Goal: Answer question/provide support: Share knowledge or assist other users

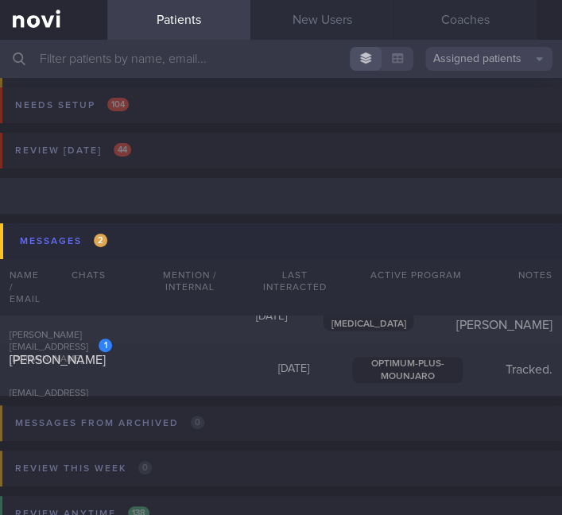
scroll to position [106, 0]
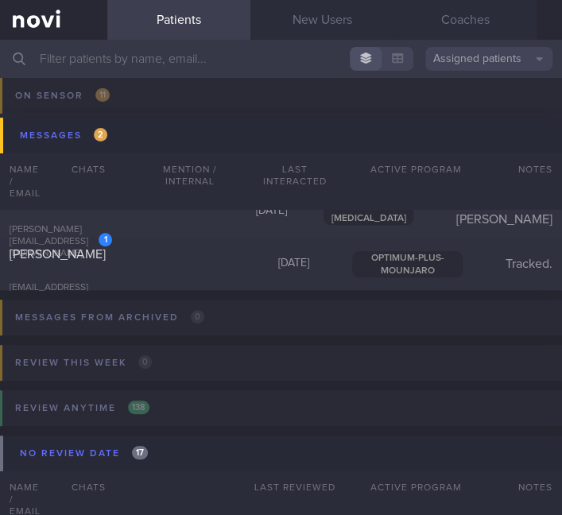
click at [212, 52] on input "text" at bounding box center [281, 59] width 562 height 38
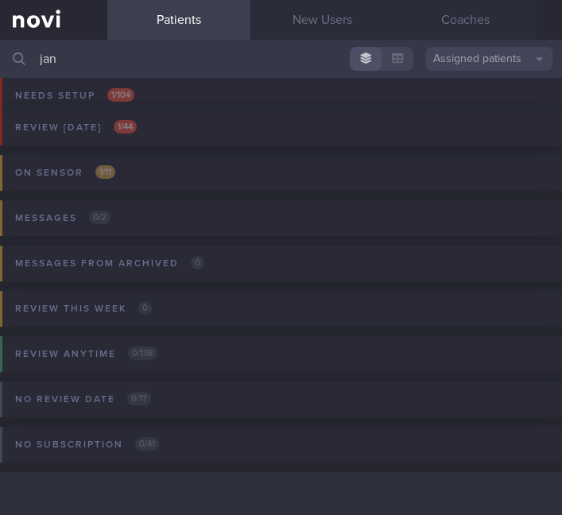
scroll to position [22, 0]
type input "jan"
click at [269, 131] on button "Review [DATE] 1 / 44" at bounding box center [278, 132] width 566 height 45
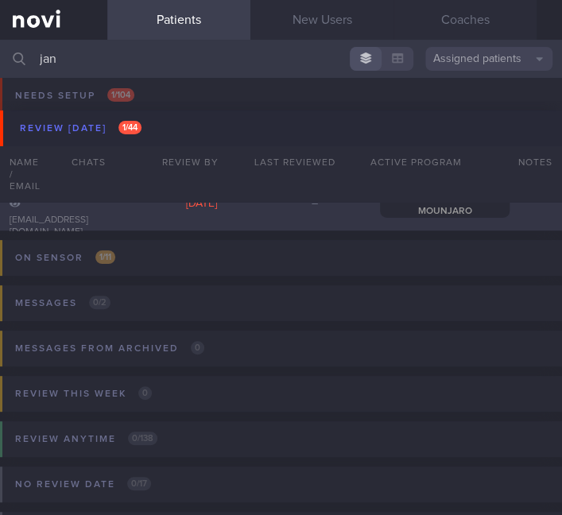
click at [280, 221] on div "[PERSON_NAME] [EMAIL_ADDRESS][DOMAIN_NAME] [DATE] – OPTIMUM-PLUS-MOUNJARO" at bounding box center [281, 204] width 562 height 52
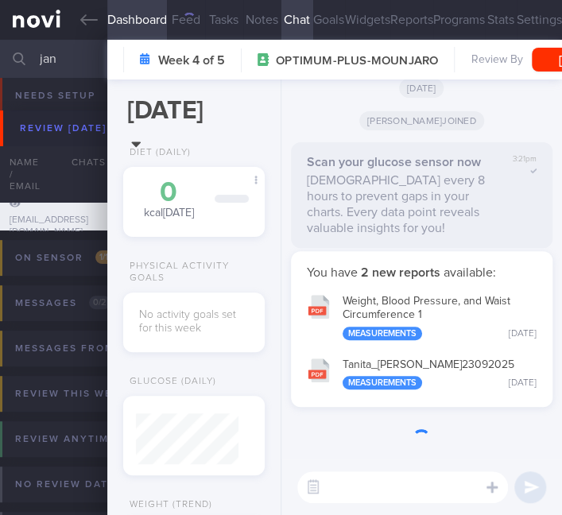
scroll to position [47, 95]
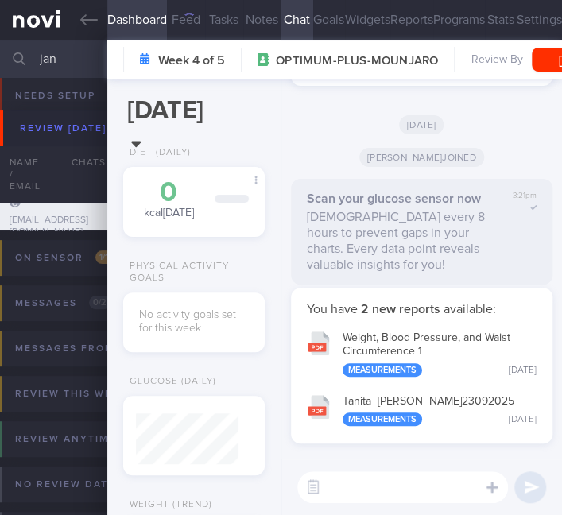
click at [393, 497] on textarea at bounding box center [402, 487] width 211 height 32
type textarea "N"
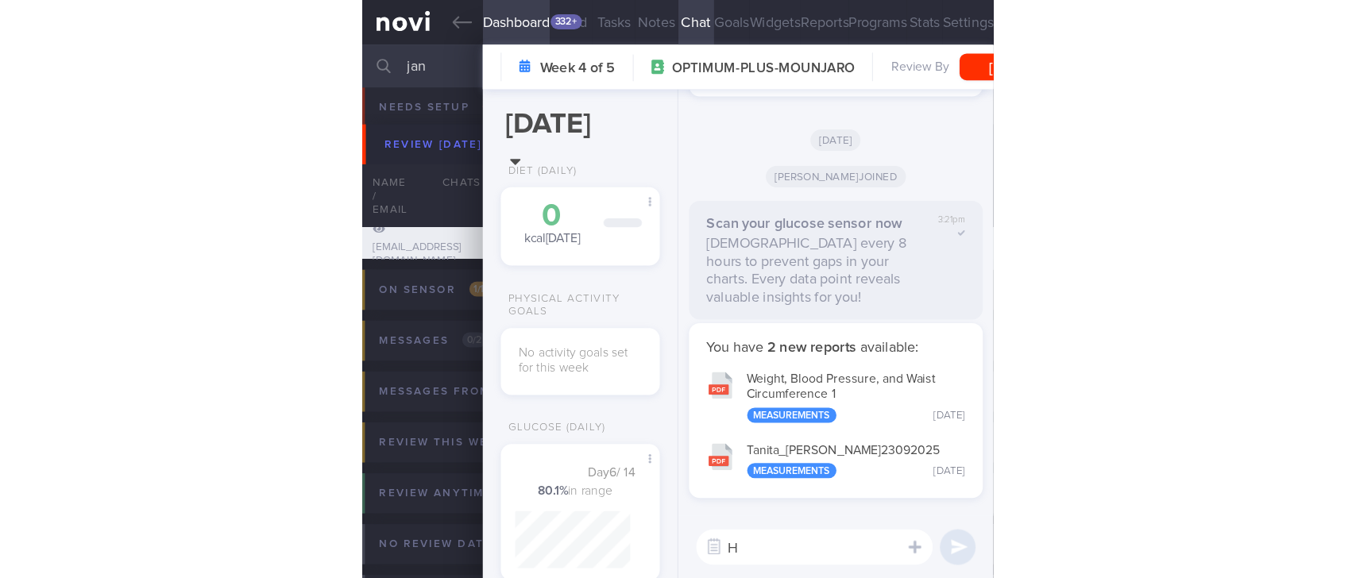
scroll to position [92, 102]
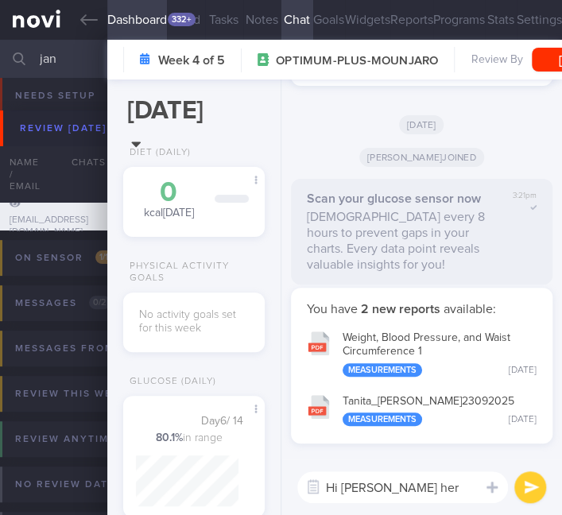
type textarea "Hi [PERSON_NAME] here"
click at [405, 493] on textarea "Hi [PERSON_NAME] here" at bounding box center [402, 487] width 211 height 32
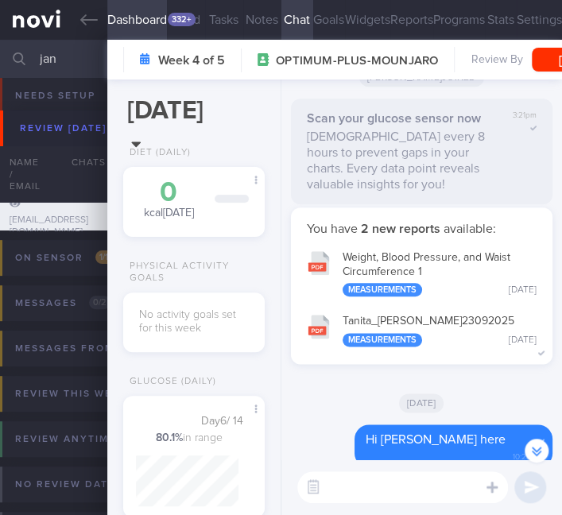
scroll to position [0, 0]
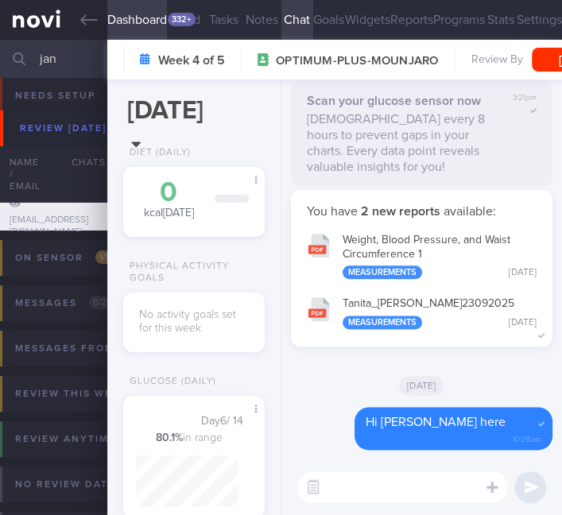
drag, startPoint x: 243, startPoint y: 19, endPoint x: 282, endPoint y: 91, distance: 81.4
click at [245, 19] on button "Notes" at bounding box center [262, 20] width 38 height 40
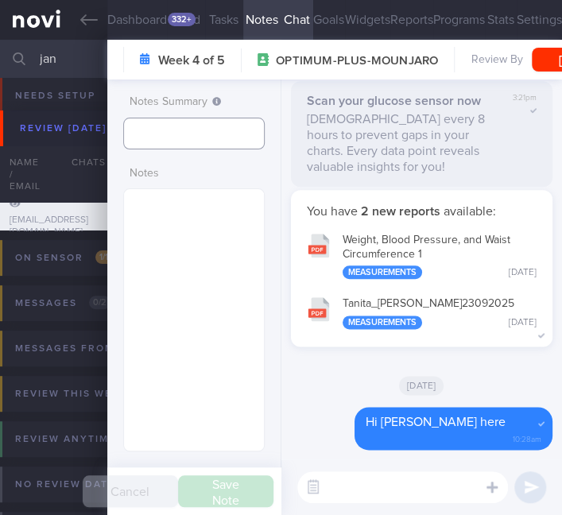
click at [216, 133] on input "text" at bounding box center [193, 134] width 141 height 32
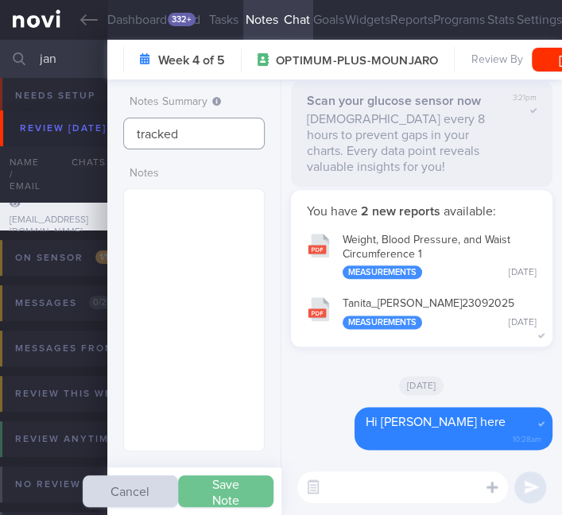
type input "tracked"
click at [229, 483] on button "Save Note" at bounding box center [225, 491] width 95 height 32
type input "tracked"
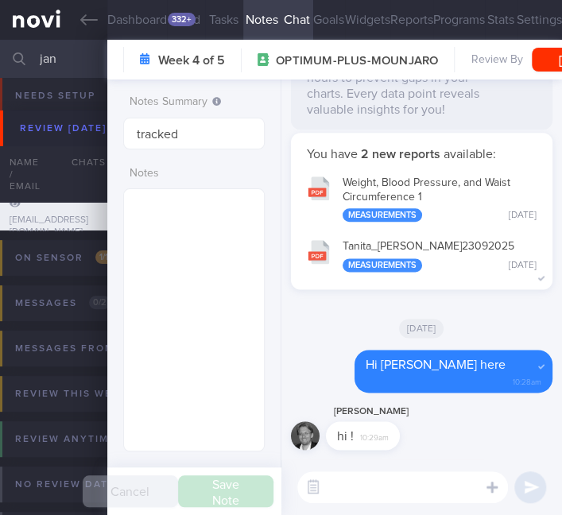
click at [424, 118] on p "[DEMOGRAPHIC_DATA] every 8 hours to prevent gaps in your charts. Every data poi…" at bounding box center [398, 86] width 182 height 64
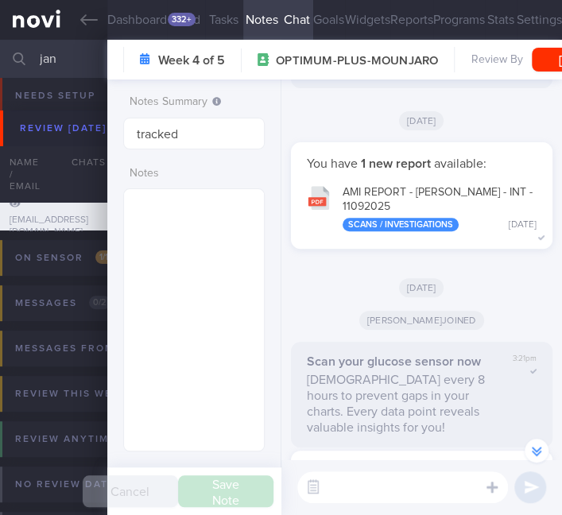
scroll to position [-529, 0]
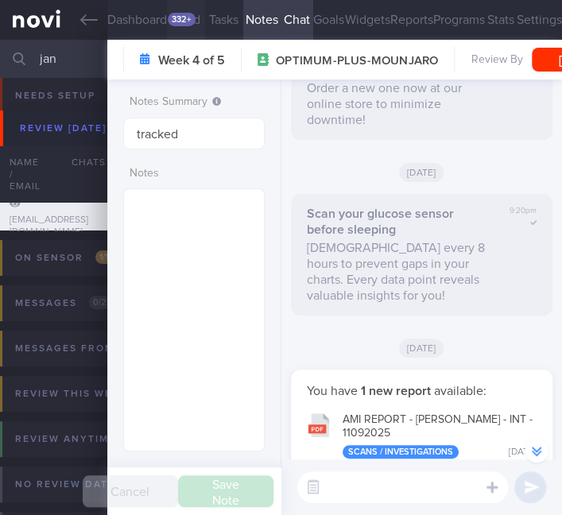
click at [189, 24] on div "332+" at bounding box center [182, 20] width 28 height 14
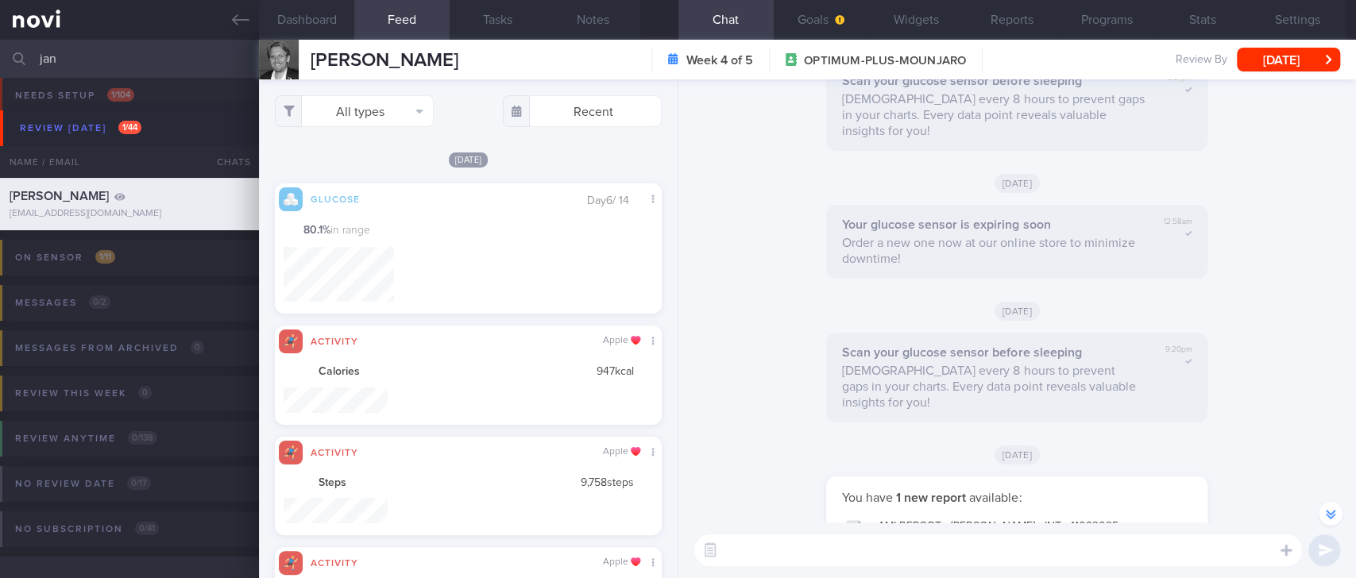
scroll to position [794364, 794100]
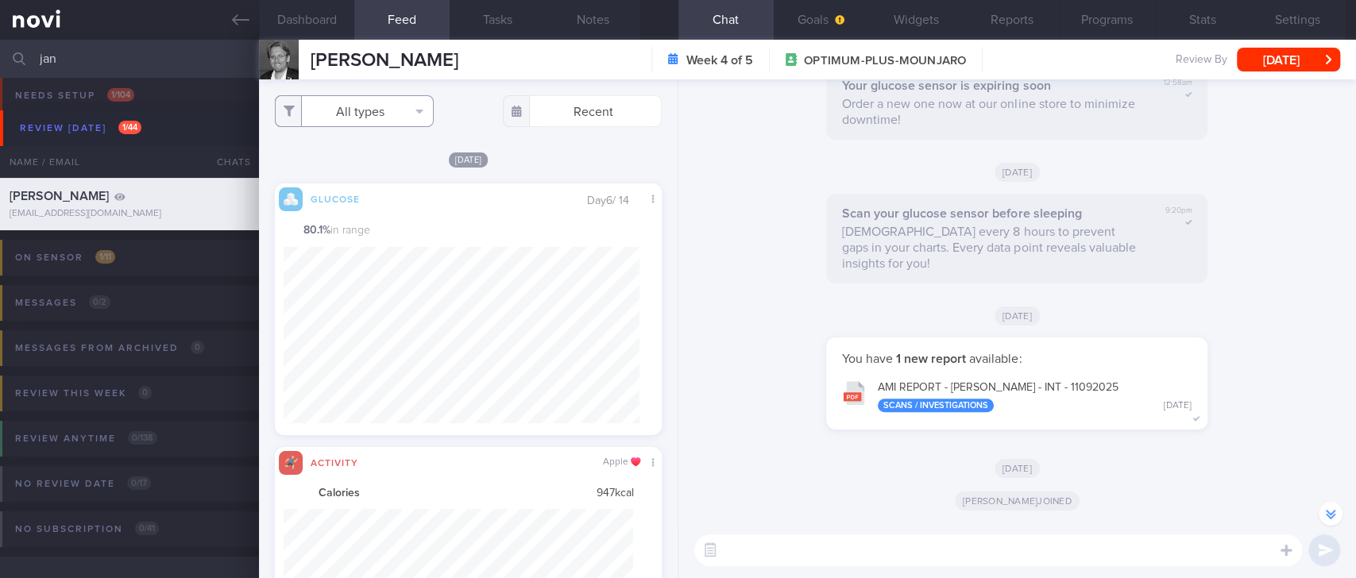
click at [404, 118] on button "All types" at bounding box center [354, 111] width 159 height 32
click at [365, 164] on button "Activity" at bounding box center [354, 166] width 157 height 24
checkbox input "false"
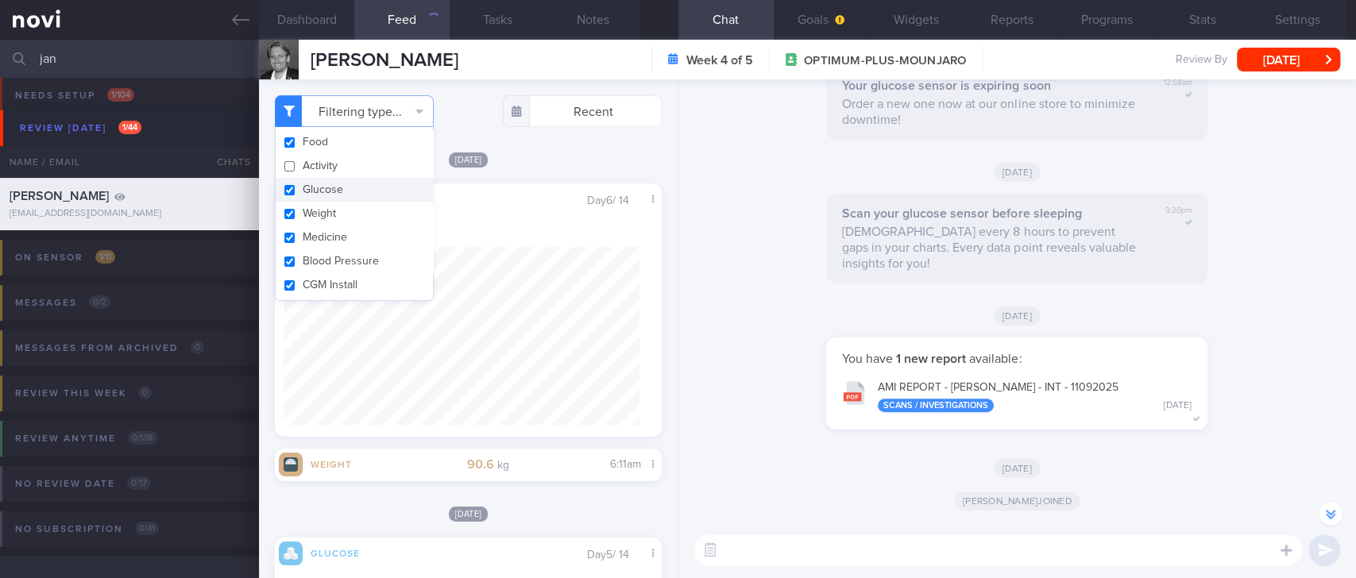
click at [369, 184] on button "Glucose" at bounding box center [354, 190] width 157 height 24
checkbox input "false"
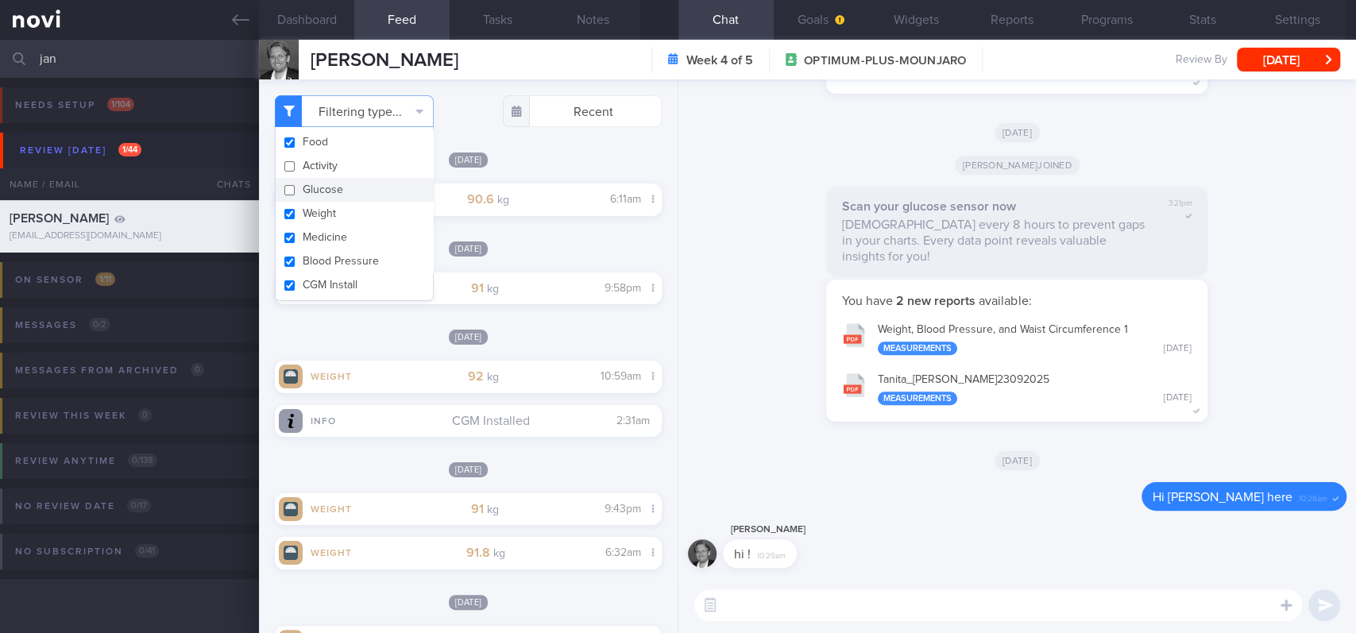
click at [561, 514] on textarea at bounding box center [998, 605] width 608 height 32
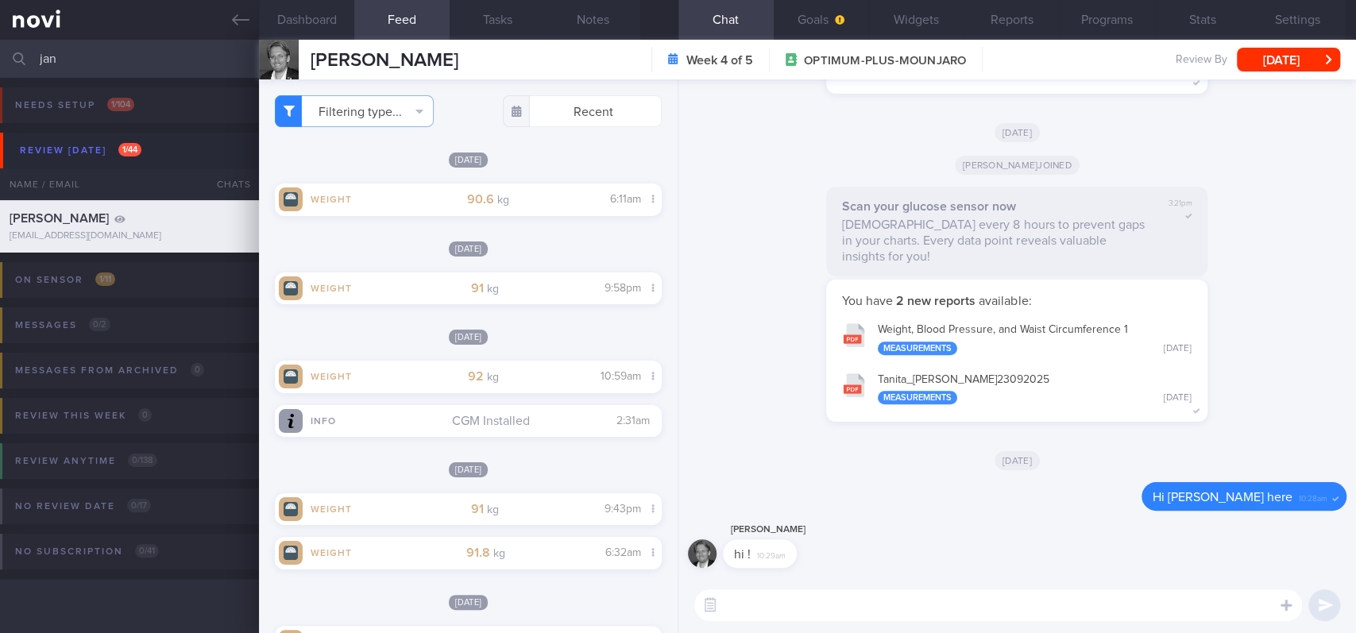
drag, startPoint x: 1218, startPoint y: 610, endPoint x: 1169, endPoint y: 601, distance: 49.2
click at [561, 514] on textarea at bounding box center [998, 605] width 608 height 32
paste textarea "Hi [PERSON_NAME]! This is [PERSON_NAME], the dietitian. It was nice chatting wi…"
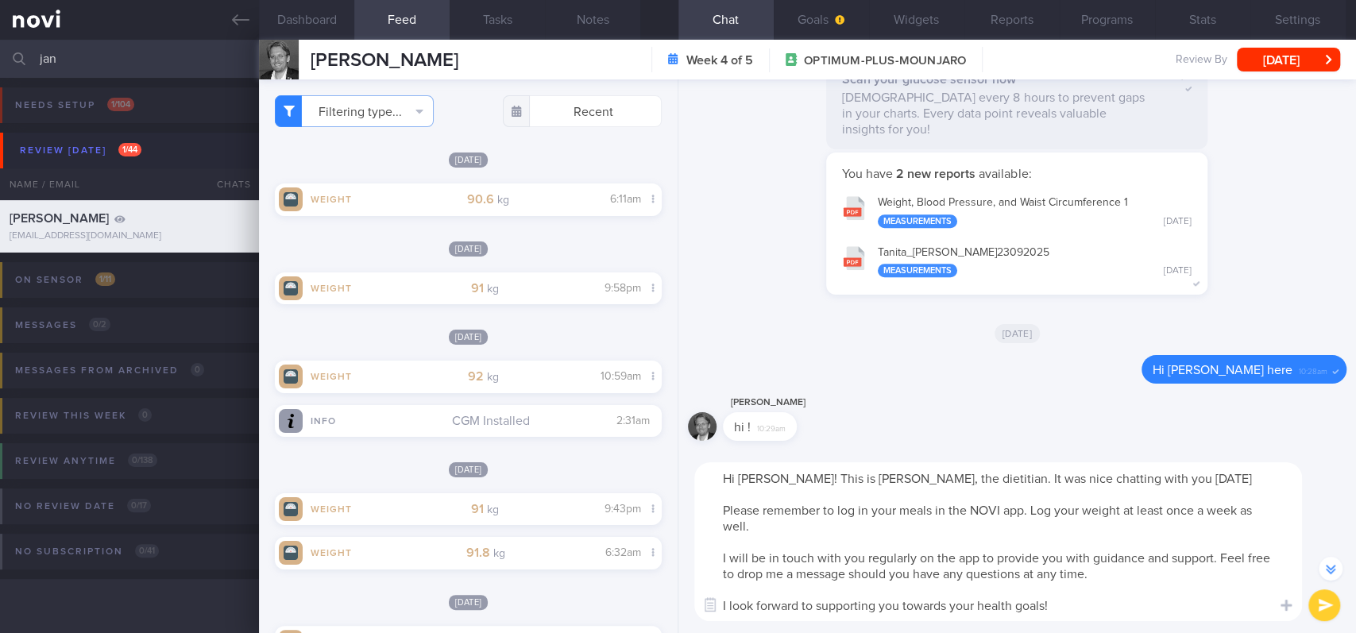
scroll to position [-126, 0]
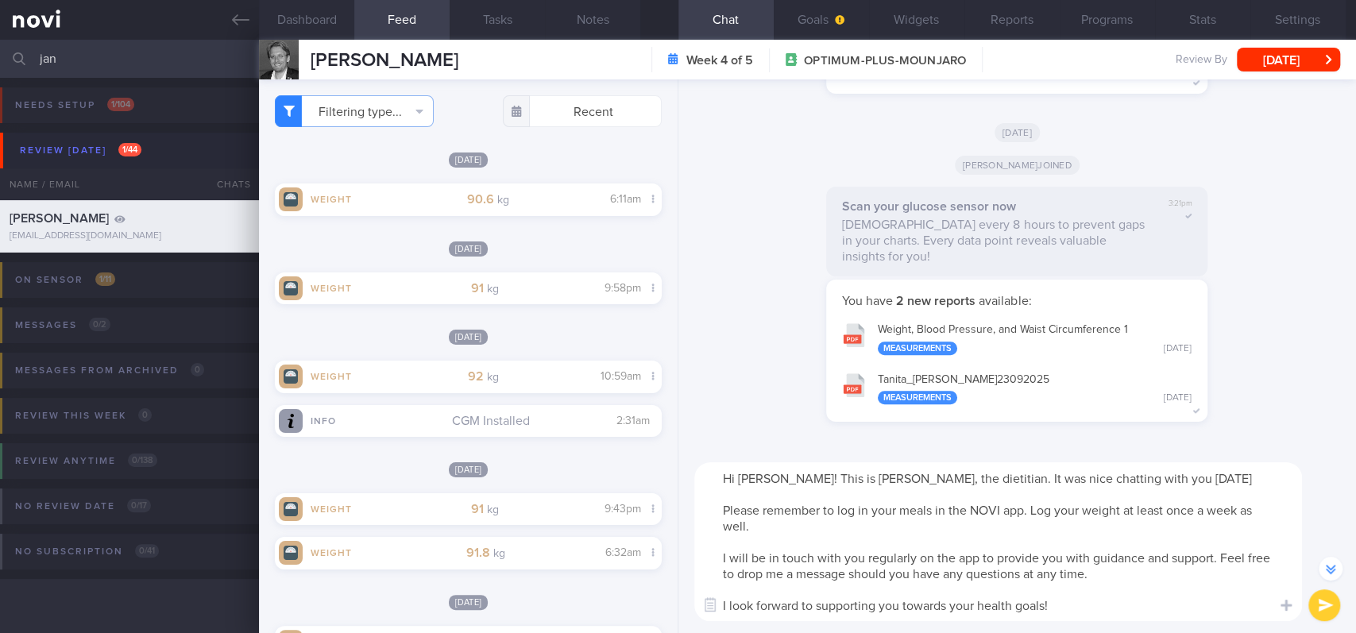
click at [561, 473] on textarea "Hi [PERSON_NAME]! This is [PERSON_NAME], the dietitian. It was nice chatting wi…" at bounding box center [998, 541] width 608 height 159
click at [561, 514] on textarea "Hi [PERSON_NAME]! This is [PERSON_NAME], the dietitian. It was nice chatting wi…" at bounding box center [998, 541] width 608 height 159
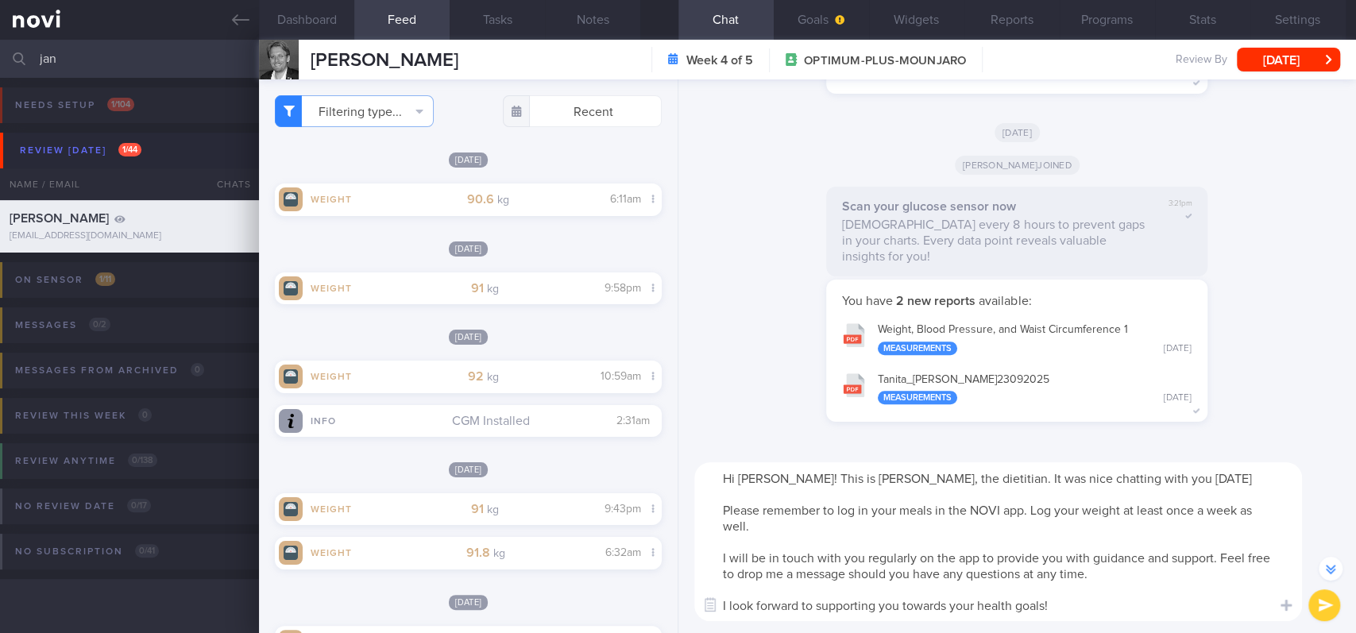
click at [561, 514] on textarea "Hi [PERSON_NAME]! This is [PERSON_NAME], the dietitian. It was nice chatting wi…" at bounding box center [998, 541] width 608 height 159
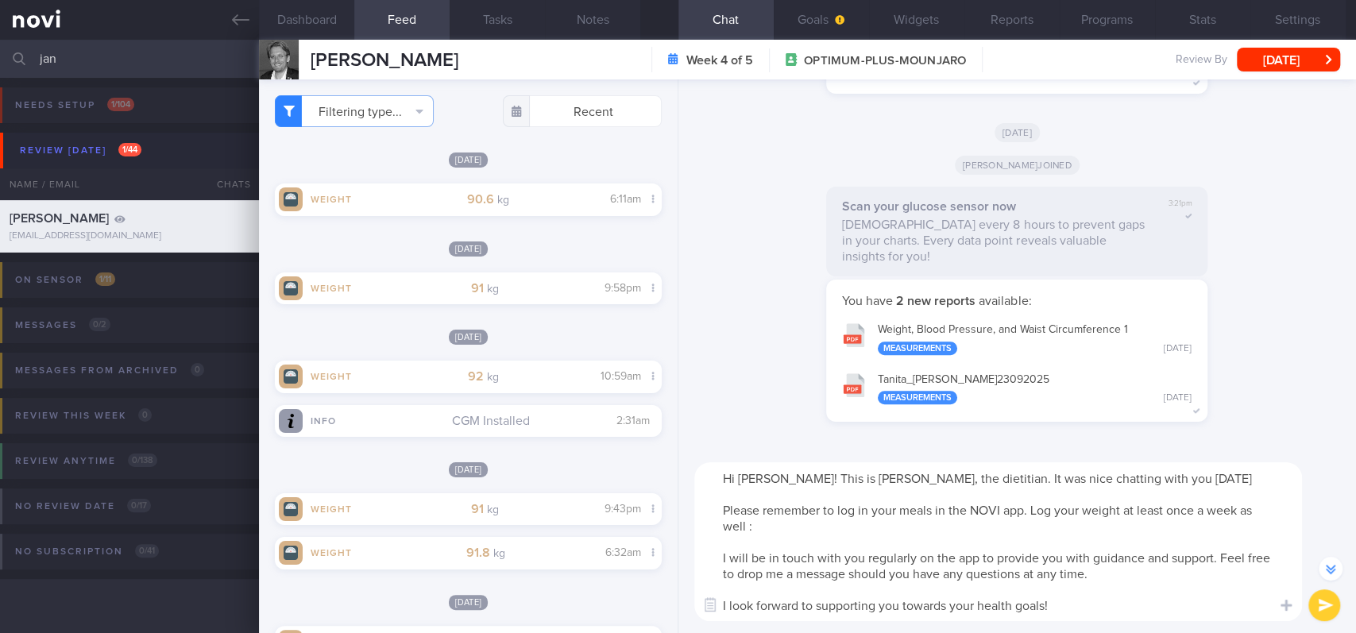
type textarea "Hi [PERSON_NAME]! This is [PERSON_NAME], the dietitian. It was nice chatting wi…"
click at [561, 514] on textarea "Hi [PERSON_NAME]! This is [PERSON_NAME], the dietitian. It was nice chatting wi…" at bounding box center [998, 541] width 608 height 159
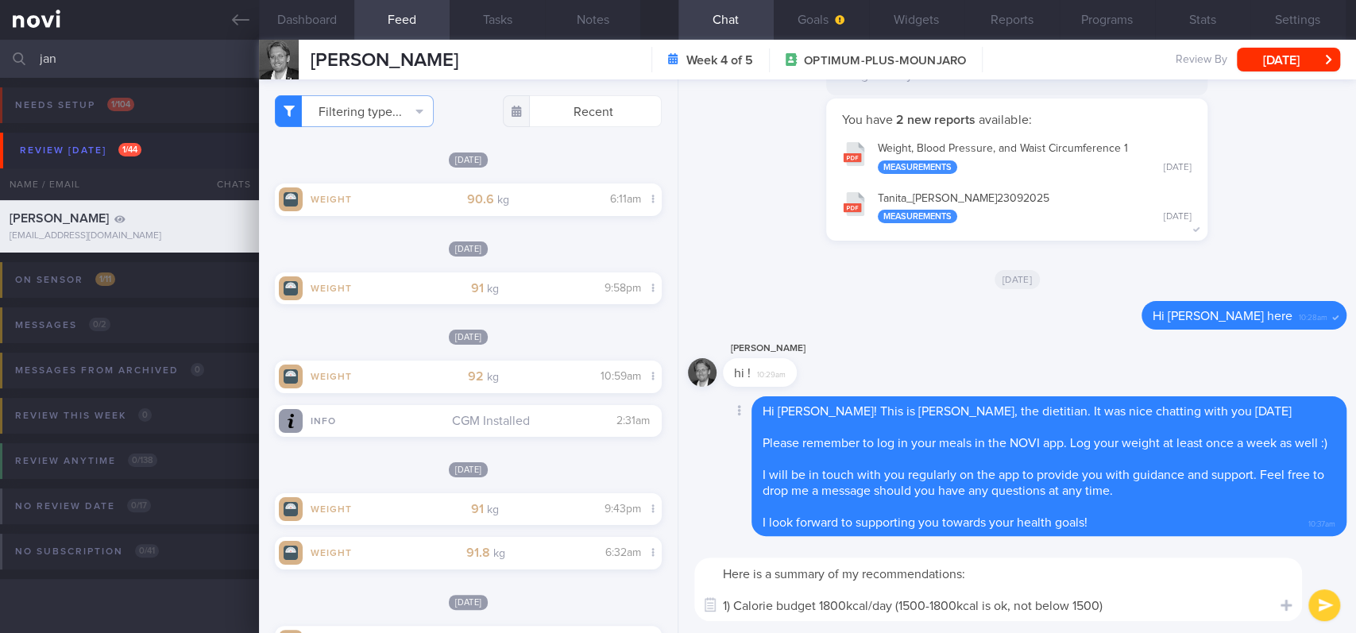
scroll to position [0, 0]
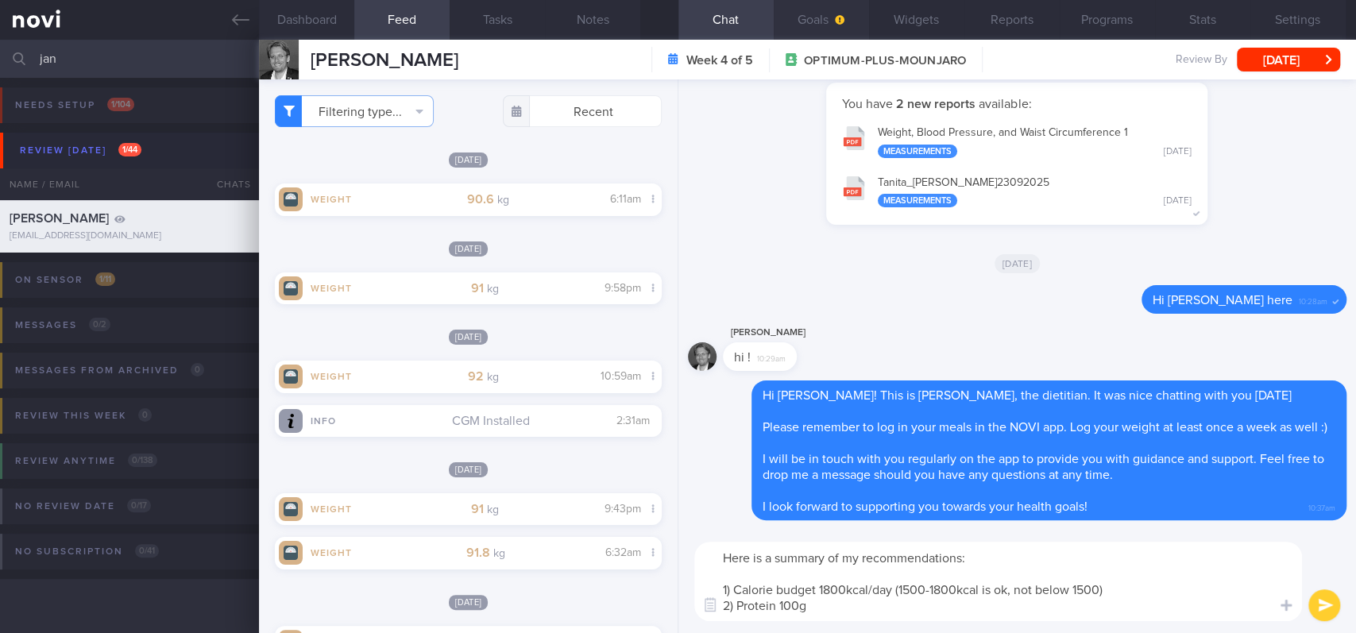
type textarea "Here is a summary of my recommendations: 1) Calorie budget 1800kcal/day (1500-1…"
click at [561, 25] on button "Goals" at bounding box center [821, 20] width 95 height 40
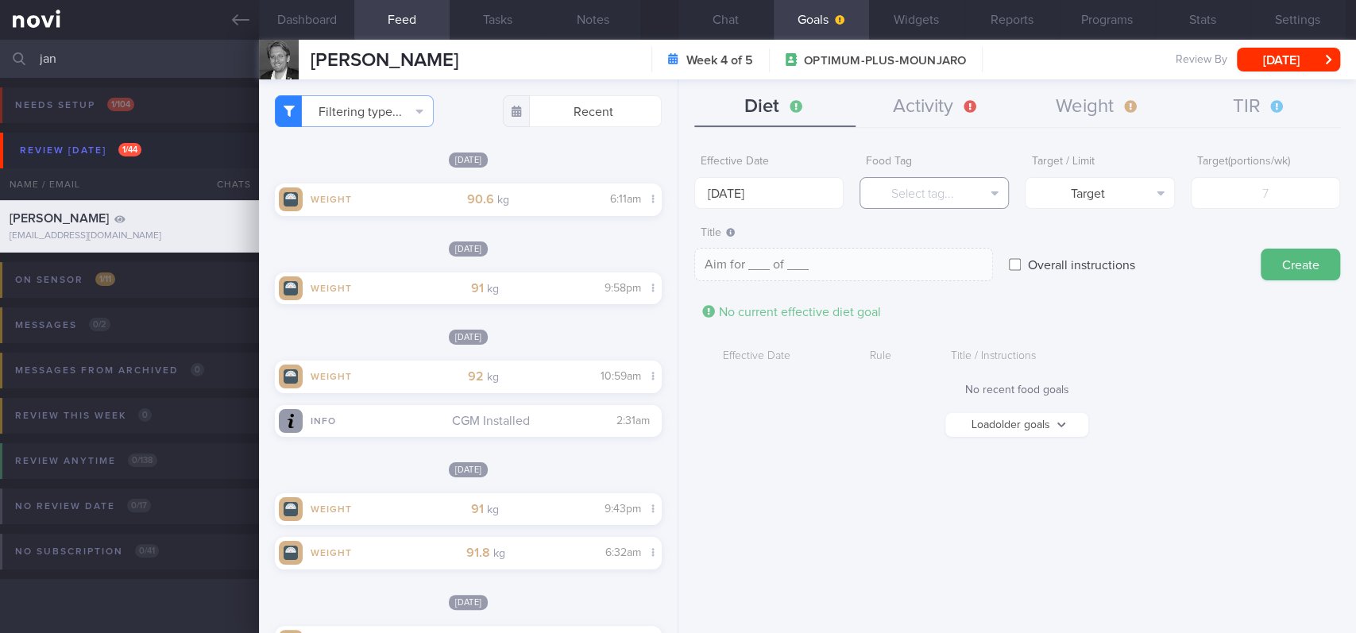
click at [561, 181] on button "Select tag..." at bounding box center [934, 193] width 149 height 32
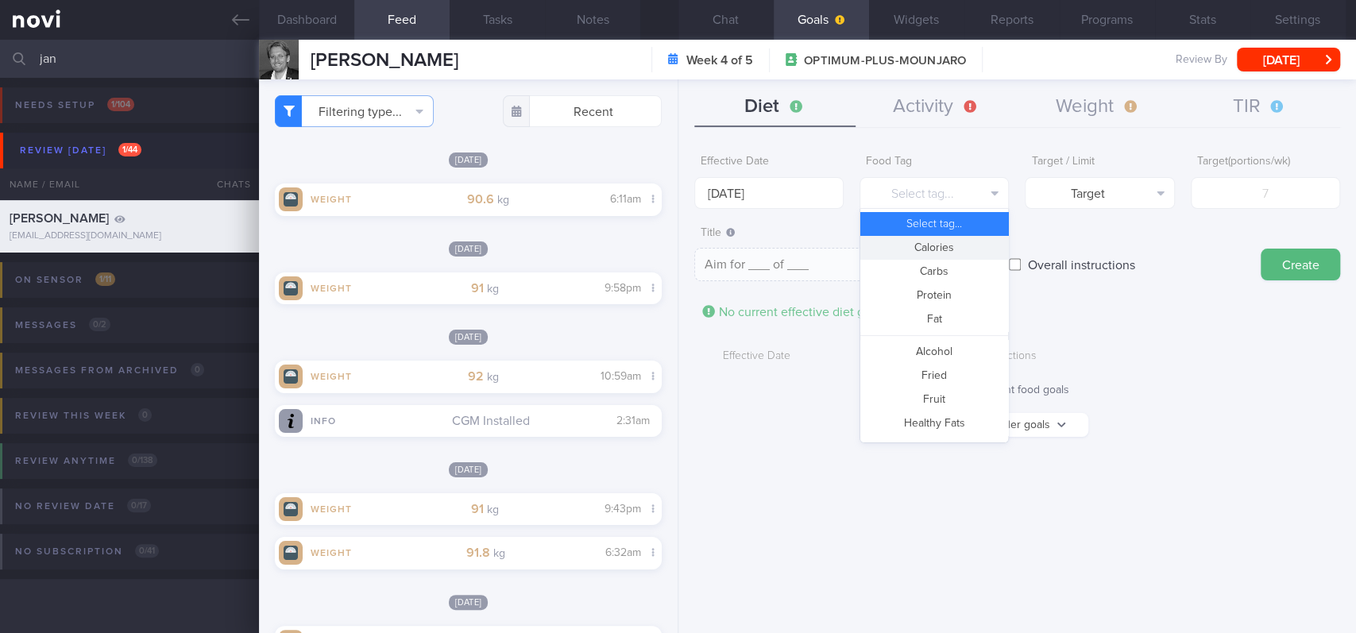
click at [561, 242] on button "Calories" at bounding box center [934, 248] width 148 height 24
type textarea "Aim for __ calories per day"
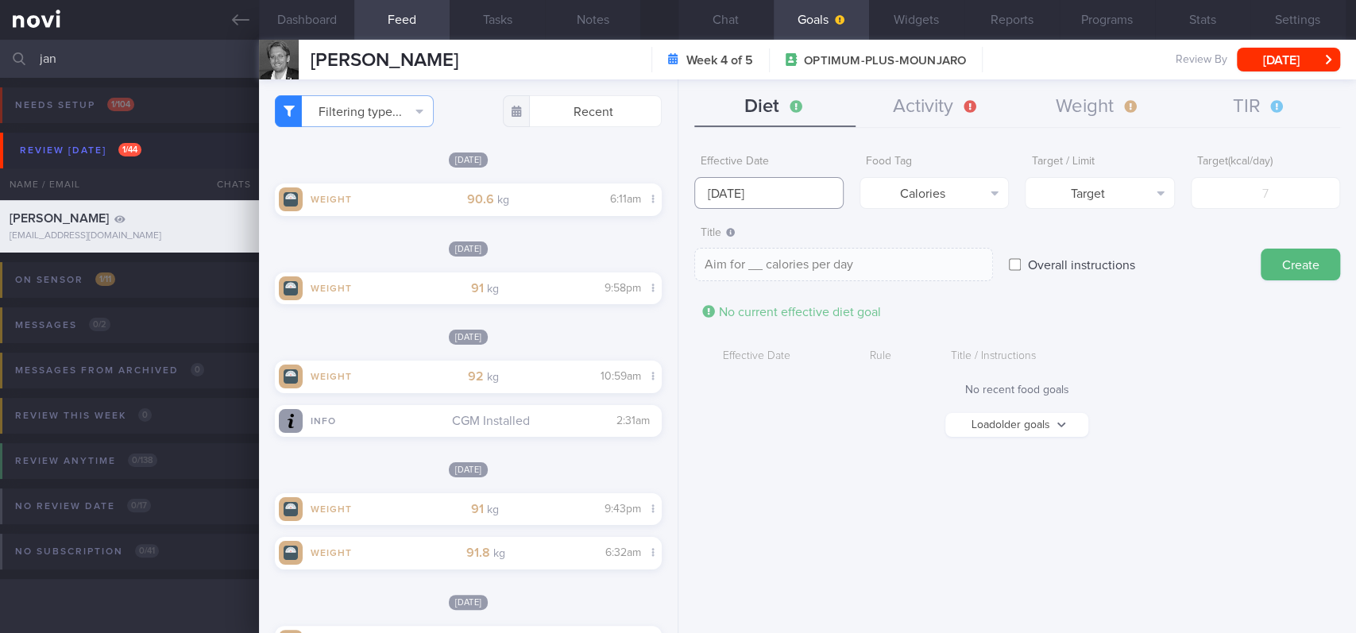
click at [561, 187] on input "[DATE]" at bounding box center [768, 193] width 149 height 32
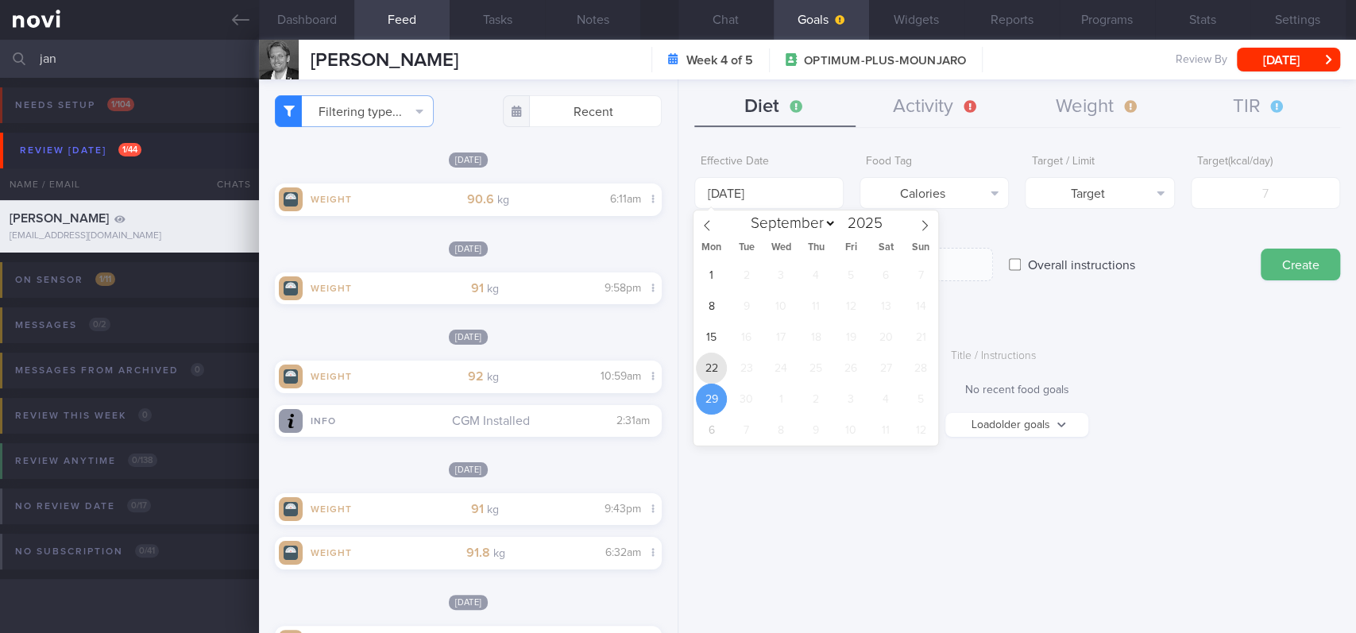
click at [561, 365] on span "22" at bounding box center [711, 368] width 31 height 31
type input "[DATE]"
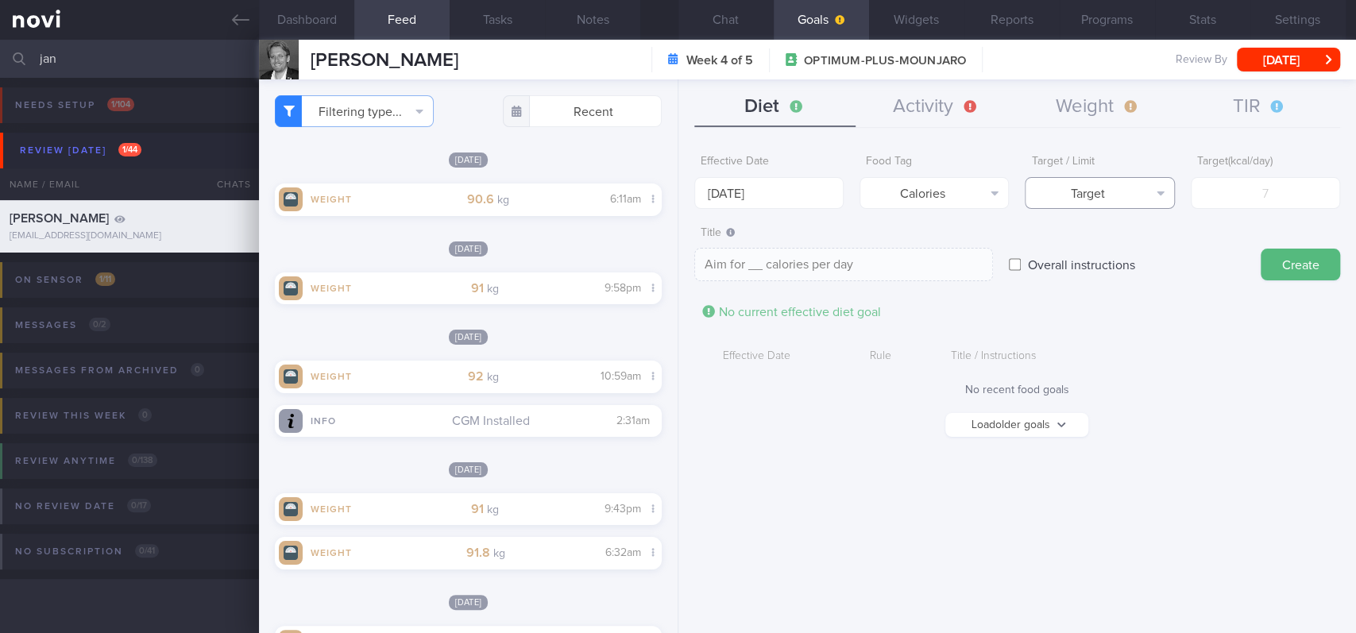
click at [561, 196] on button "Target" at bounding box center [1099, 193] width 149 height 32
click at [561, 251] on button "Limit" at bounding box center [1100, 248] width 148 height 24
type textarea "Keep to __ calories per day"
click at [561, 210] on form "Effective Date [DATE] Food Tag Calories Select tag... Calories Carbs Protein Fa…" at bounding box center [1017, 300] width 646 height 306
click at [561, 204] on input "number" at bounding box center [1265, 193] width 149 height 32
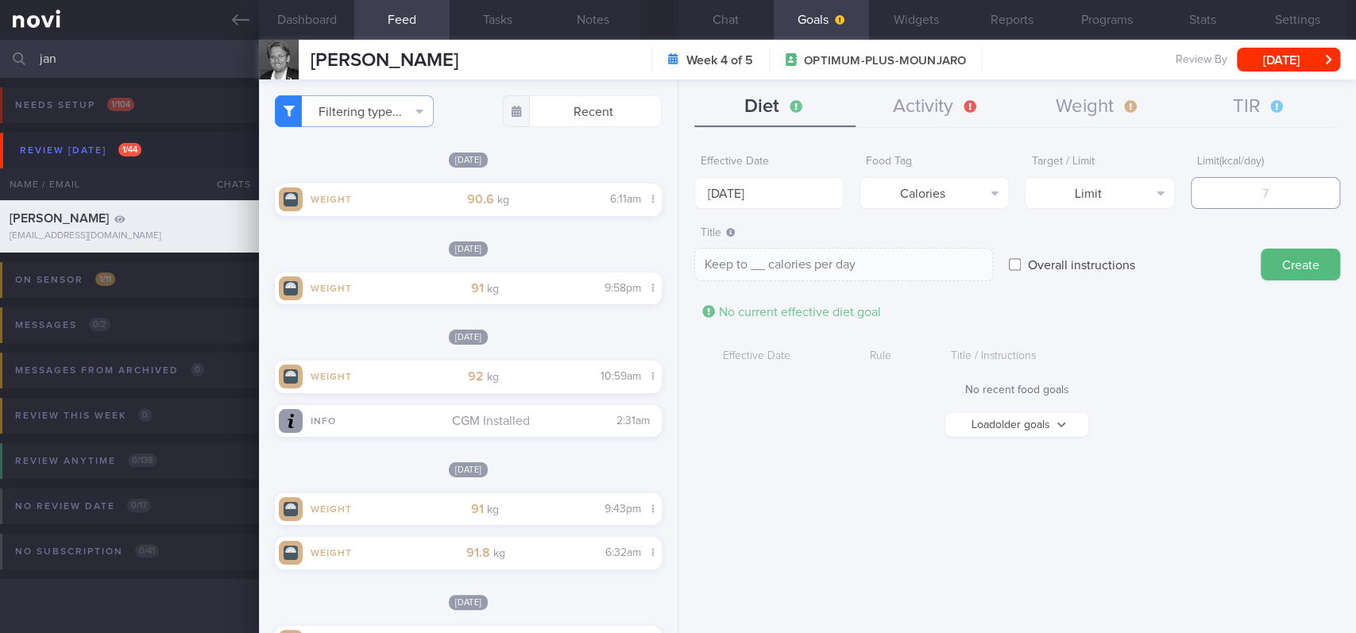
type input "1"
type textarea "Keep to 1 calories per day"
type input "18"
type textarea "Keep to 18 calories per day"
type input "180"
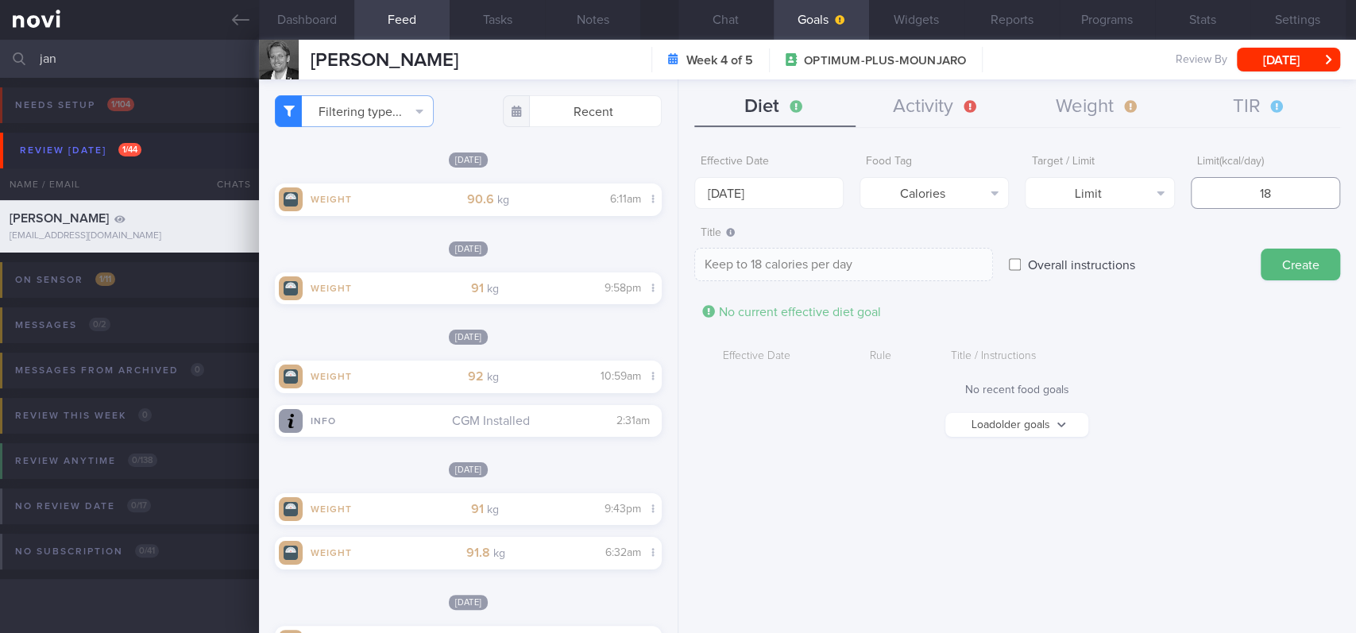
type textarea "Keep to 180 calories per day"
type input "1800"
type textarea "Keep to 1800 calories per day"
type input "1800"
click at [561, 265] on button "Create" at bounding box center [1300, 265] width 79 height 32
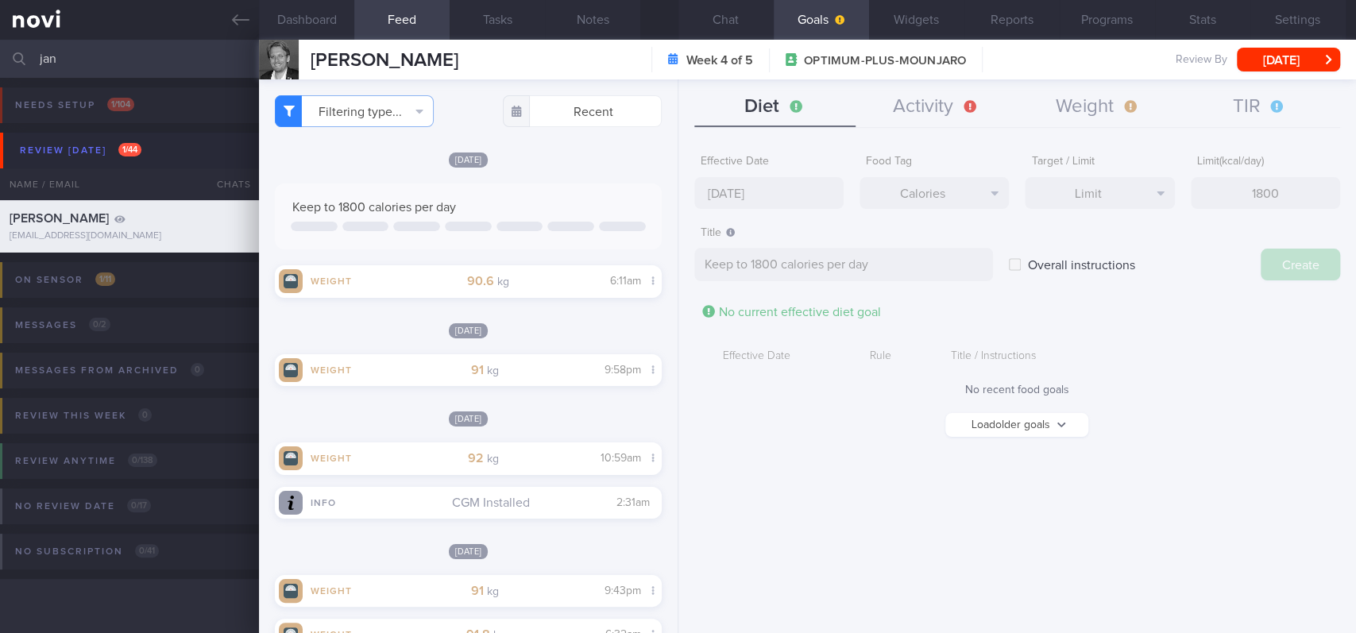
click at [561, 187] on div "Effective Date [DATE] Food Tag Calories Select tag... Calories Carbs Protein Fa…" at bounding box center [1017, 384] width 678 height 498
type input "[DATE]"
type textarea "Aim for ___ of ___"
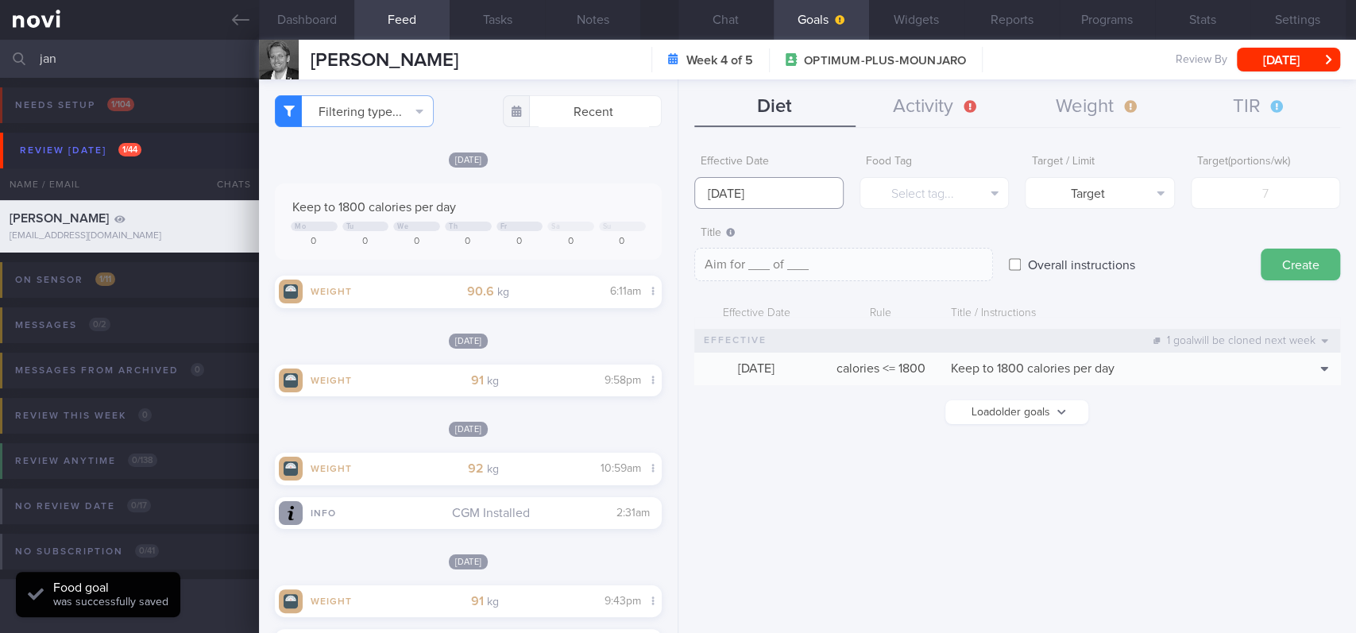
click at [561, 203] on body "You are offline! Some functionality will be unavailable Patients New Users Coac…" at bounding box center [678, 316] width 1356 height 633
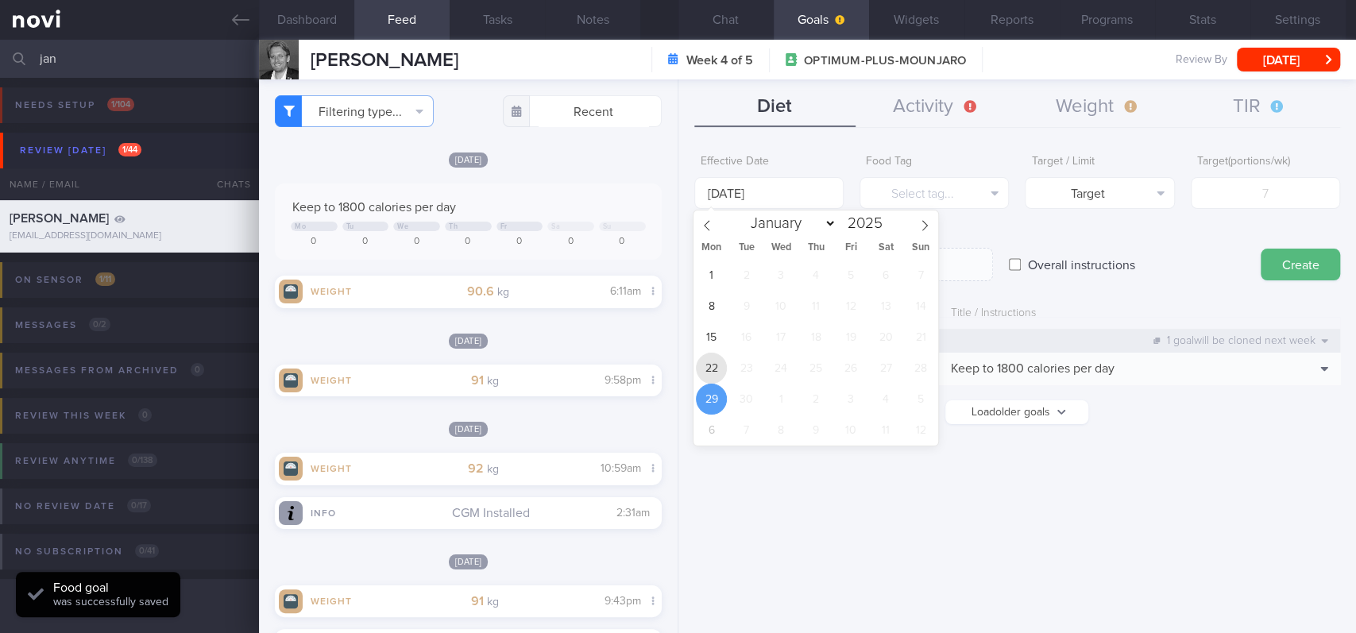
click at [561, 357] on span "22" at bounding box center [711, 368] width 31 height 31
type input "[DATE]"
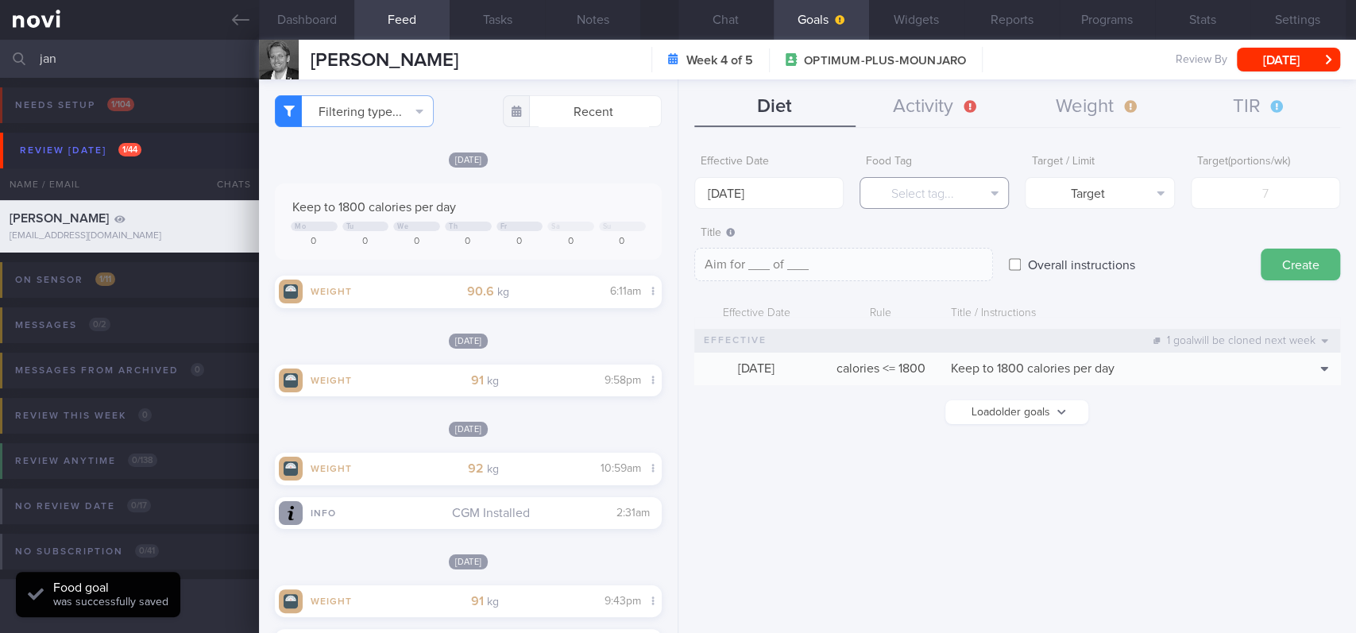
click at [561, 181] on button "Select tag..." at bounding box center [934, 193] width 149 height 32
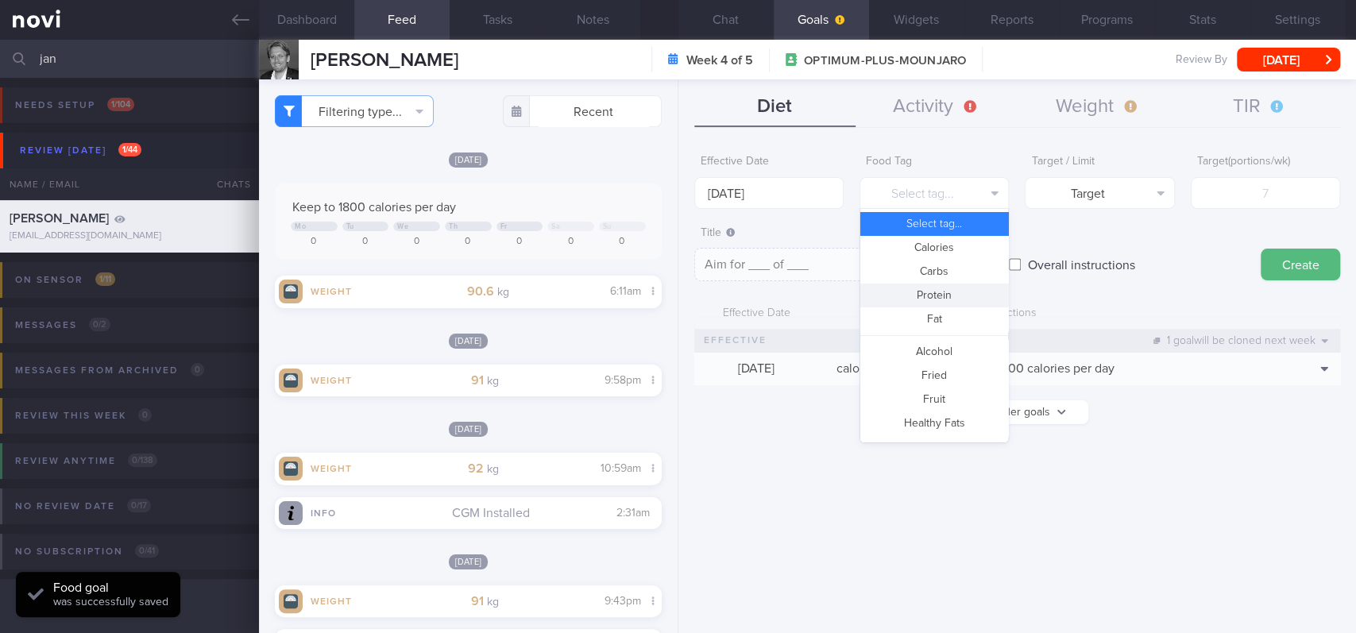
click at [561, 303] on button "Protein" at bounding box center [934, 296] width 148 height 24
type textarea "Aim for __g of protein per day"
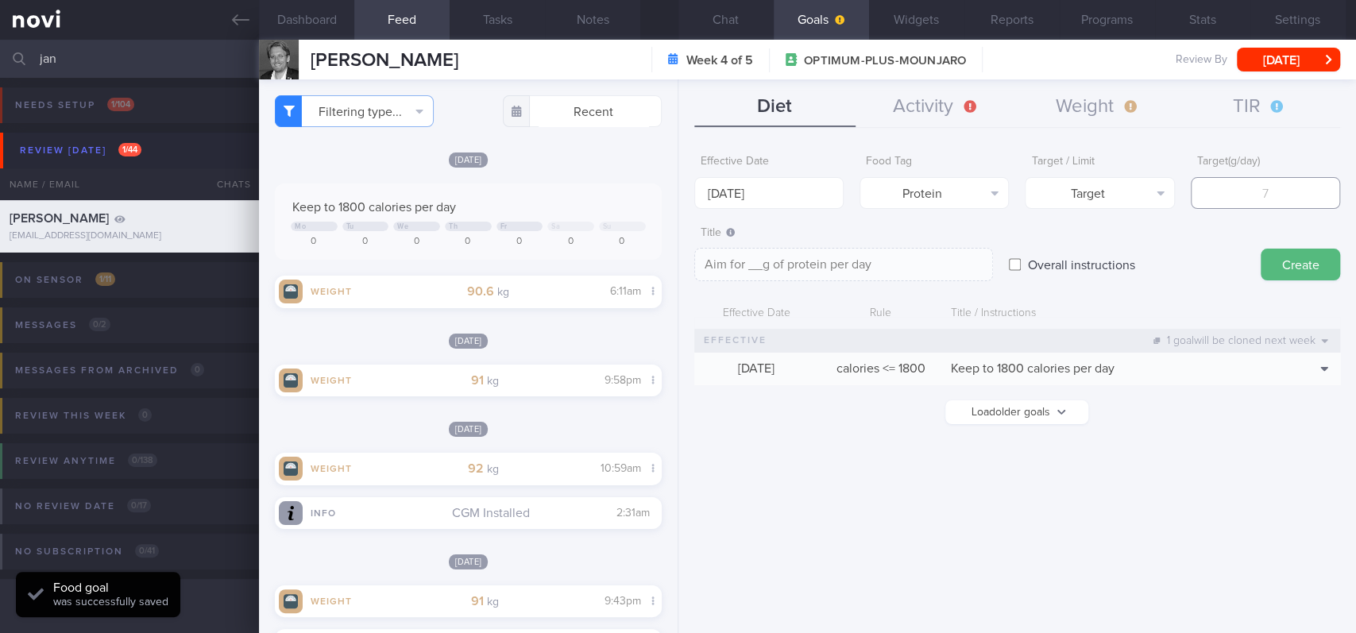
click at [561, 186] on input "number" at bounding box center [1265, 193] width 149 height 32
type input "1"
type textarea "Aim for 1g of protein per day"
type input "10"
type textarea "Aim for 10g of protein per day"
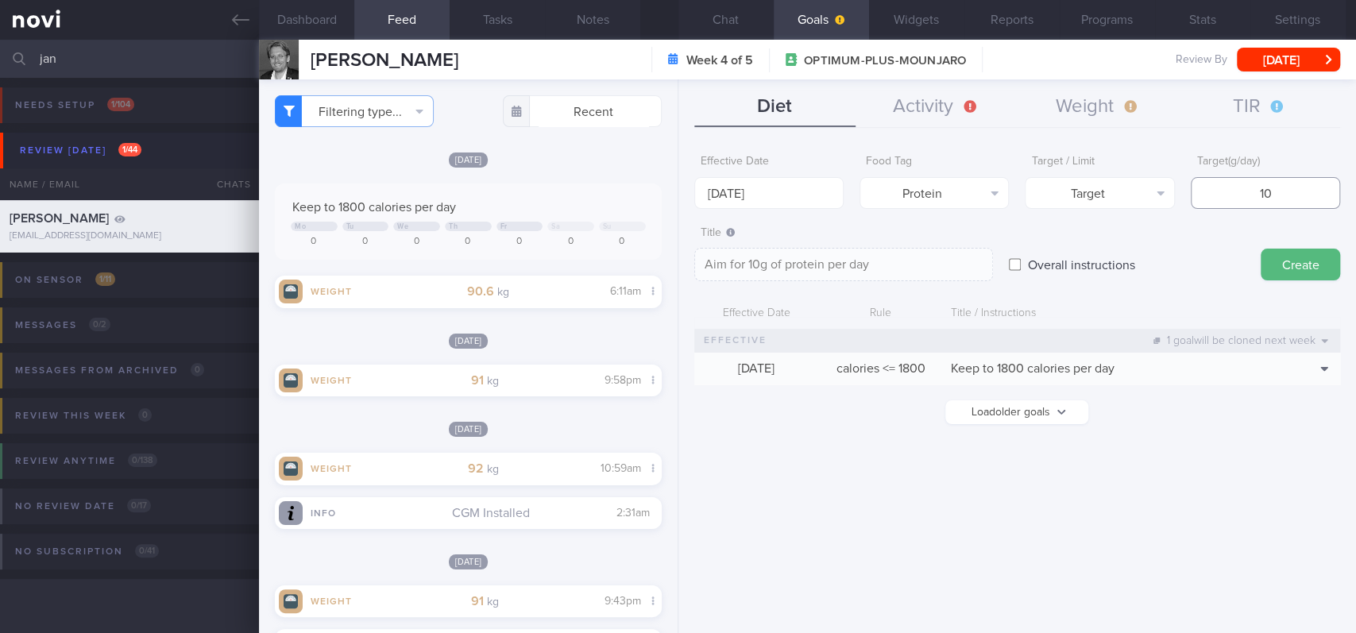
type input "100"
type textarea "Aim for 100g of protein per day"
type input "100"
click at [561, 256] on button "Create" at bounding box center [1300, 265] width 79 height 32
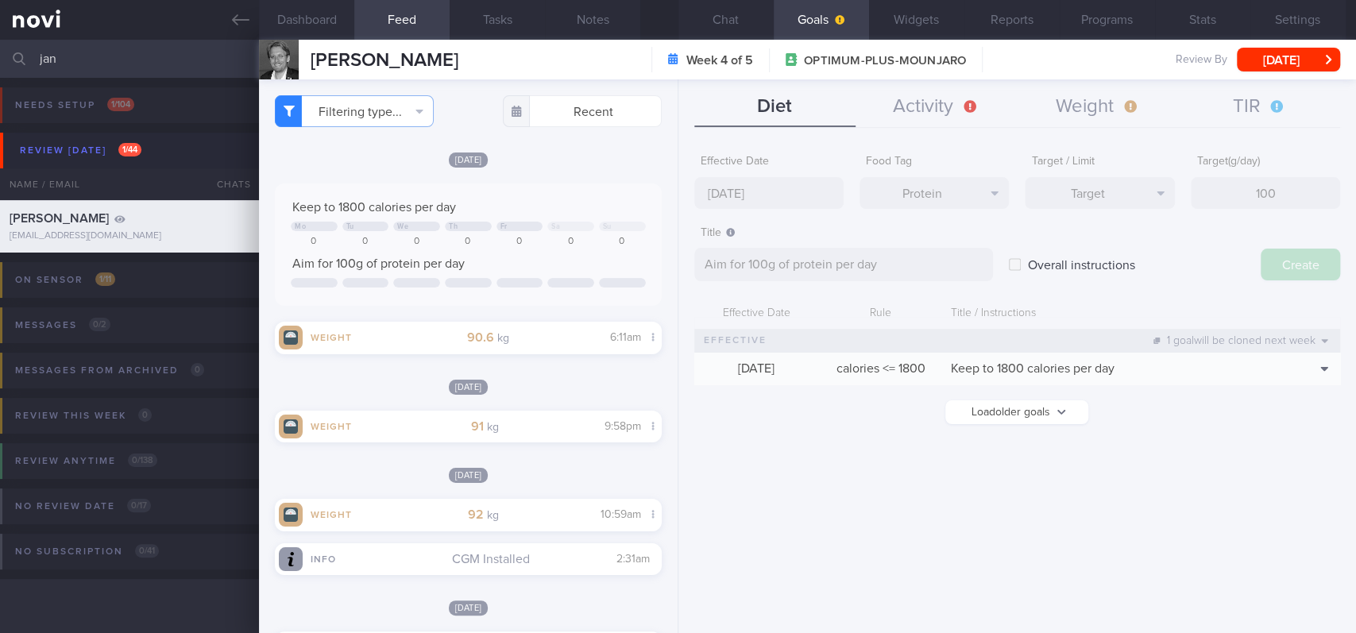
type input "[DATE]"
type textarea "Aim for ___ of ___"
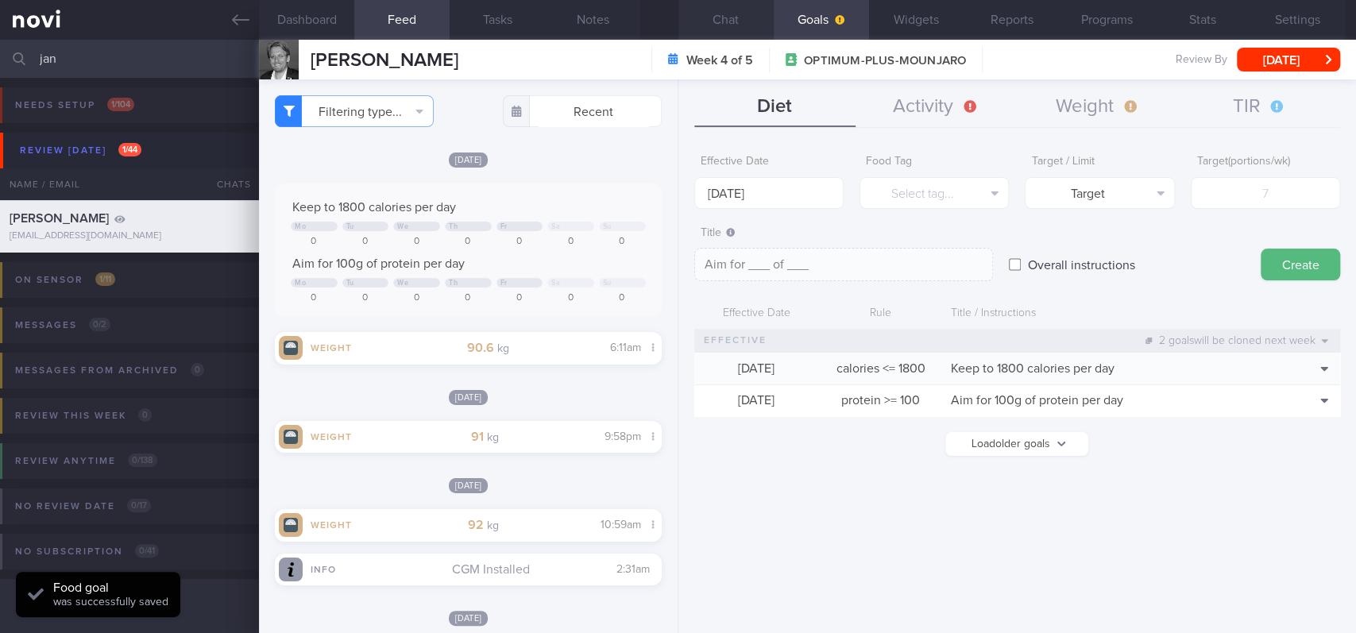
click at [561, 26] on button "Chat" at bounding box center [725, 20] width 95 height 40
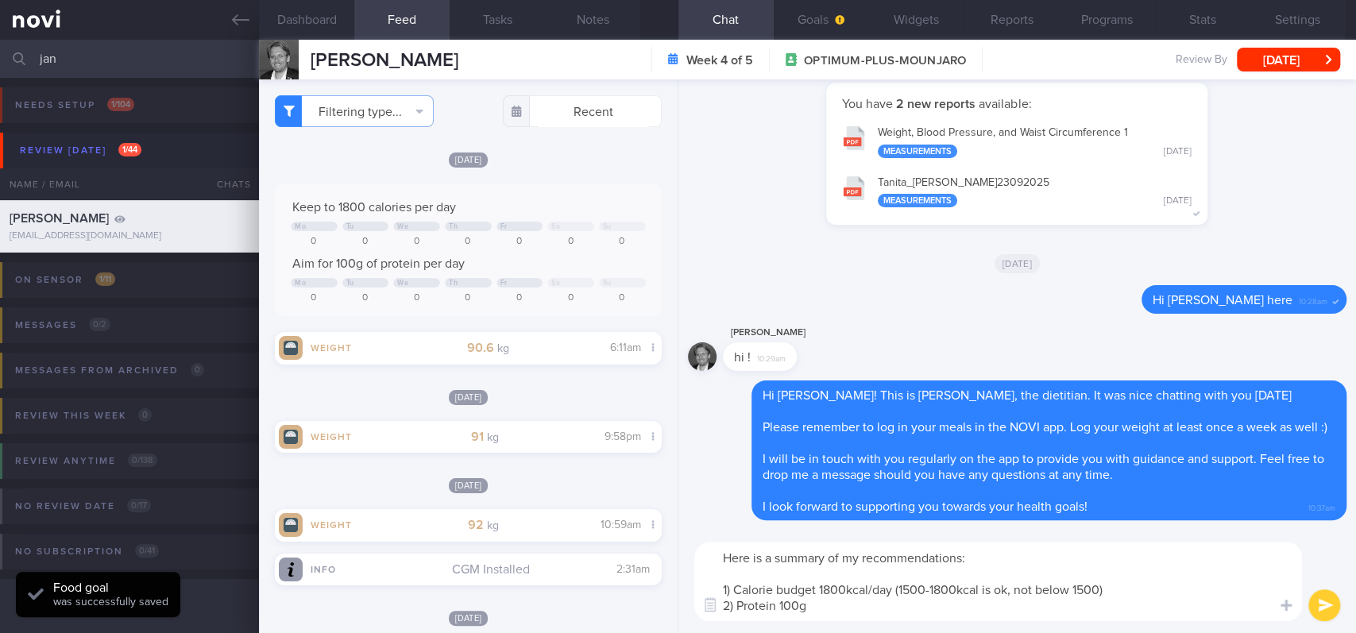
click at [561, 514] on textarea "Here is a summary of my recommendations: 1) Calorie budget 1800kcal/day (1500-1…" at bounding box center [998, 581] width 608 height 79
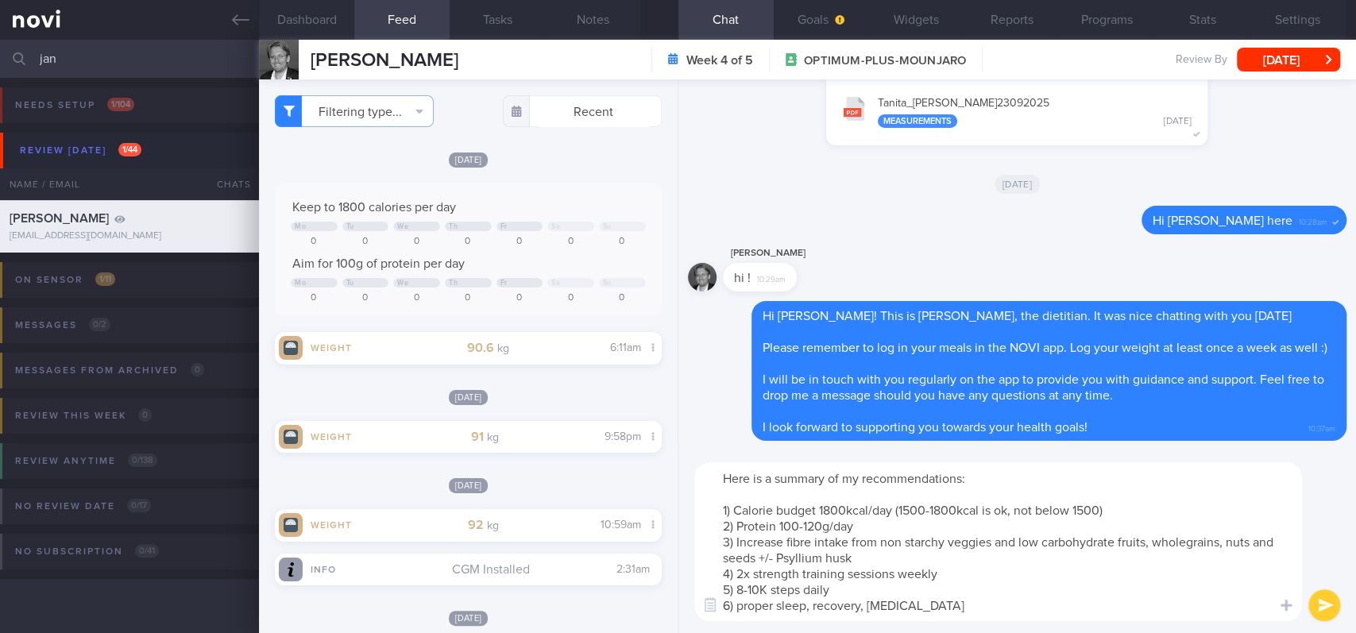
click at [561, 514] on textarea "Here is a summary of my recommendations: 1) Calorie budget 1800kcal/day (1500-1…" at bounding box center [998, 541] width 608 height 159
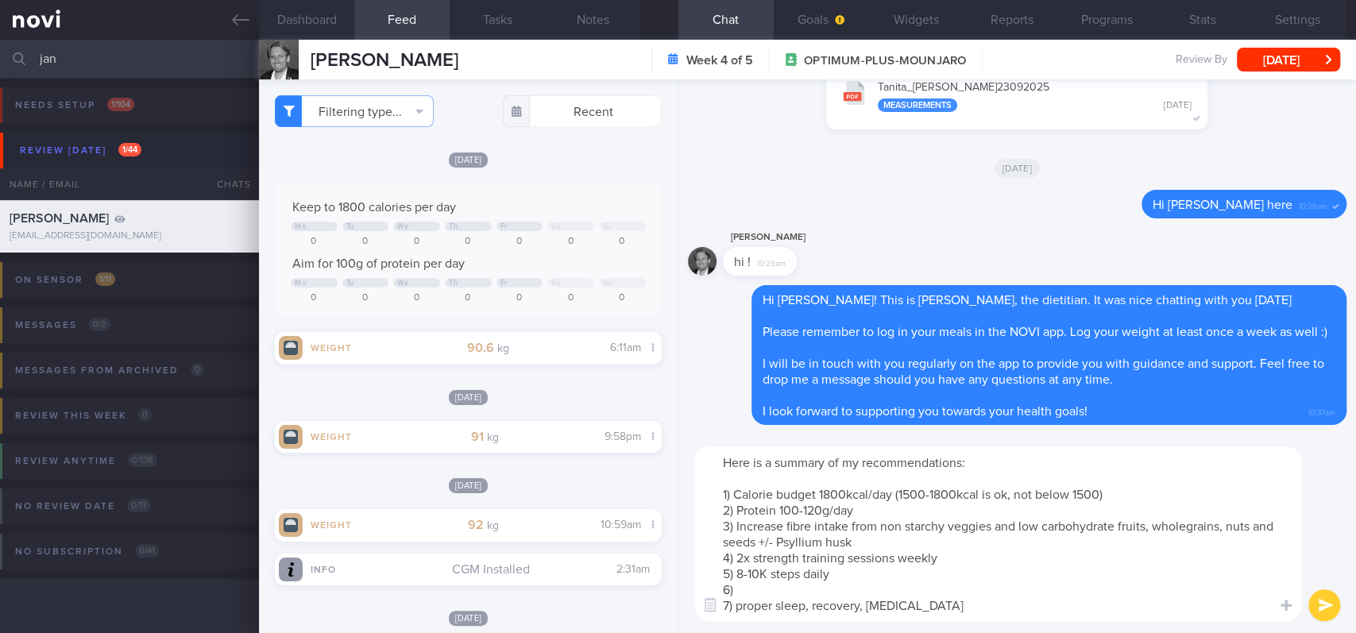
click at [561, 514] on textarea "Here is a summary of my recommendations: 1) Calorie budget 1800kcal/day (1500-1…" at bounding box center [998, 533] width 608 height 175
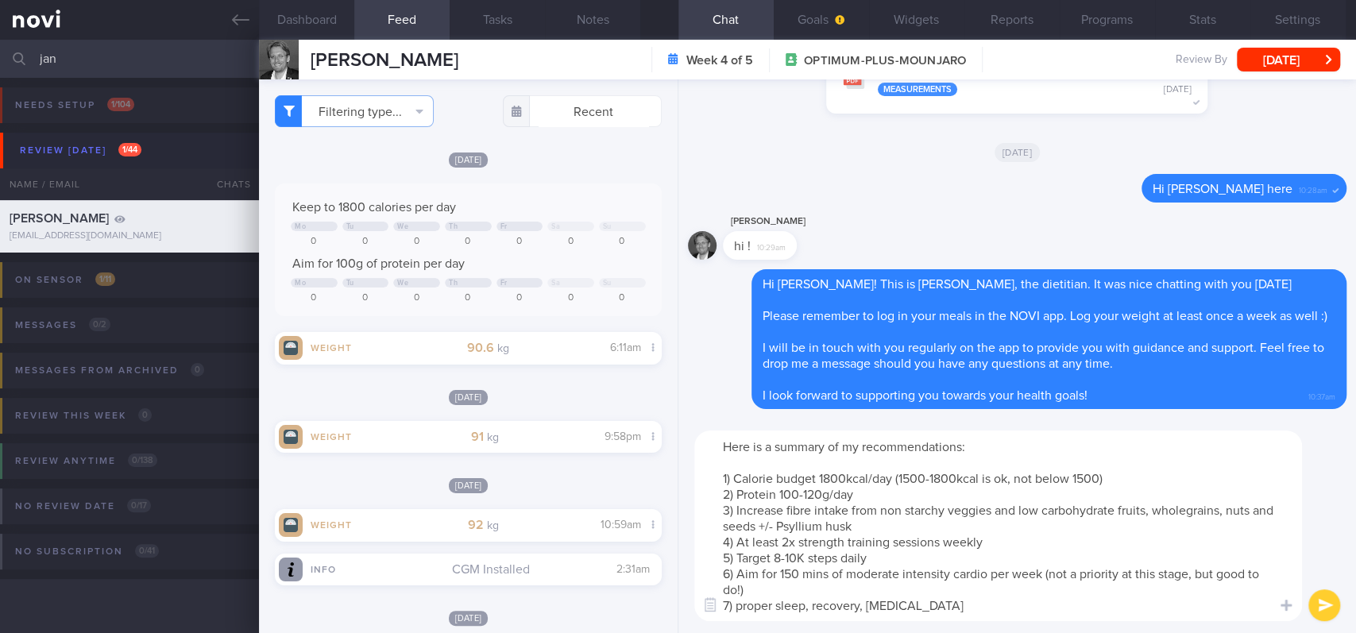
click at [561, 514] on textarea "Here is a summary of my recommendations: 1) Calorie budget 1800kcal/day (1500-1…" at bounding box center [998, 526] width 608 height 191
drag, startPoint x: 1029, startPoint y: 586, endPoint x: 1045, endPoint y: 573, distance: 21.0
click at [561, 514] on textarea "Here is a summary of my recommendations: 1) Calorie budget 1800kcal/day (1500-1…" at bounding box center [998, 526] width 608 height 191
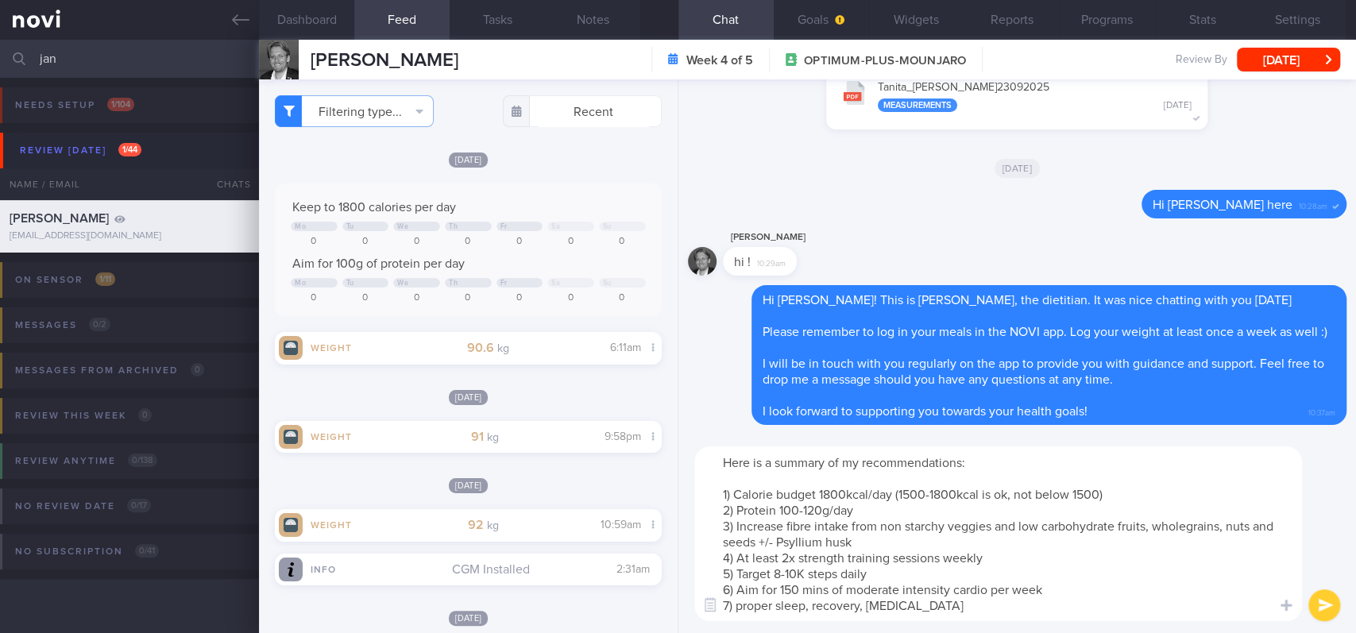
click at [561, 514] on textarea "Here is a summary of my recommendations: 1) Calorie budget 1800kcal/day (1500-1…" at bounding box center [998, 533] width 608 height 175
type textarea "Here is a summary of my recommendations: 1) Calorie budget 1800kcal/day (1500-1…"
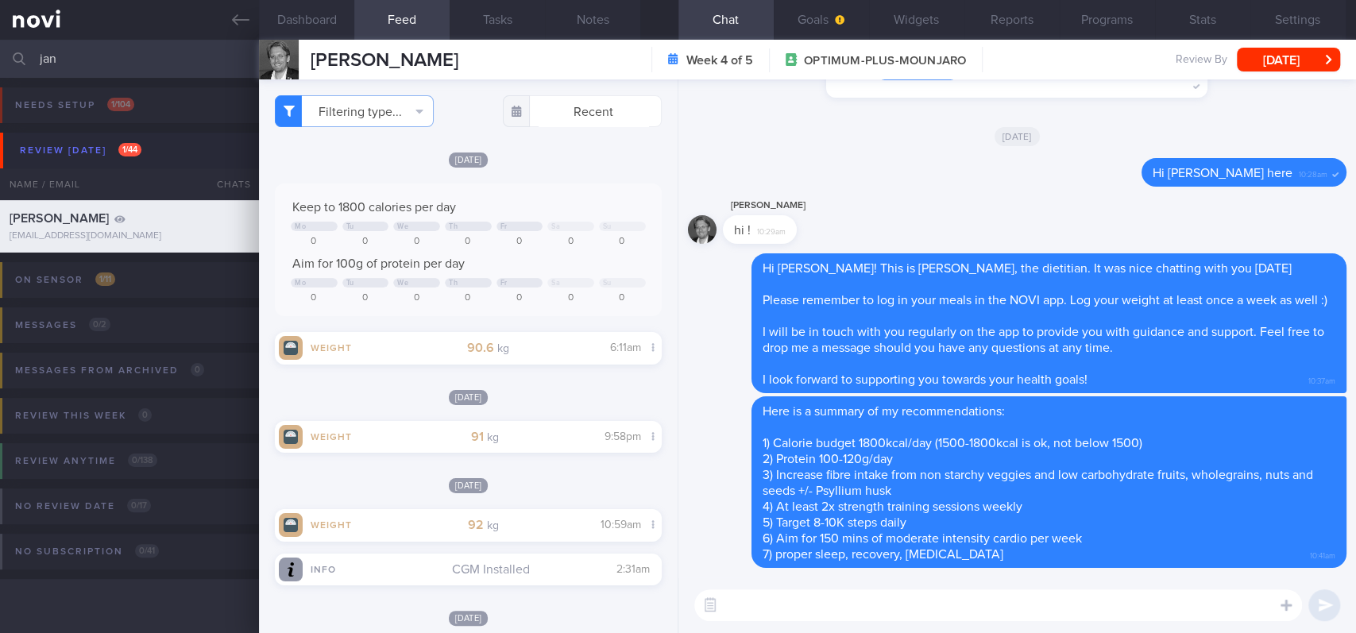
click at [561, 514] on textarea at bounding box center [998, 605] width 608 height 32
click at [561, 514] on textarea "Here is the Infographic by High Performance Sports Institute" at bounding box center [998, 605] width 608 height 32
click at [561, 514] on textarea "Here is the Infographic by High Performance Sport Institute" at bounding box center [998, 605] width 608 height 32
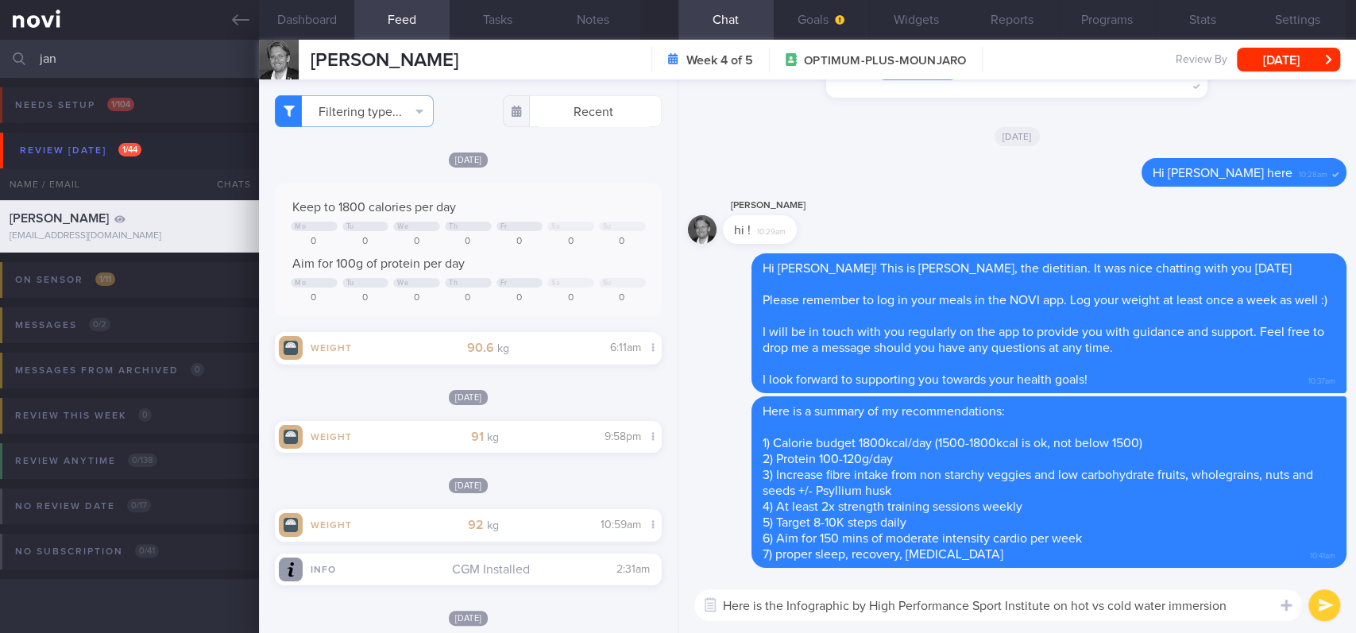
click at [561, 514] on textarea "Here is the Infographic by High Performance Sport Institute on hot vs cold wate…" at bounding box center [998, 605] width 608 height 32
click at [561, 514] on textarea "Here is the [Infographic by High Performance Sport Institute on hot vs cold wat…" at bounding box center [998, 605] width 608 height 32
paste textarea "Hi [PERSON_NAME]! This is [PERSON_NAME], the dietitian. It was nice chatting wi…"
drag, startPoint x: 1137, startPoint y: 601, endPoint x: 1118, endPoint y: 601, distance: 19.1
click at [561, 514] on textarea "Here is the [Infographic]( by High Performance Sport Institute on hot vs cold w…" at bounding box center [998, 605] width 608 height 32
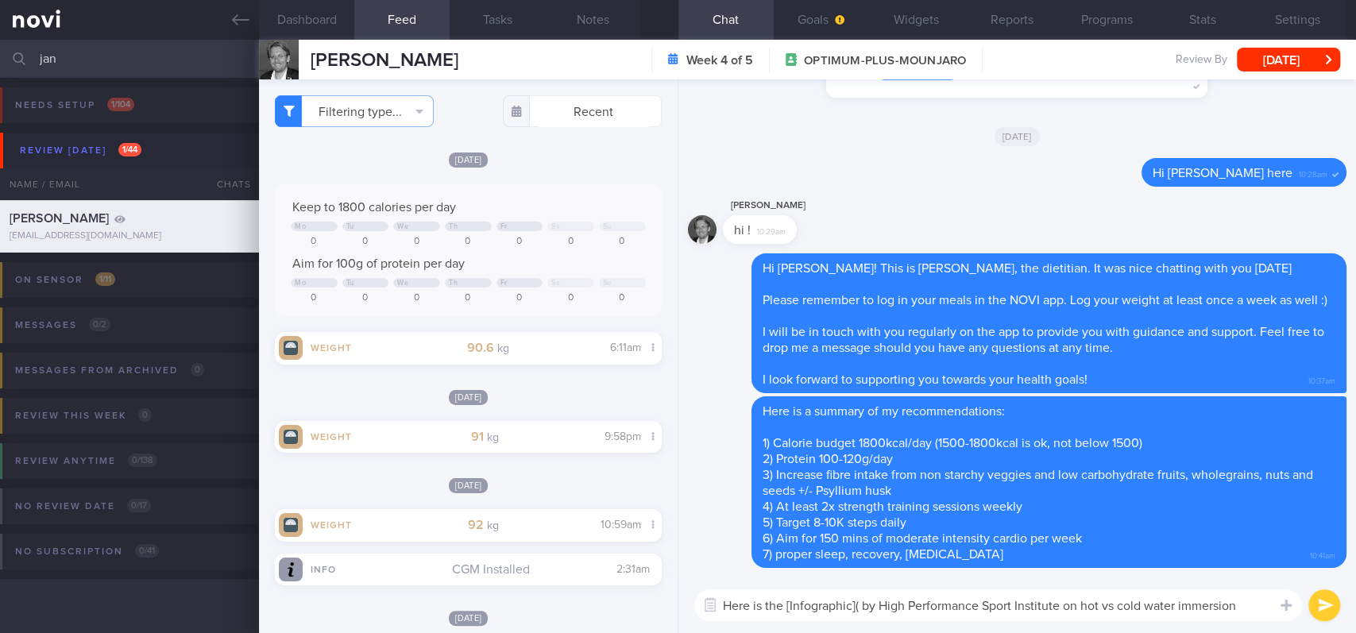
click at [561, 514] on textarea "Here is the [Infographic]( by High Performance Sport Institute on hot vs cold w…" at bounding box center [998, 605] width 608 height 32
paste textarea "[URL][DOMAIN_NAME]"
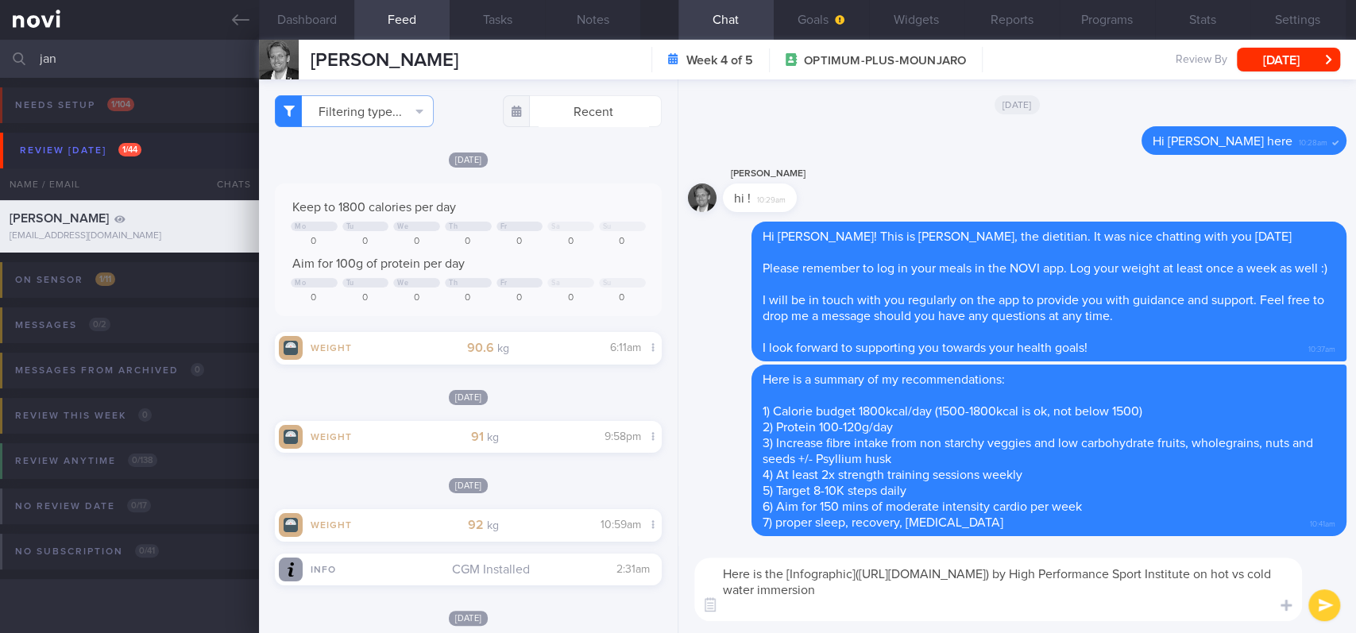
type textarea "Here is the [Infographic]([URL][DOMAIN_NAME]) by High Performance Sport Institu…"
click at [561, 168] on div "[PERSON_NAME] hi ! 10:29am" at bounding box center [1017, 192] width 659 height 57
click at [561, 514] on textarea "Here is the [Infographic]([URL][DOMAIN_NAME]) by High Performance Sport Institu…" at bounding box center [998, 590] width 608 height 64
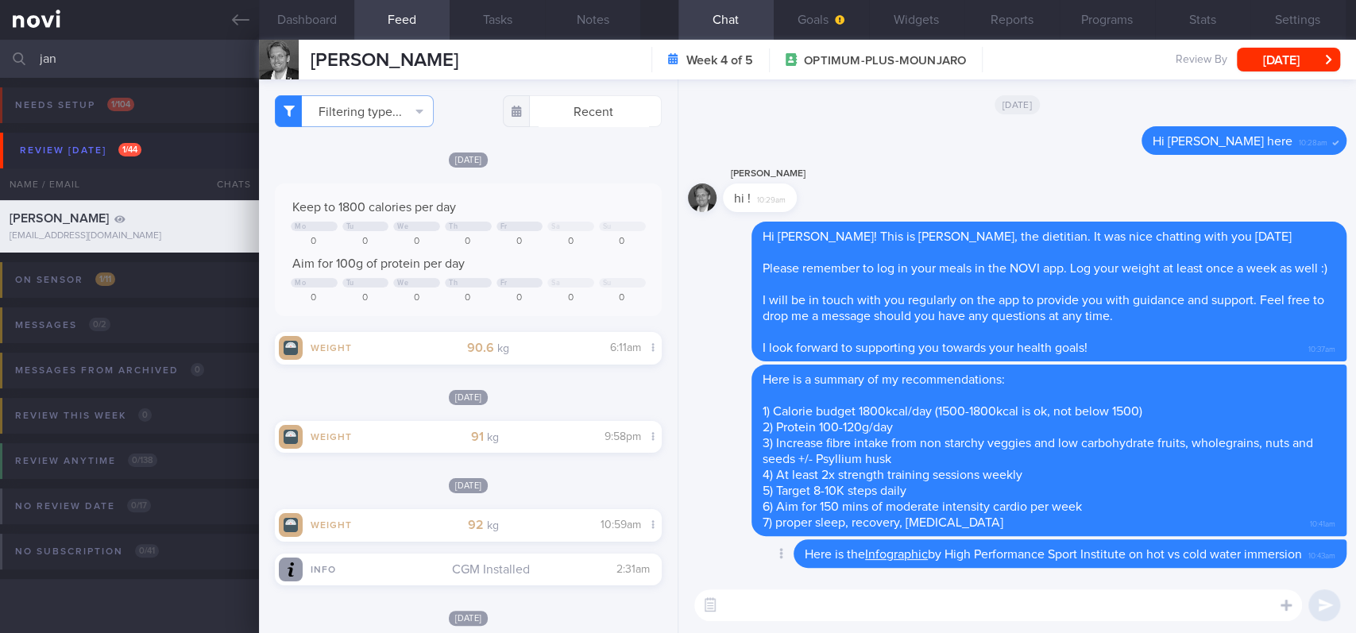
click at [561, 514] on link "Infographic" at bounding box center [896, 554] width 63 height 13
click at [561, 514] on textarea at bounding box center [998, 605] width 608 height 32
paste textarea "Here are the instructions for [AI photo food logging]([URL][DOMAIN_NAME])"
type textarea "Here are the instructions for [AI photo food logging]([URL][DOMAIN_NAME])"
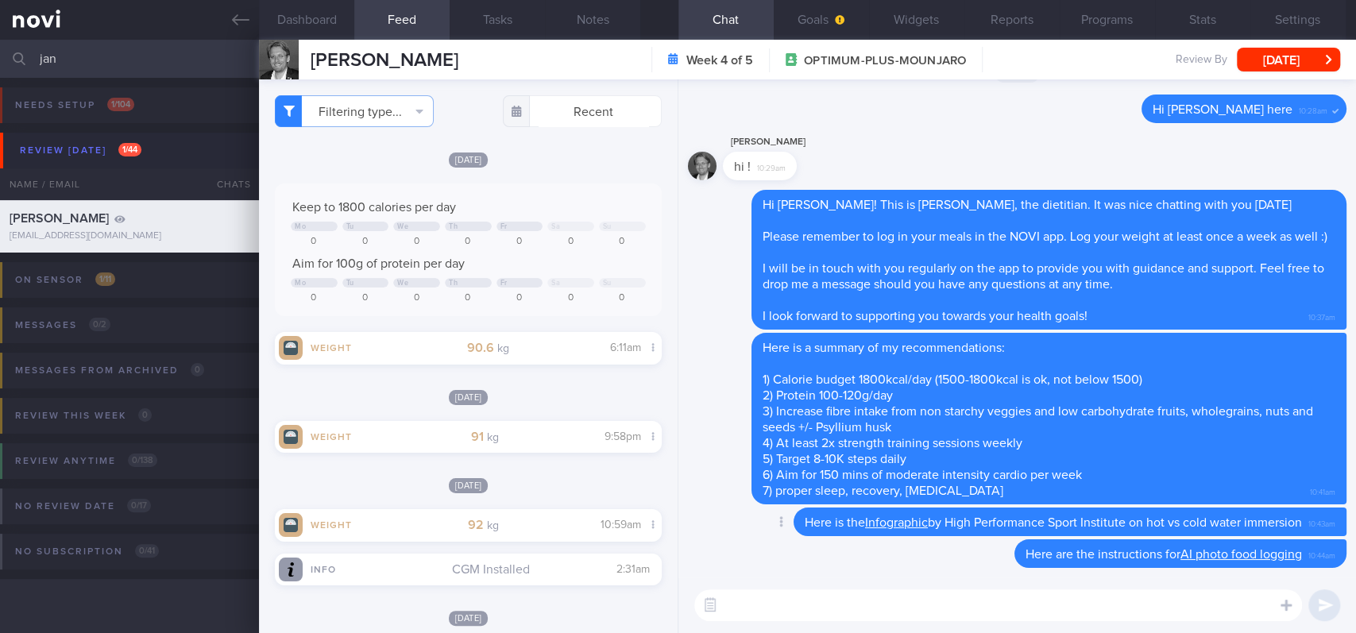
click at [561, 514] on link "Infographic" at bounding box center [896, 522] width 63 height 13
click at [561, 133] on div "[PERSON_NAME] hi ! 10:29am" at bounding box center [1017, 161] width 659 height 57
click at [561, 24] on button "Goals" at bounding box center [821, 20] width 95 height 40
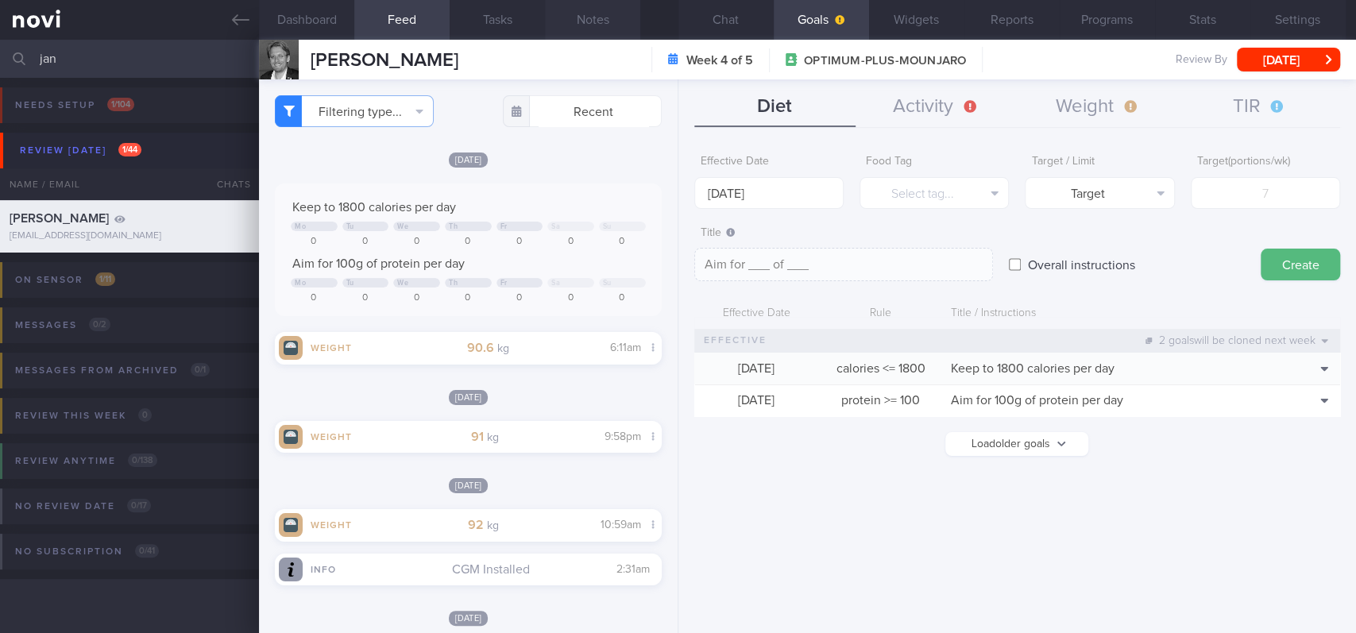
click at [561, 9] on button "Notes" at bounding box center [592, 20] width 95 height 40
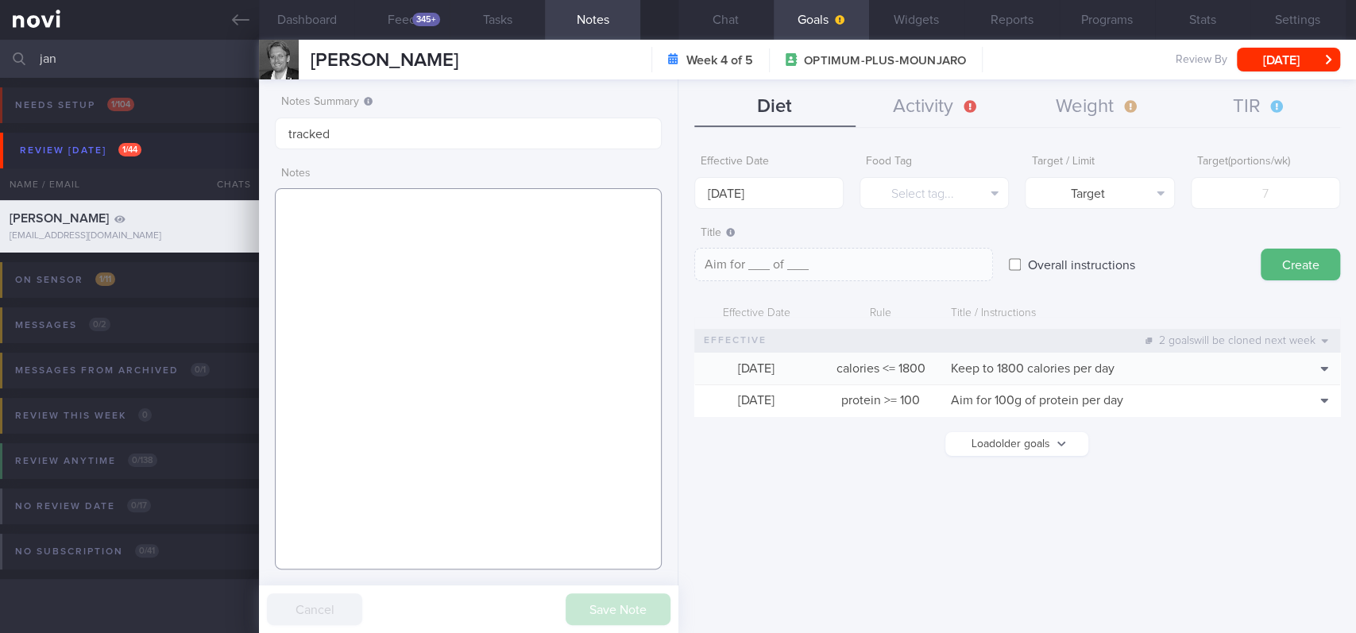
click at [418, 392] on textarea at bounding box center [468, 378] width 387 height 381
paste textarea ""49M ""[PERSON_NAME]"" Academic Professor Client is a self proclaimed ""biohack…"
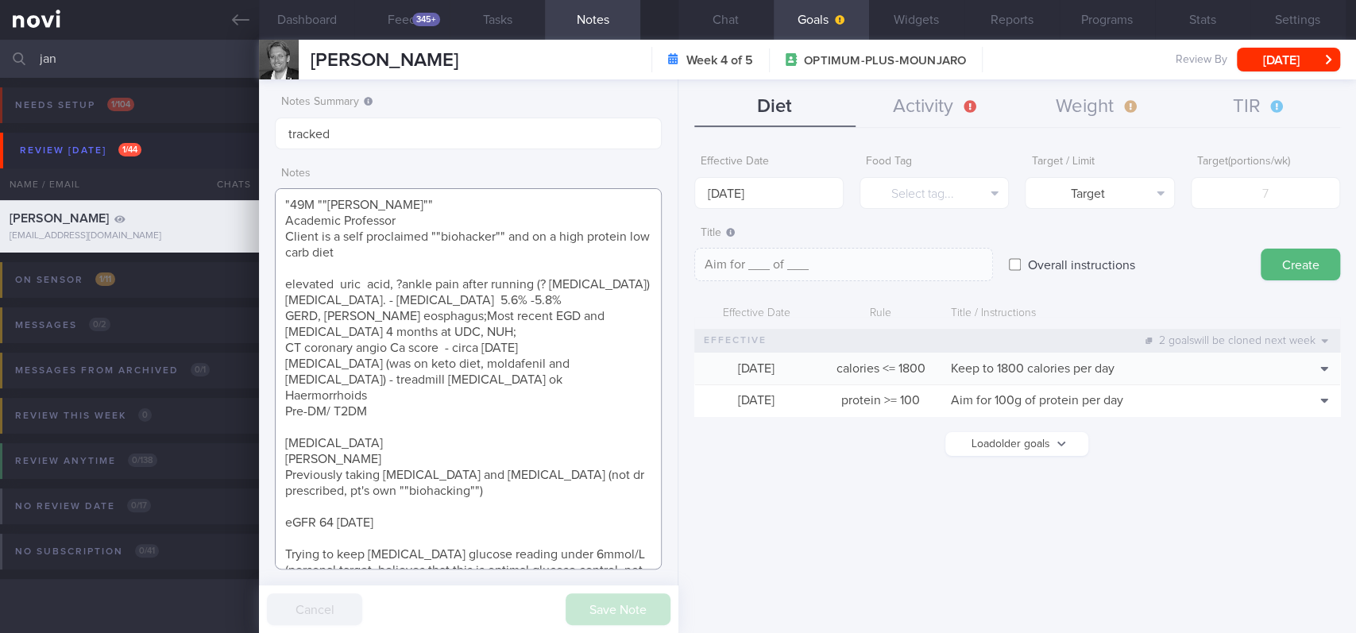
scroll to position [166, 0]
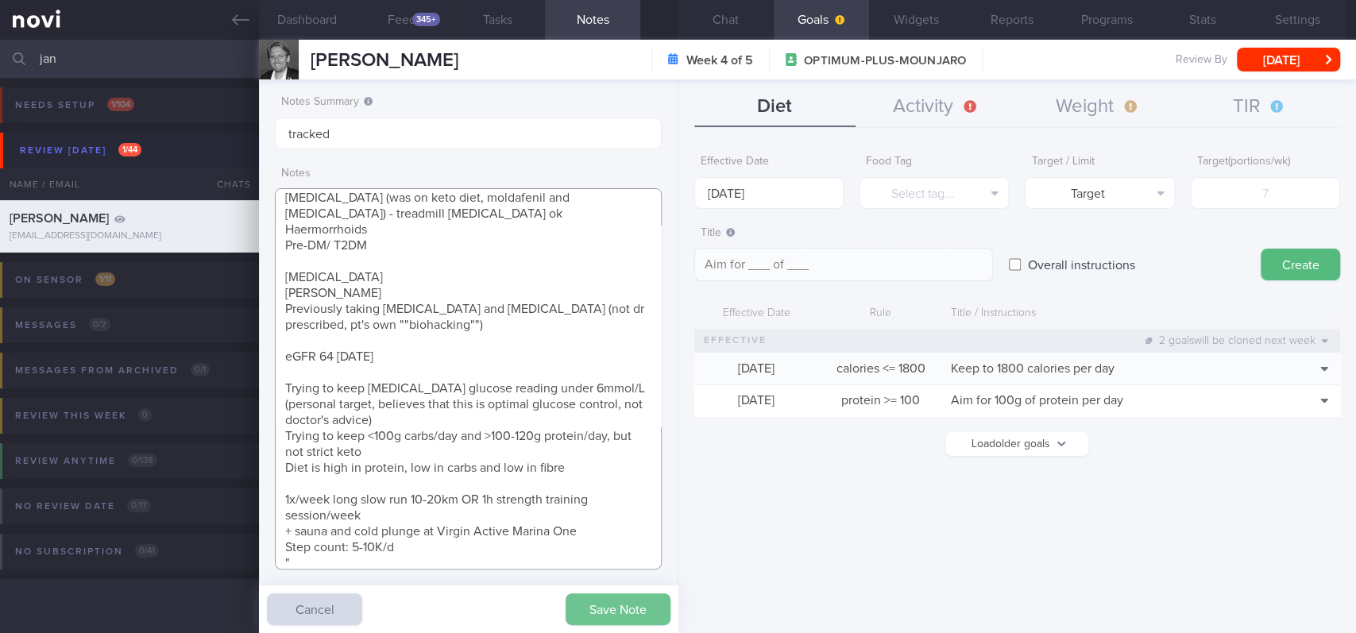
type textarea ""49M ""[PERSON_NAME]"" Academic Professor Client is a self proclaimed ""biohack…"
click at [561, 514] on button "Save Note" at bounding box center [618, 609] width 105 height 32
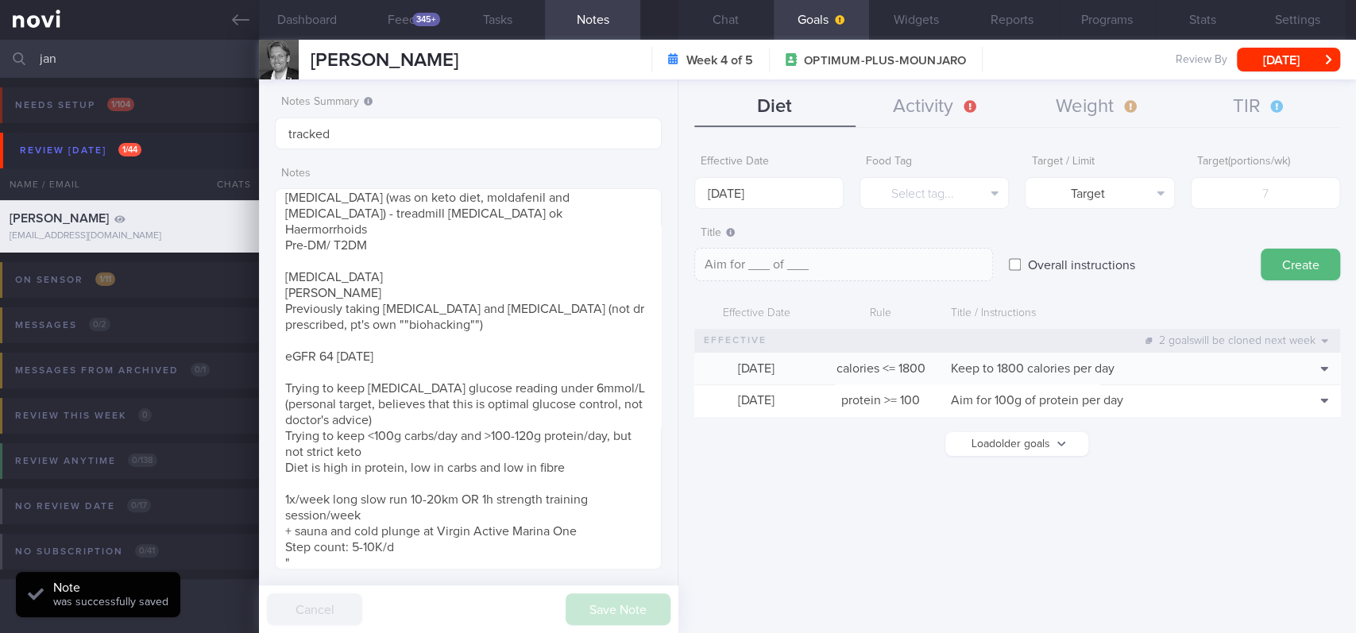
click at [561, 210] on form "Effective Date [DATE] Food Tag Select tag... Select tag... Calories Carbs Prote…" at bounding box center [1017, 309] width 646 height 325
click at [561, 202] on button "Select tag..." at bounding box center [934, 193] width 149 height 32
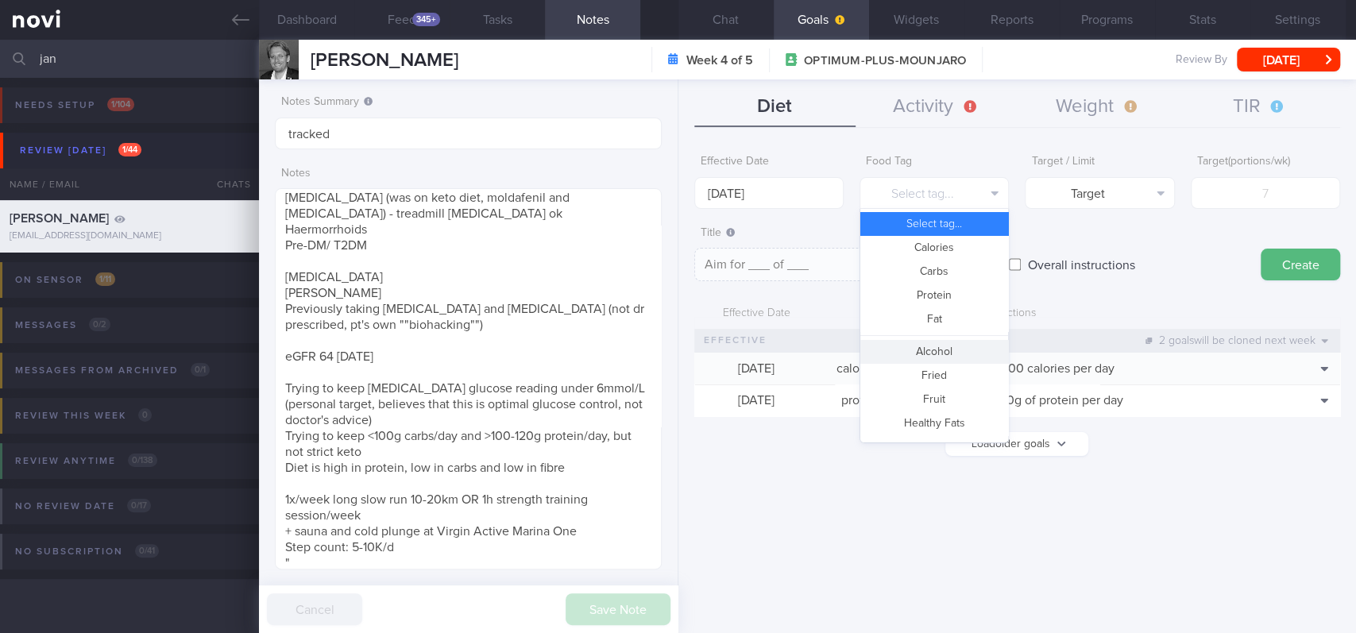
click at [561, 355] on button "Alcohol" at bounding box center [934, 352] width 148 height 24
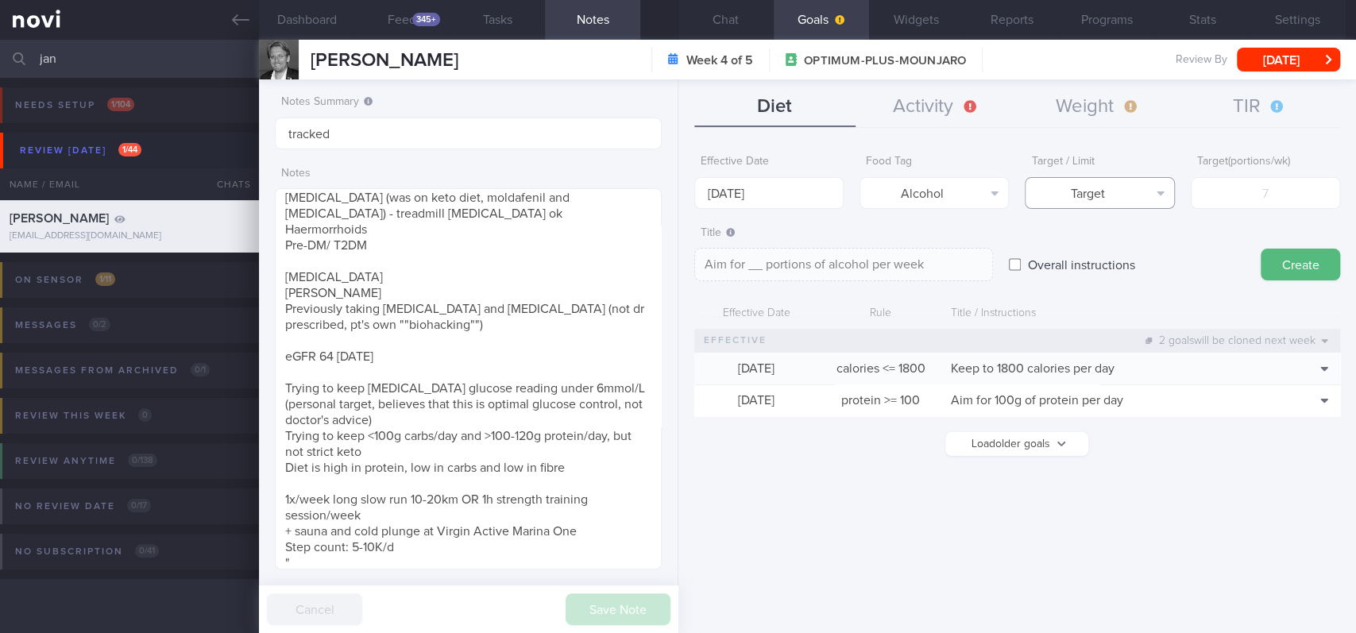
click at [561, 191] on button "Target" at bounding box center [1099, 193] width 149 height 32
click at [561, 253] on button "Limit" at bounding box center [1100, 248] width 148 height 24
type textarea "Keep to __ portions of alcohol per week"
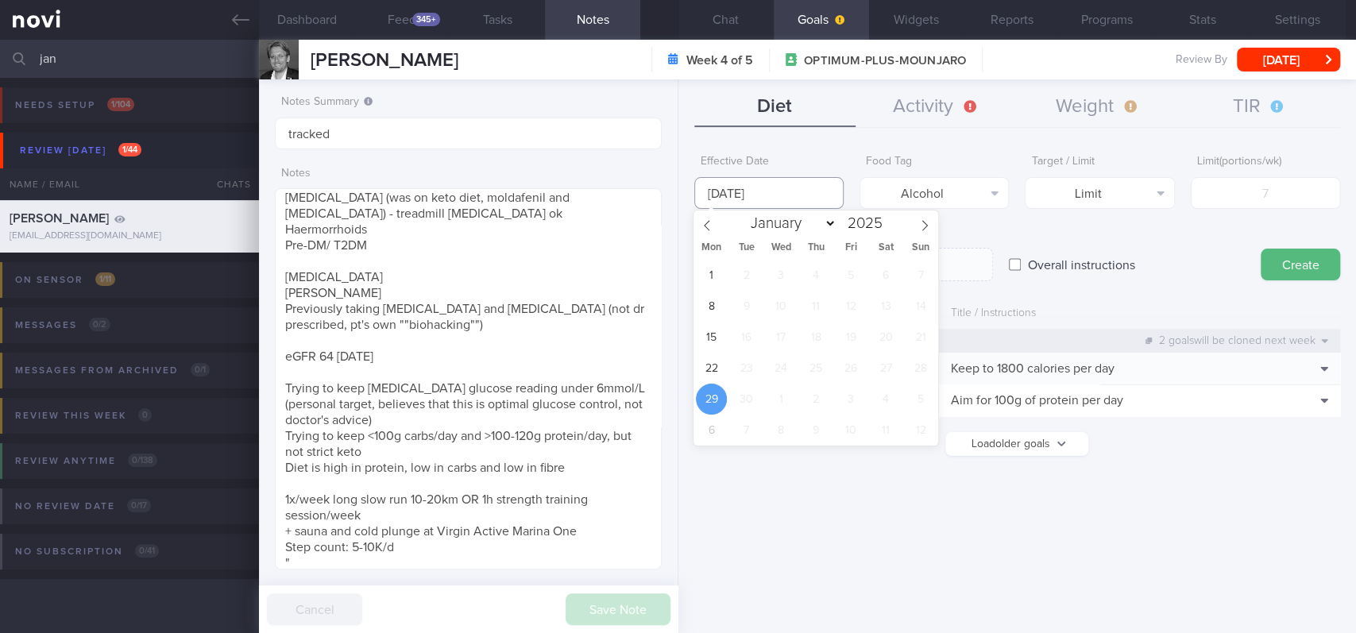
click at [561, 177] on input "[DATE]" at bounding box center [768, 193] width 149 height 32
click at [561, 367] on span "22" at bounding box center [711, 368] width 31 height 31
type input "[DATE]"
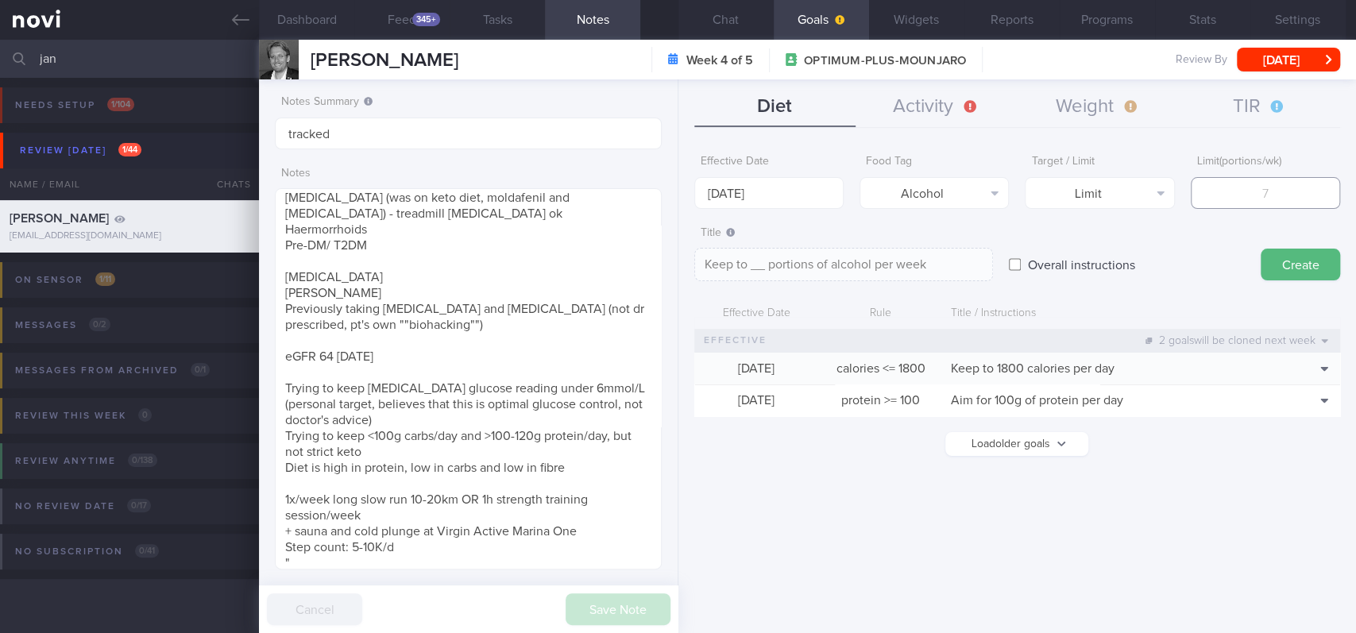
click at [561, 187] on input "number" at bounding box center [1265, 193] width 149 height 32
type input "5"
type textarea "Keep to 5 portions of alcohol per week"
type textarea "Keep to __ portions of alcohol per week"
type input "1"
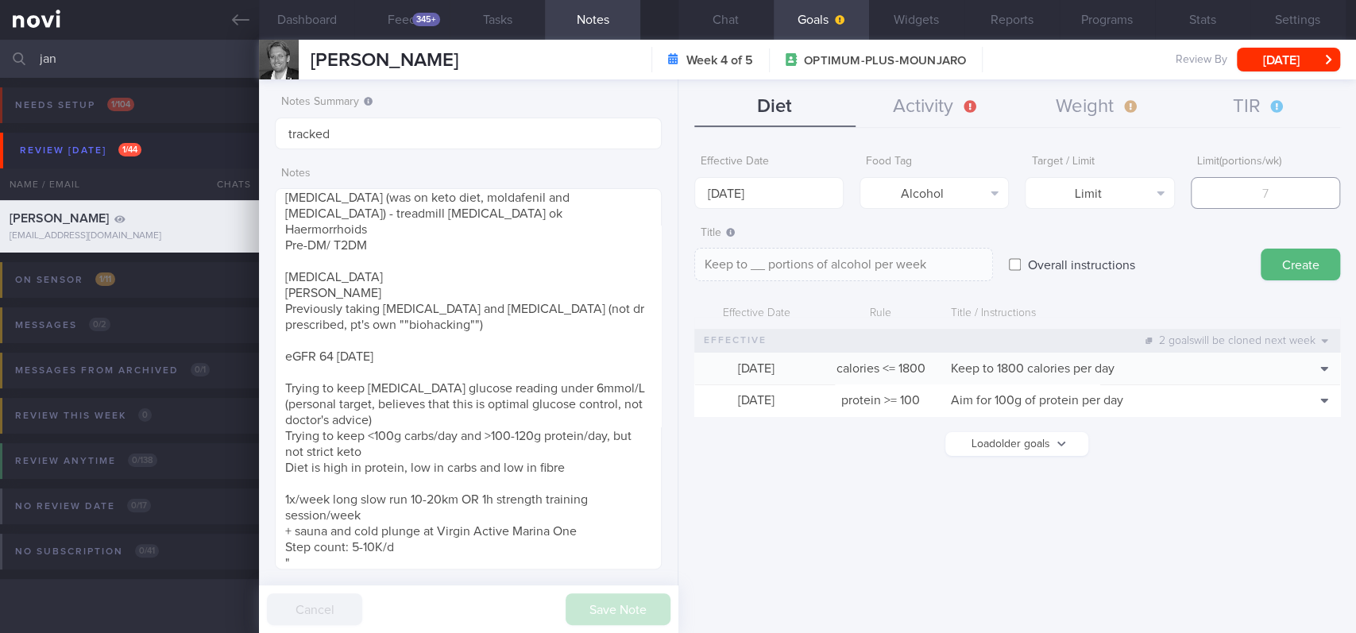
type textarea "Keep to 1 portions of alcohol per week"
type input "10"
type textarea "Keep to 10 portions of alcohol per week"
type input "10"
click at [561, 261] on button "Create" at bounding box center [1300, 265] width 79 height 32
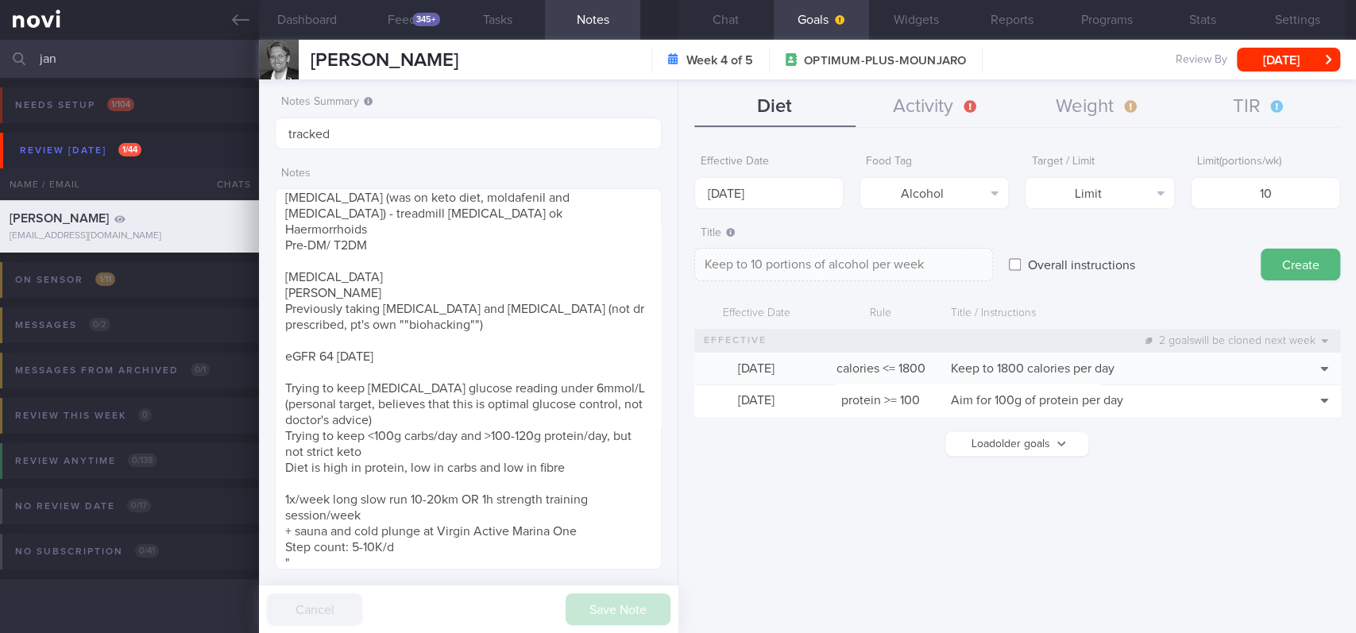
type input "[DATE]"
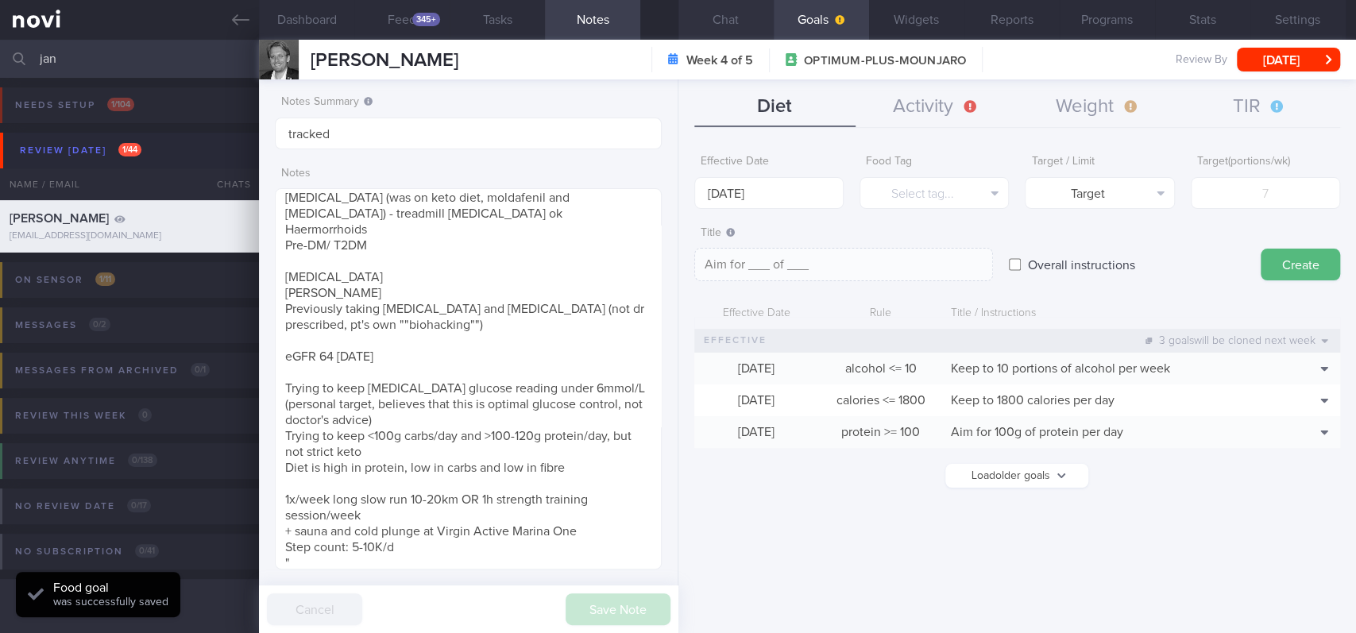
click at [561, 26] on button "Chat" at bounding box center [725, 20] width 95 height 40
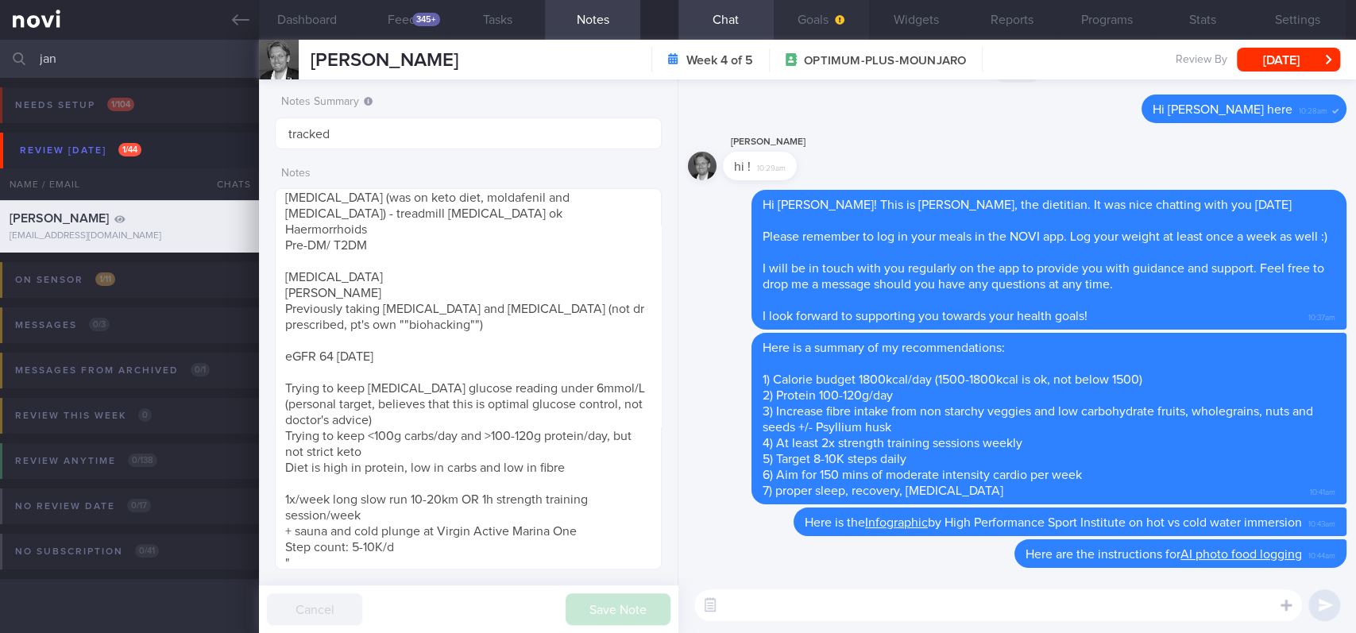
click at [561, 17] on button "Goals" at bounding box center [821, 20] width 95 height 40
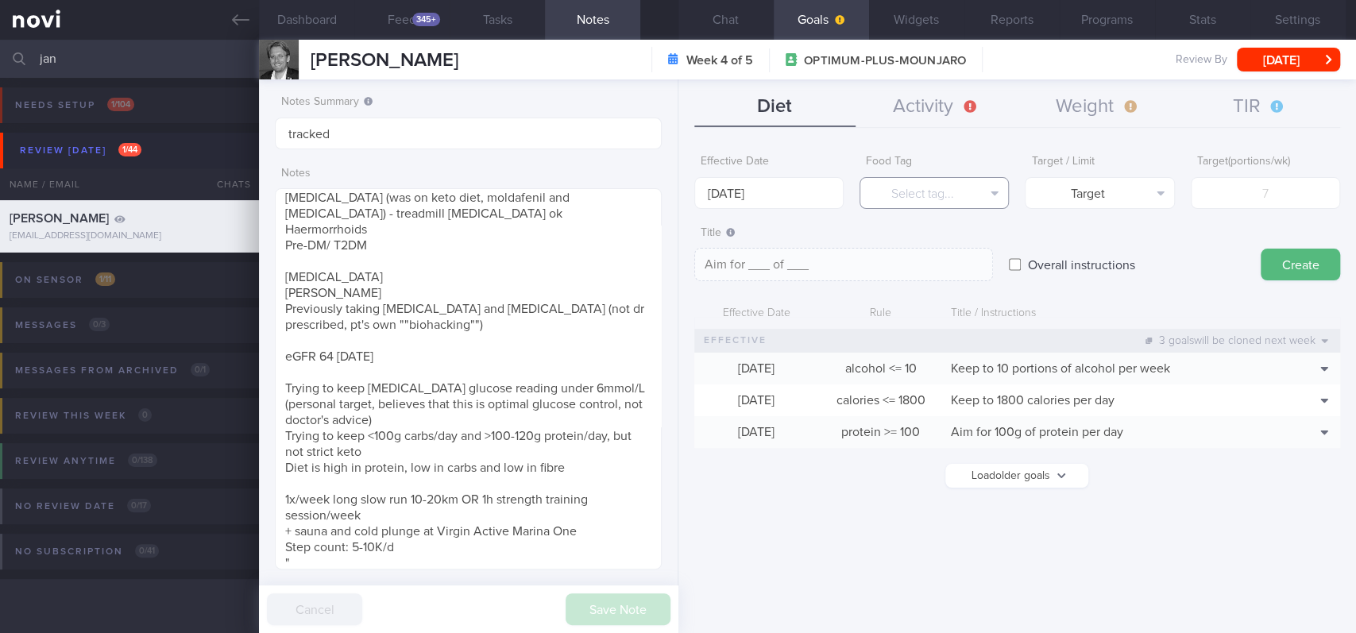
click at [561, 195] on button "Select tag..." at bounding box center [934, 193] width 149 height 32
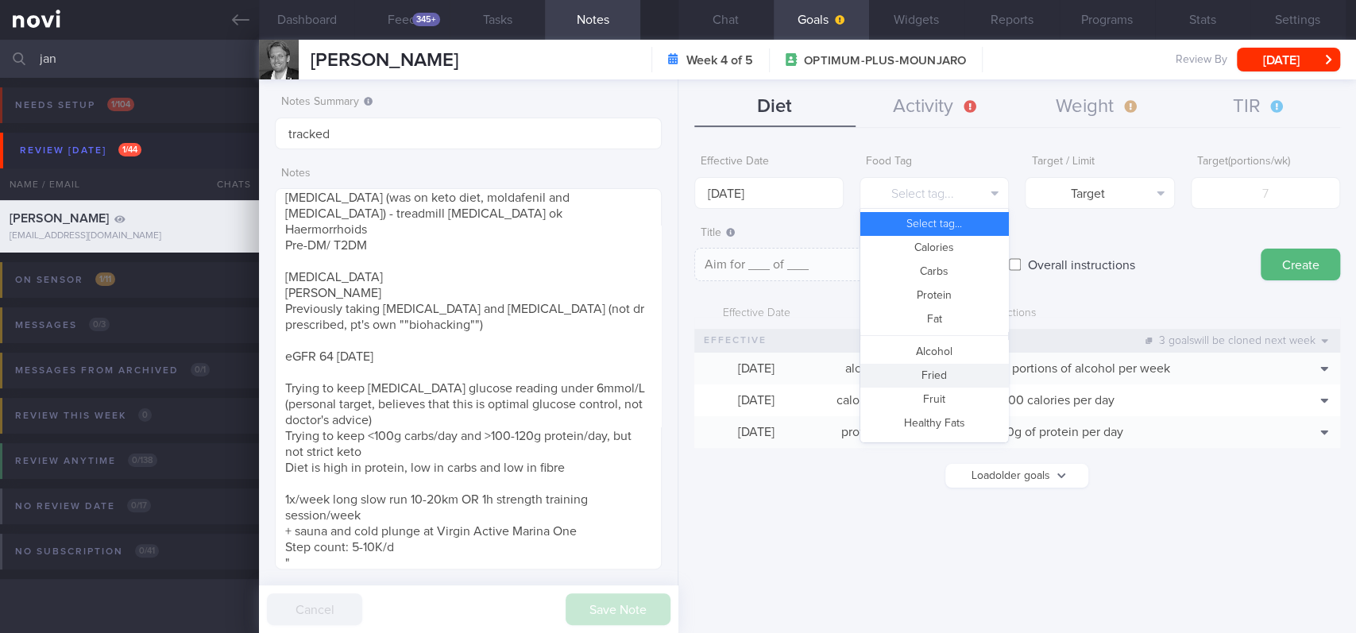
click at [561, 378] on button "Fried" at bounding box center [934, 376] width 148 height 24
type textarea "Aim for __ portions of fried food per week"
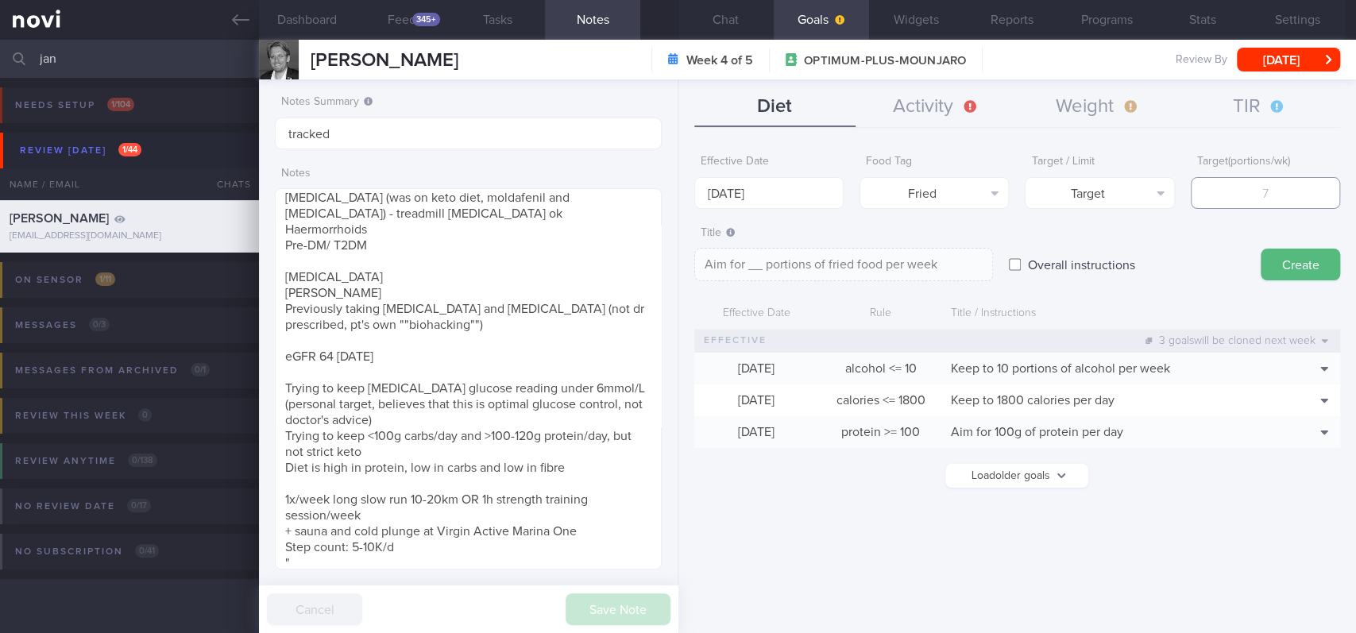
click at [561, 187] on input "number" at bounding box center [1265, 193] width 149 height 32
type input "2"
type textarea "Aim for 2 portions of fried food per week"
type input "2"
click at [561, 187] on button "Target" at bounding box center [1099, 193] width 149 height 32
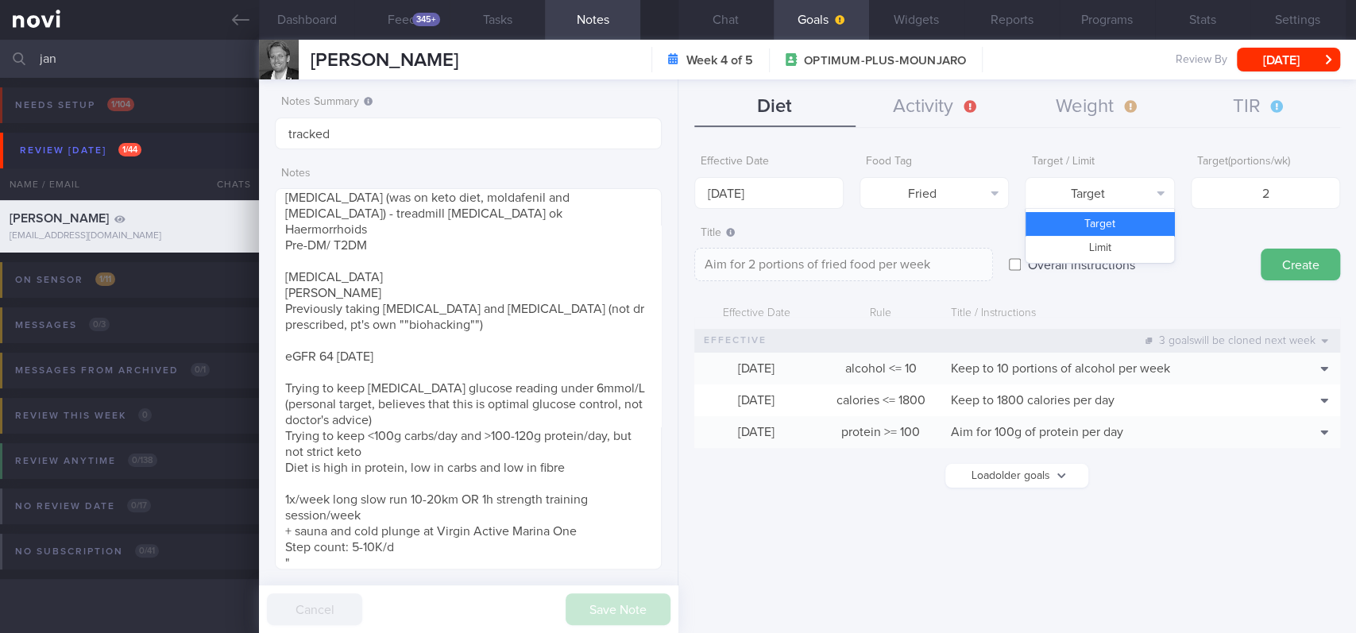
click at [561, 245] on button "Limit" at bounding box center [1100, 248] width 148 height 24
type textarea "Keep to 2 portions of fried food per week"
click at [561, 196] on input "[DATE]" at bounding box center [768, 193] width 149 height 32
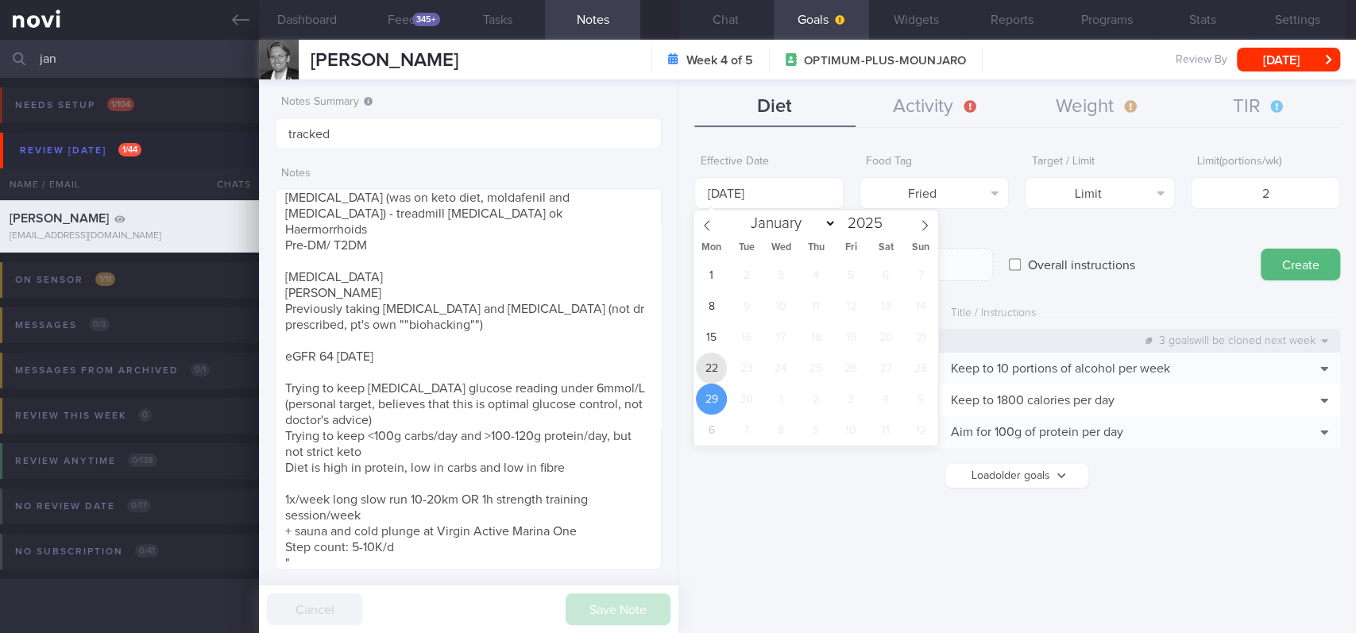
click at [561, 370] on span "22" at bounding box center [711, 368] width 31 height 31
type input "[DATE]"
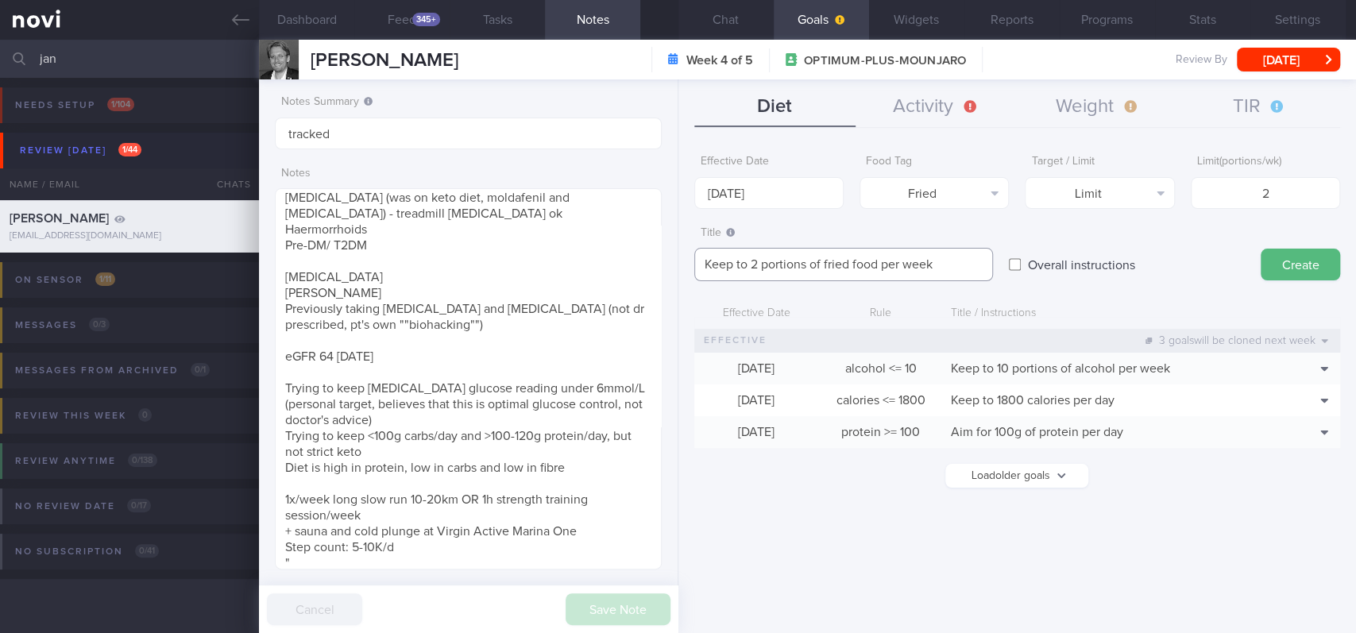
click at [561, 265] on textarea "Keep to 2 portions of fried food per week" at bounding box center [843, 264] width 299 height 33
type textarea "Keep to 2 portions of fried/high fat food per week"
click at [561, 259] on button "Create" at bounding box center [1300, 265] width 79 height 32
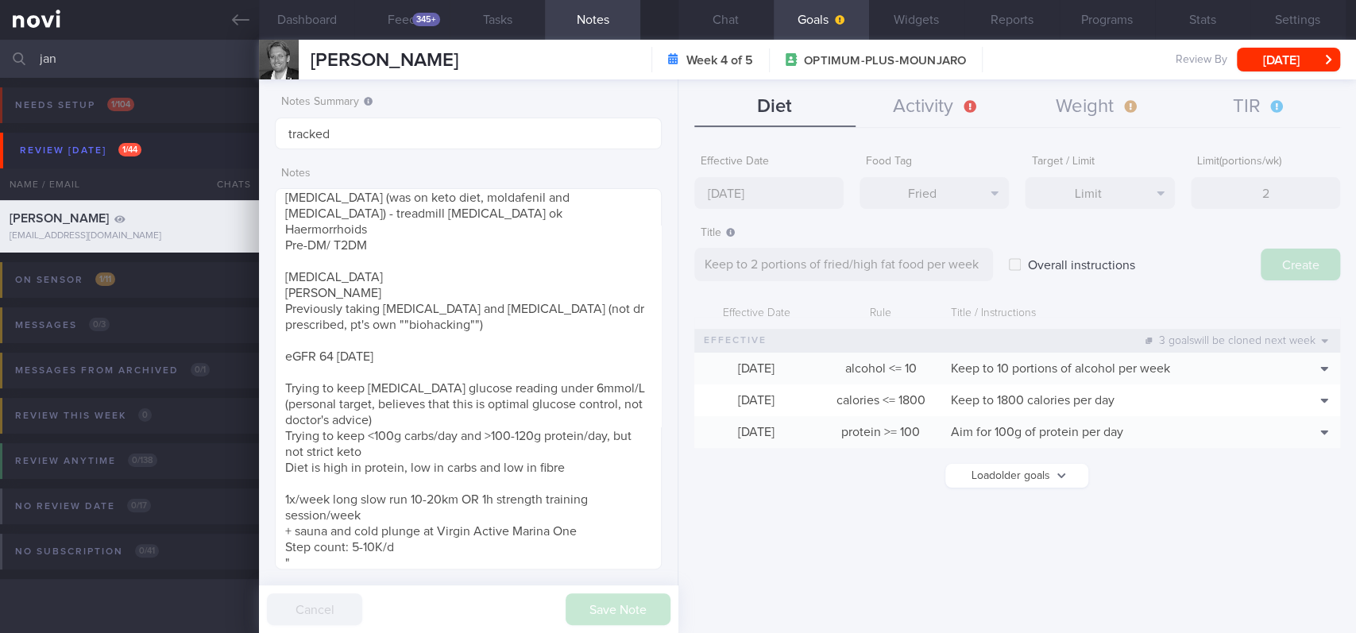
click at [561, 193] on div "Effective Date [DATE] Food Tag Fried Select tag... Calories Carbs Protein Fat A…" at bounding box center [1017, 384] width 678 height 498
type input "[DATE]"
type textarea "Aim for ___ of ___"
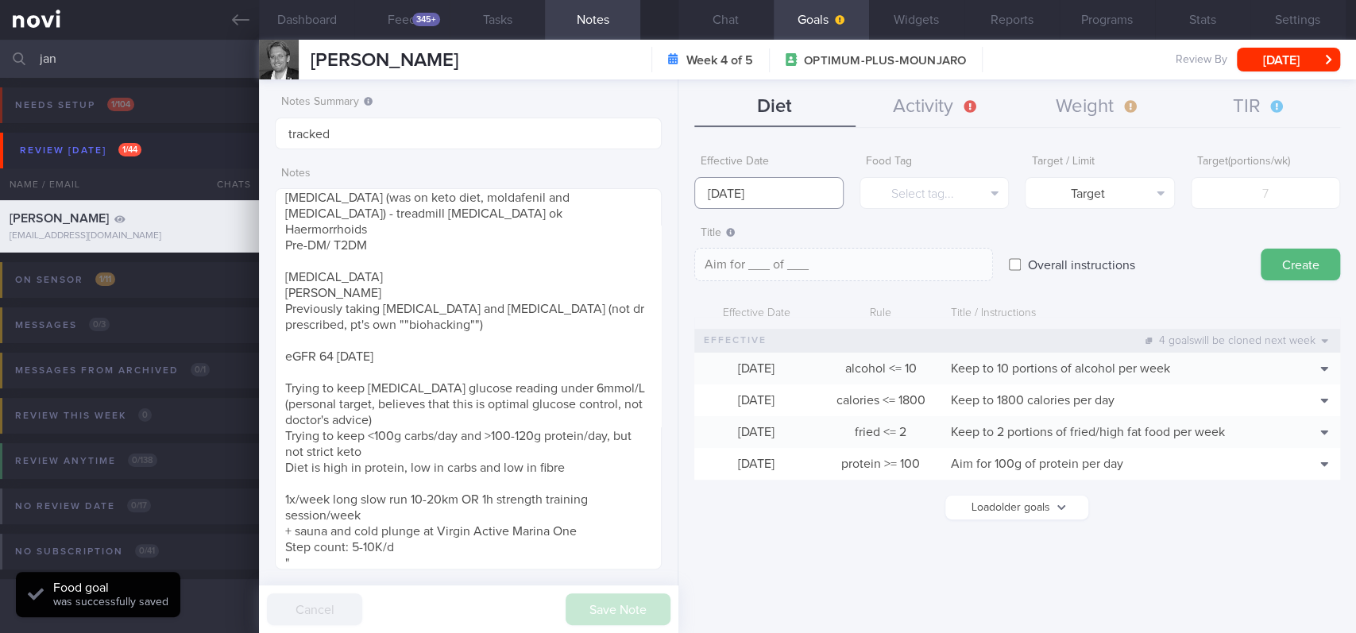
click at [561, 207] on body "You are offline! Some functionality will be unavailable Patients New Users Coac…" at bounding box center [678, 316] width 1356 height 633
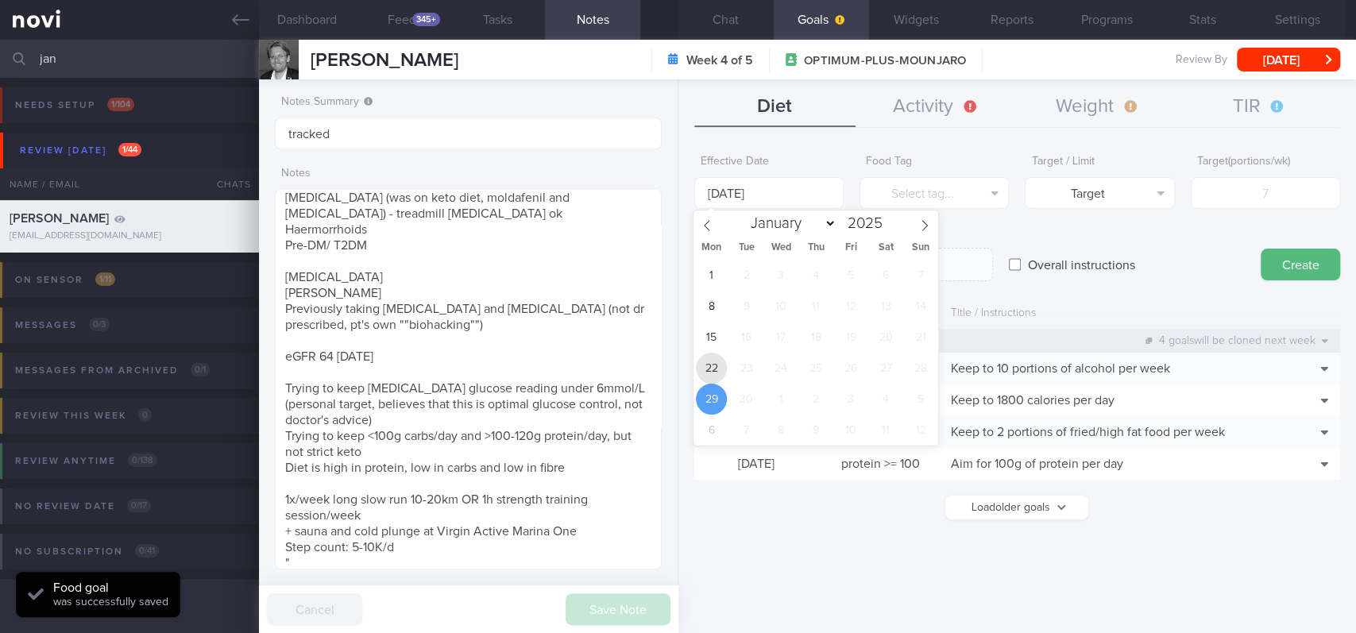
click at [561, 366] on span "22" at bounding box center [711, 368] width 31 height 31
type input "[DATE]"
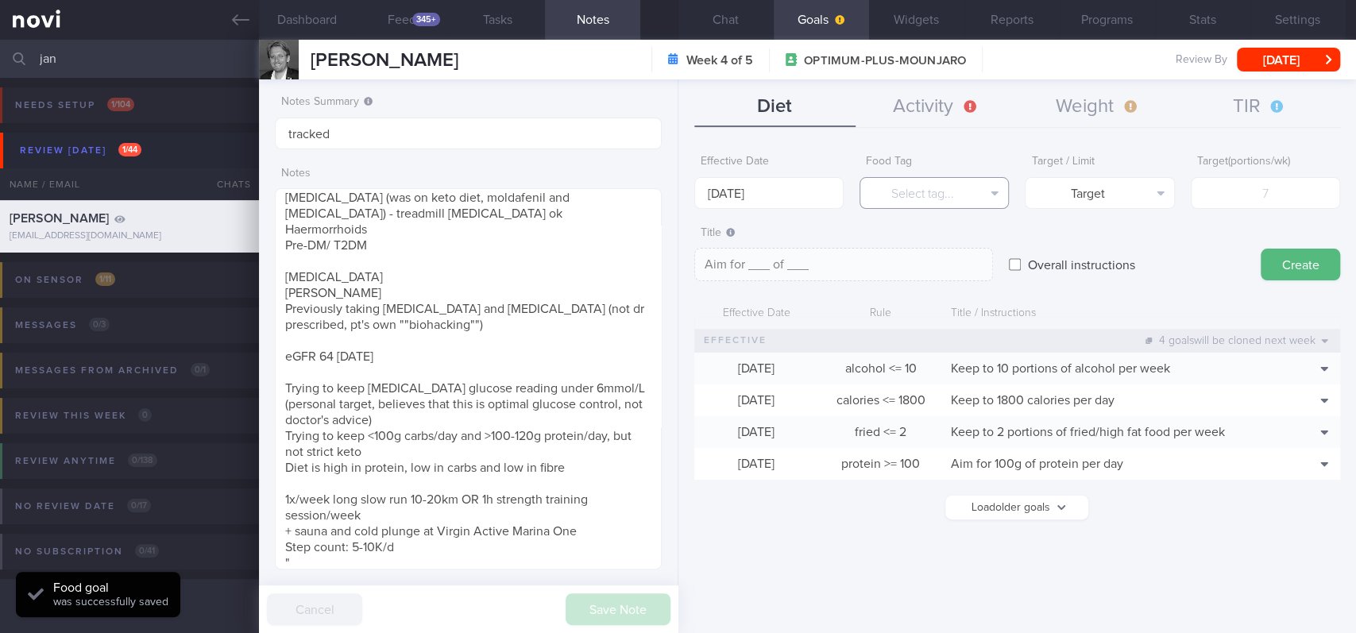
click at [561, 198] on button "Select tag..." at bounding box center [934, 193] width 149 height 32
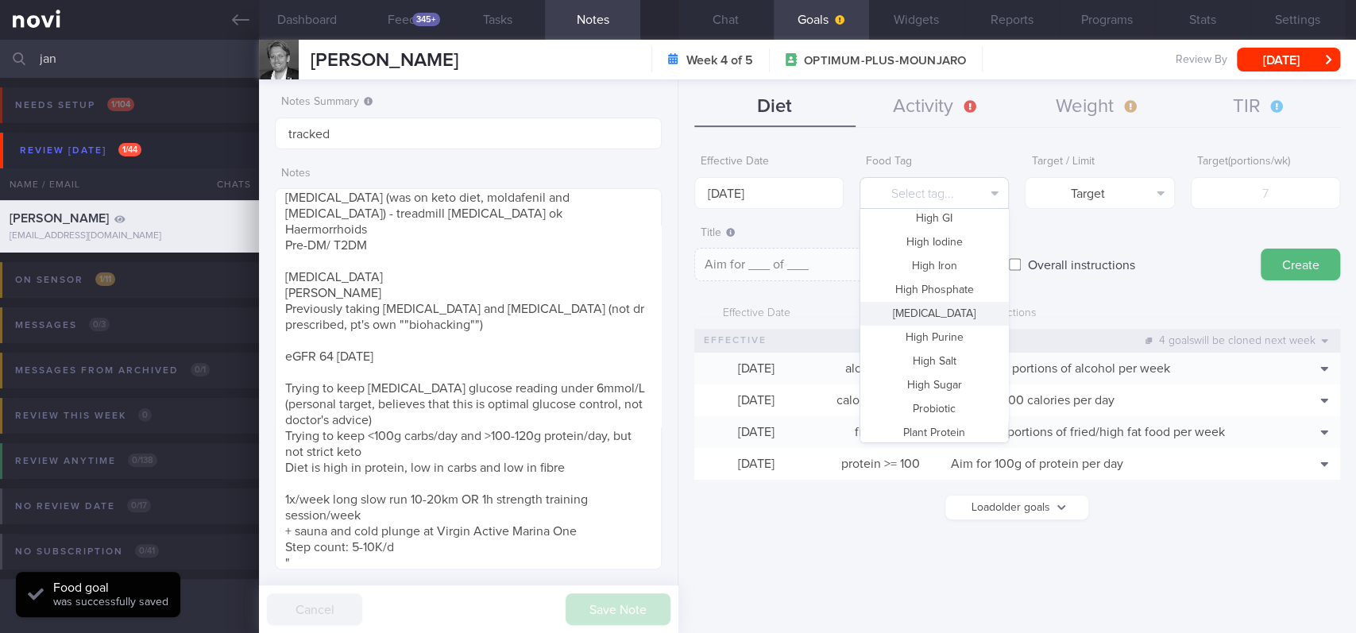
scroll to position [472, 0]
click at [561, 378] on button "Vegetable" at bounding box center [934, 381] width 148 height 24
type textarea "Aim for __ portions of vegetables per week"
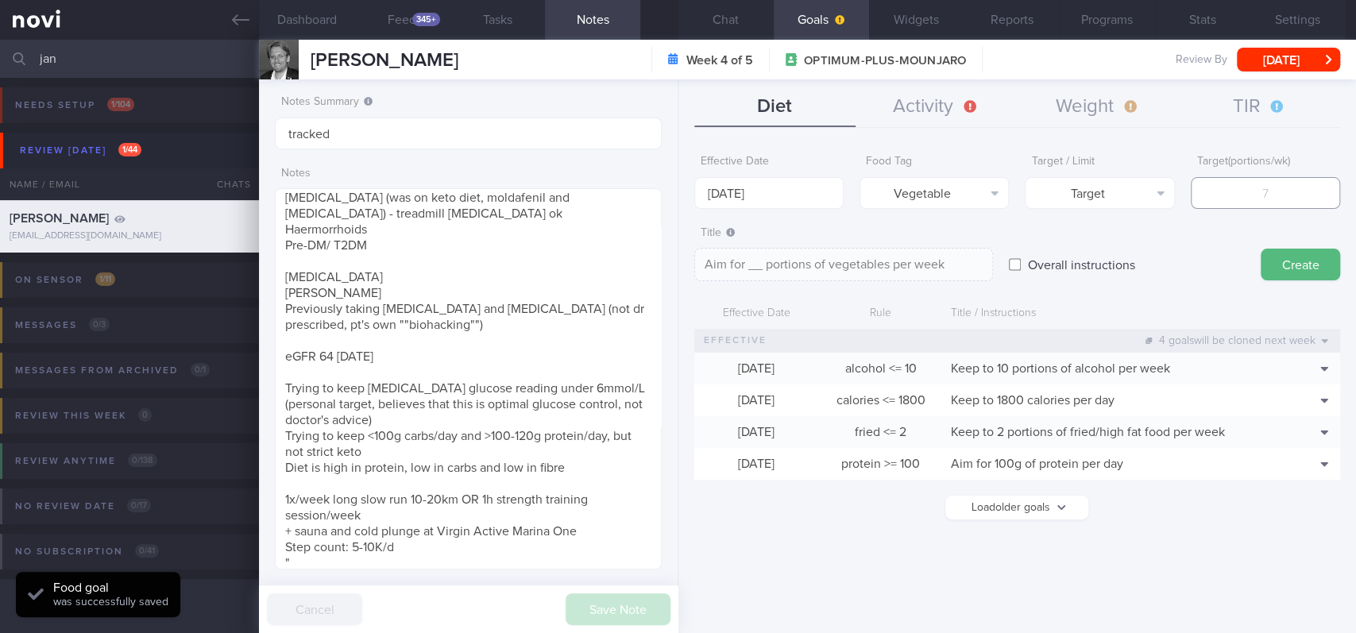
click at [561, 184] on input "number" at bounding box center [1265, 193] width 149 height 32
type input "14"
type textarea "Aim for 14 portions of vegetables per week"
type input "14"
click at [561, 283] on form "Effective Date [DATE] Food Tag Vegetable Select tag... Calories Carbs Protein F…" at bounding box center [1017, 341] width 646 height 388
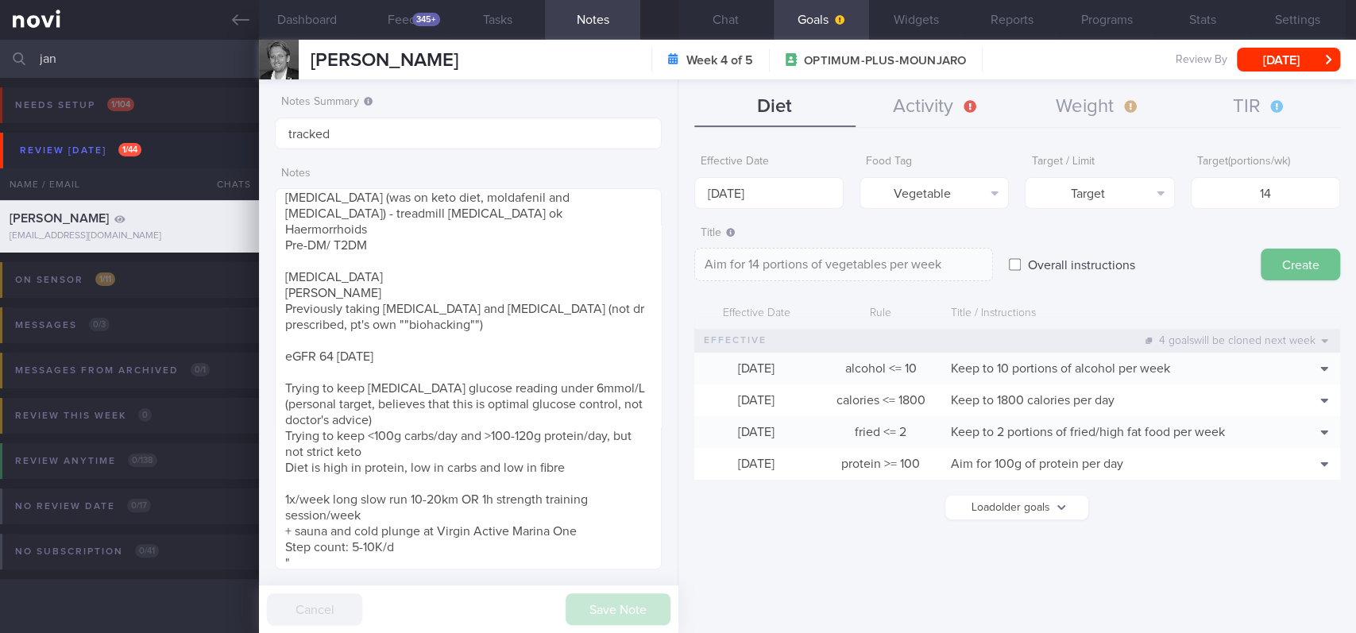
click at [561, 273] on button "Create" at bounding box center [1300, 265] width 79 height 32
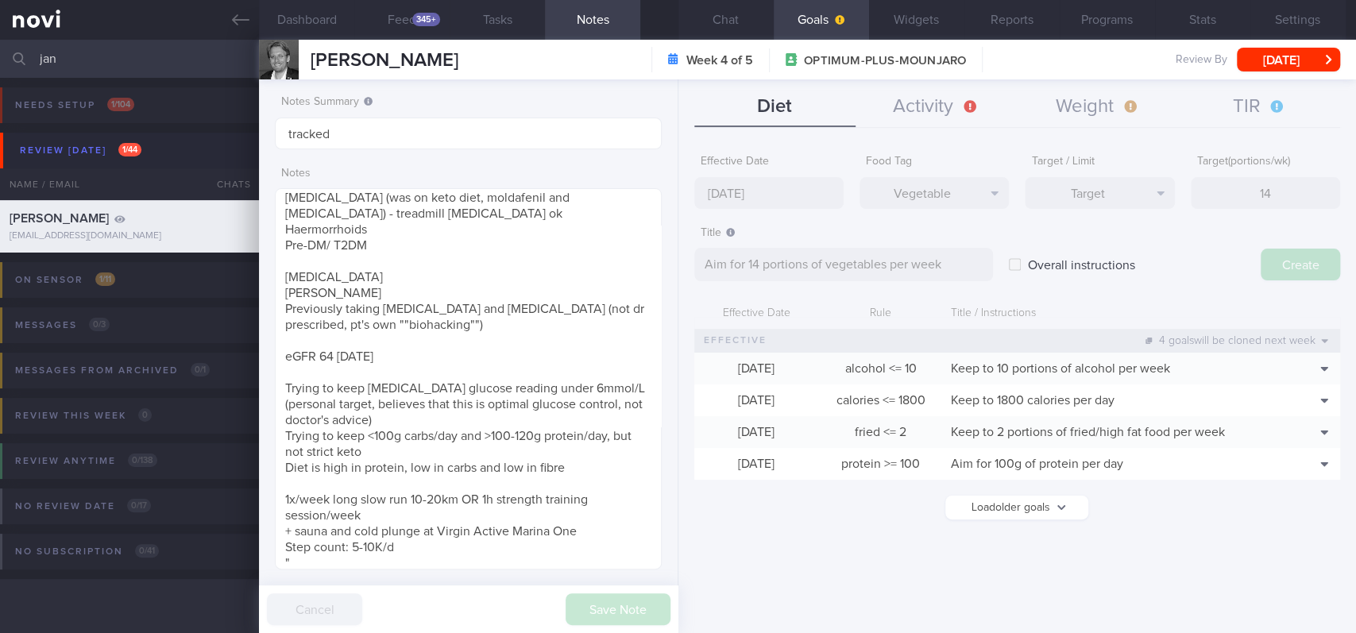
type input "[DATE]"
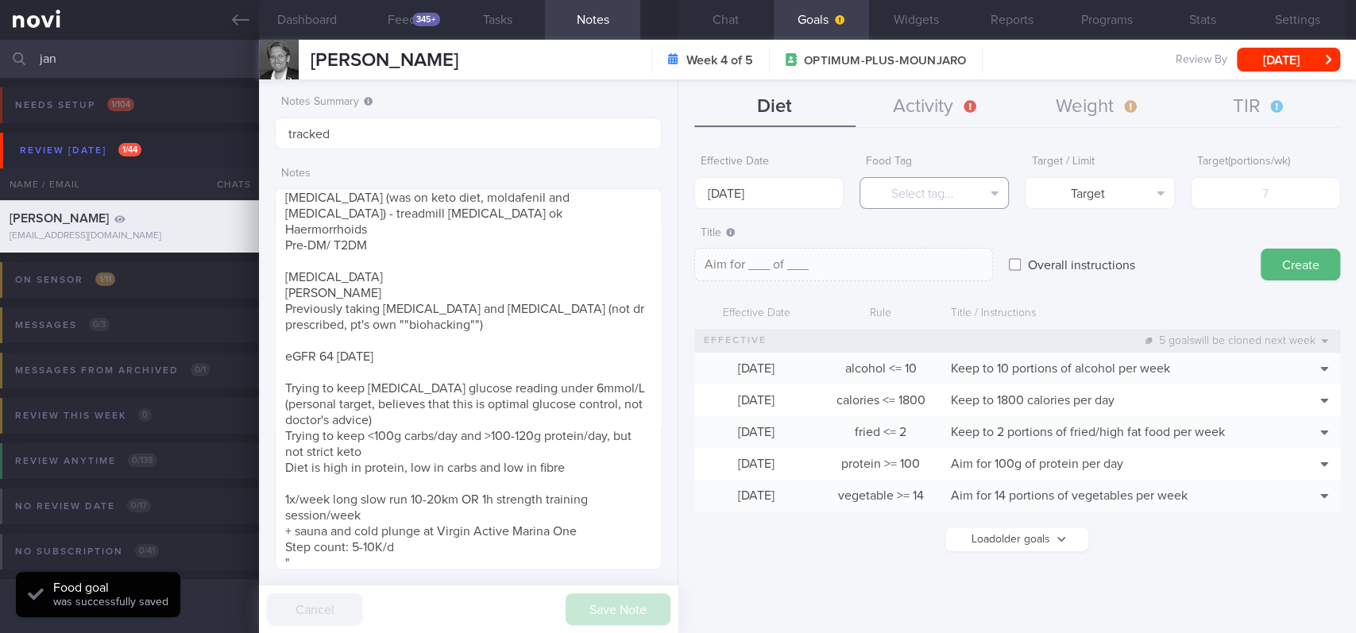
click at [561, 194] on button "Select tag..." at bounding box center [934, 193] width 149 height 32
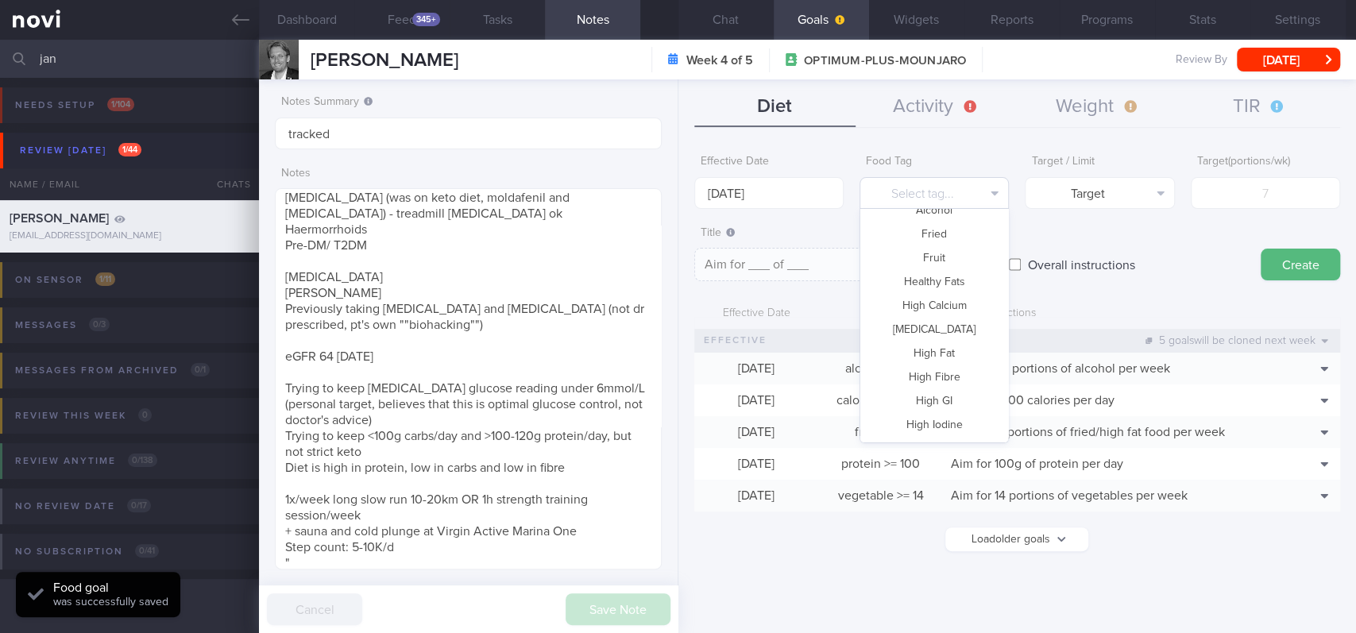
scroll to position [0, 0]
click at [561, 276] on button "Carbs" at bounding box center [934, 272] width 148 height 24
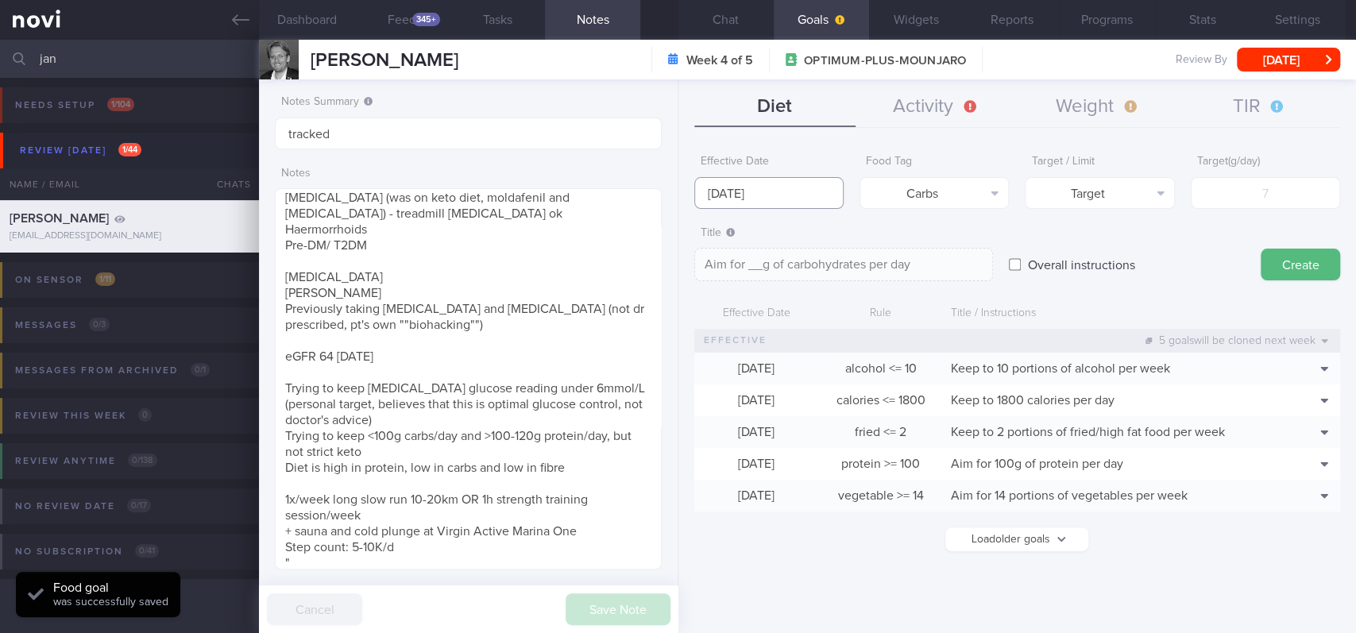
click at [561, 193] on input "[DATE]" at bounding box center [768, 193] width 149 height 32
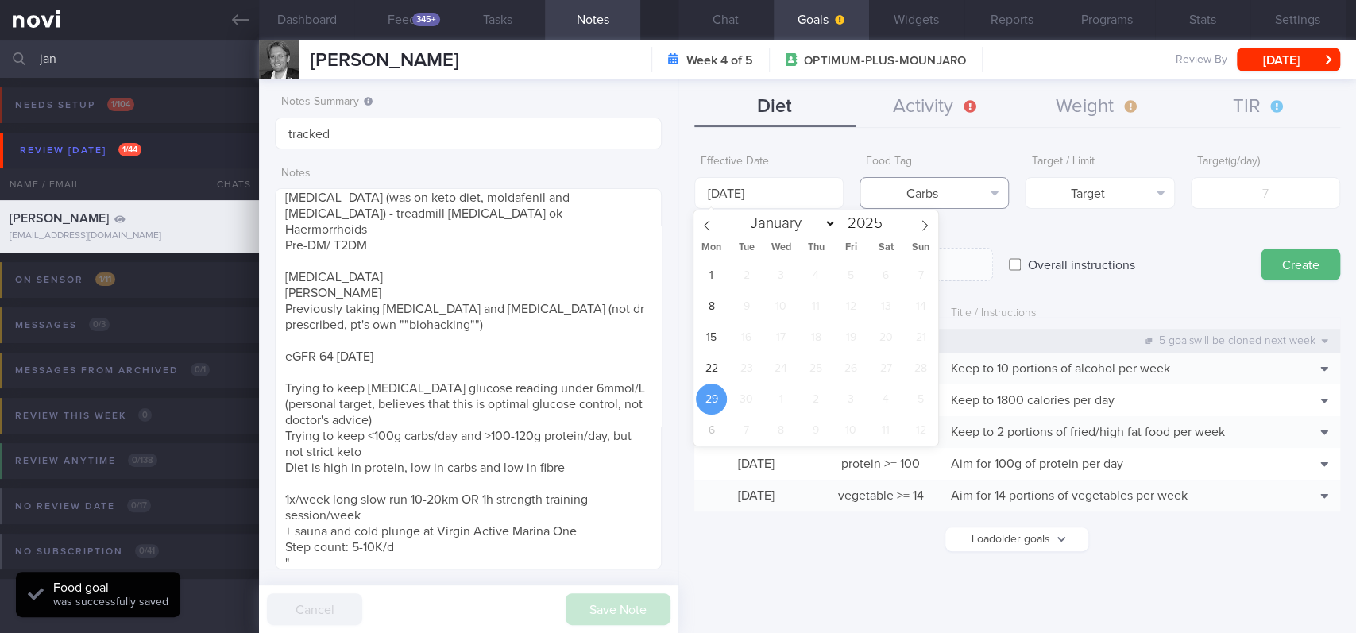
click at [561, 184] on button "Carbs" at bounding box center [934, 193] width 149 height 32
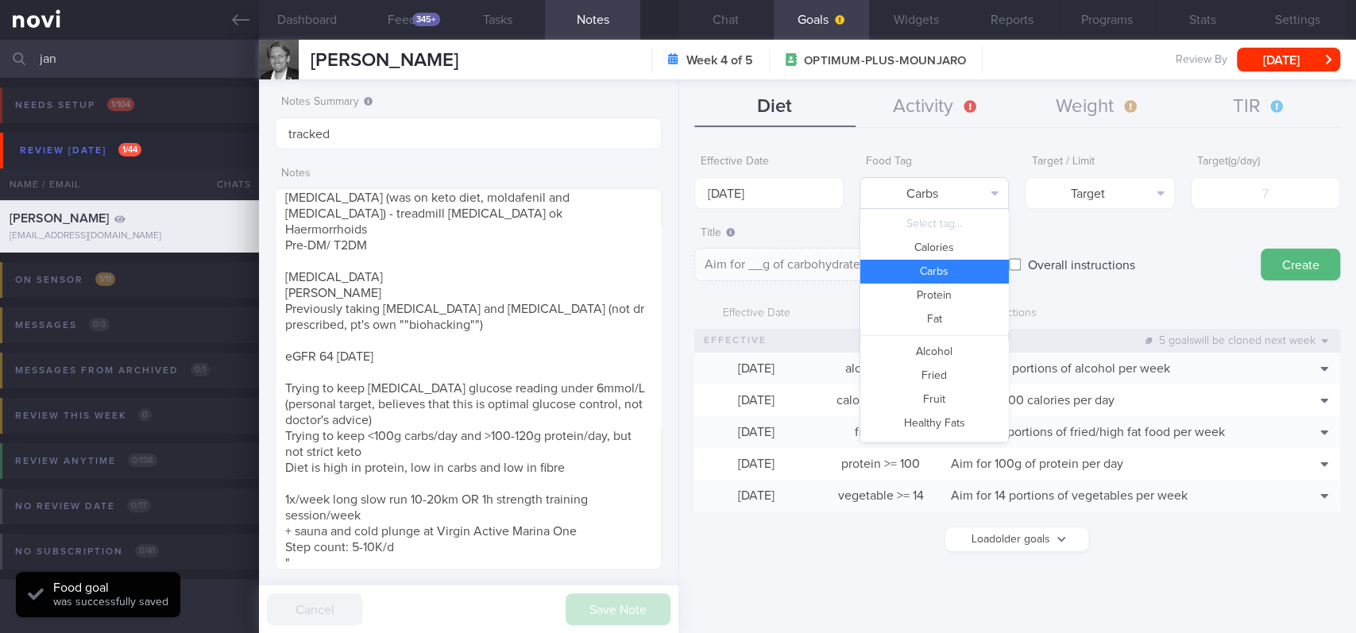
scroll to position [51, 0]
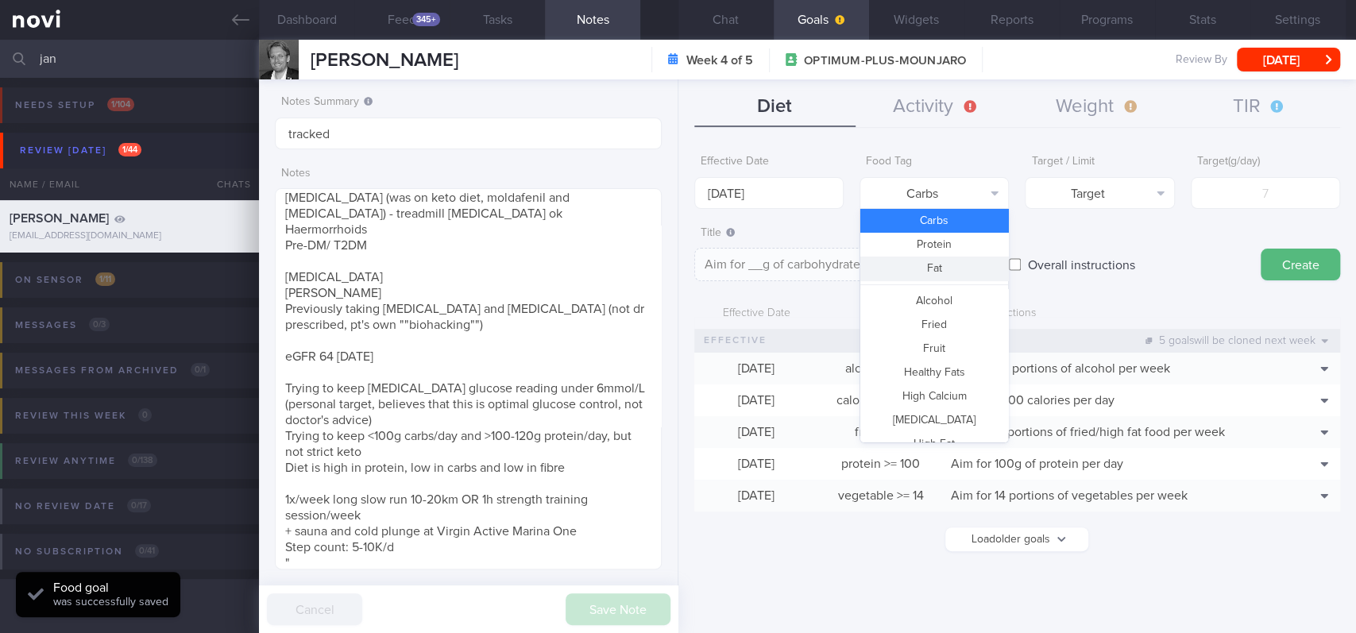
click at [561, 271] on button "Fat" at bounding box center [934, 269] width 148 height 24
type textarea "Aim for __g of fat per day"
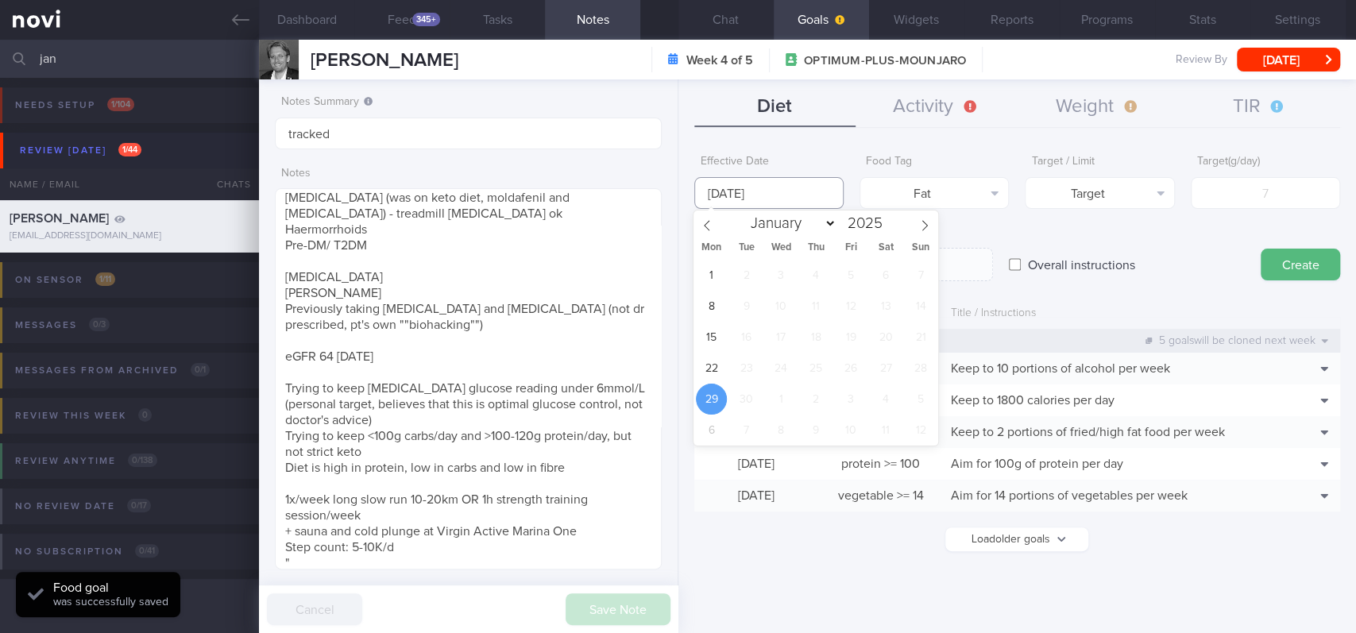
click at [561, 189] on input "[DATE]" at bounding box center [768, 193] width 149 height 32
click at [561, 364] on span "22" at bounding box center [711, 368] width 31 height 31
type input "[DATE]"
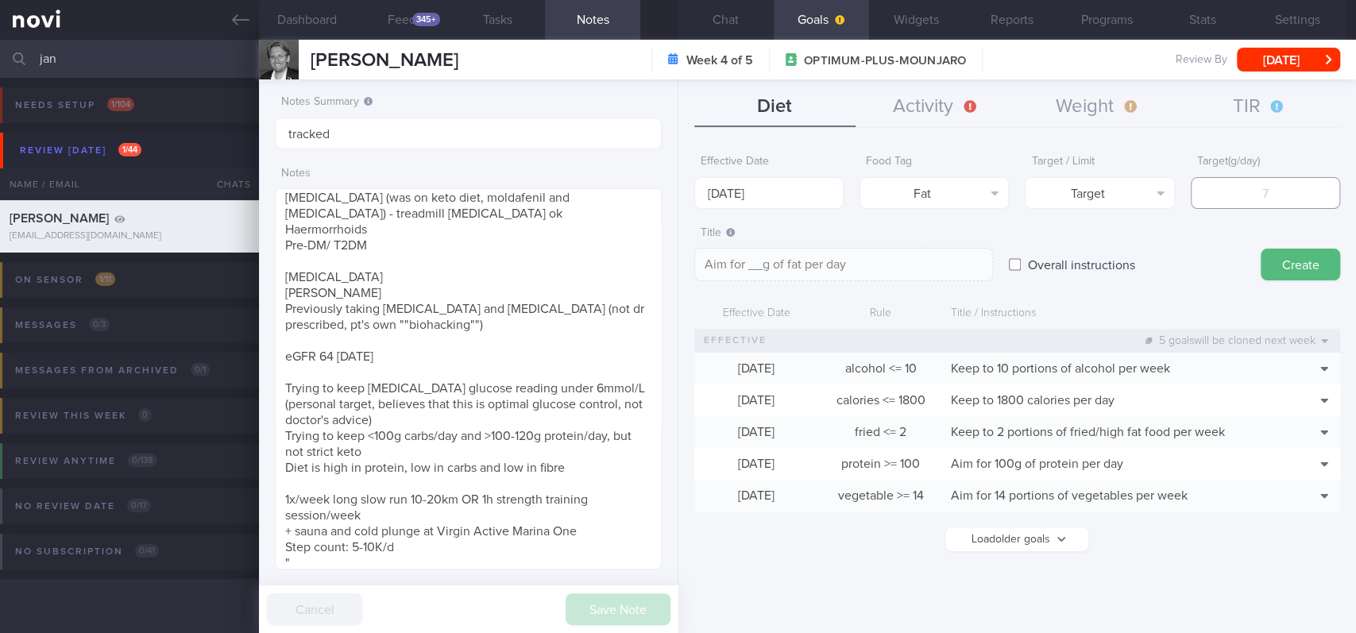
click at [561, 184] on input "number" at bounding box center [1265, 193] width 149 height 32
type input "7"
type textarea "Aim for 7g of fat per day"
type input "70"
type textarea "Aim for 70g of fat per day"
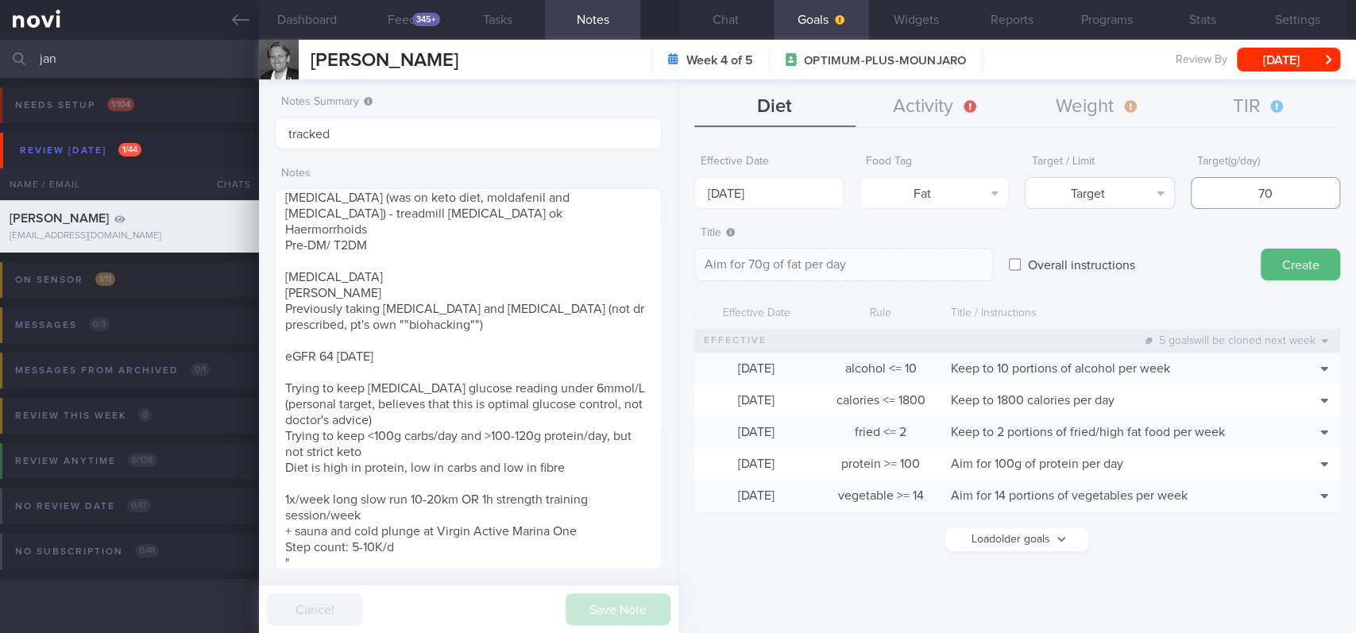
type input "70"
click at [561, 184] on button "Target" at bounding box center [1099, 193] width 149 height 32
click at [561, 243] on button "Limit" at bounding box center [1100, 248] width 148 height 24
type textarea "Keep to 70g of fat per day"
click at [561, 269] on button "Create" at bounding box center [1300, 265] width 79 height 32
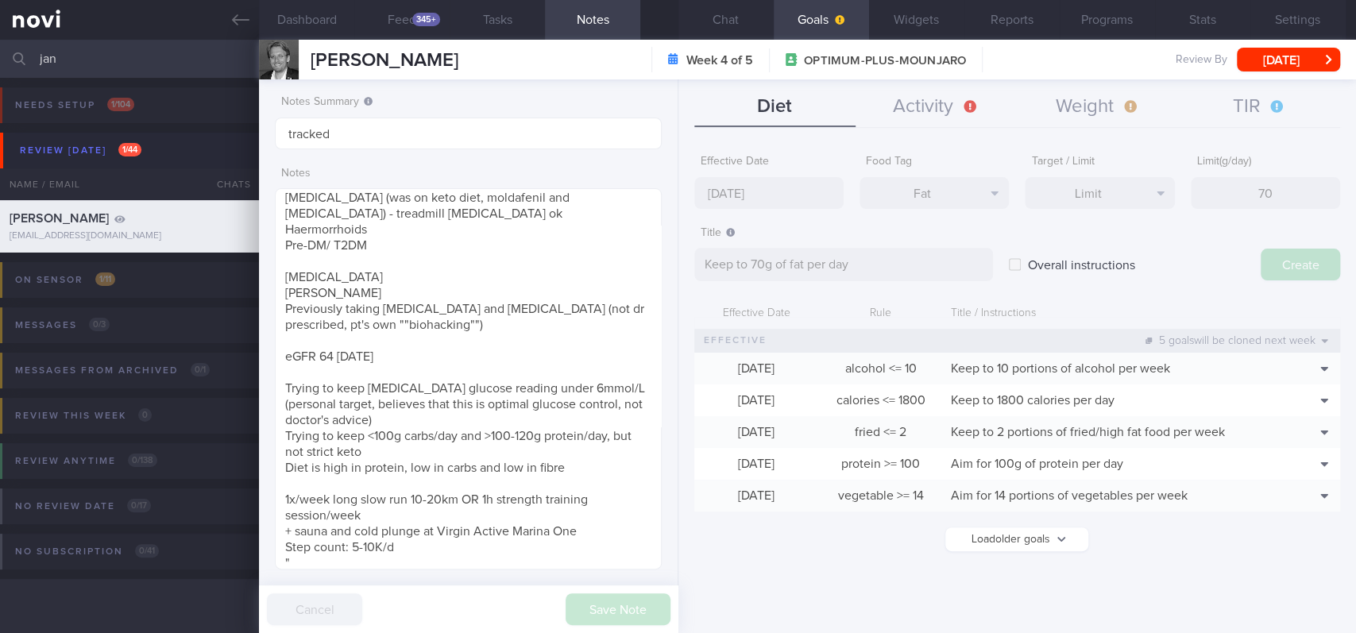
type input "[DATE]"
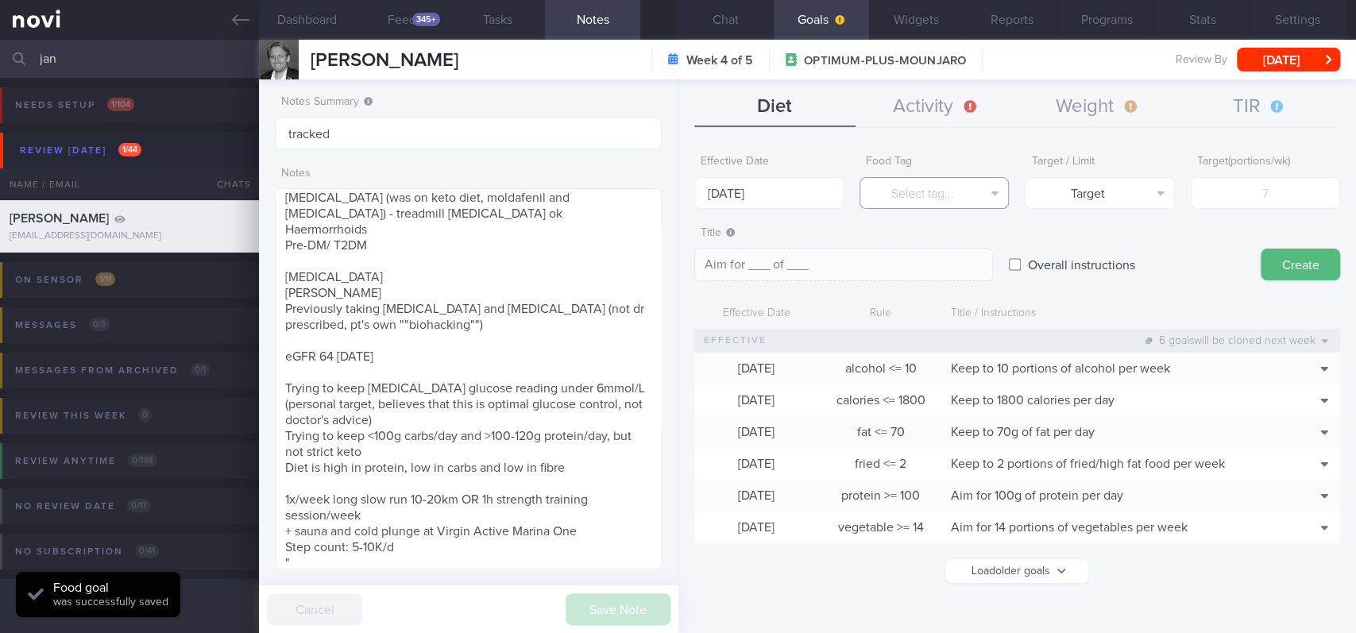
click at [561, 181] on button "Select tag..." at bounding box center [934, 193] width 149 height 32
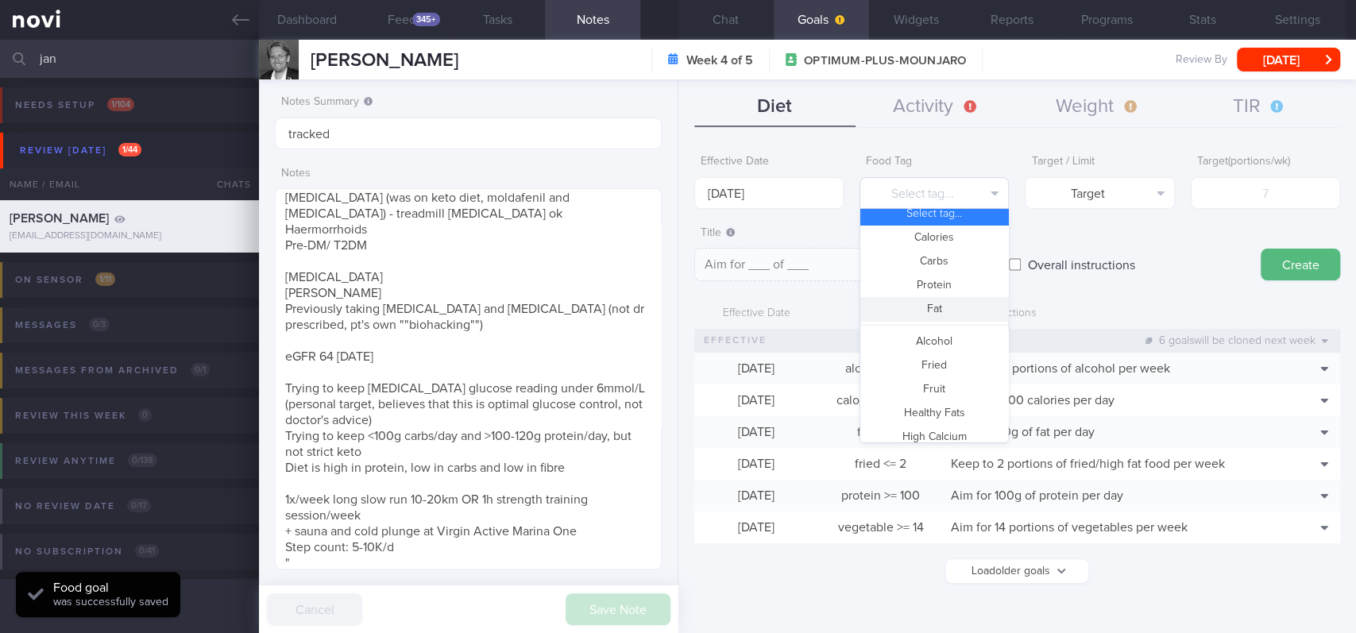
scroll to position [0, 0]
click at [561, 276] on button "Carbs" at bounding box center [934, 272] width 148 height 24
type textarea "Aim for __g of carbohydrates per day"
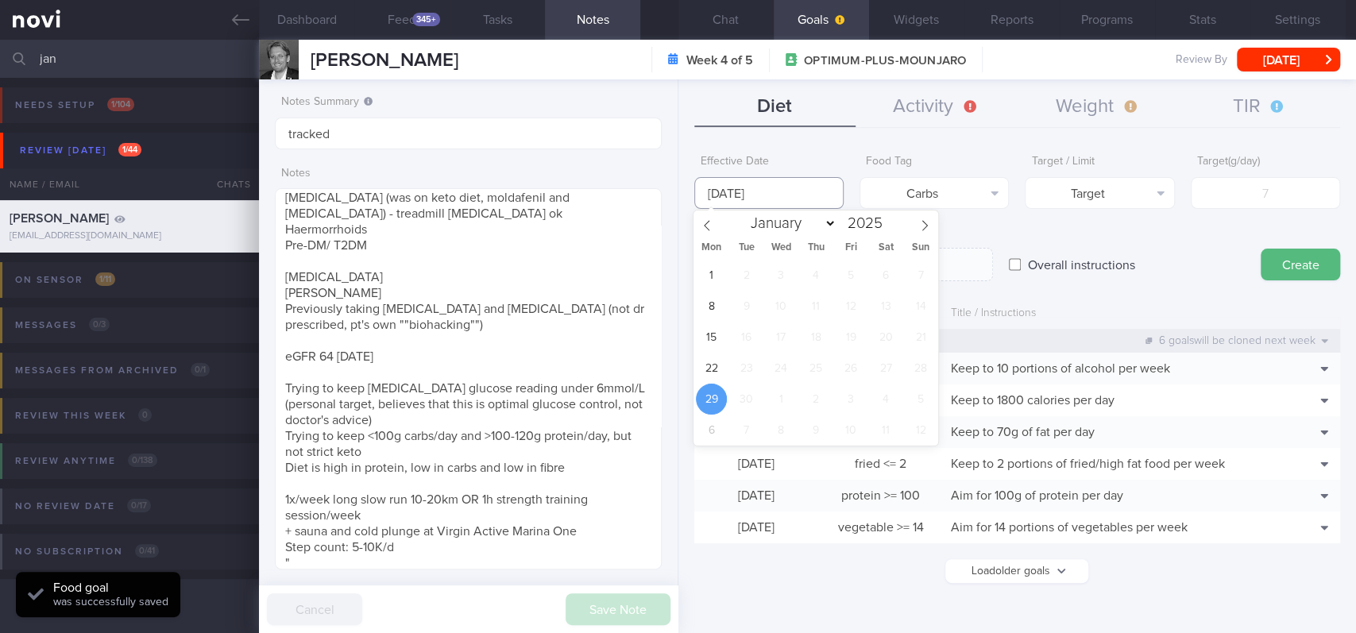
click at [561, 198] on input "[DATE]" at bounding box center [768, 193] width 149 height 32
click at [561, 359] on span "22" at bounding box center [711, 368] width 31 height 31
type input "[DATE]"
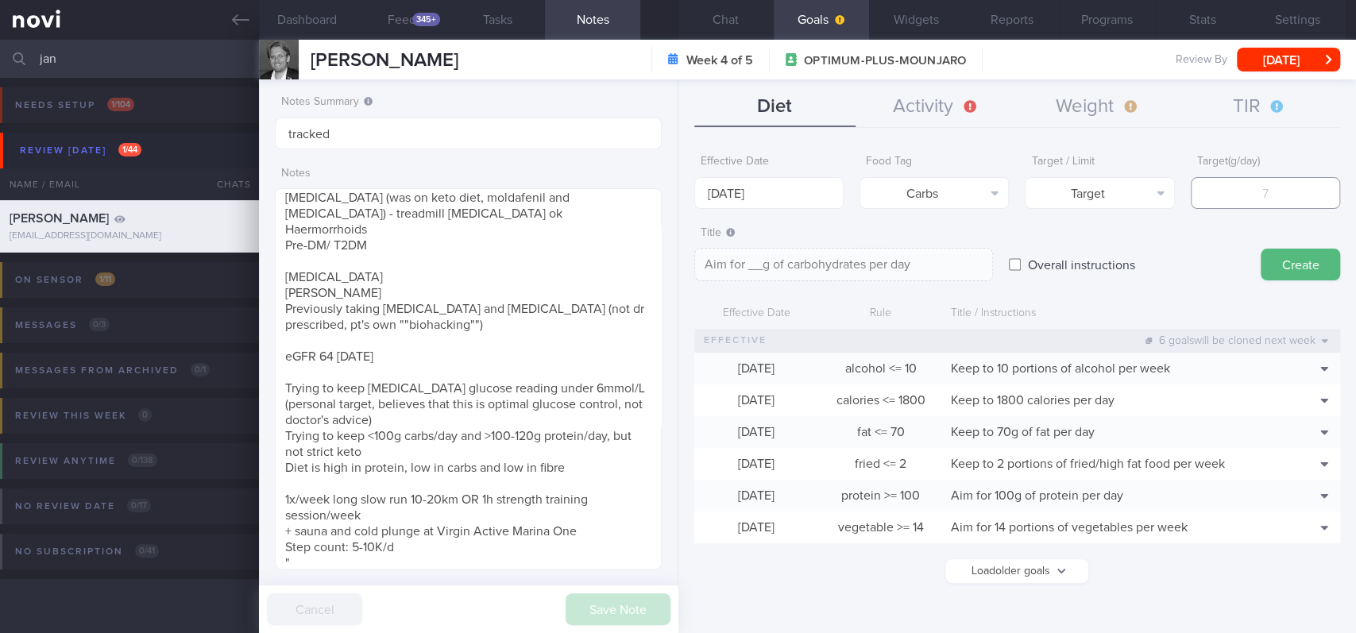
click at [561, 185] on input "number" at bounding box center [1265, 193] width 149 height 32
type input "1"
type textarea "Aim for 1g of carbohydrates per day"
type input "19"
type textarea "Aim for 19g of carbohydrates per day"
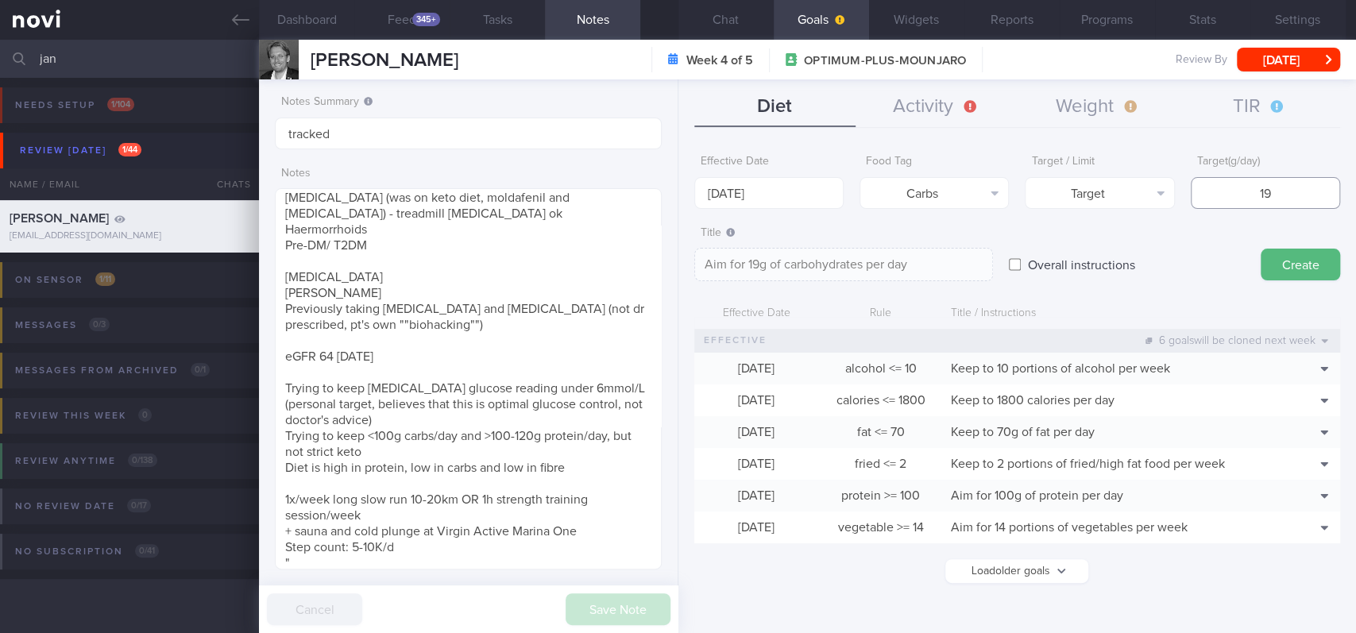
type input "190"
type textarea "Aim for 190g of carbohydrates per day"
type input "190"
click at [561, 188] on button "Target" at bounding box center [1099, 193] width 149 height 32
click at [561, 237] on button "Limit" at bounding box center [1100, 248] width 148 height 24
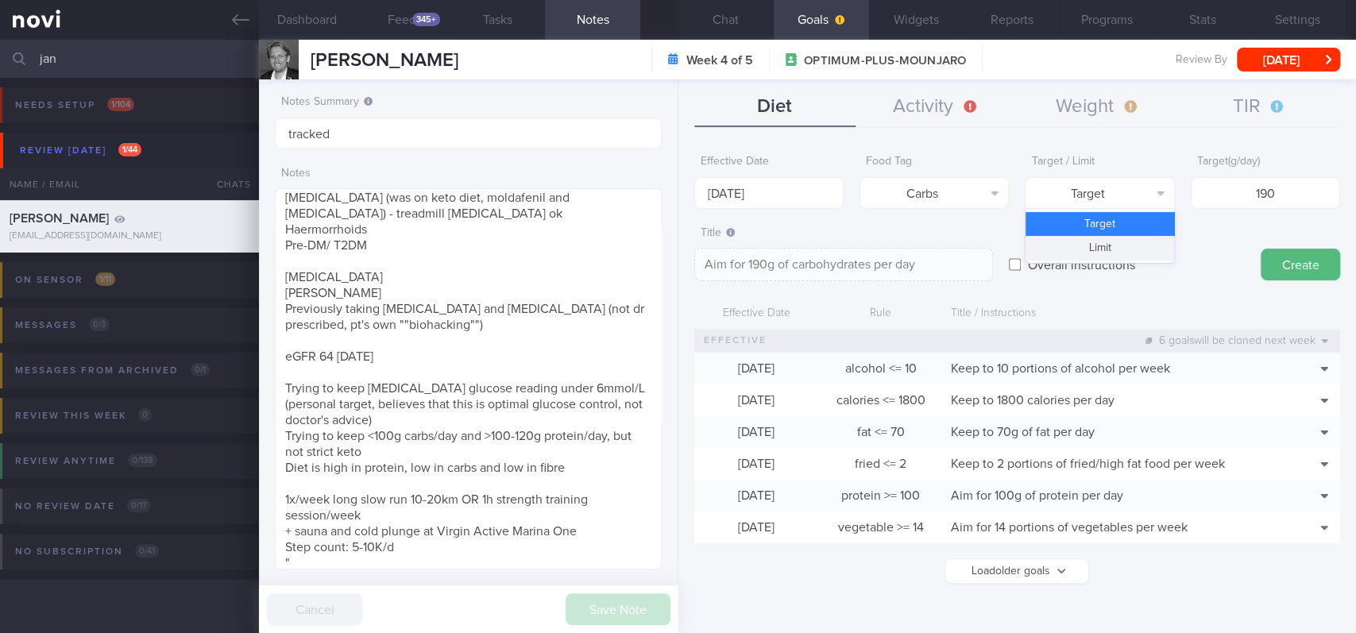
type textarea "Keep to 190g of carbohydrates per day"
click at [561, 187] on button "Carbs" at bounding box center [934, 193] width 149 height 32
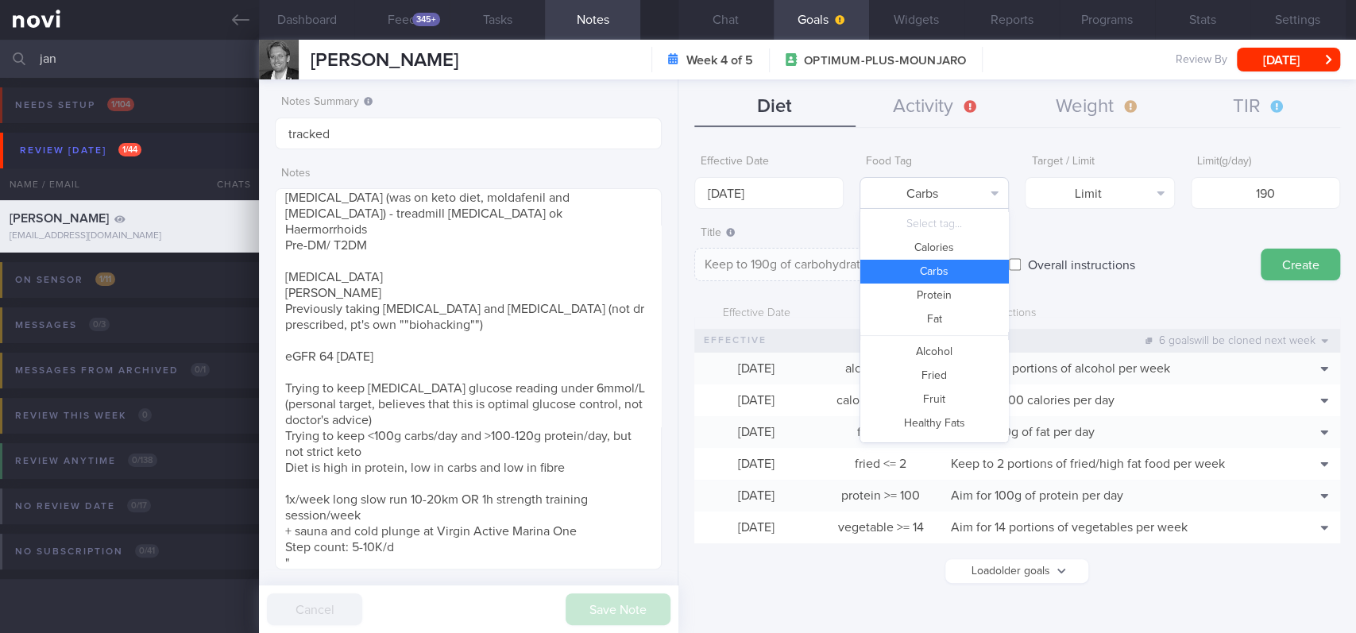
scroll to position [51, 0]
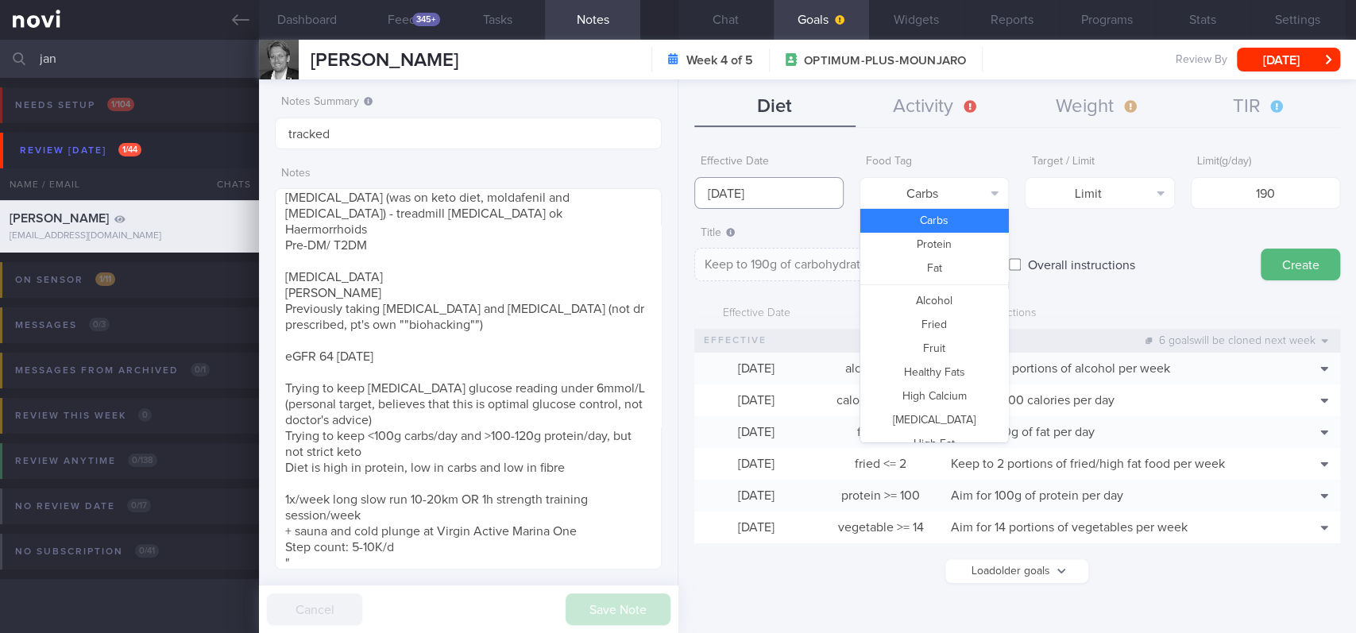
click at [561, 181] on input "[DATE]" at bounding box center [768, 193] width 149 height 32
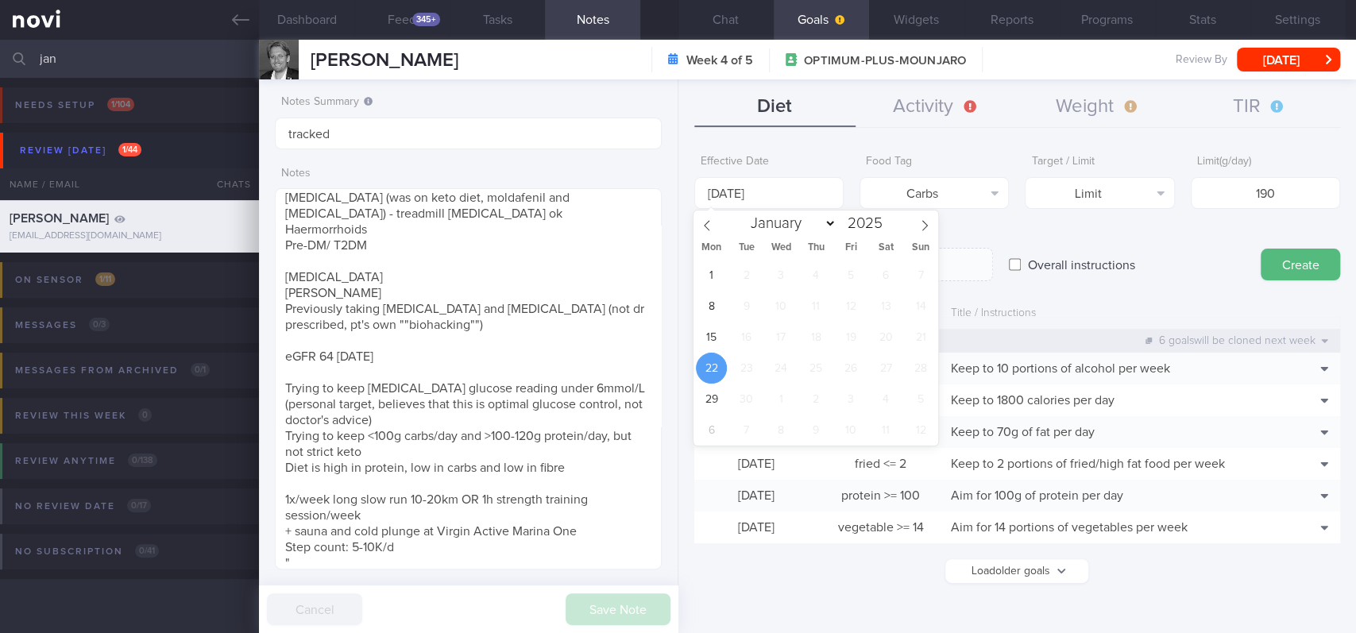
click at [561, 225] on div "Overall instructions" at bounding box center [1127, 249] width 236 height 62
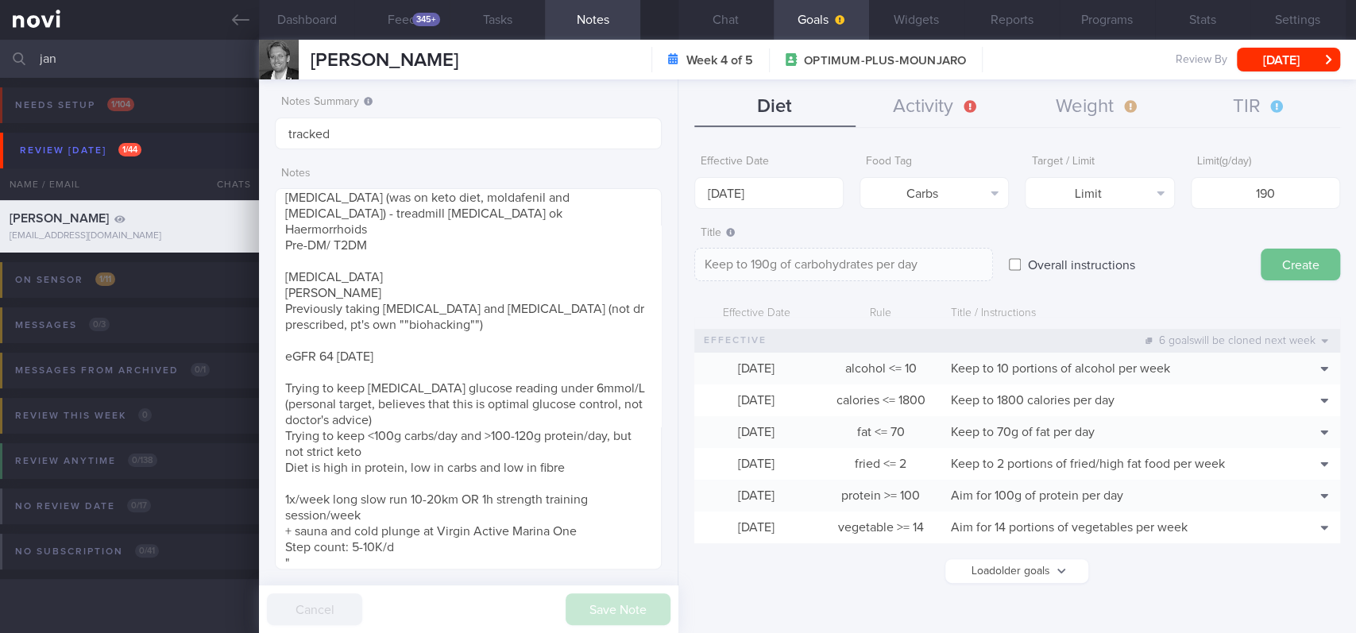
click at [561, 261] on button "Create" at bounding box center [1300, 265] width 79 height 32
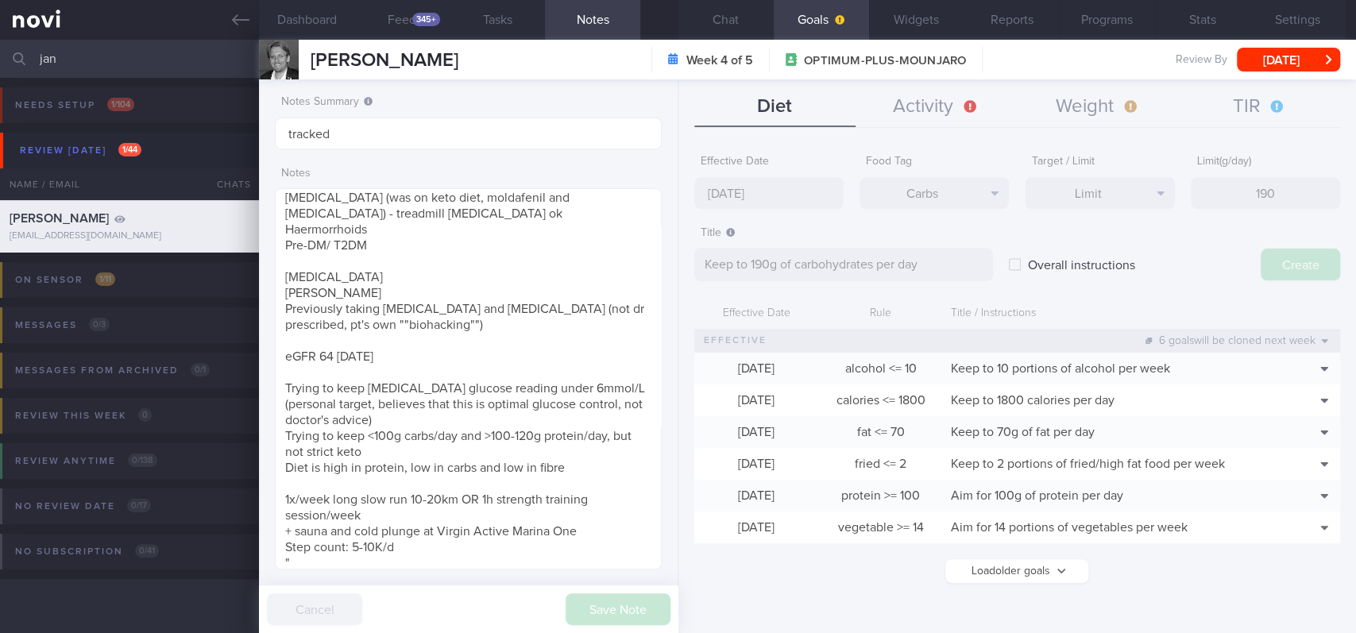
type input "[DATE]"
type textarea "Aim for ___ of ___"
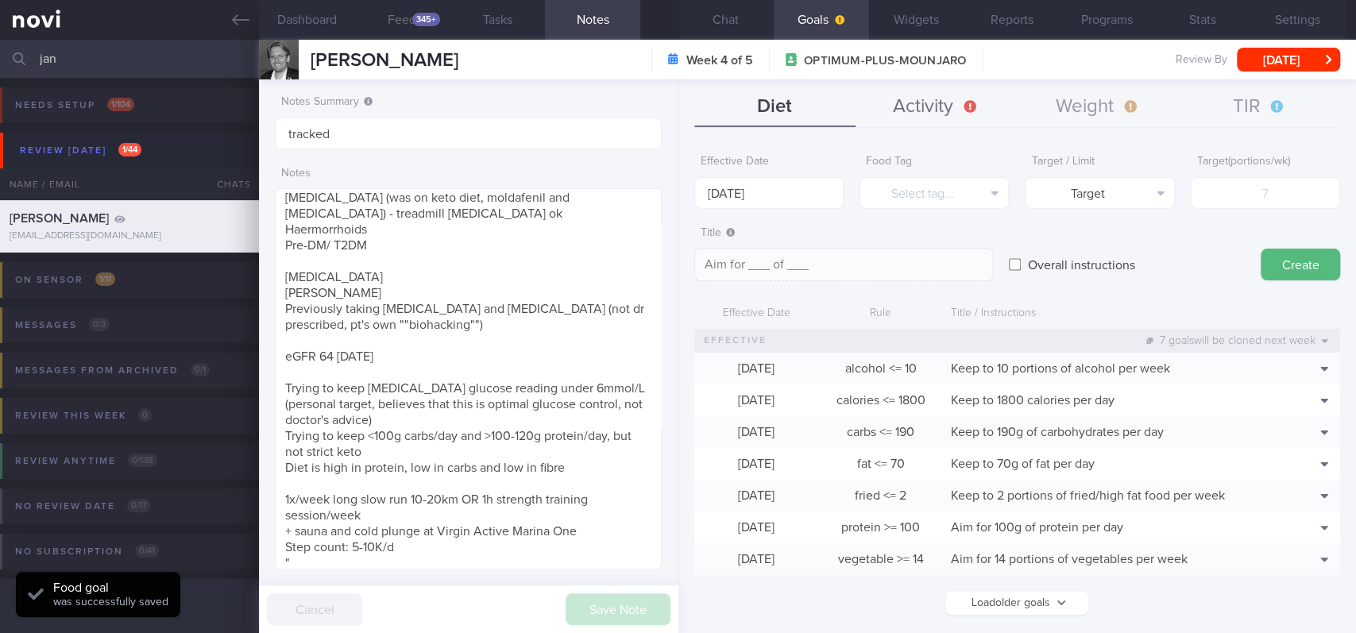
click at [561, 99] on button "Activity" at bounding box center [936, 107] width 161 height 40
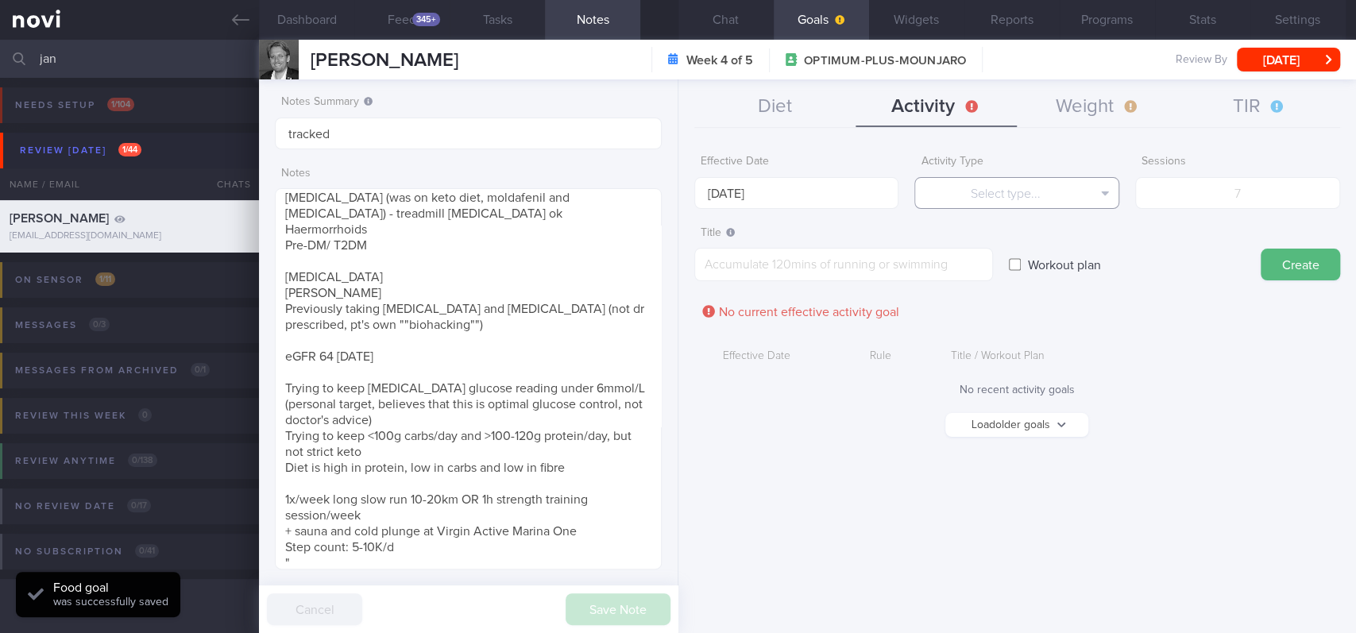
click at [561, 194] on button "Select type..." at bounding box center [1016, 193] width 205 height 32
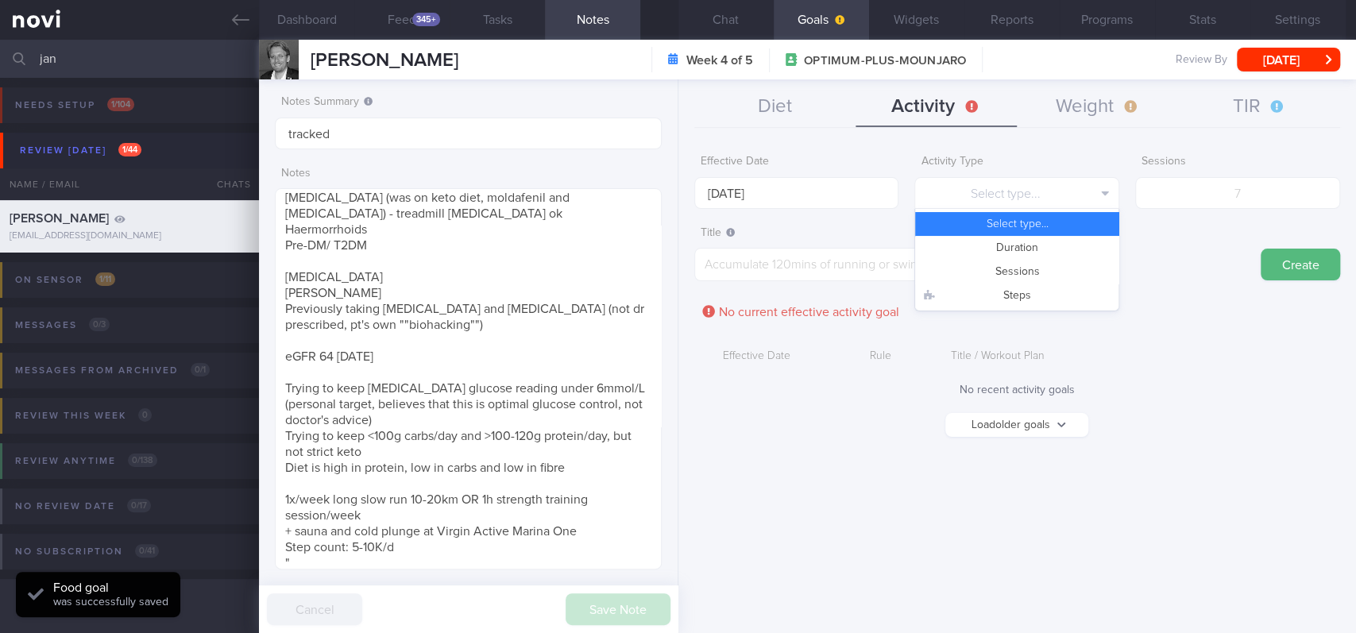
click at [561, 248] on button "Duration" at bounding box center [1016, 248] width 203 height 24
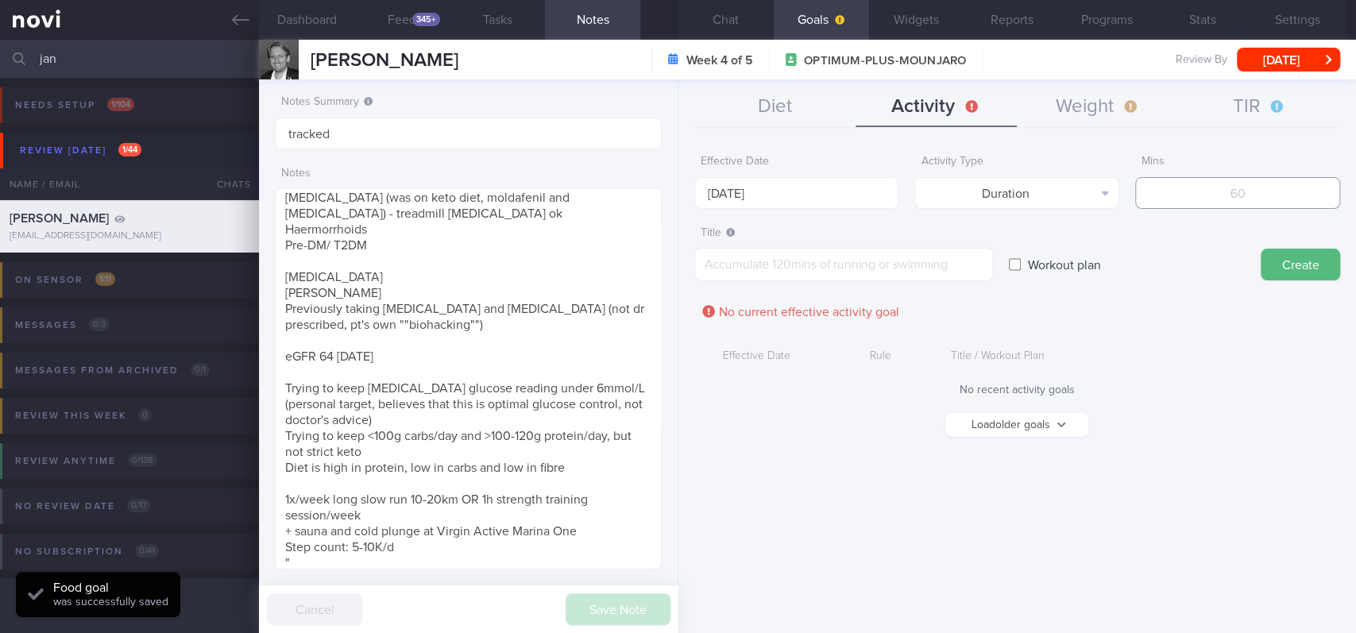
click at [561, 184] on input "number" at bounding box center [1237, 193] width 205 height 32
type input "150"
click at [561, 193] on input "[DATE]" at bounding box center [796, 193] width 205 height 32
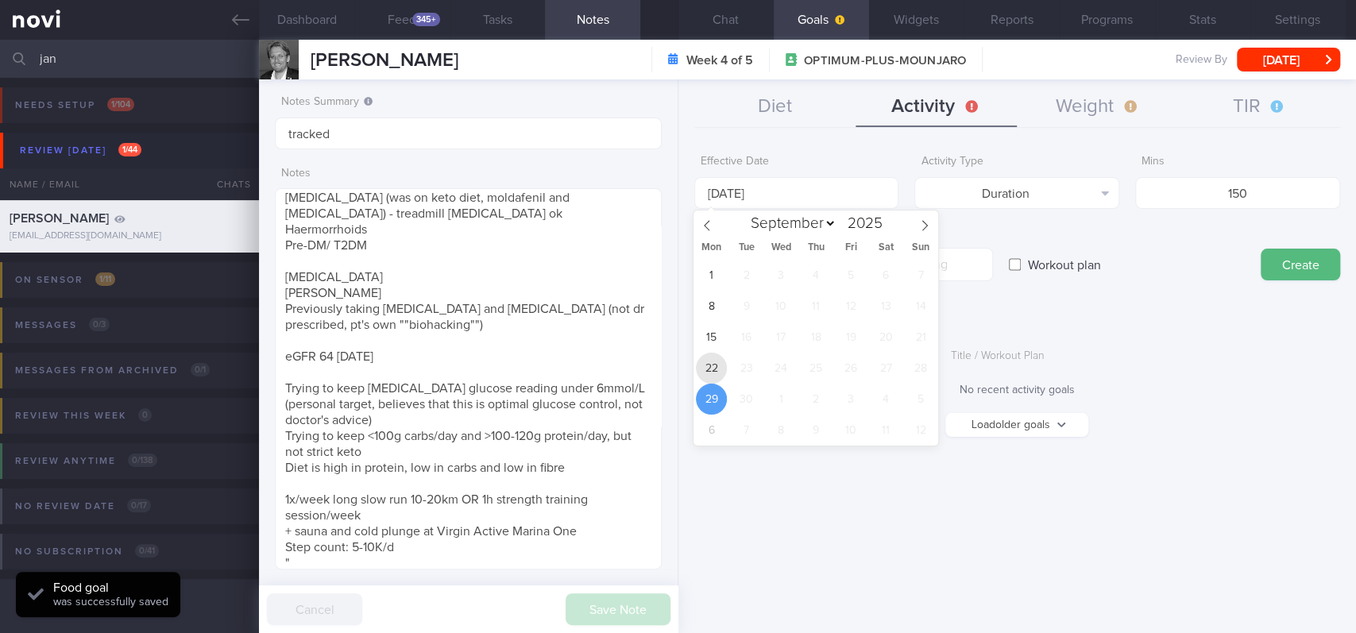
click at [561, 363] on span "22" at bounding box center [711, 368] width 31 height 31
type input "[DATE]"
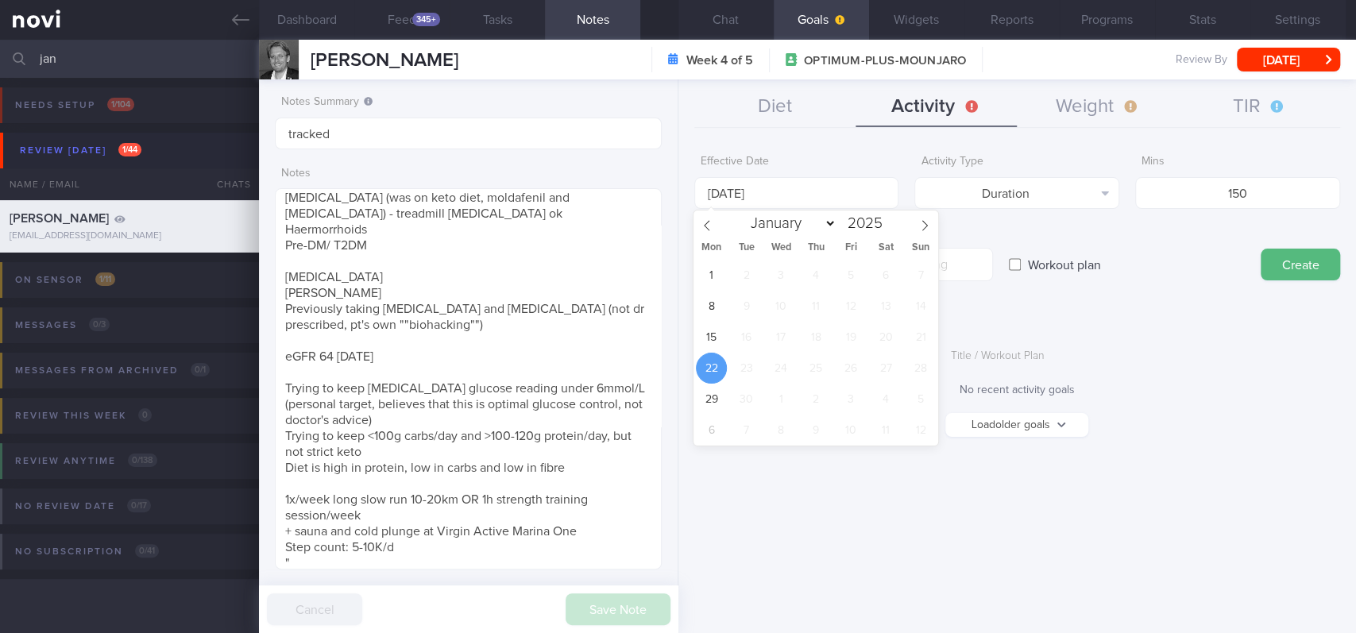
click at [561, 249] on label "Workout plan" at bounding box center [1064, 265] width 89 height 32
click at [561, 249] on input "Workout plan" at bounding box center [1015, 265] width 12 height 32
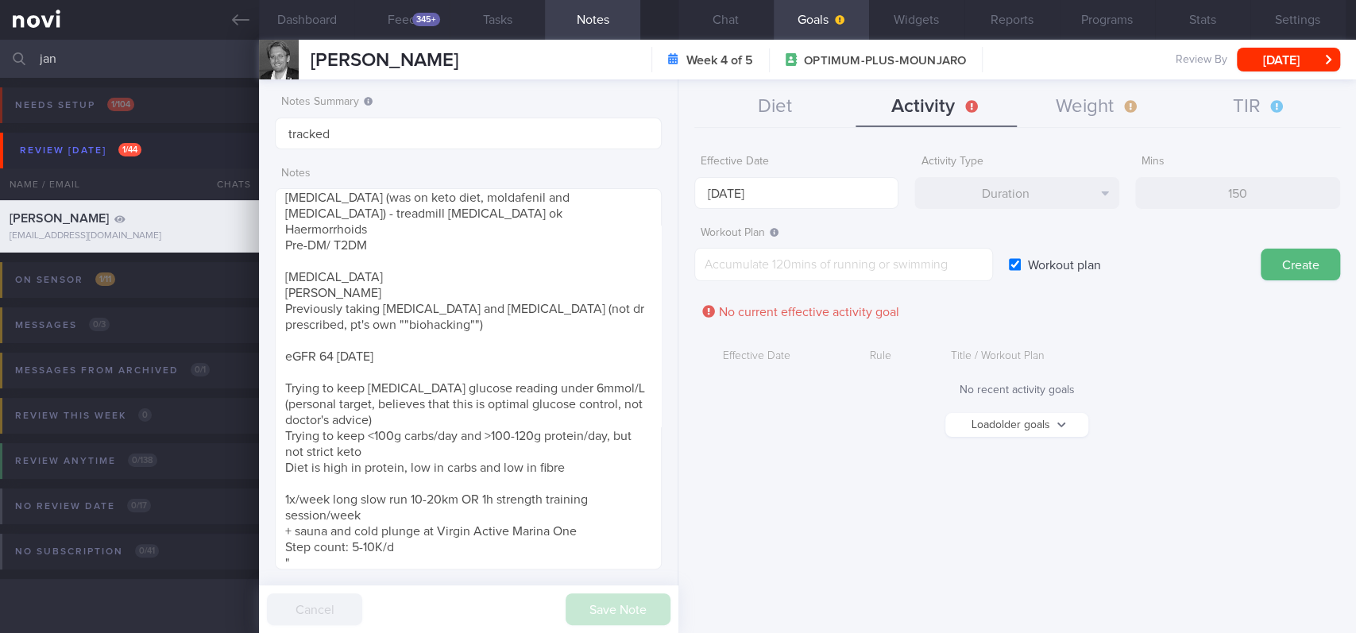
click at [561, 262] on input "Workout plan" at bounding box center [1015, 265] width 12 height 32
checkbox input "false"
click at [561, 278] on textarea at bounding box center [843, 264] width 299 height 33
paste textarea "Aim for 150 mins moderate intensity aerobic training per week (brisk walking, j…"
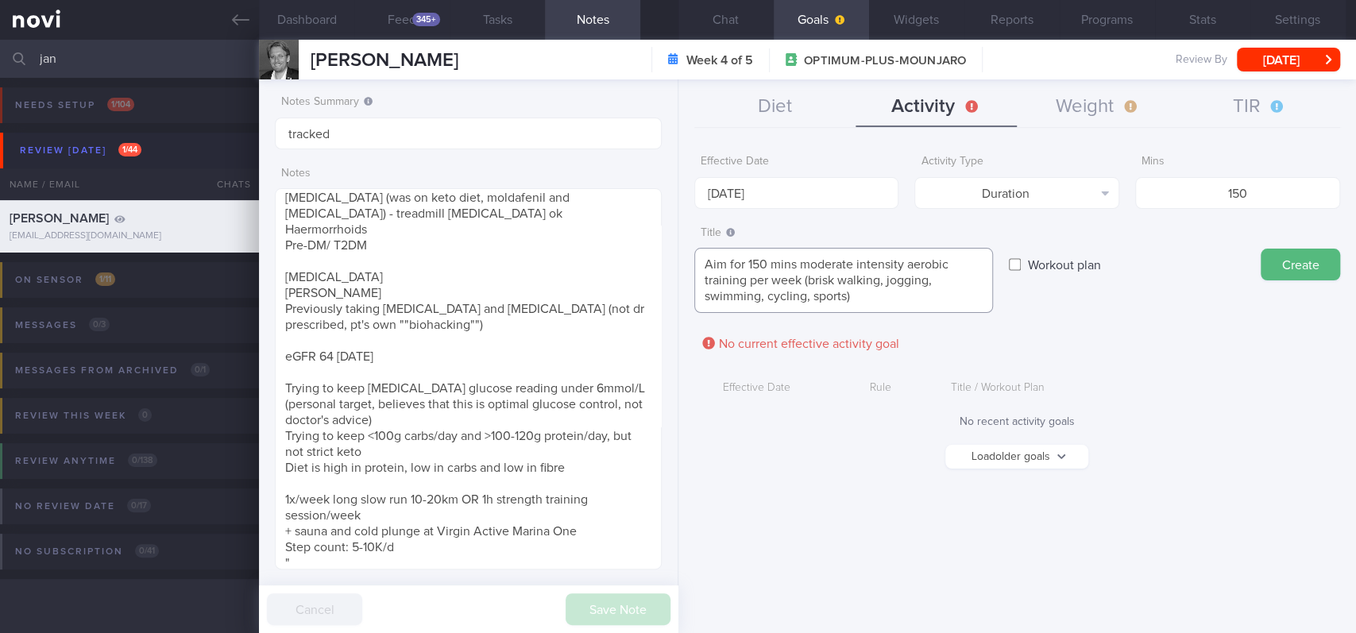
scroll to position [0, 0]
type textarea "Aim for 150 mins moderate intensity aerobic training per week (brisk walking, j…"
click at [561, 253] on button "Create" at bounding box center [1300, 265] width 79 height 32
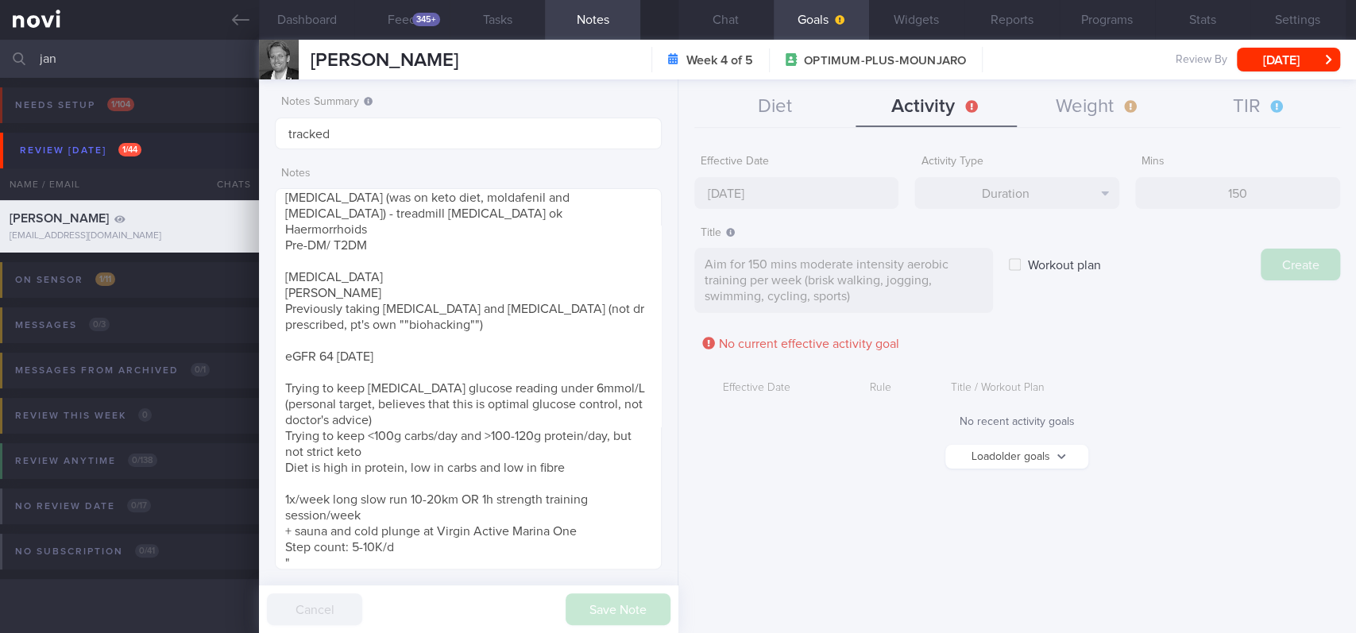
type input "[DATE]"
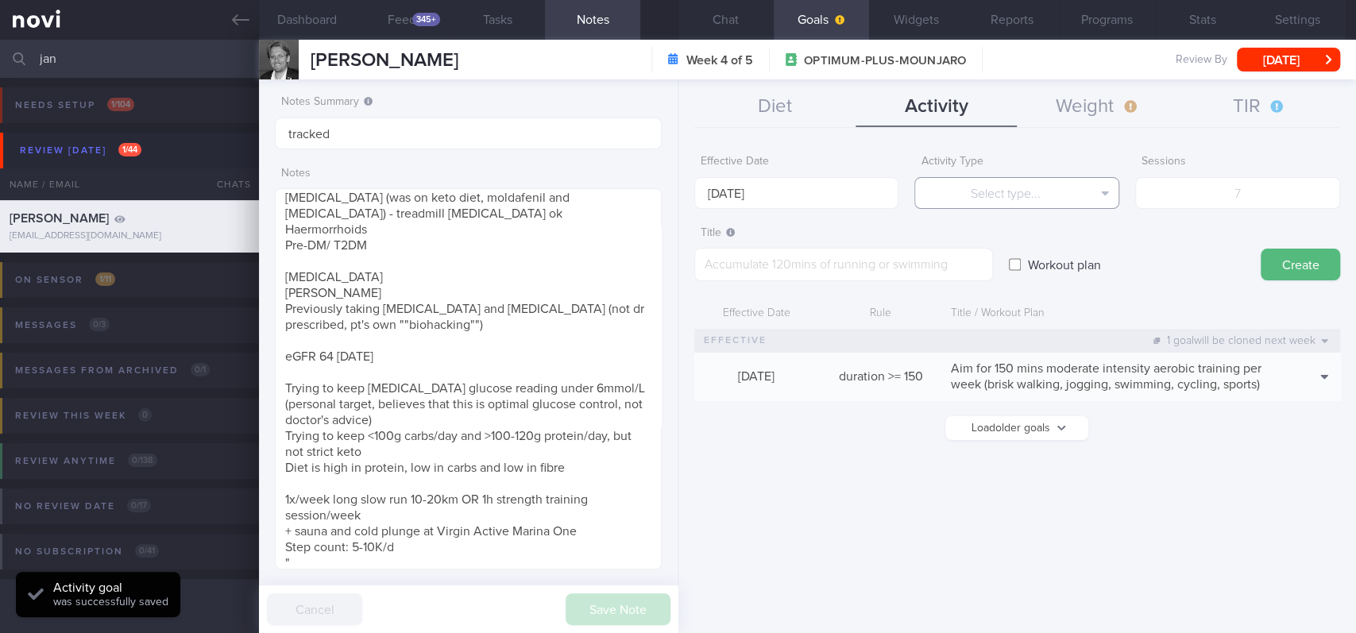
click at [561, 177] on button "Select type..." at bounding box center [1016, 193] width 205 height 32
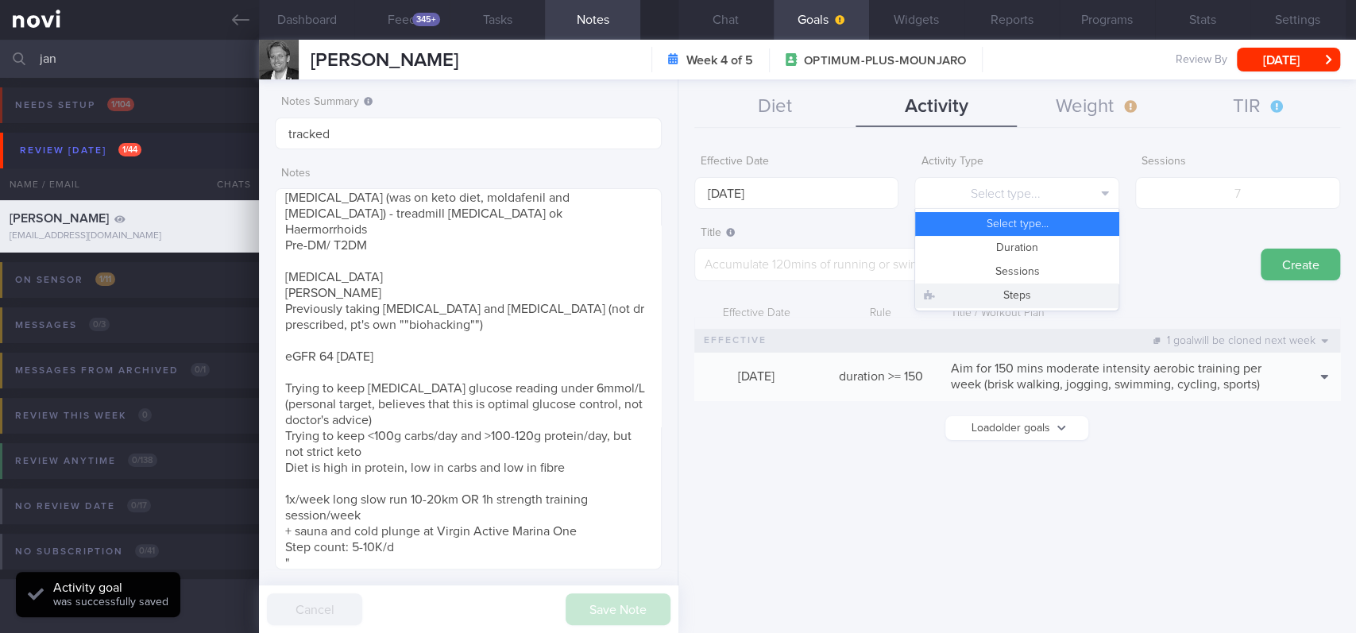
click at [561, 296] on button "Steps" at bounding box center [1016, 296] width 203 height 24
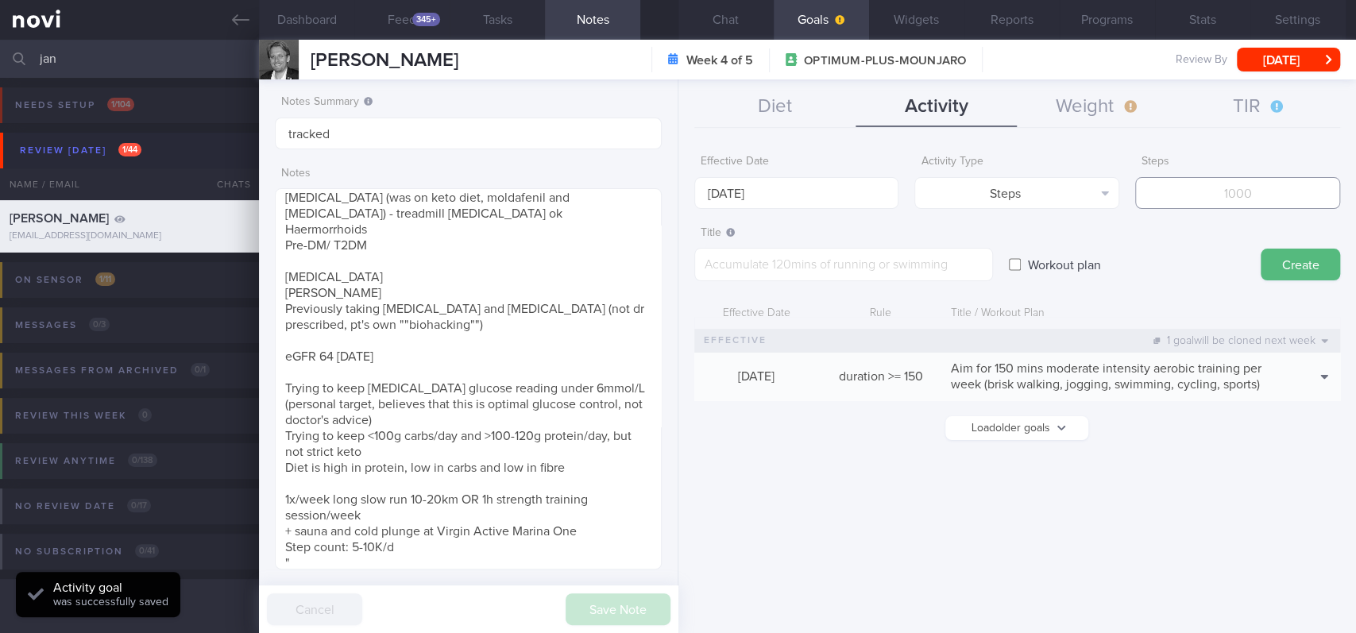
click at [561, 189] on input "number" at bounding box center [1237, 193] width 205 height 32
type input "70000"
click at [561, 209] on form "Effective Date [DATE] Activity Type Steps Select type... Duration Sessions Step…" at bounding box center [1017, 301] width 646 height 309
click at [561, 194] on input "[DATE]" at bounding box center [796, 193] width 205 height 32
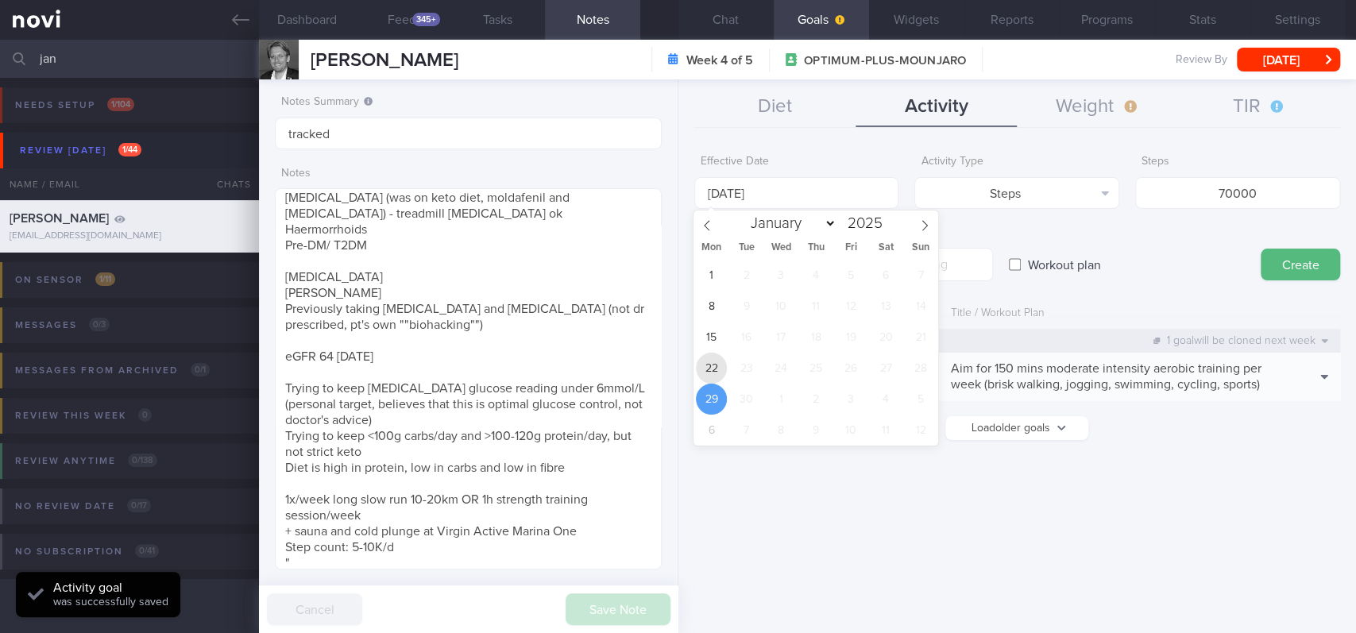
click at [561, 365] on span "22" at bounding box center [711, 368] width 31 height 31
type input "[DATE]"
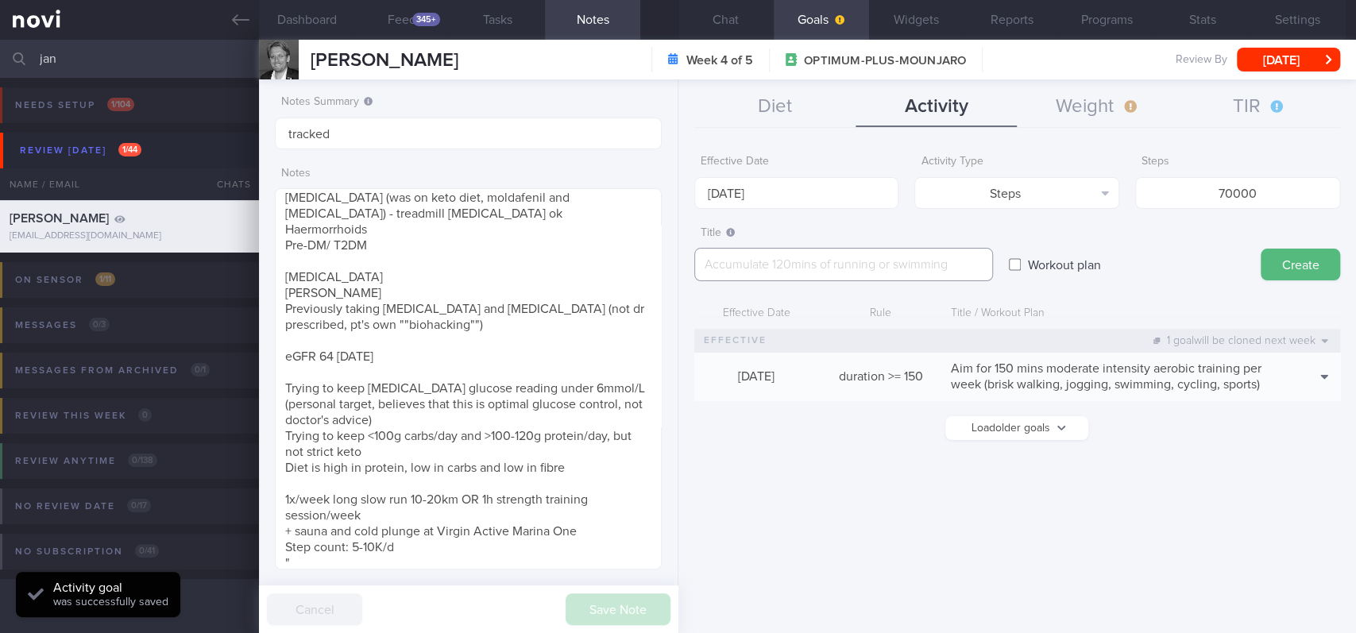
click at [561, 263] on textarea at bounding box center [843, 264] width 299 height 33
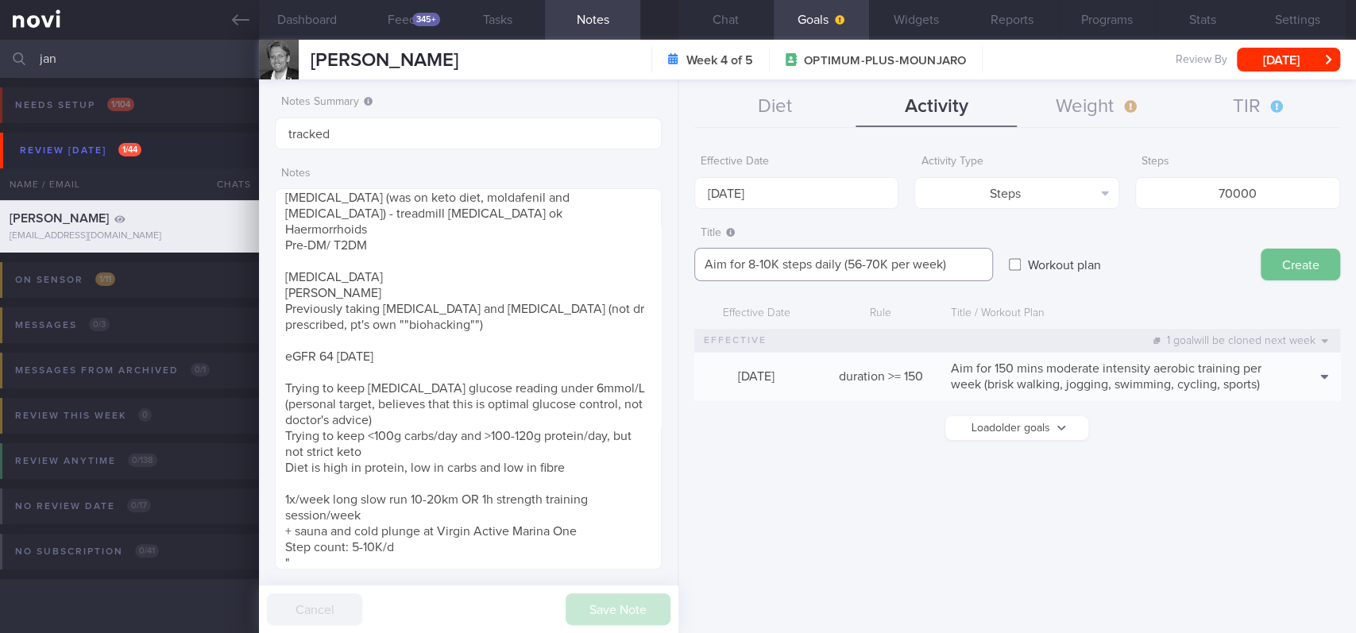
type textarea "Aim for 8-10K steps daily (56-70K per week)"
click at [561, 256] on button "Create" at bounding box center [1300, 265] width 79 height 32
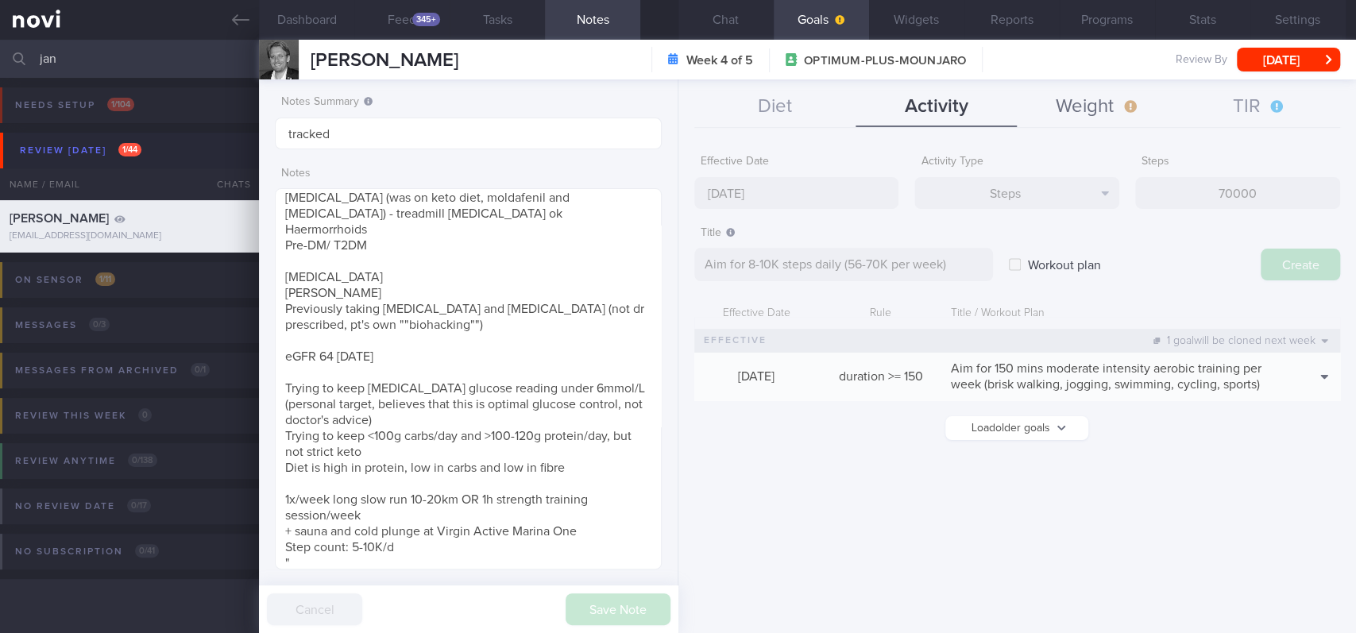
click at [561, 106] on button "Weight" at bounding box center [1097, 107] width 161 height 40
type input "[DATE]"
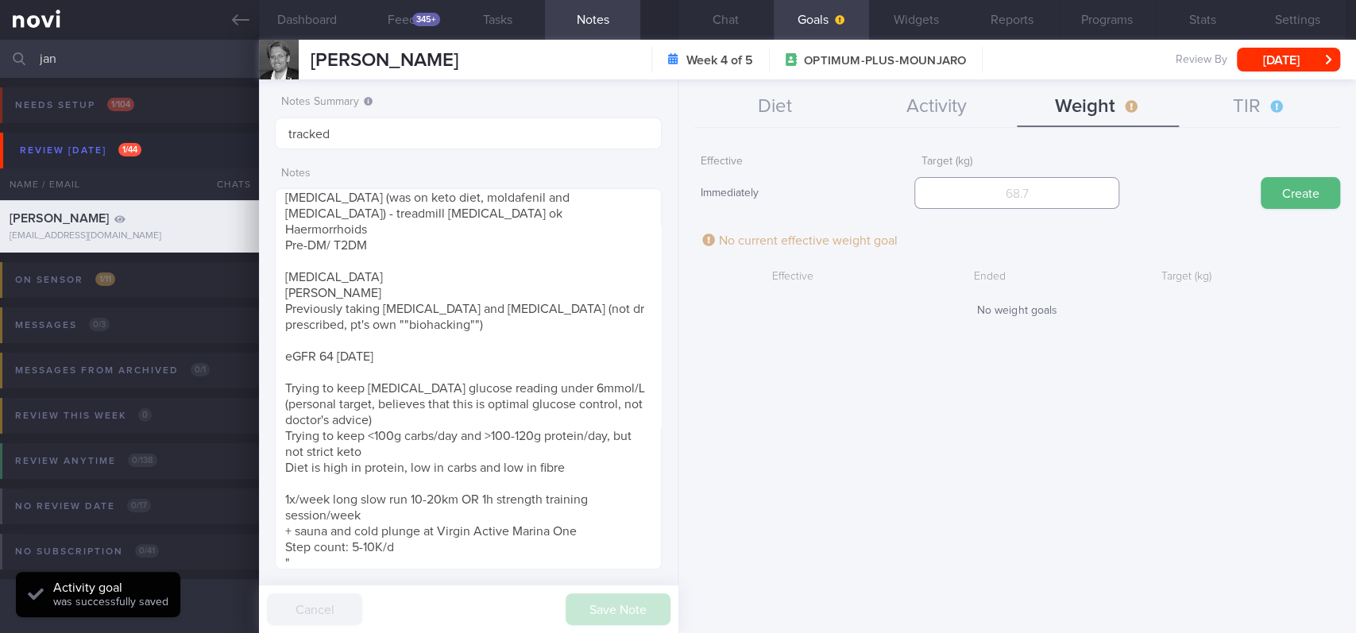
click at [561, 190] on input "number" at bounding box center [1016, 193] width 205 height 32
click at [561, 108] on button "TIR" at bounding box center [1259, 107] width 161 height 40
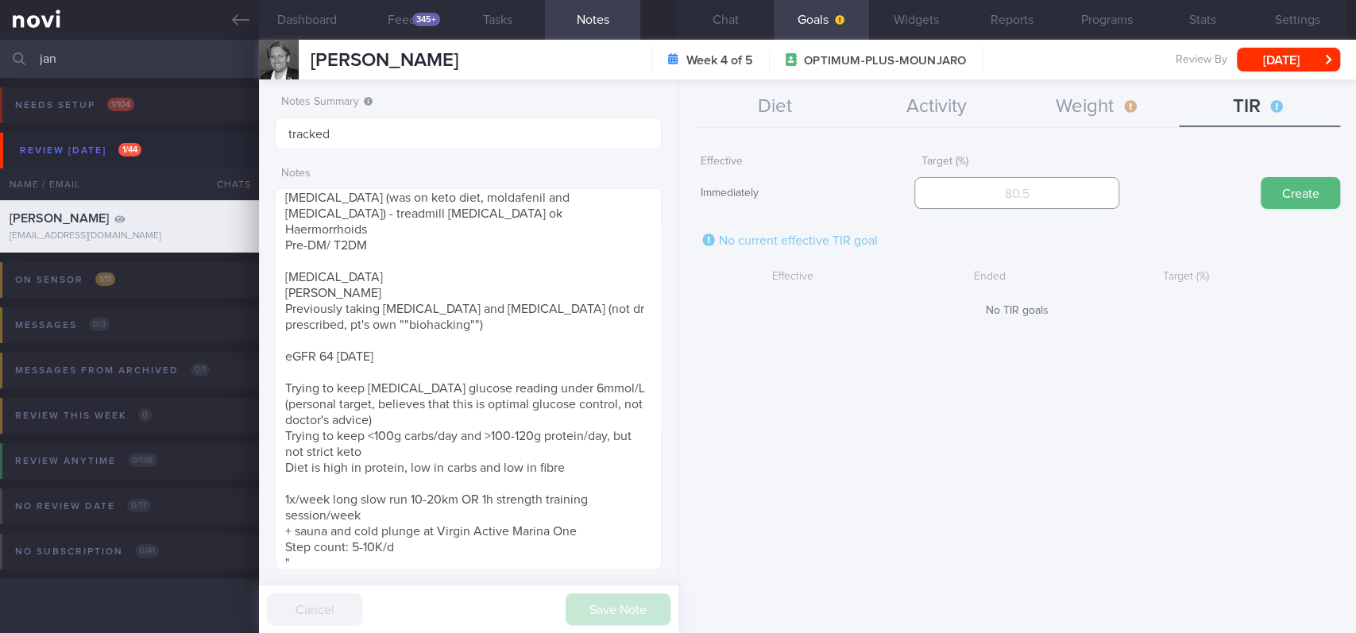
click at [561, 195] on input "number" at bounding box center [1016, 193] width 205 height 32
type input "95"
click at [561, 191] on button "Create" at bounding box center [1300, 193] width 79 height 32
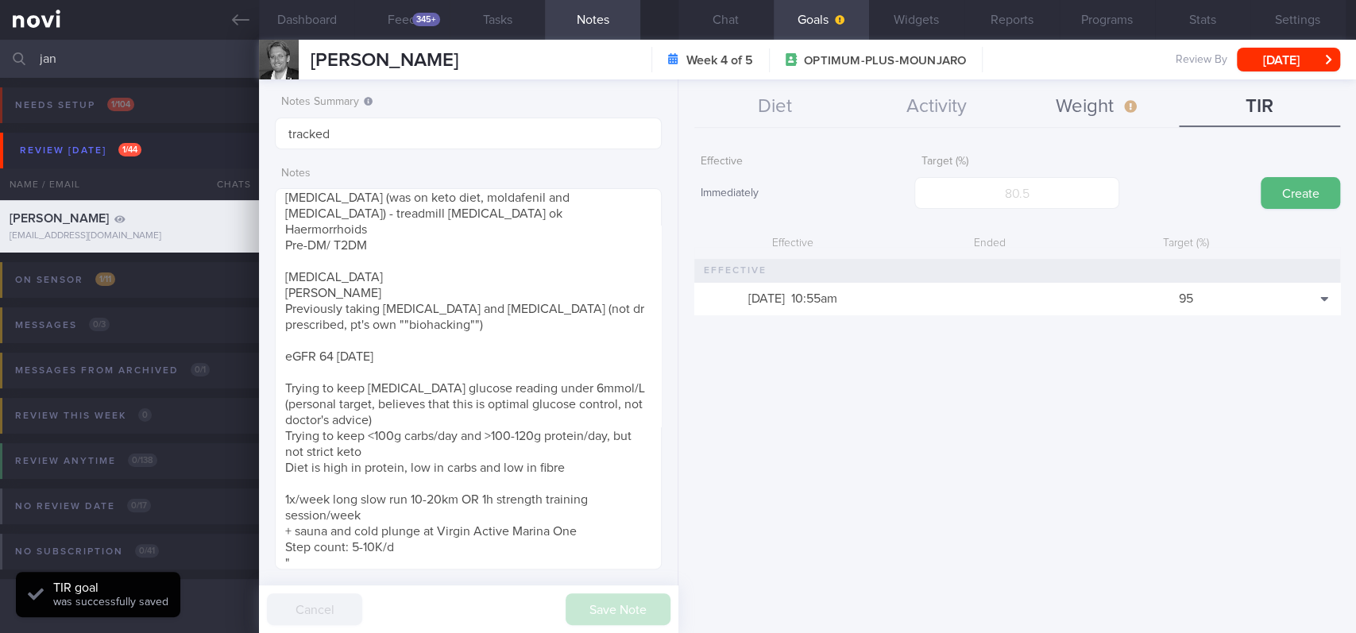
click at [561, 124] on button "Weight" at bounding box center [1097, 107] width 161 height 40
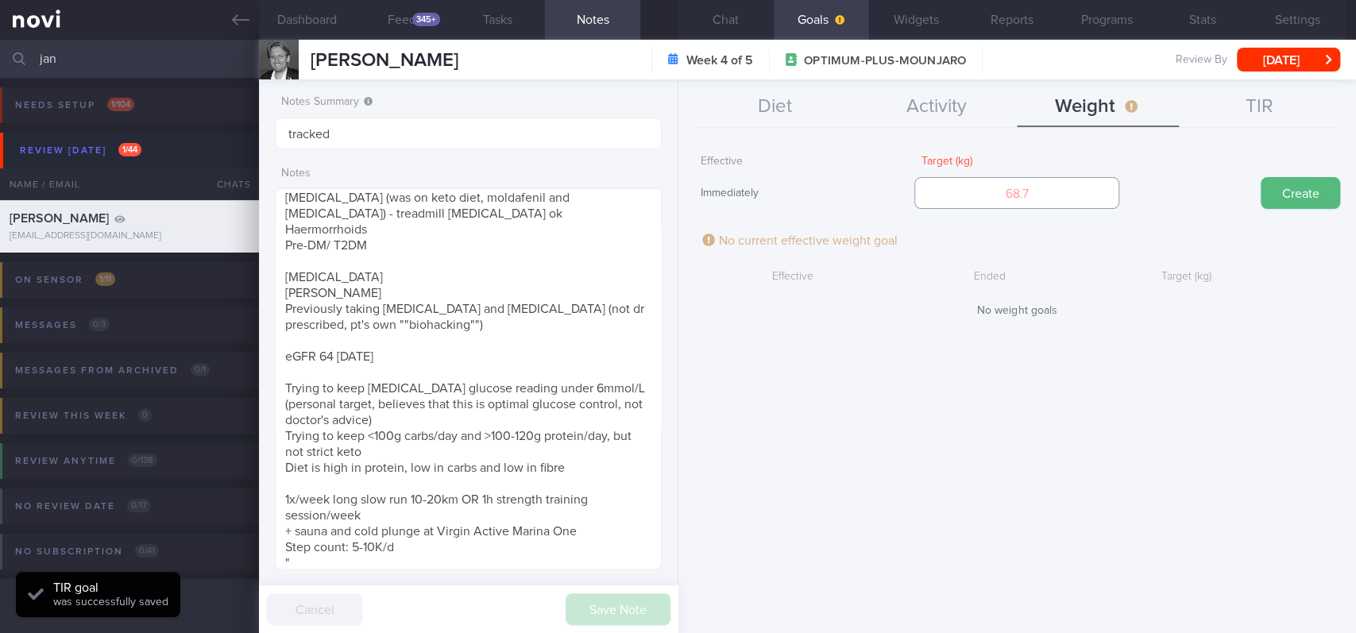
click at [561, 201] on input "number" at bounding box center [1016, 193] width 205 height 32
click at [561, 194] on input "number" at bounding box center [1016, 193] width 205 height 32
click at [561, 184] on input "number" at bounding box center [1016, 193] width 205 height 32
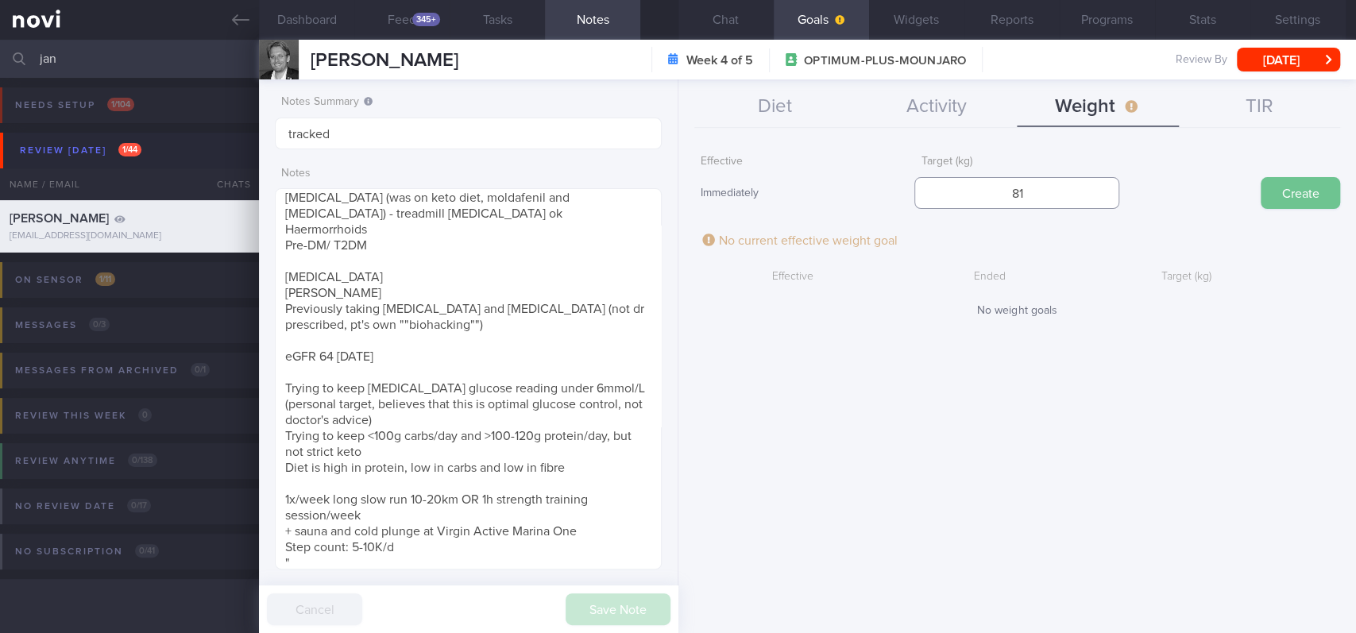
type input "81"
click at [561, 180] on button "Create" at bounding box center [1300, 193] width 79 height 32
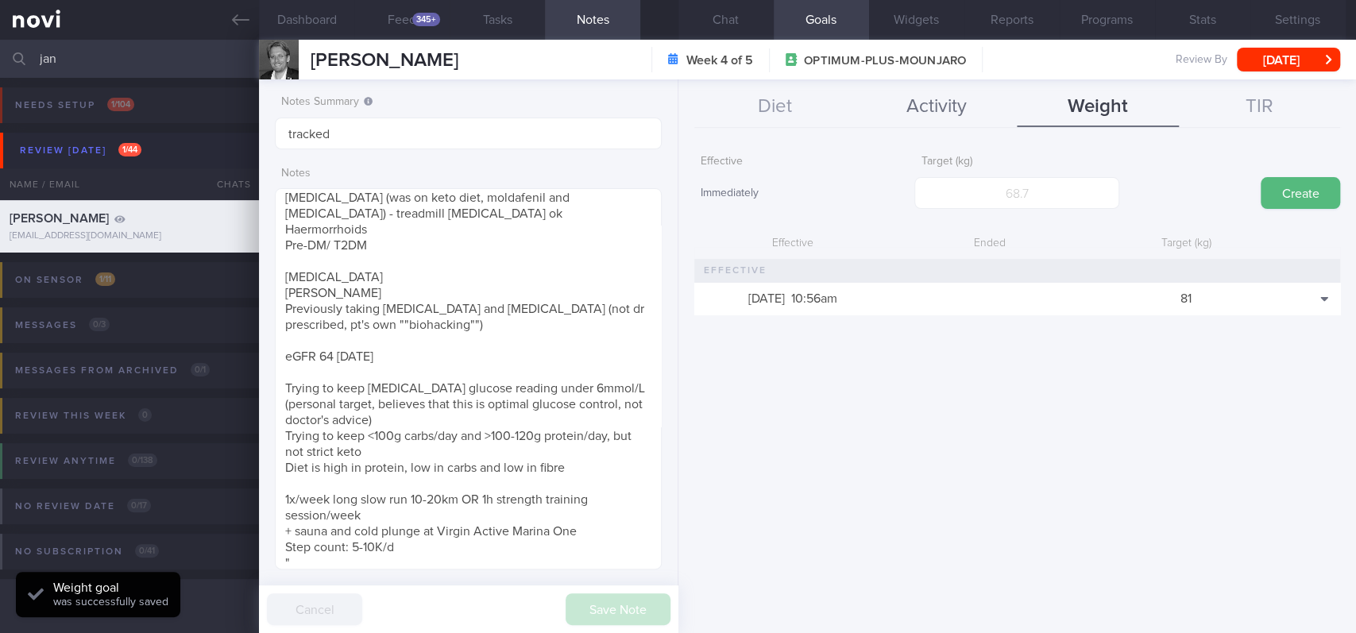
scroll to position [193, 342]
click at [561, 103] on button "Activity" at bounding box center [936, 107] width 161 height 40
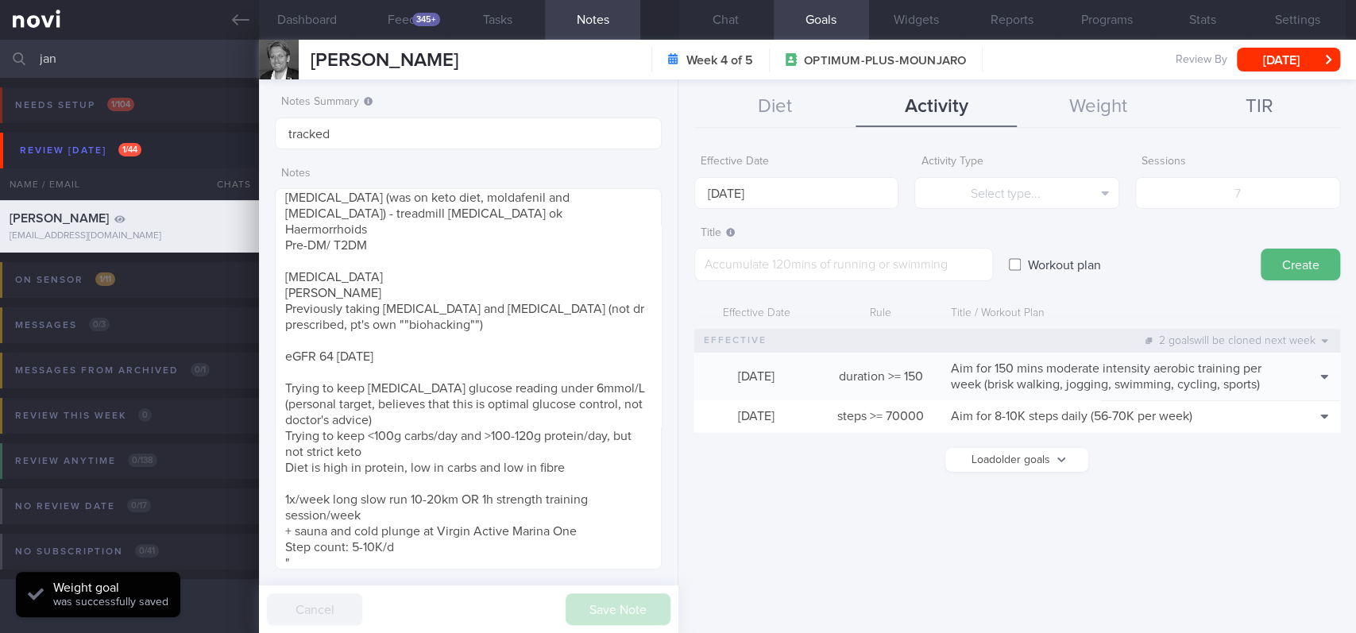
click at [561, 106] on button "TIR" at bounding box center [1259, 107] width 161 height 40
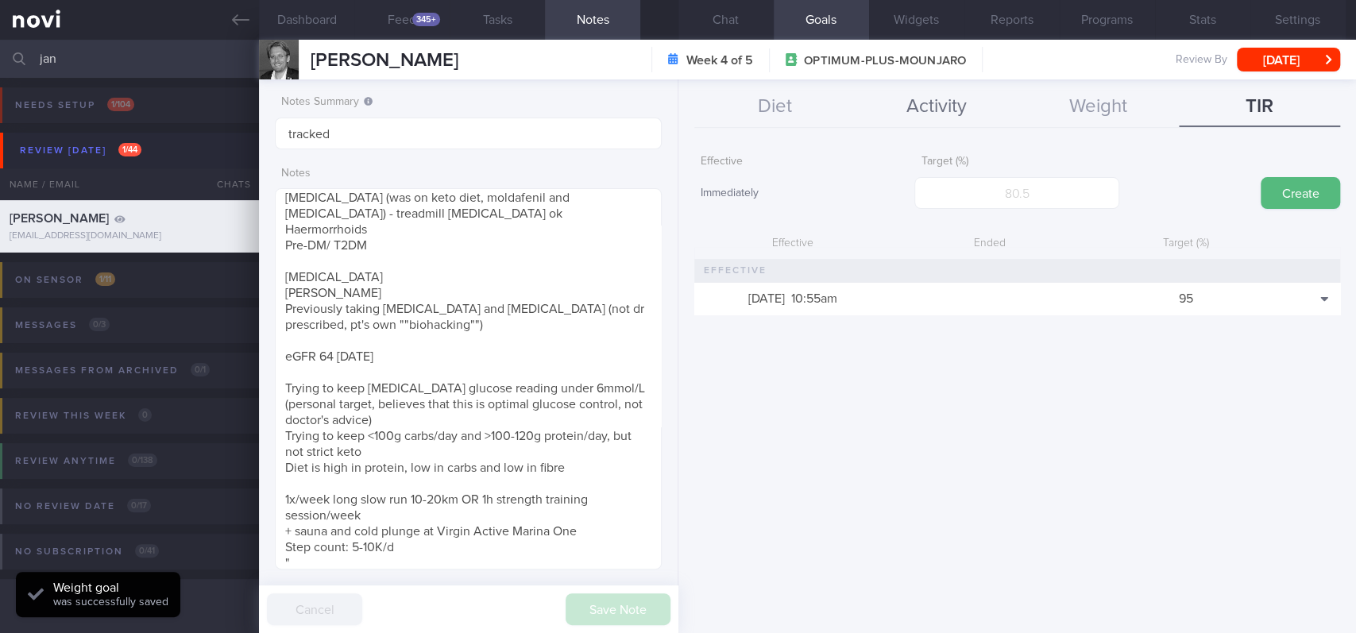
click at [561, 121] on button "Activity" at bounding box center [936, 107] width 161 height 40
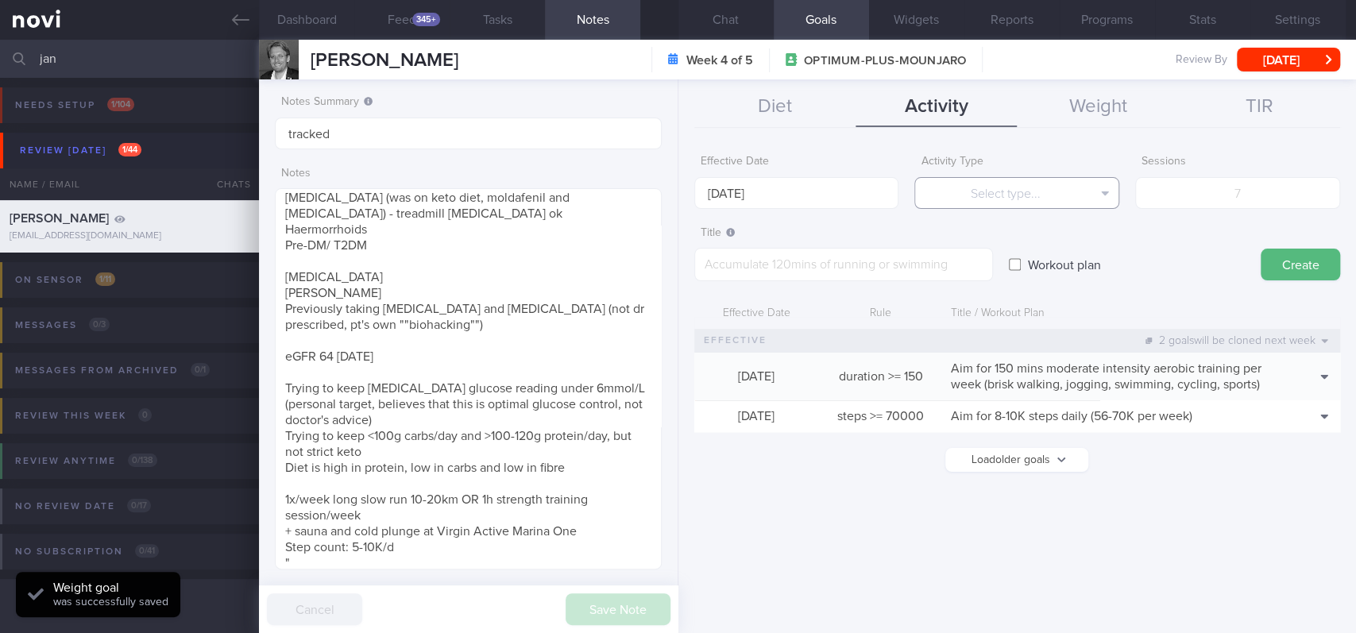
click at [561, 190] on button "Select type..." at bounding box center [1016, 193] width 205 height 32
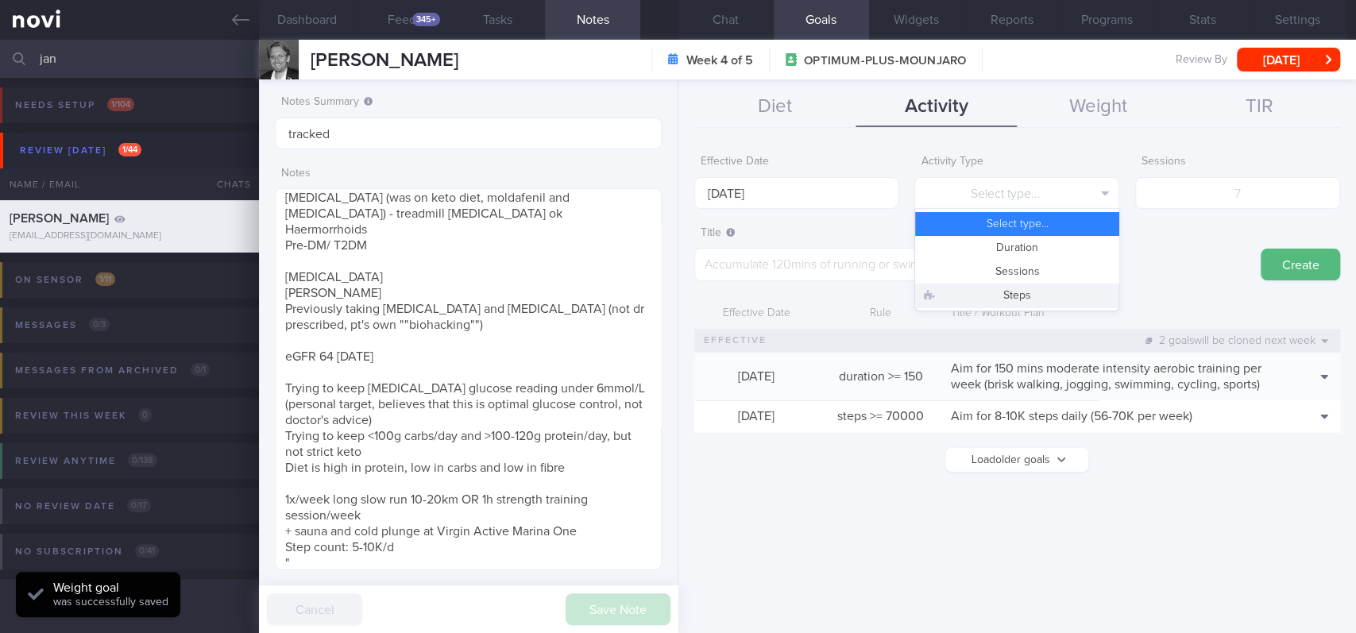
click at [561, 292] on button "Steps" at bounding box center [1016, 296] width 203 height 24
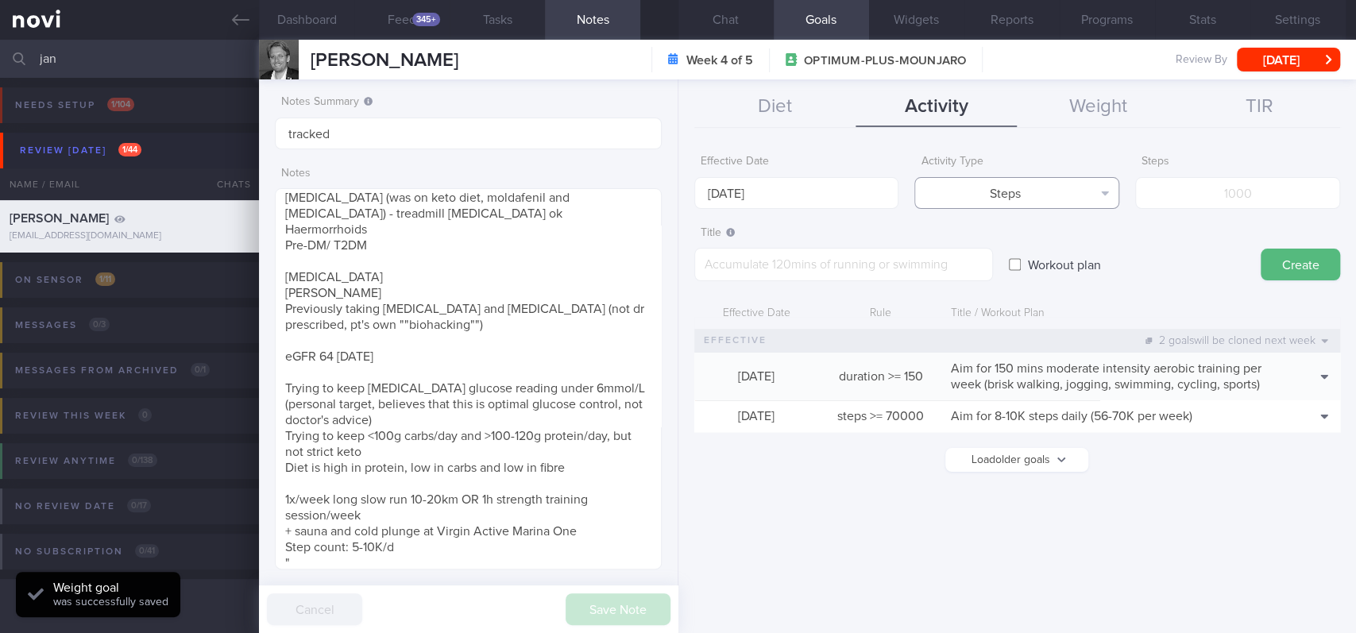
click at [561, 184] on button "Steps" at bounding box center [1016, 193] width 205 height 32
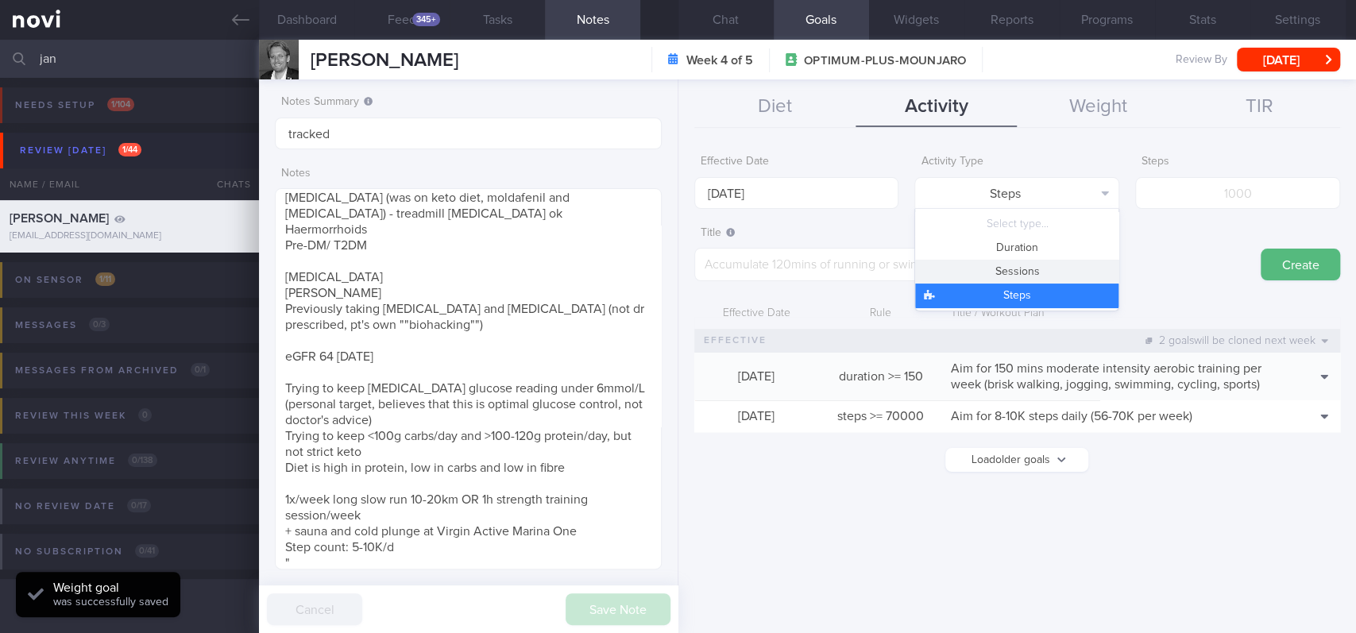
click at [561, 261] on button "Sessions" at bounding box center [1016, 272] width 203 height 24
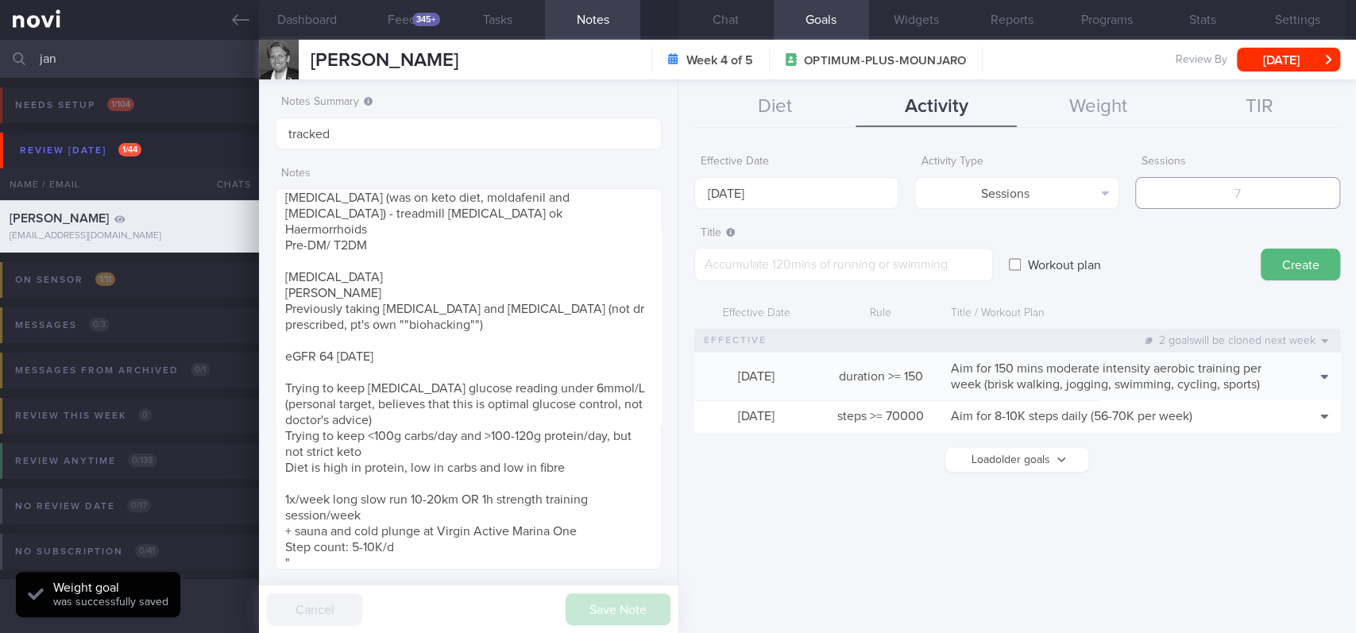
click at [561, 199] on input "number" at bounding box center [1237, 193] width 205 height 32
type input "2"
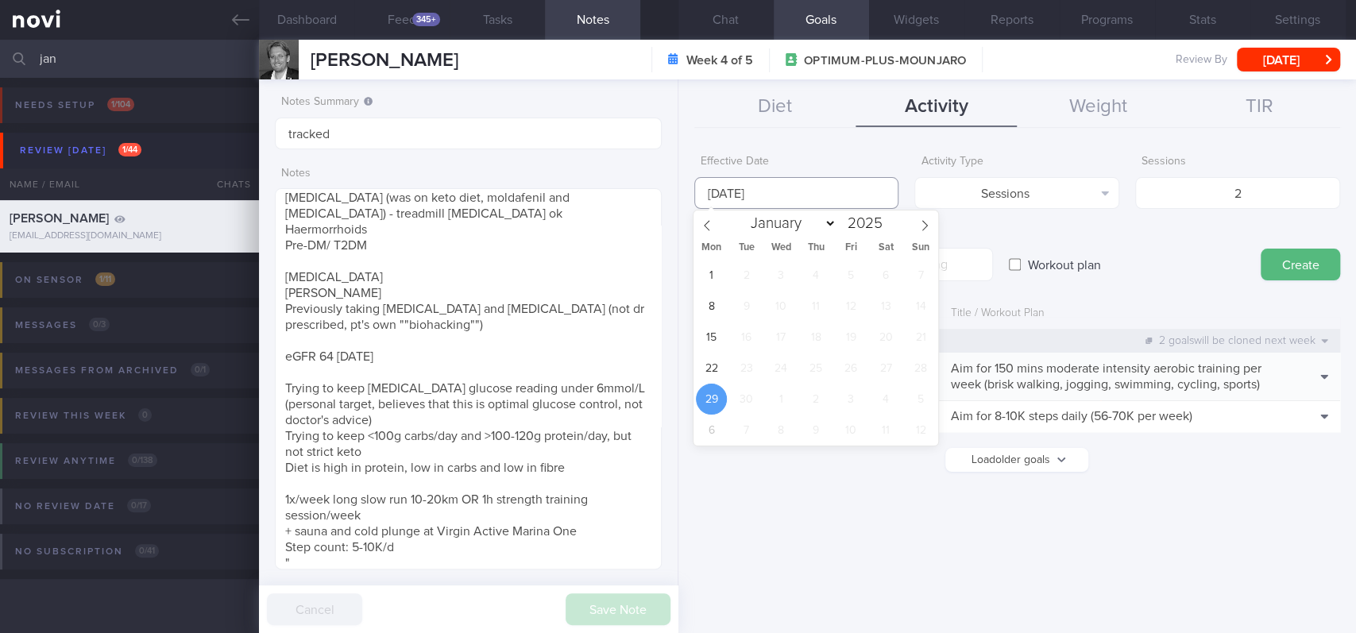
click at [561, 181] on input "[DATE]" at bounding box center [796, 193] width 205 height 32
click at [561, 365] on span "22" at bounding box center [711, 368] width 31 height 31
type input "[DATE]"
click at [561, 228] on label "Title" at bounding box center [844, 233] width 286 height 14
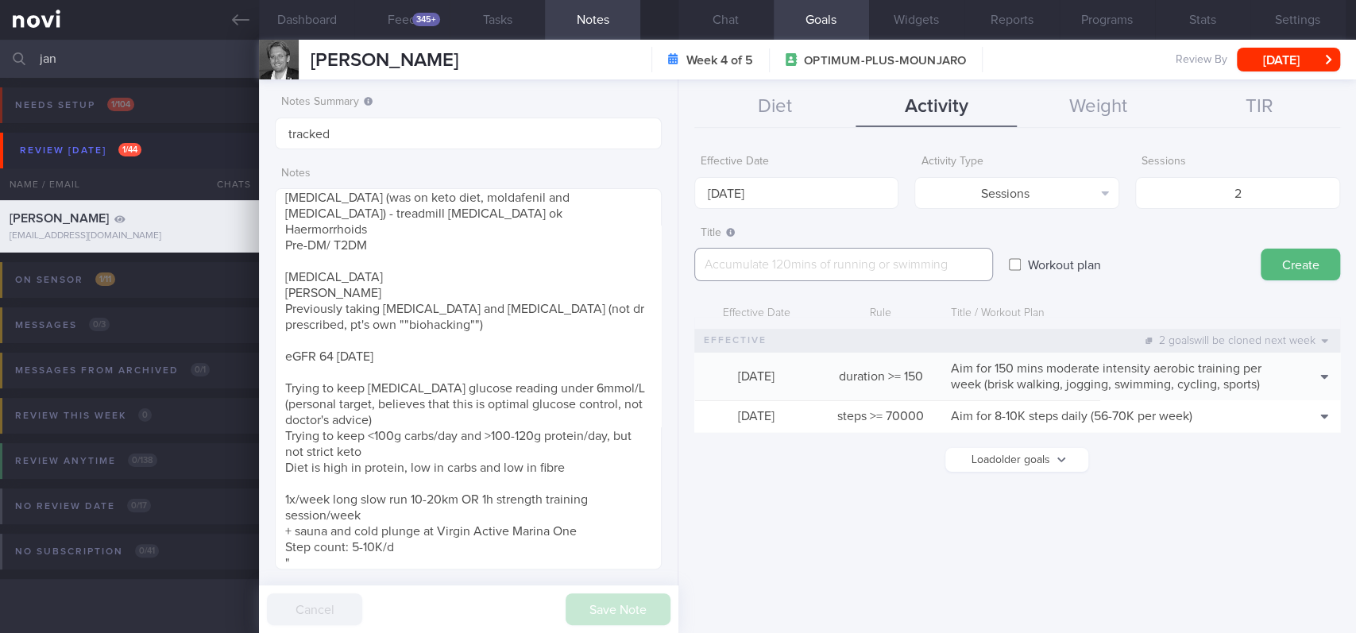
click at [561, 271] on textarea at bounding box center [843, 264] width 299 height 33
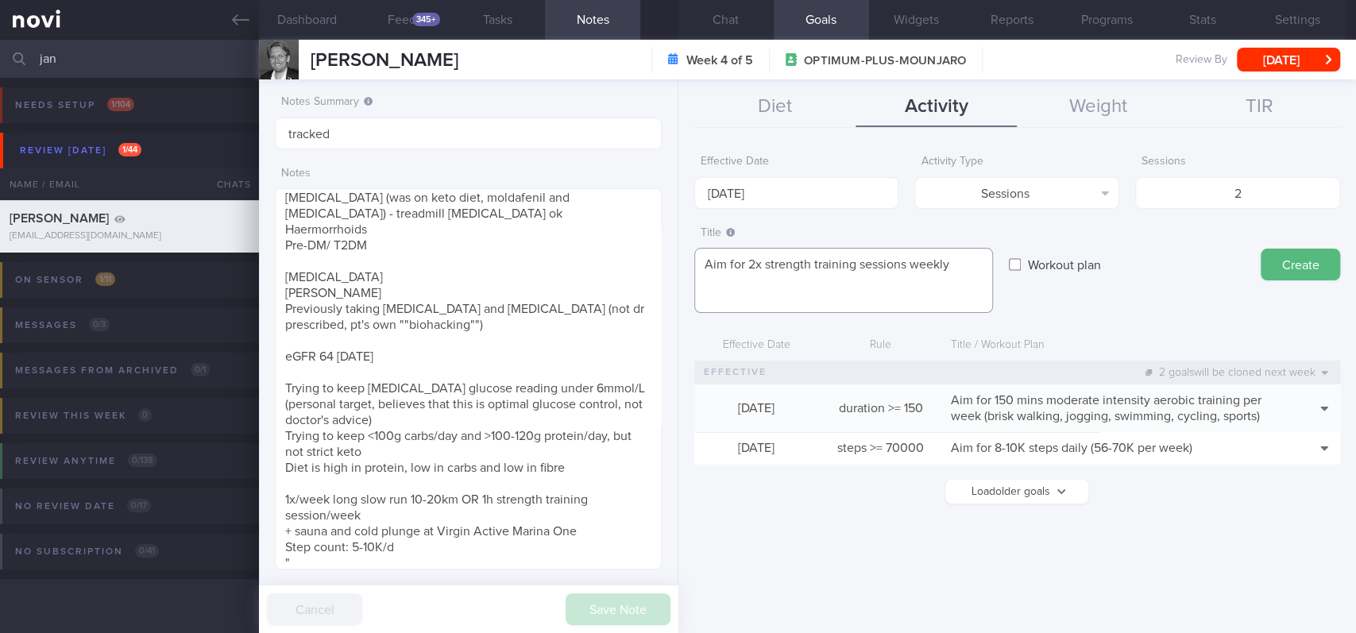
scroll to position [0, 0]
paste textarea "*Upper Body* - Exercise 1: [Lat Pull-down]([URL][DOMAIN_NAME]) | 10-12 reps, 60…"
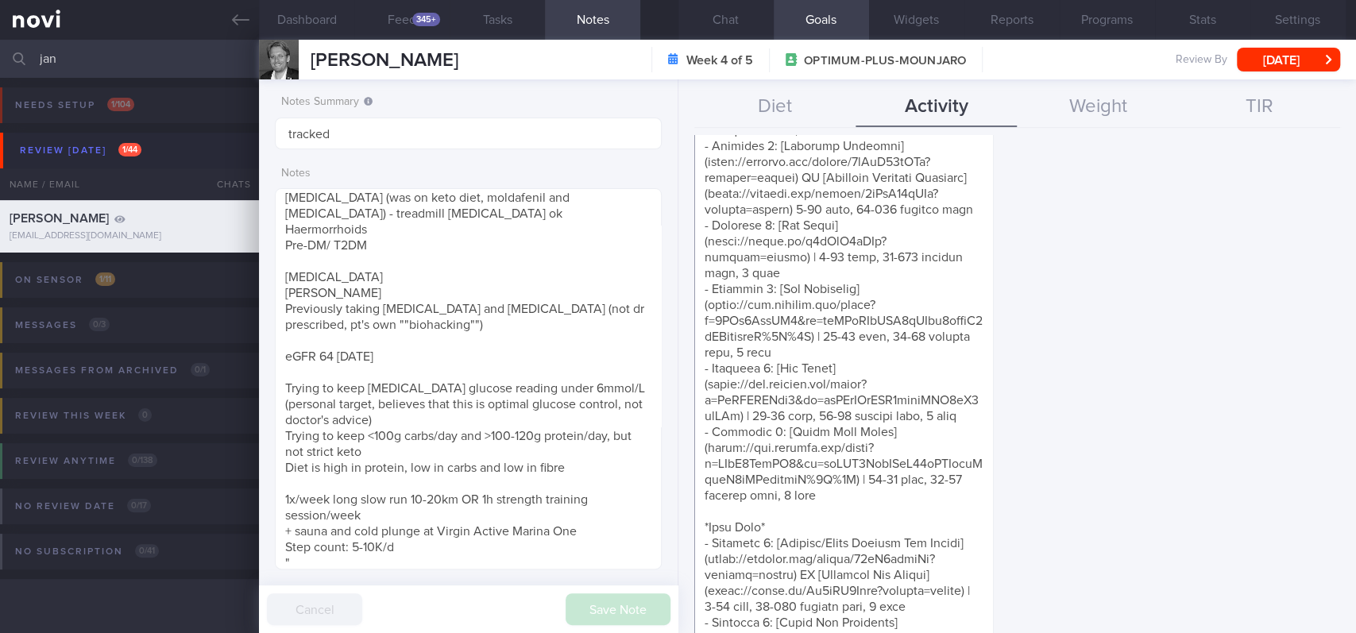
scroll to position [788, 0]
drag, startPoint x: 908, startPoint y: 213, endPoint x: 696, endPoint y: 601, distance: 442.6
click at [561, 514] on textarea at bounding box center [843, 398] width 299 height 1876
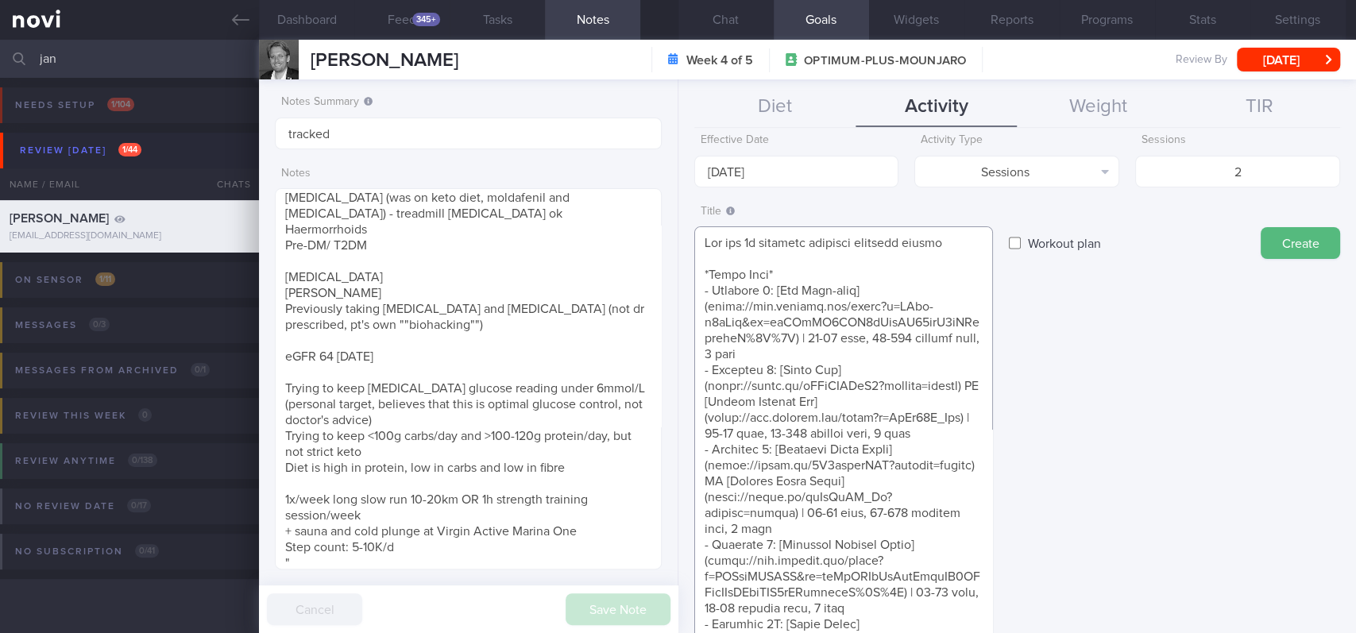
scroll to position [0, 0]
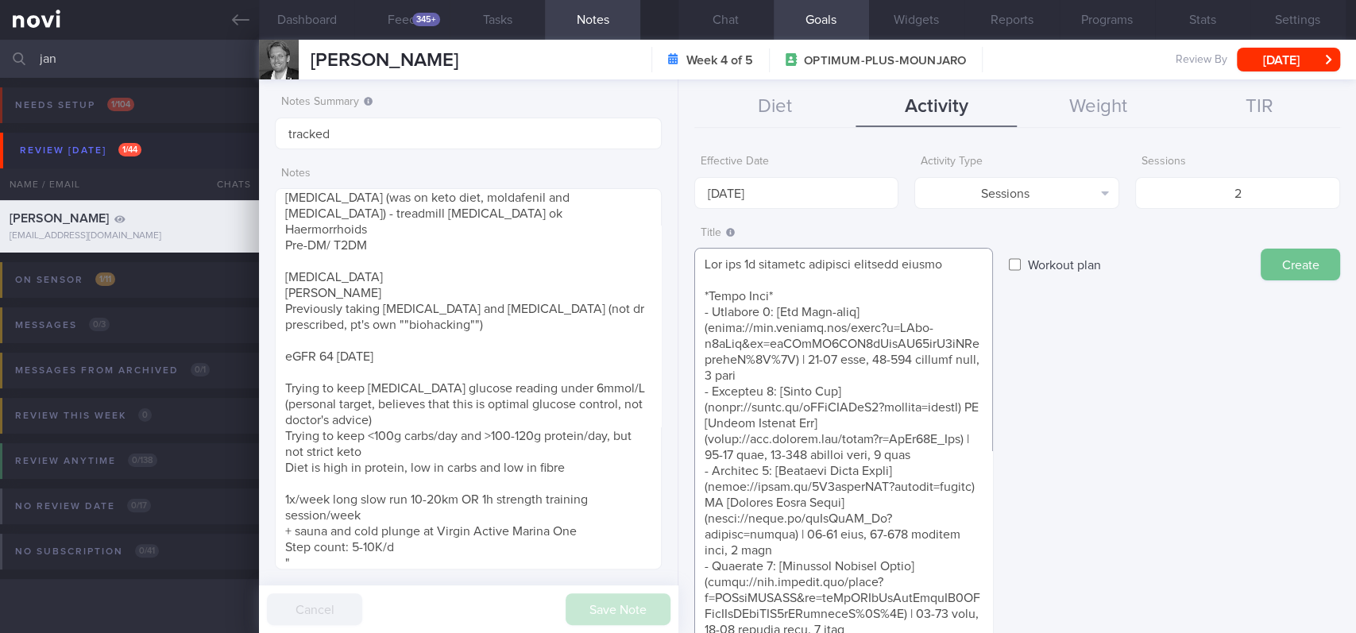
type textarea "Aim for 2x strength training sessions weekly *Upper Body* - Exercise 1: [Lat Pu…"
click at [561, 259] on button "Create" at bounding box center [1300, 265] width 79 height 32
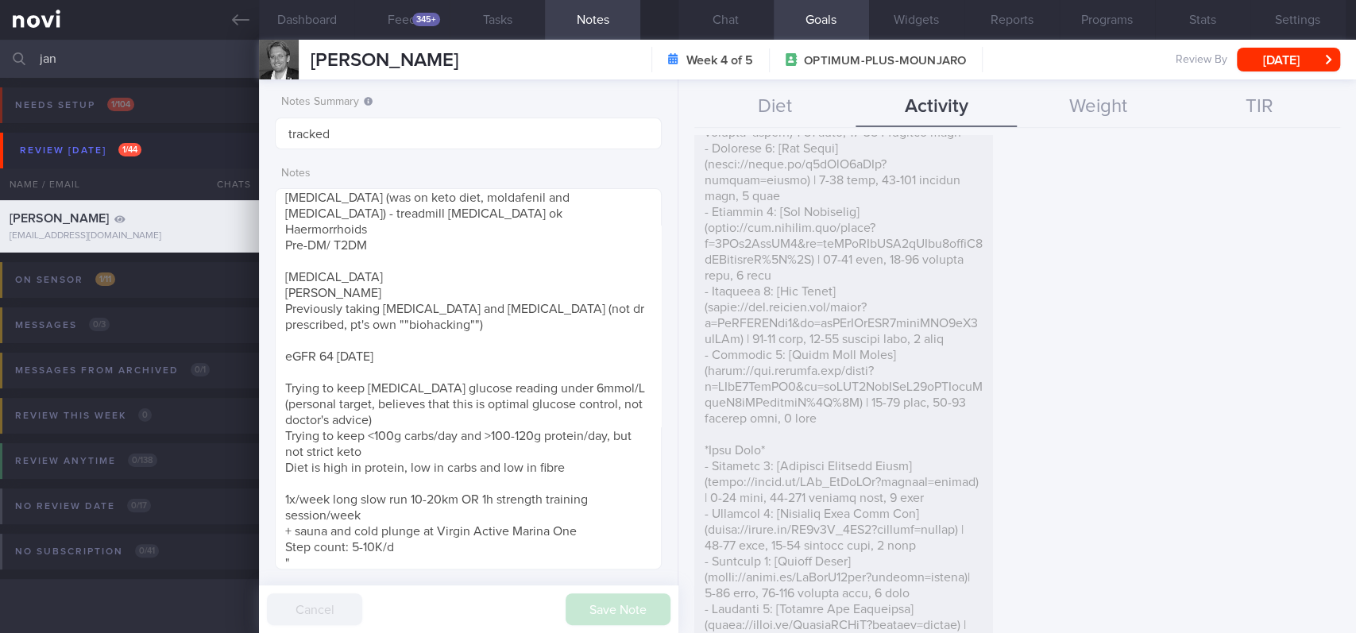
scroll to position [1482, 0]
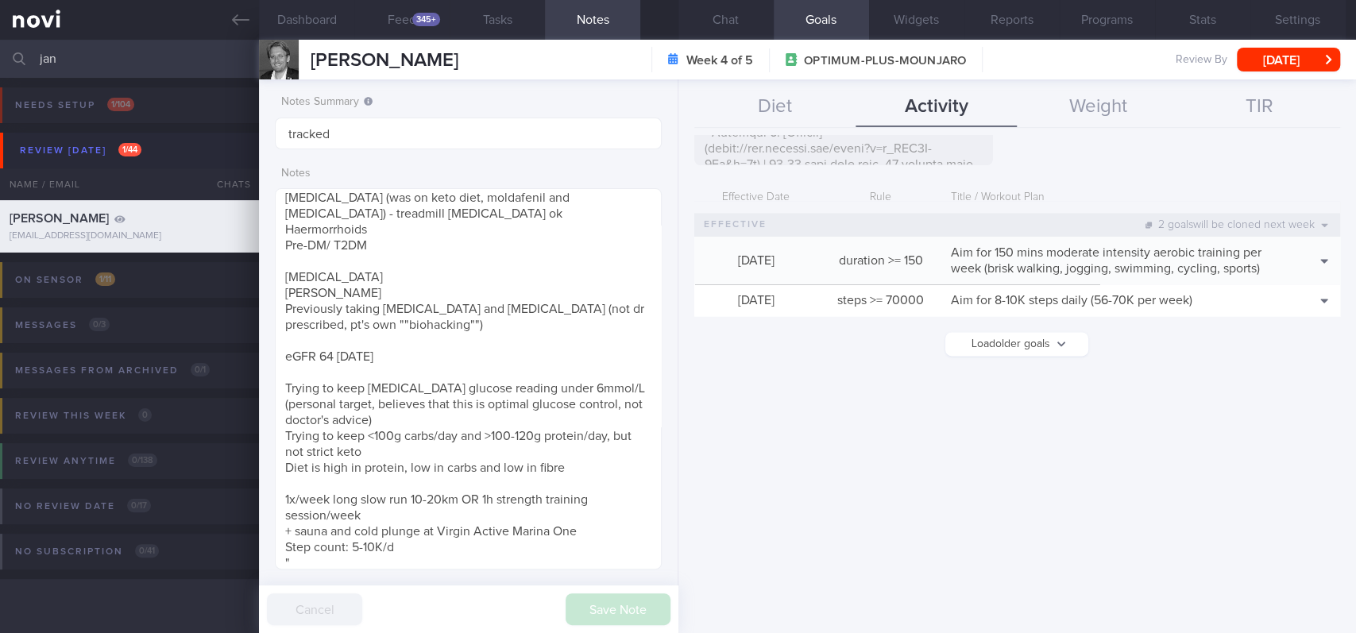
type input "[DATE]"
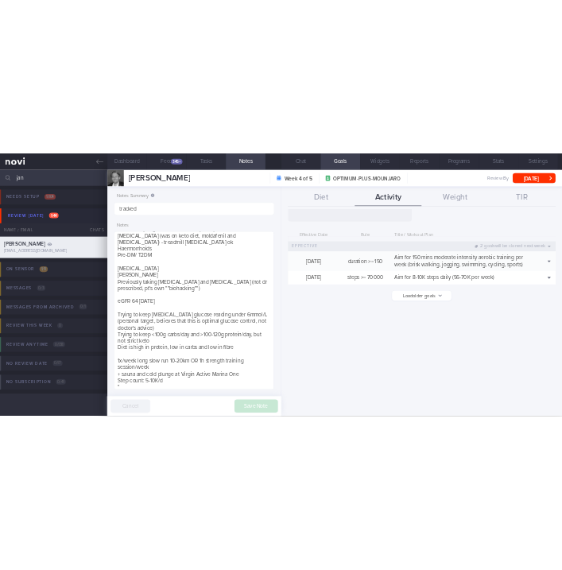
scroll to position [704, 0]
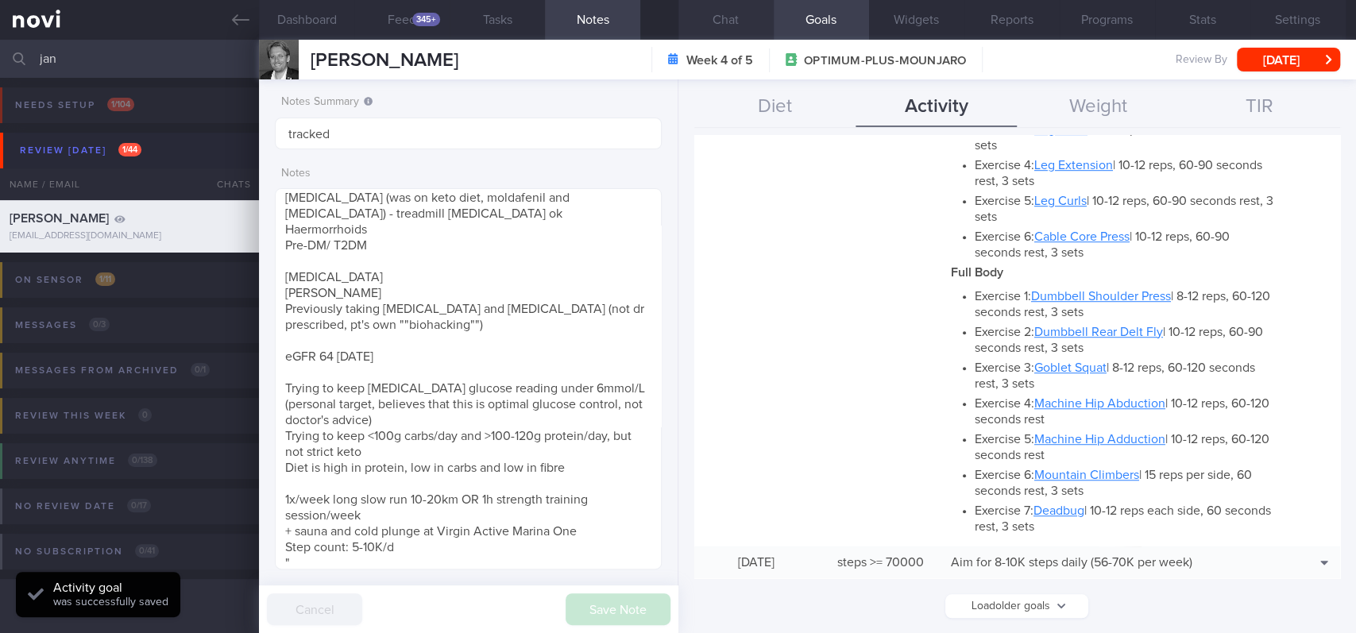
click at [561, 28] on button "Chat" at bounding box center [725, 20] width 95 height 40
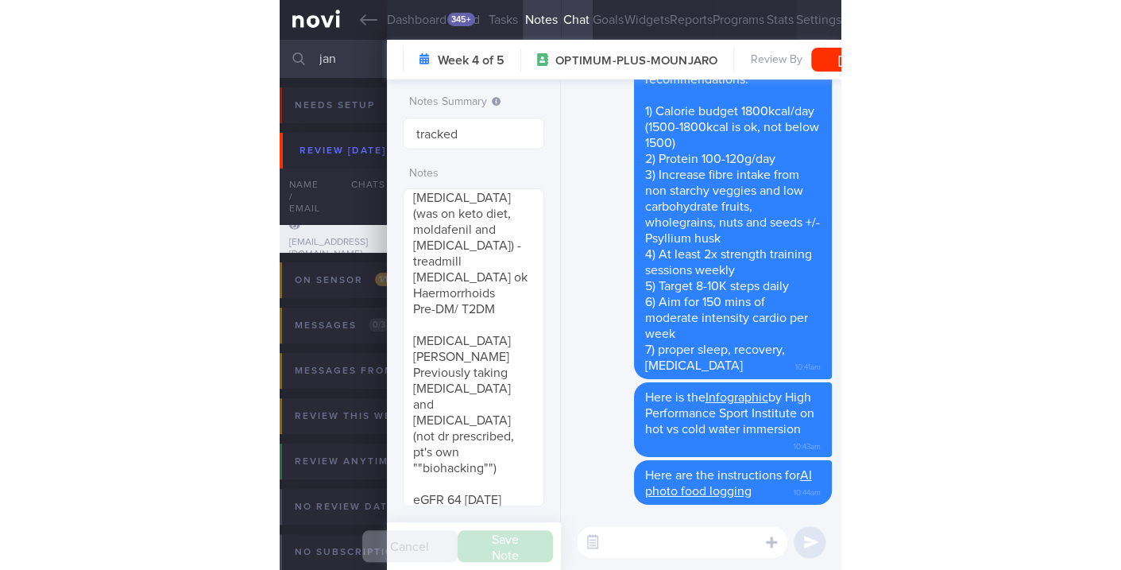
scroll to position [736, 0]
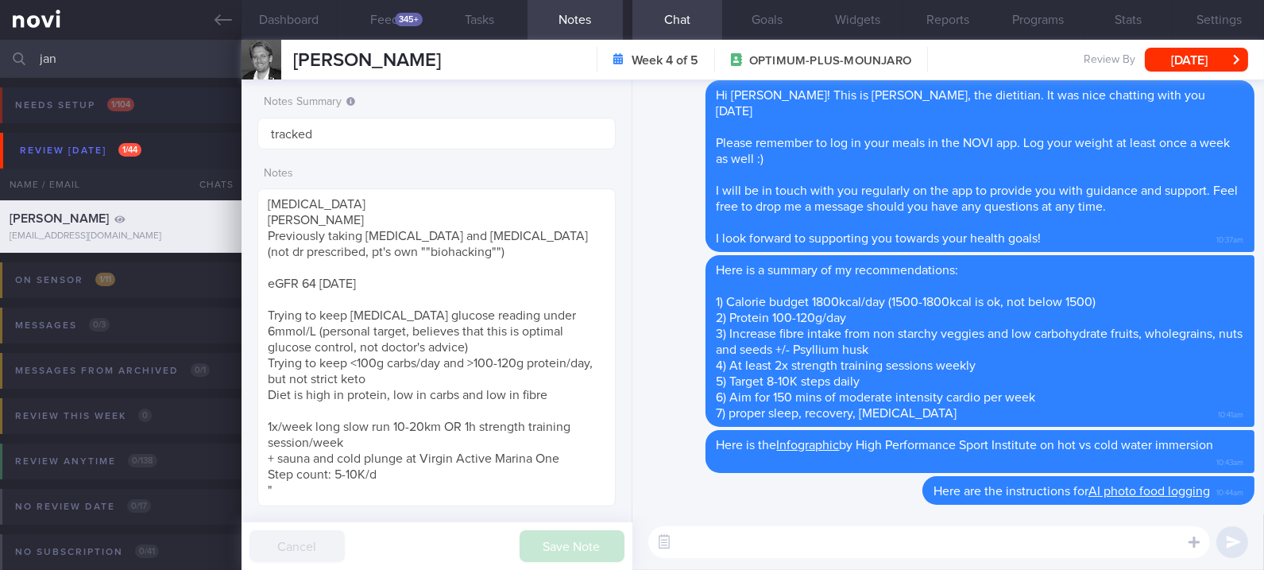
drag, startPoint x: 229, startPoint y: 6, endPoint x: 819, endPoint y: 110, distance: 599.2
click at [229, 6] on link at bounding box center [121, 20] width 242 height 40
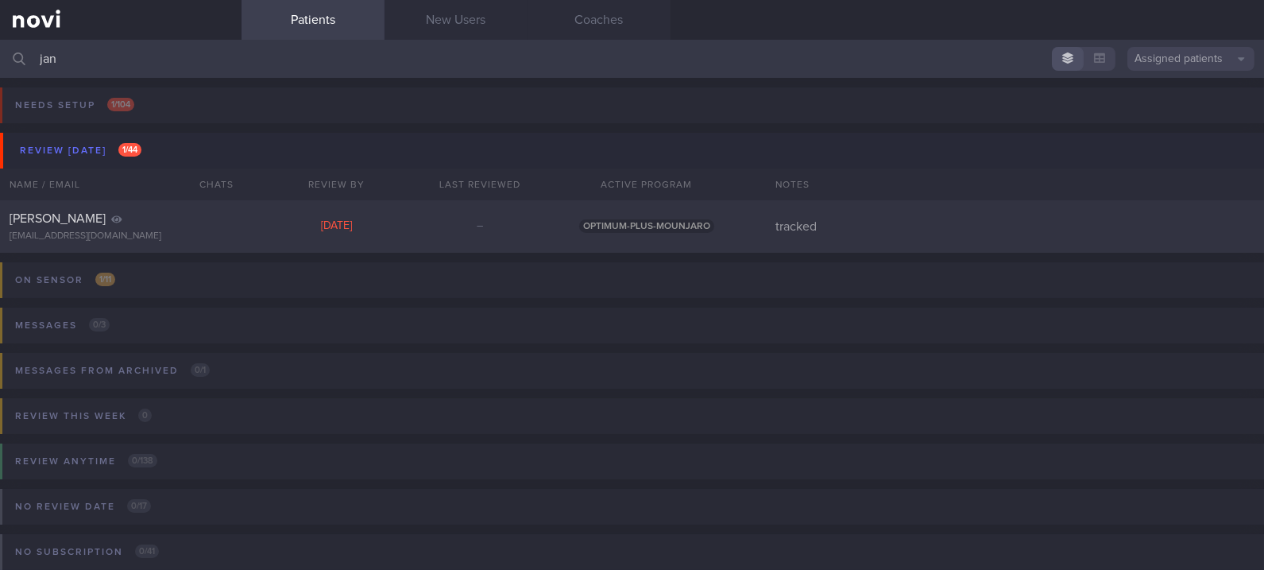
drag, startPoint x: 211, startPoint y: 59, endPoint x: -6, endPoint y: 44, distance: 216.6
click at [0, 44] on html "You are offline! Some functionality will be unavailable Patients New Users Coac…" at bounding box center [632, 285] width 1264 height 570
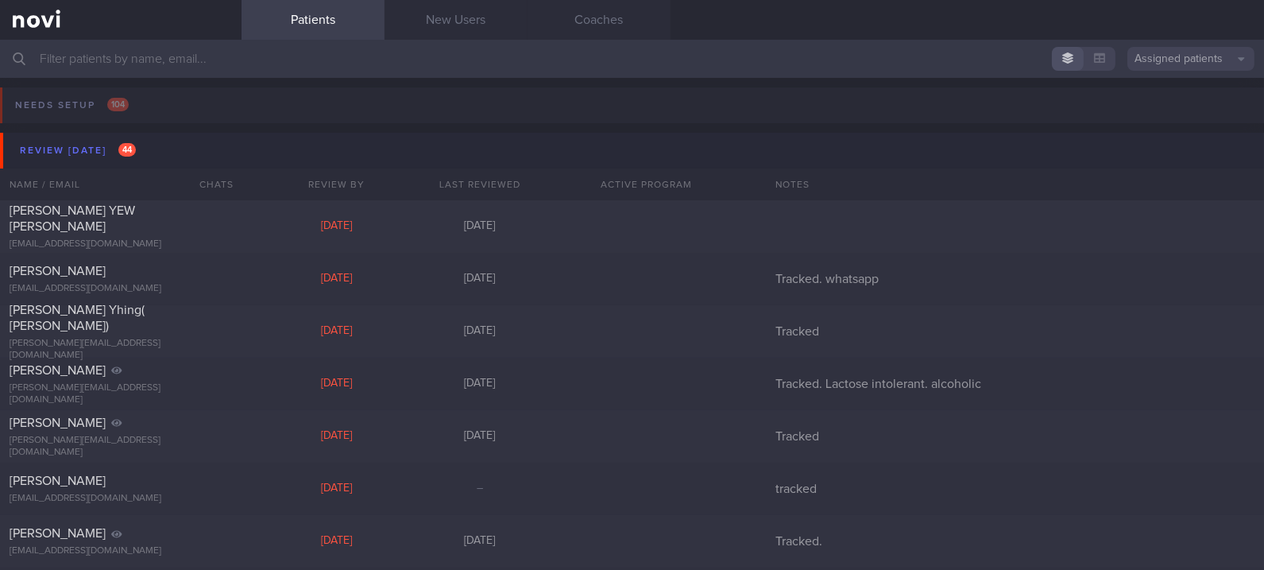
click at [561, 25] on div "Patients New Users Coaches" at bounding box center [753, 20] width 1022 height 40
click at [153, 149] on button "Review [DATE] 44" at bounding box center [634, 151] width 1269 height 36
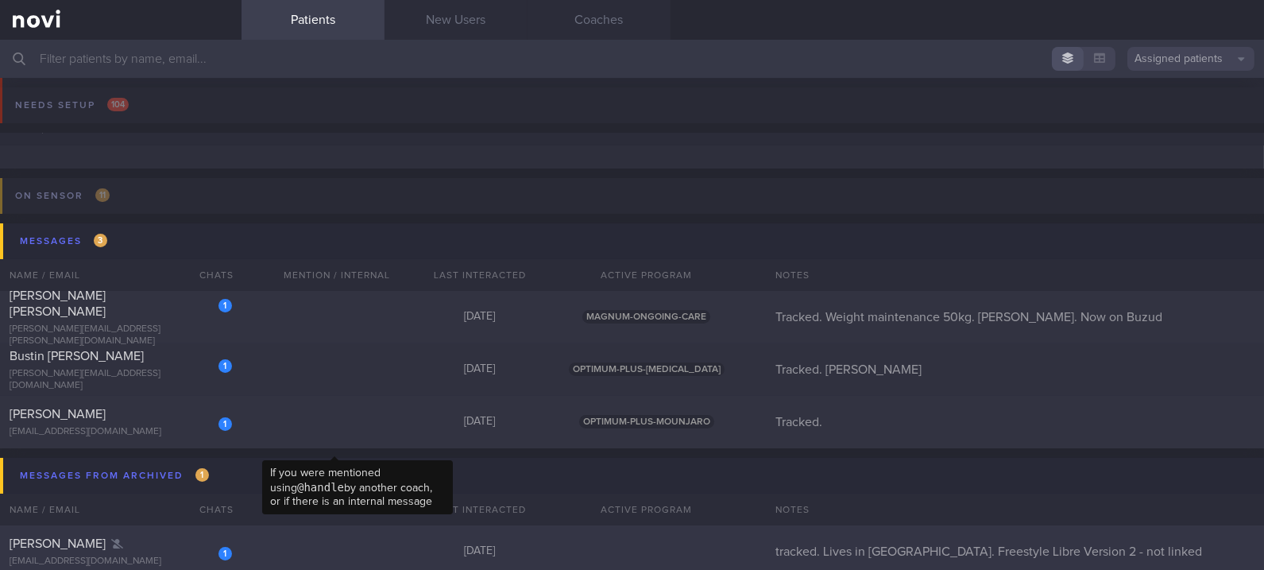
scroll to position [106, 0]
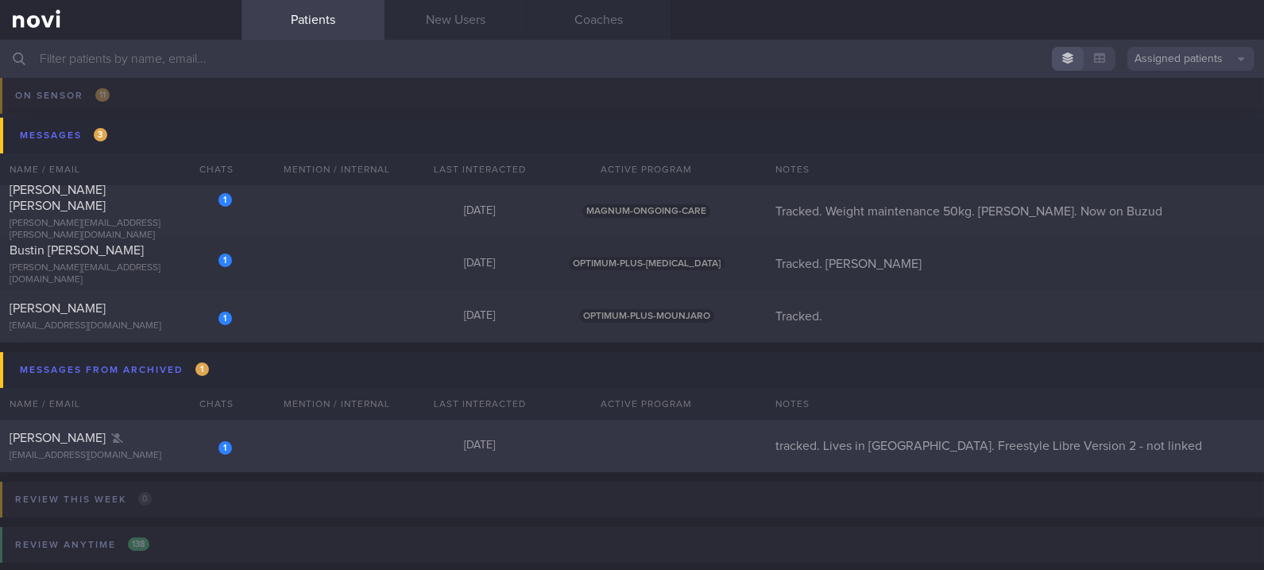
click at [331, 458] on div "1 [PERSON_NAME] [EMAIL_ADDRESS][DOMAIN_NAME] [DATE] tracked. Lives in [GEOGRAPH…" at bounding box center [632, 445] width 1264 height 52
select select "8"
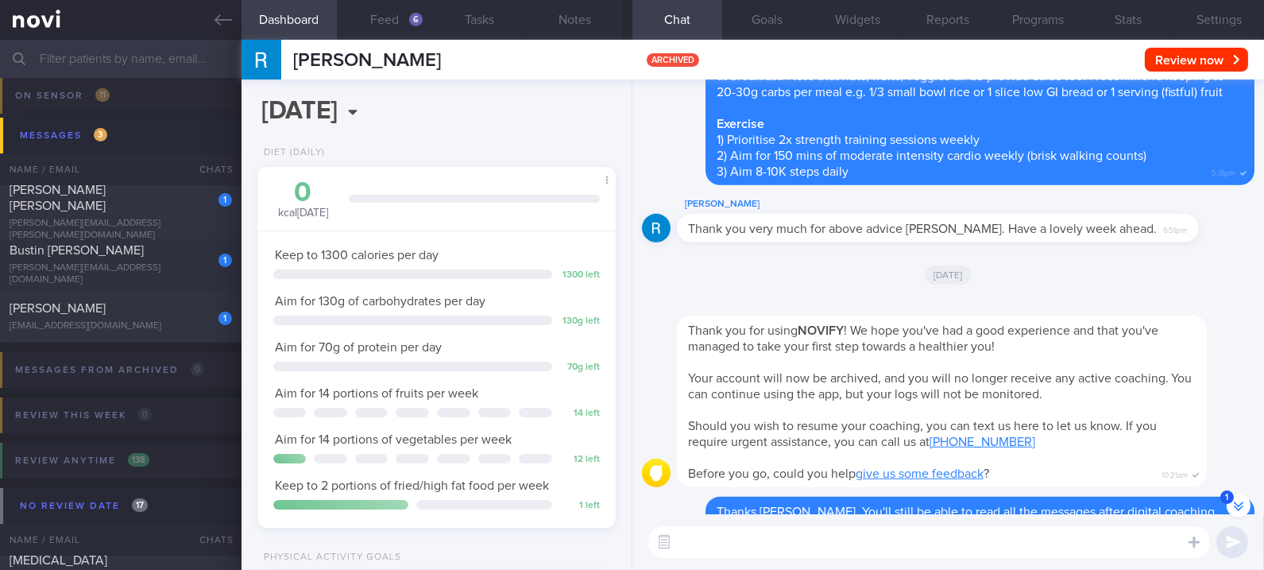
scroll to position [-529, 0]
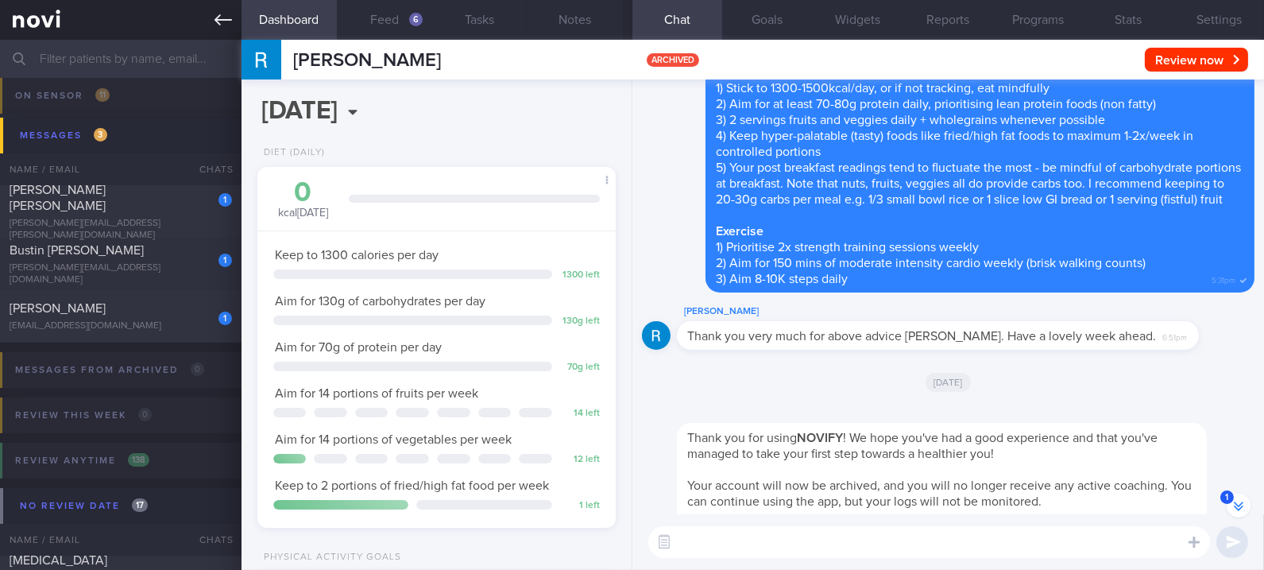
click at [221, 24] on icon at bounding box center [223, 19] width 17 height 17
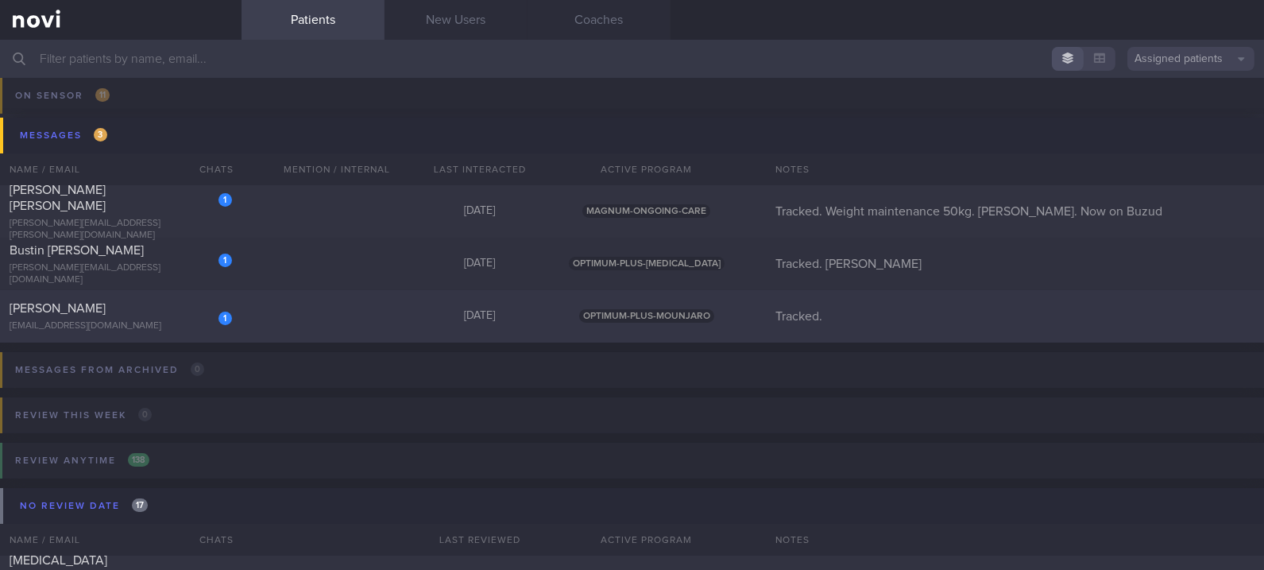
click at [561, 314] on span "OPTIMUM-PLUS-MOUNJARO" at bounding box center [646, 316] width 135 height 14
select select "8"
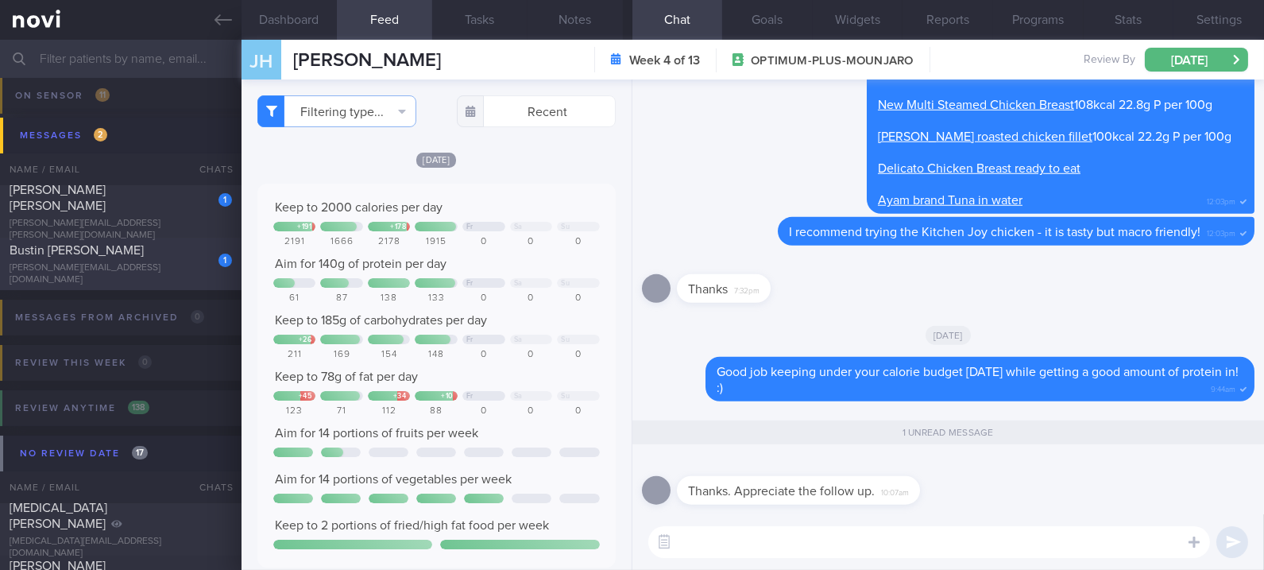
click at [200, 277] on div "[PERSON_NAME][EMAIL_ADDRESS][DOMAIN_NAME]" at bounding box center [121, 274] width 222 height 24
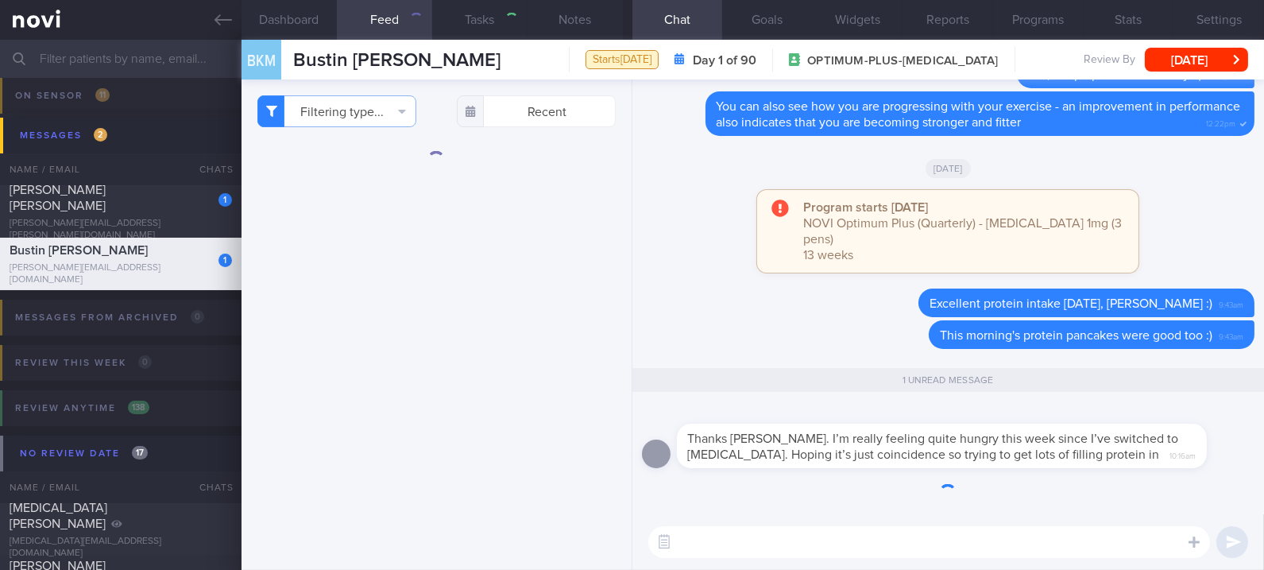
type input "Tracked. [PERSON_NAME]"
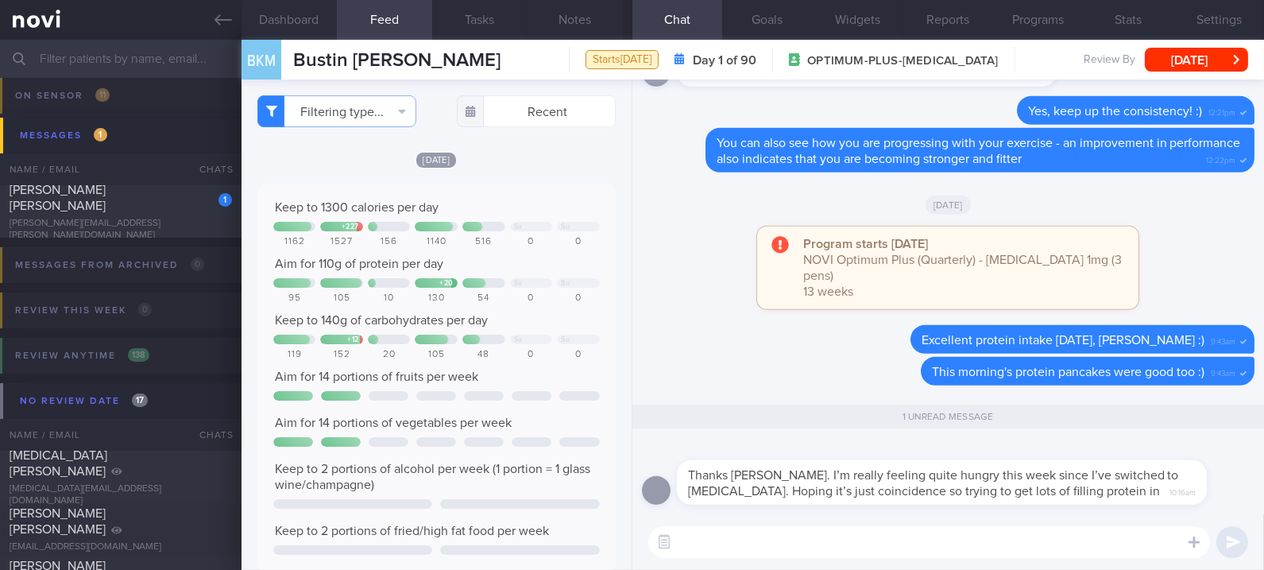
click at [561, 514] on textarea at bounding box center [929, 542] width 562 height 32
type textarea "Ok, you can fill up on fibre too - fruits and veggies :)"
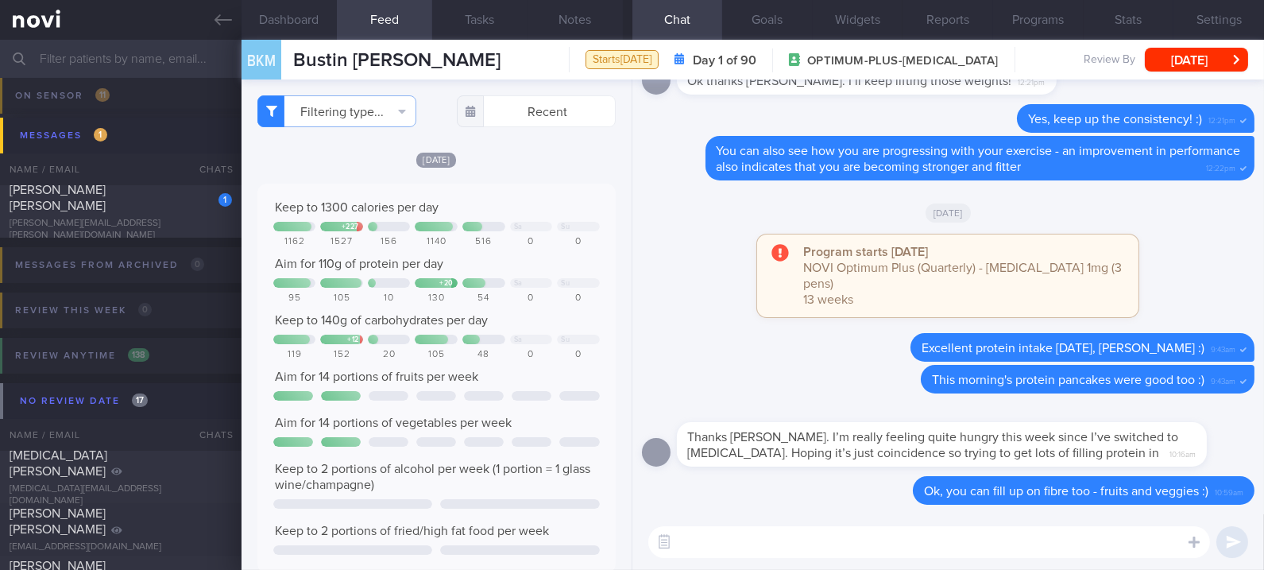
click at [561, 514] on textarea at bounding box center [929, 542] width 562 height 32
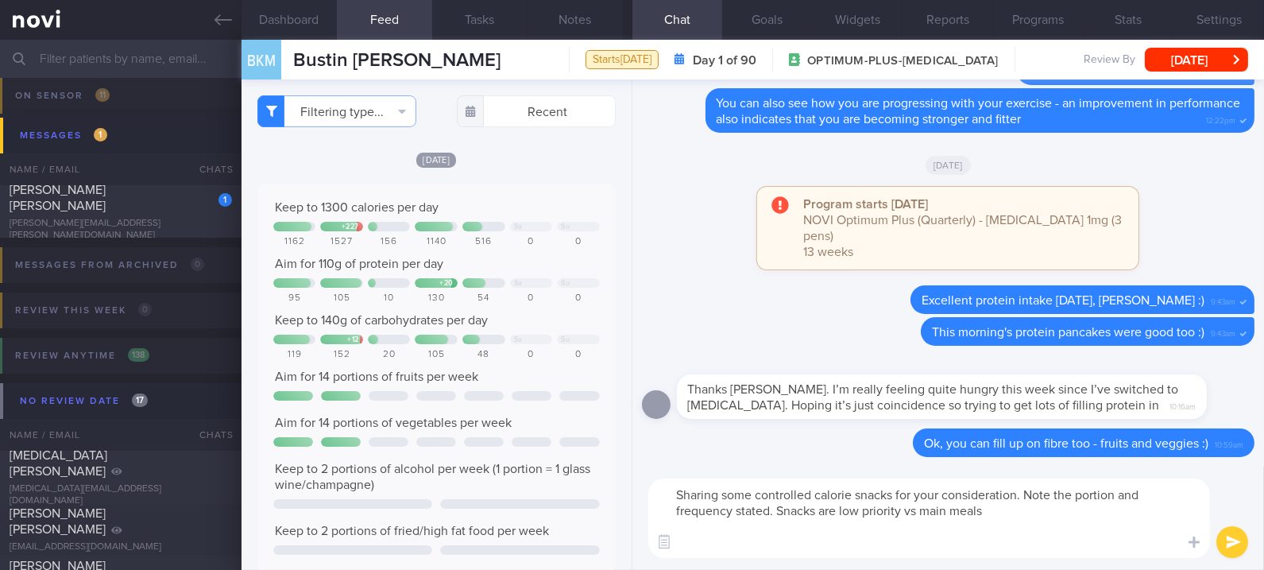
paste textarea "*<100kcal Snack - 1-2x/day maximum* 180g apple - 100kcal, 25g C 165g pear - 100…"
type textarea "Sharing some controlled calorie snacks for your consideration. Note the portion…"
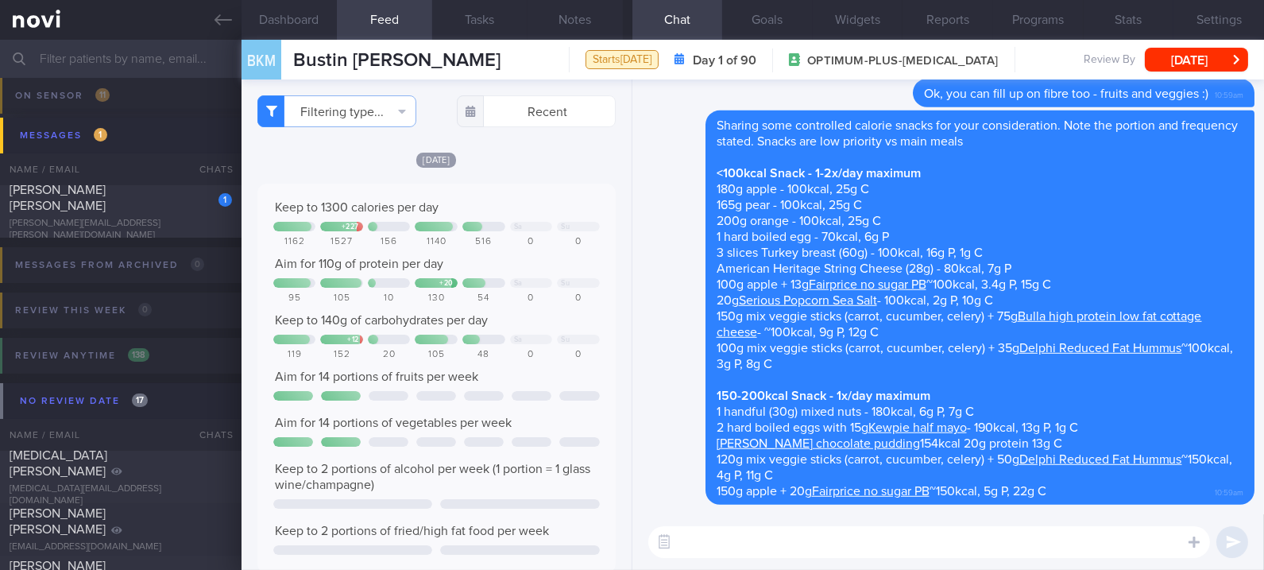
drag, startPoint x: 130, startPoint y: 218, endPoint x: 842, endPoint y: 118, distance: 718.9
click at [128, 218] on div "[PERSON_NAME][EMAIL_ADDRESS][PERSON_NAME][DOMAIN_NAME]" at bounding box center [121, 230] width 222 height 24
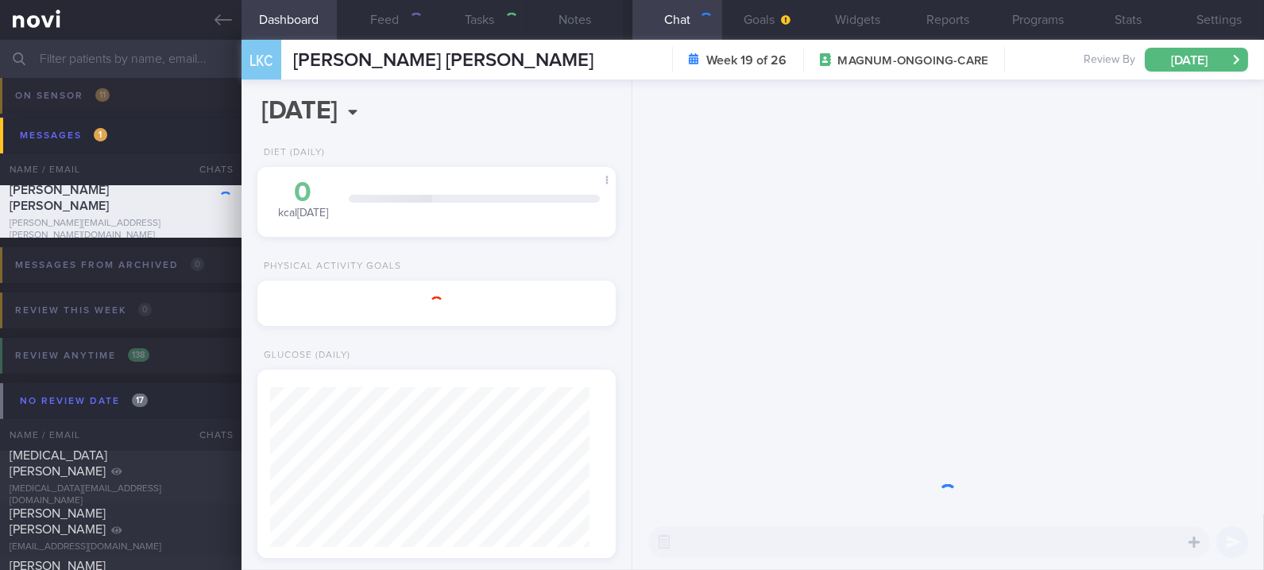
type input "Tracked. Weight maintenance 50kg. [PERSON_NAME]. Now on Buzud"
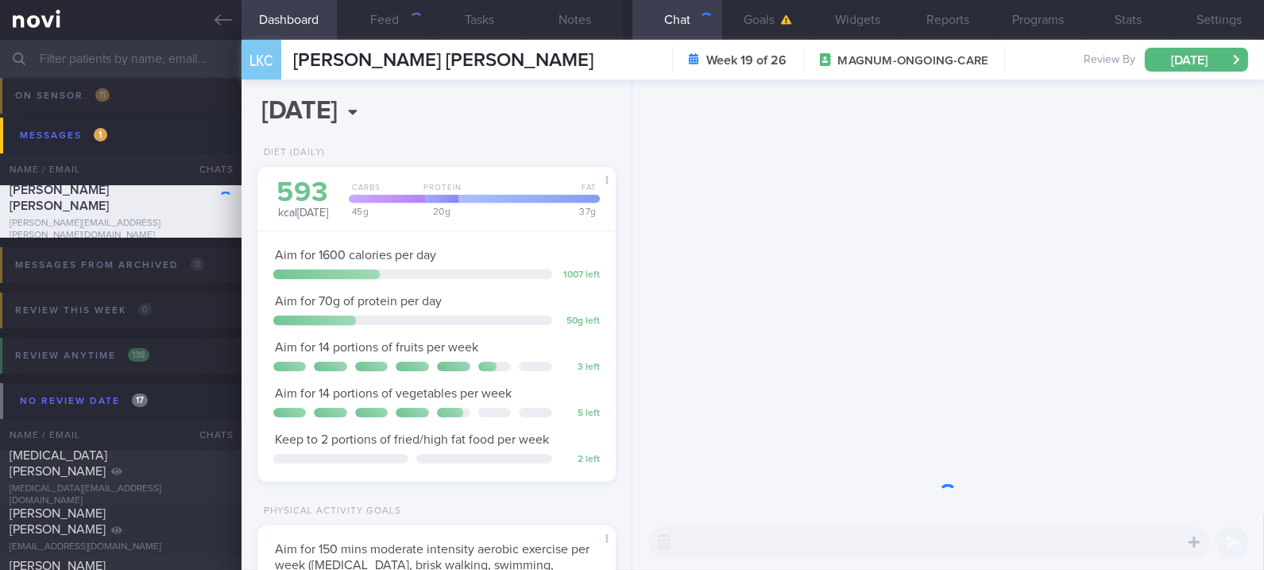
scroll to position [180, 312]
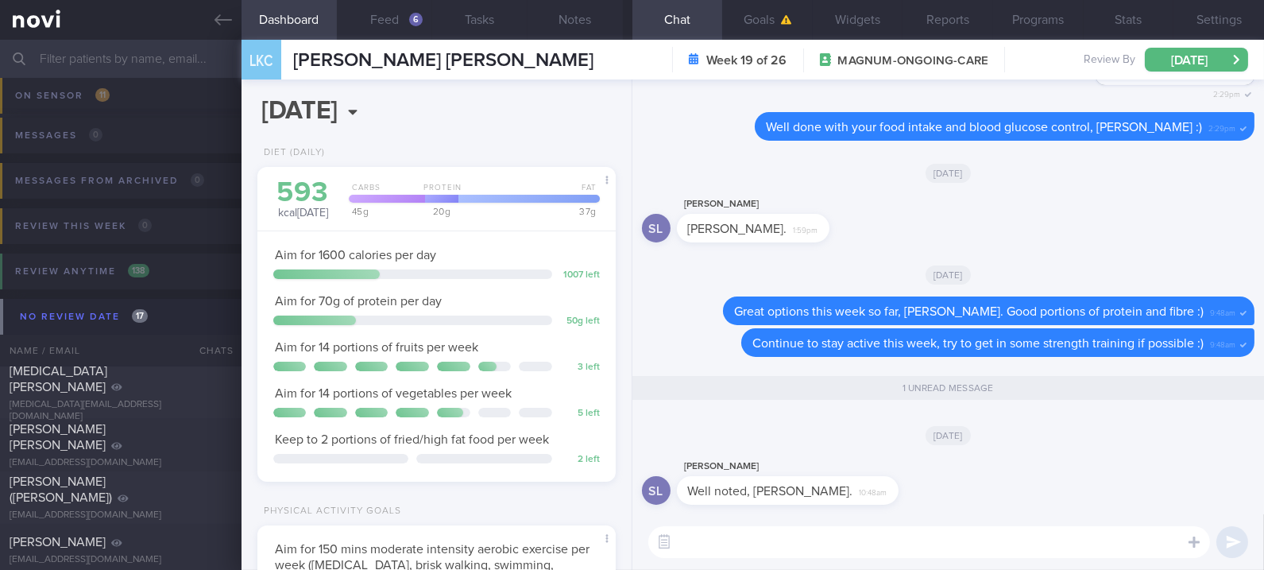
click at [561, 187] on div "[DATE]" at bounding box center [948, 172] width 613 height 44
click at [221, 16] on icon at bounding box center [223, 19] width 17 height 17
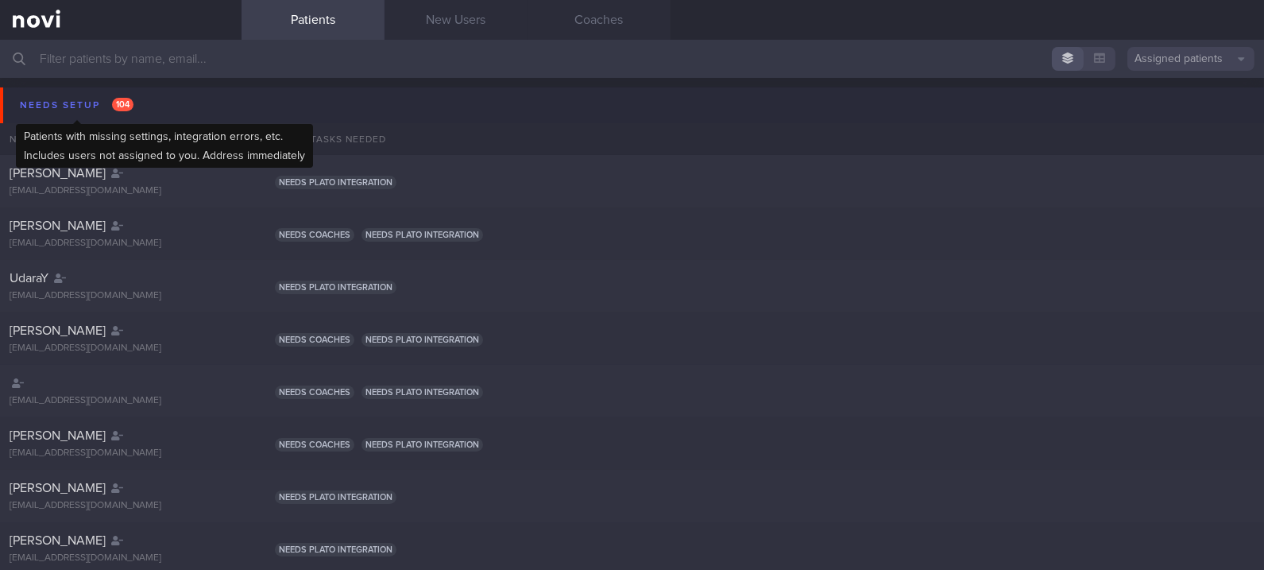
click at [99, 95] on div "Needs setup 104" at bounding box center [77, 105] width 122 height 21
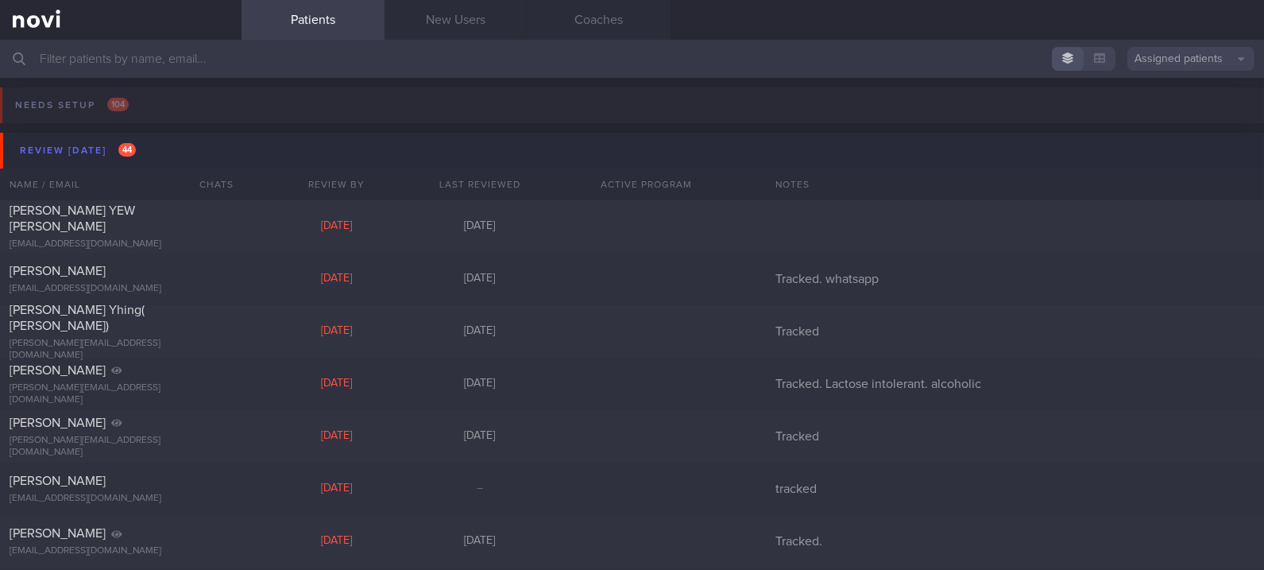
click at [147, 143] on button "Review [DATE] 44" at bounding box center [634, 151] width 1269 height 36
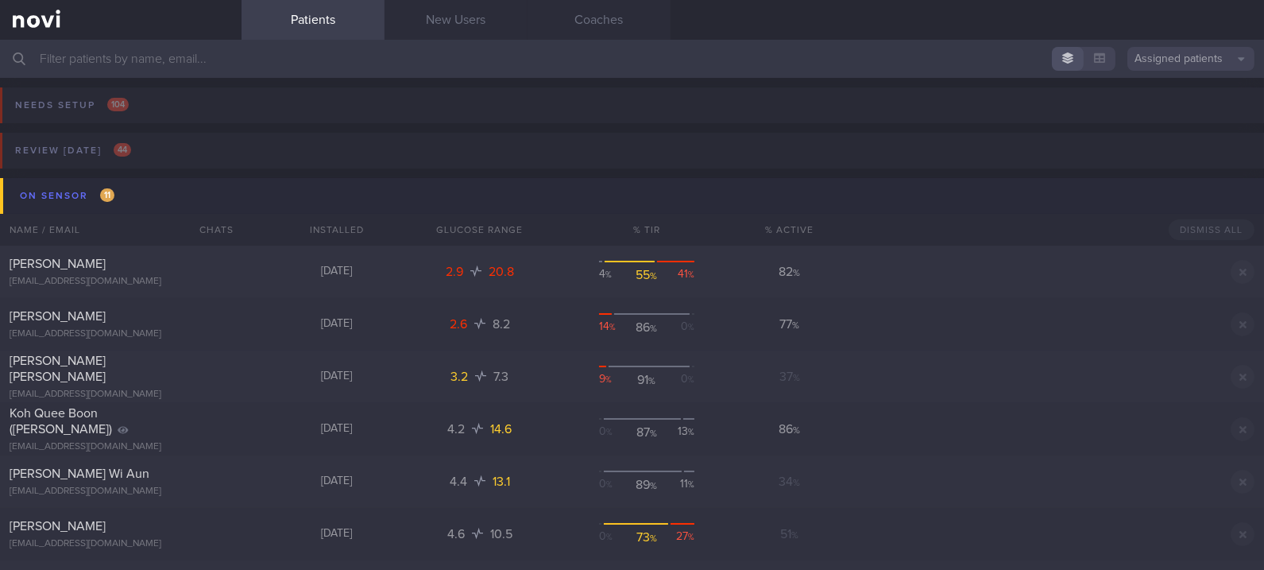
click at [241, 179] on button "On sensor 11" at bounding box center [634, 196] width 1269 height 36
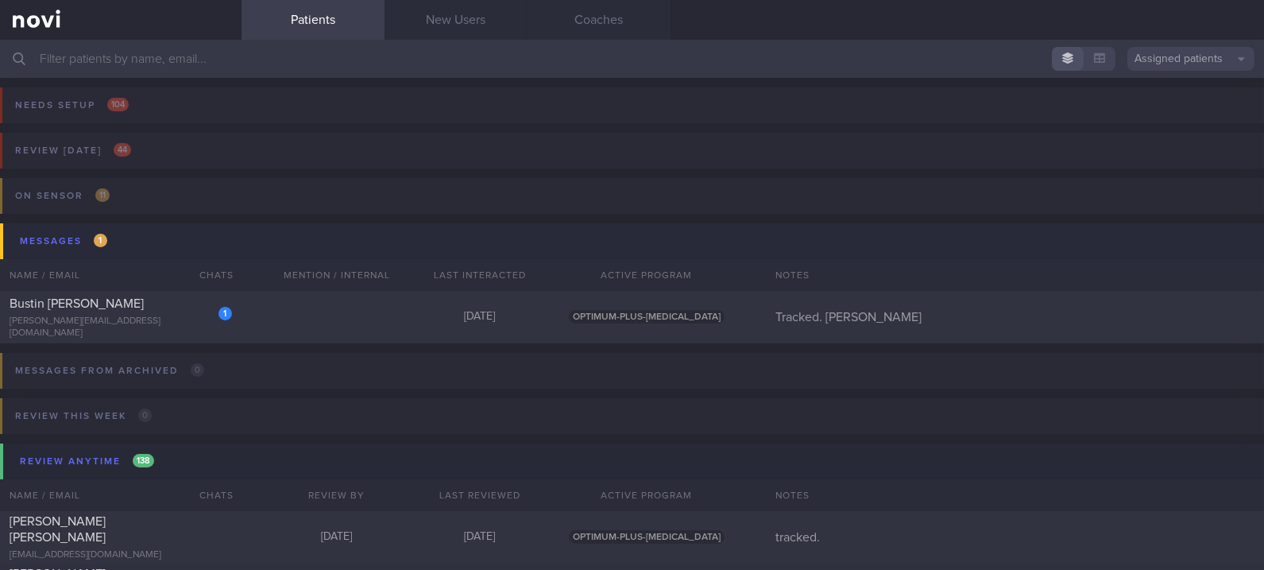
click at [318, 325] on div "1 Bustin Kay Marie kay@gailkennyrecruitment.com Today OPTIMUM-PLUS-OZEMPIC Trac…" at bounding box center [632, 317] width 1264 height 52
select select "8"
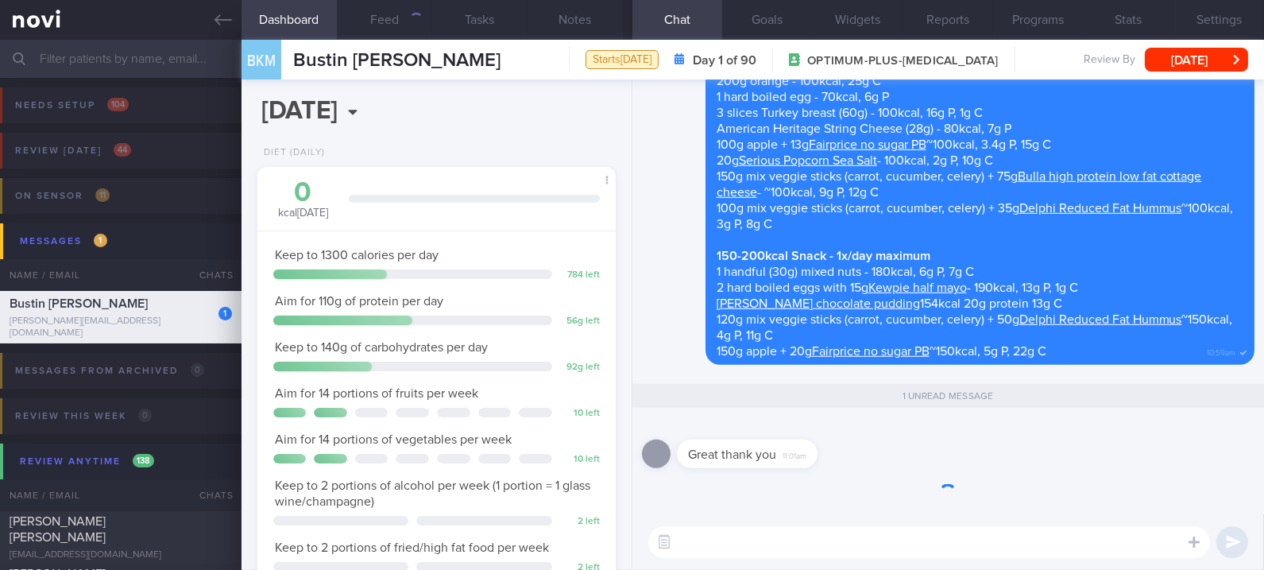
scroll to position [180, 312]
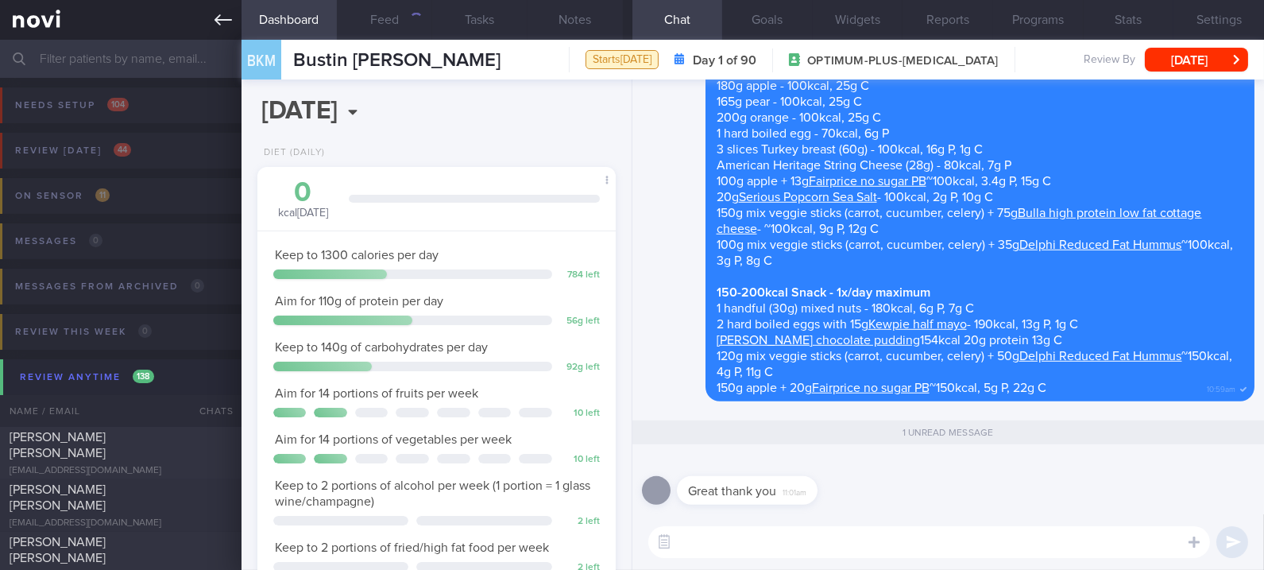
click at [219, 17] on icon at bounding box center [223, 19] width 17 height 17
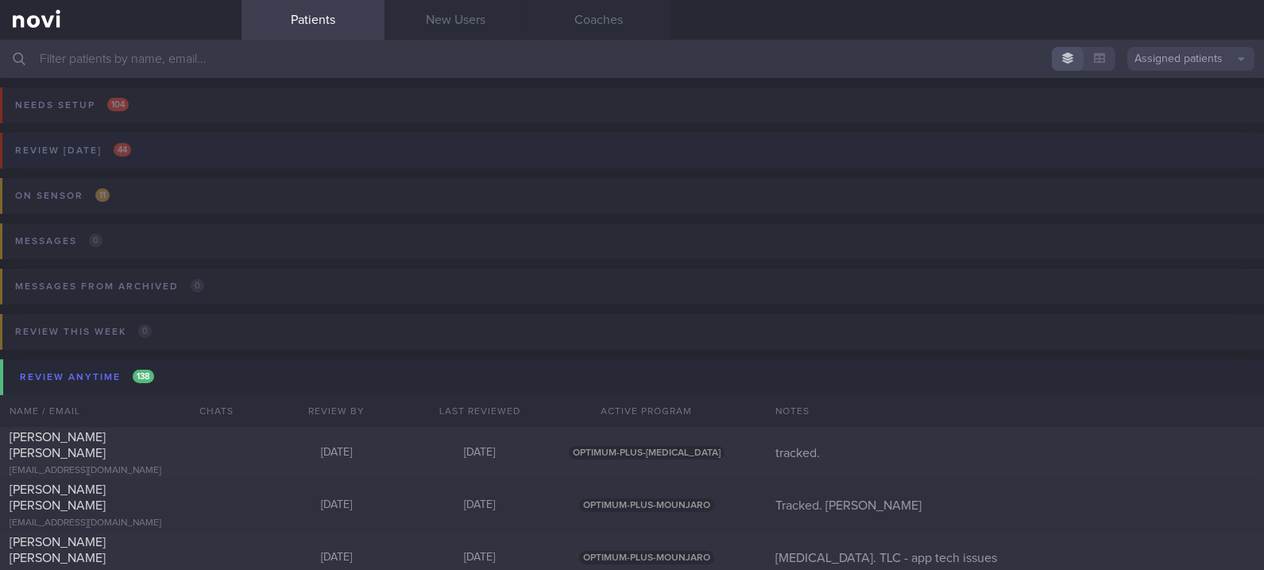
click at [142, 157] on button "Review [DATE] 44" at bounding box center [629, 155] width 1269 height 45
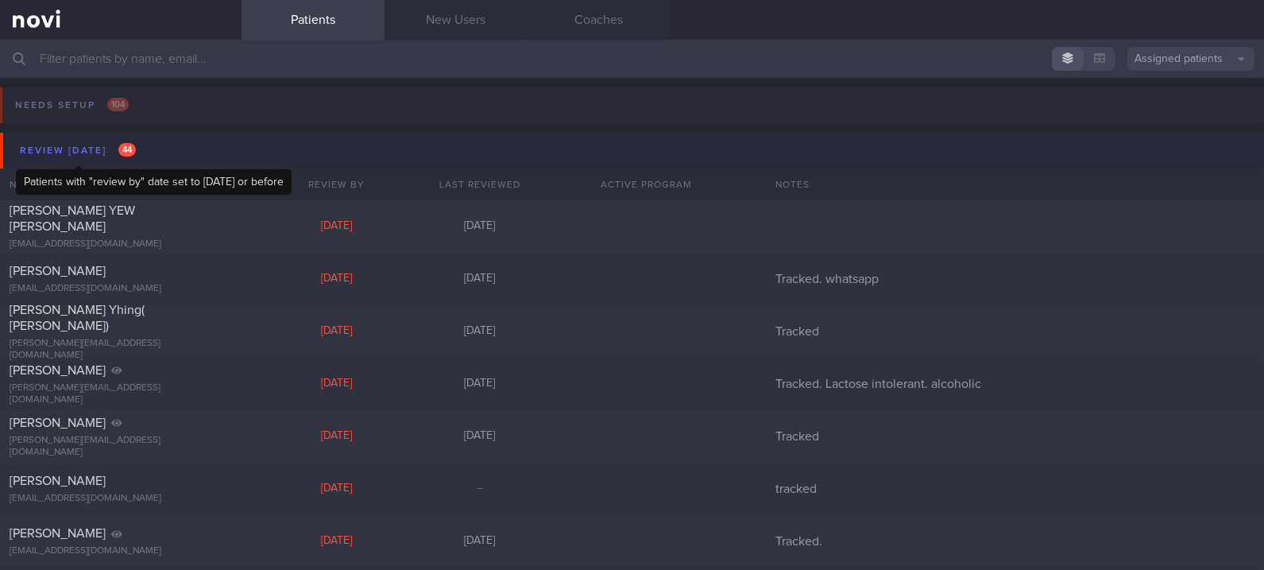
click at [134, 155] on div "Review [DATE] 44" at bounding box center [78, 150] width 124 height 21
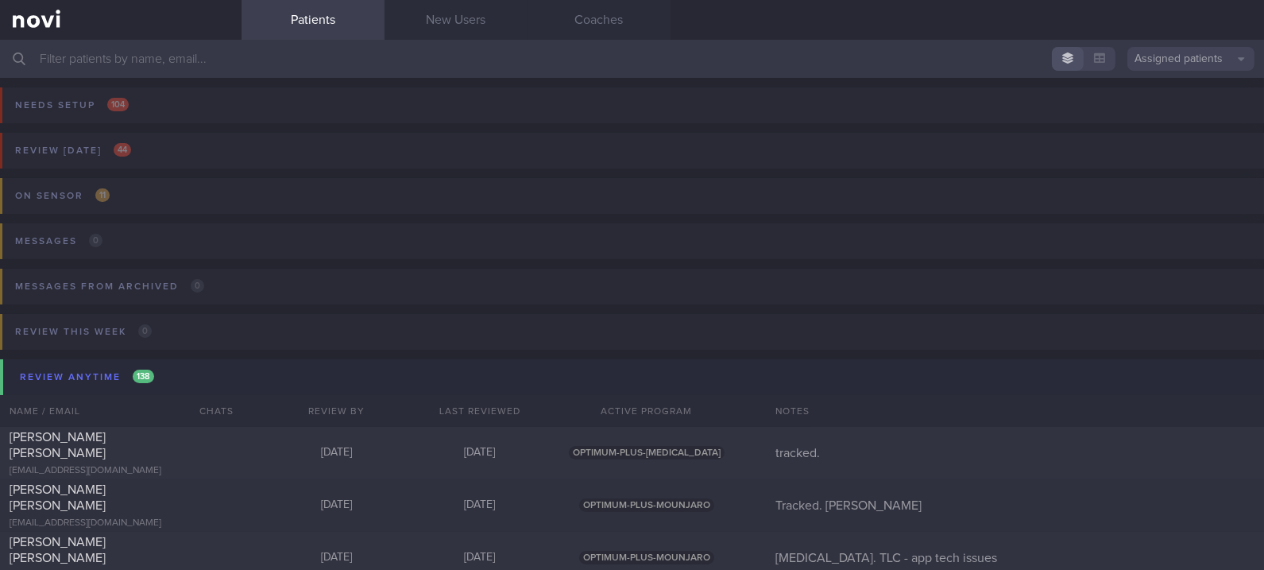
click at [163, 384] on button "Review anytime 138" at bounding box center [634, 377] width 1269 height 36
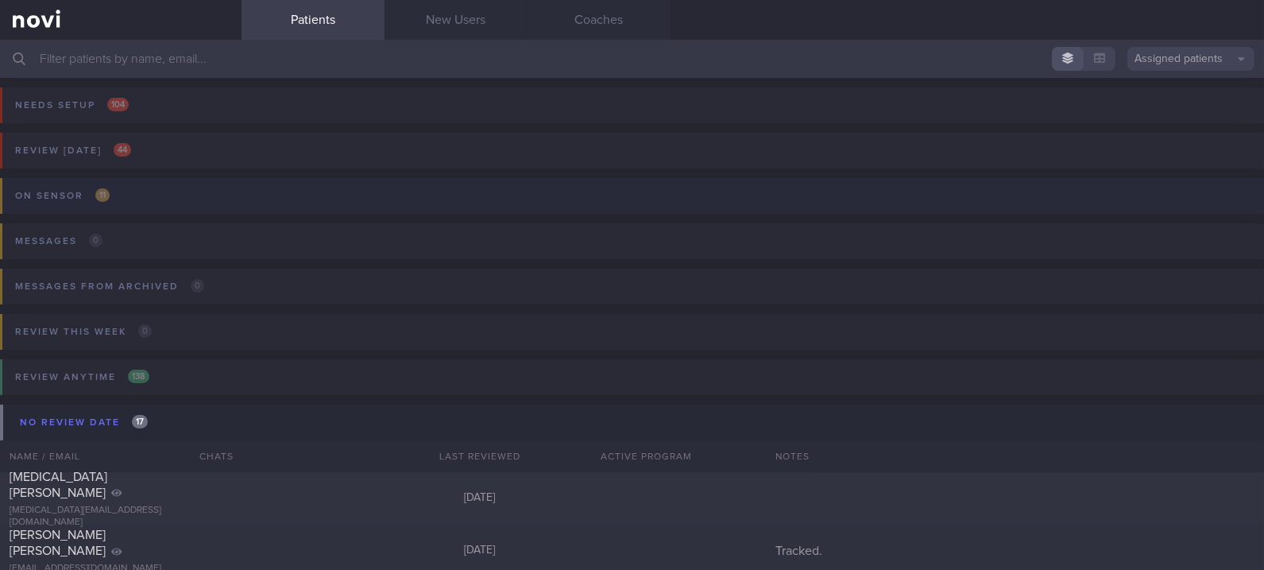
click at [1004, 195] on button "On sensor 11" at bounding box center [629, 200] width 1269 height 45
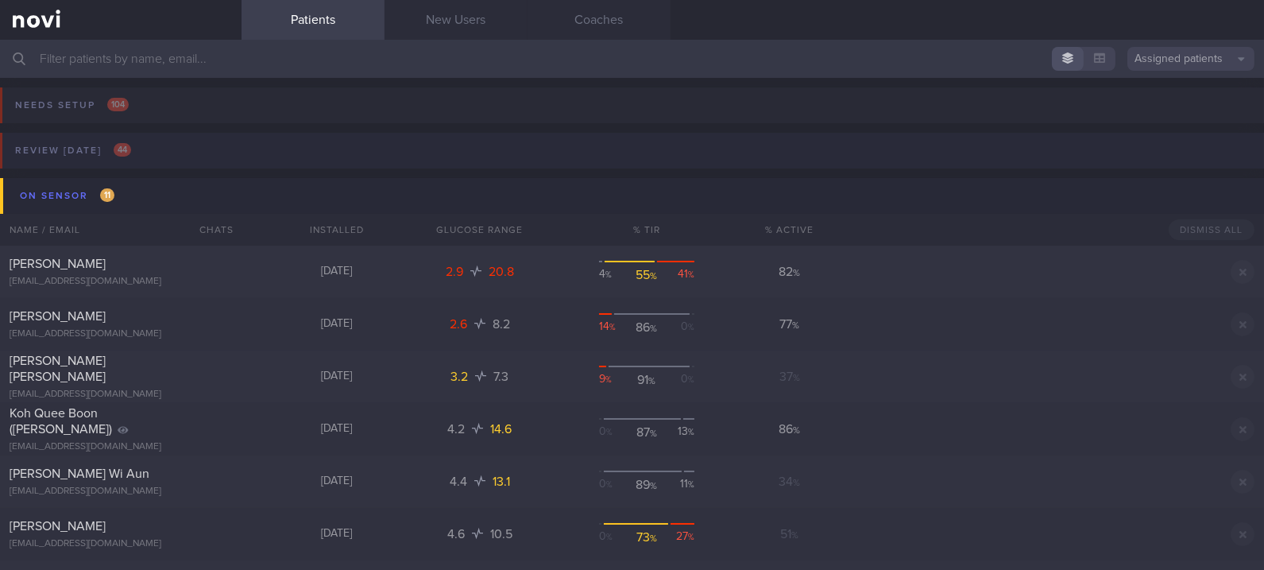
click at [1005, 167] on button "Review [DATE] 44" at bounding box center [629, 155] width 1269 height 45
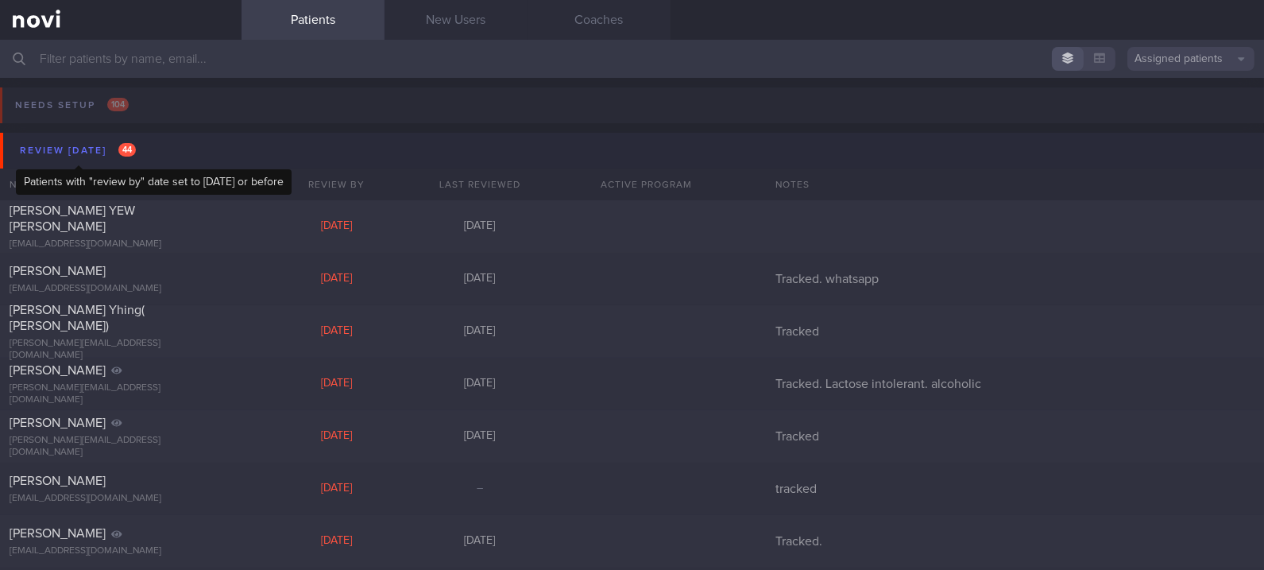
click at [124, 147] on span "44" at bounding box center [126, 150] width 17 height 14
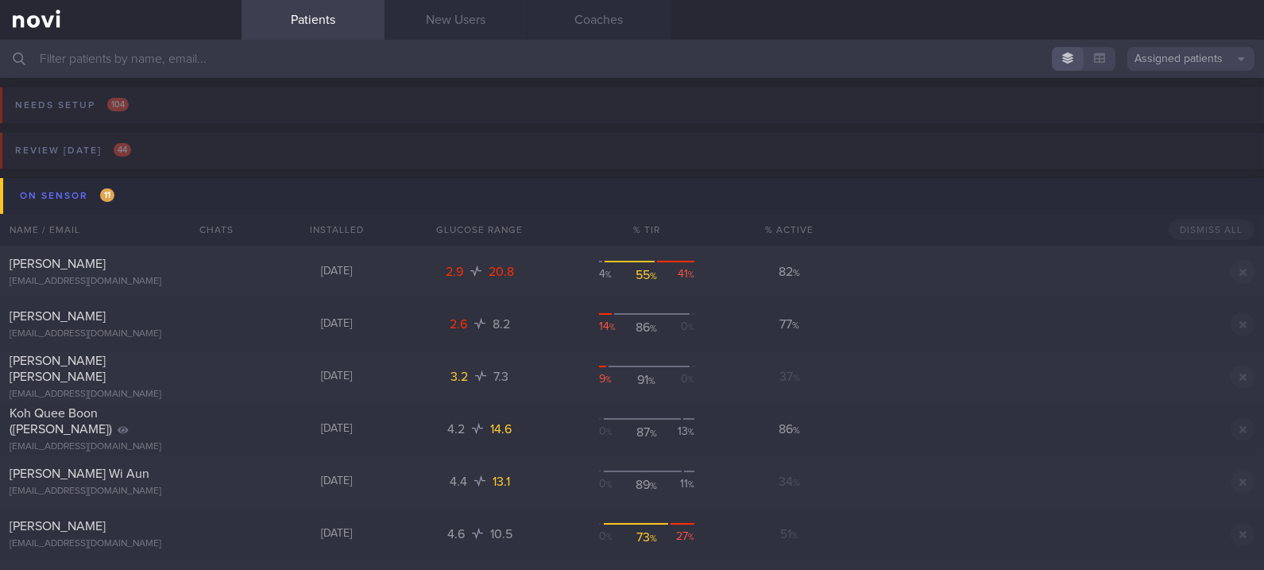
click at [158, 202] on button "On sensor 11" at bounding box center [634, 196] width 1269 height 36
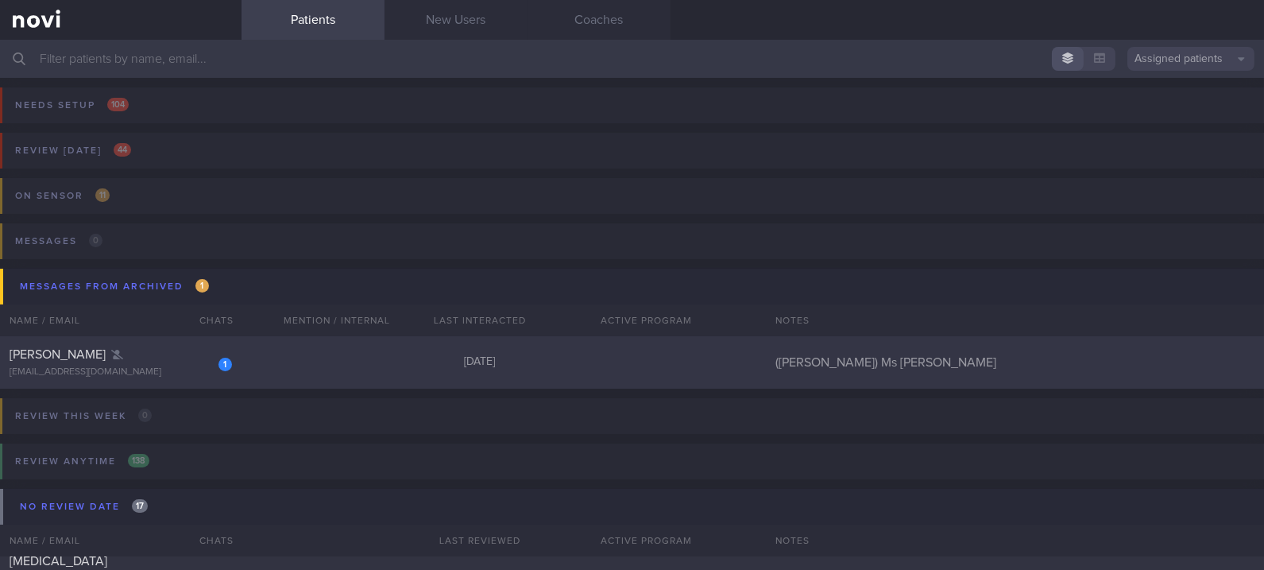
click at [365, 365] on div "1 Nora norateo@hotmail.com 5 months ago (Nora) Ms Noraishah Binte Shafri" at bounding box center [632, 362] width 1264 height 52
select select "8"
